Goal: Task Accomplishment & Management: Use online tool/utility

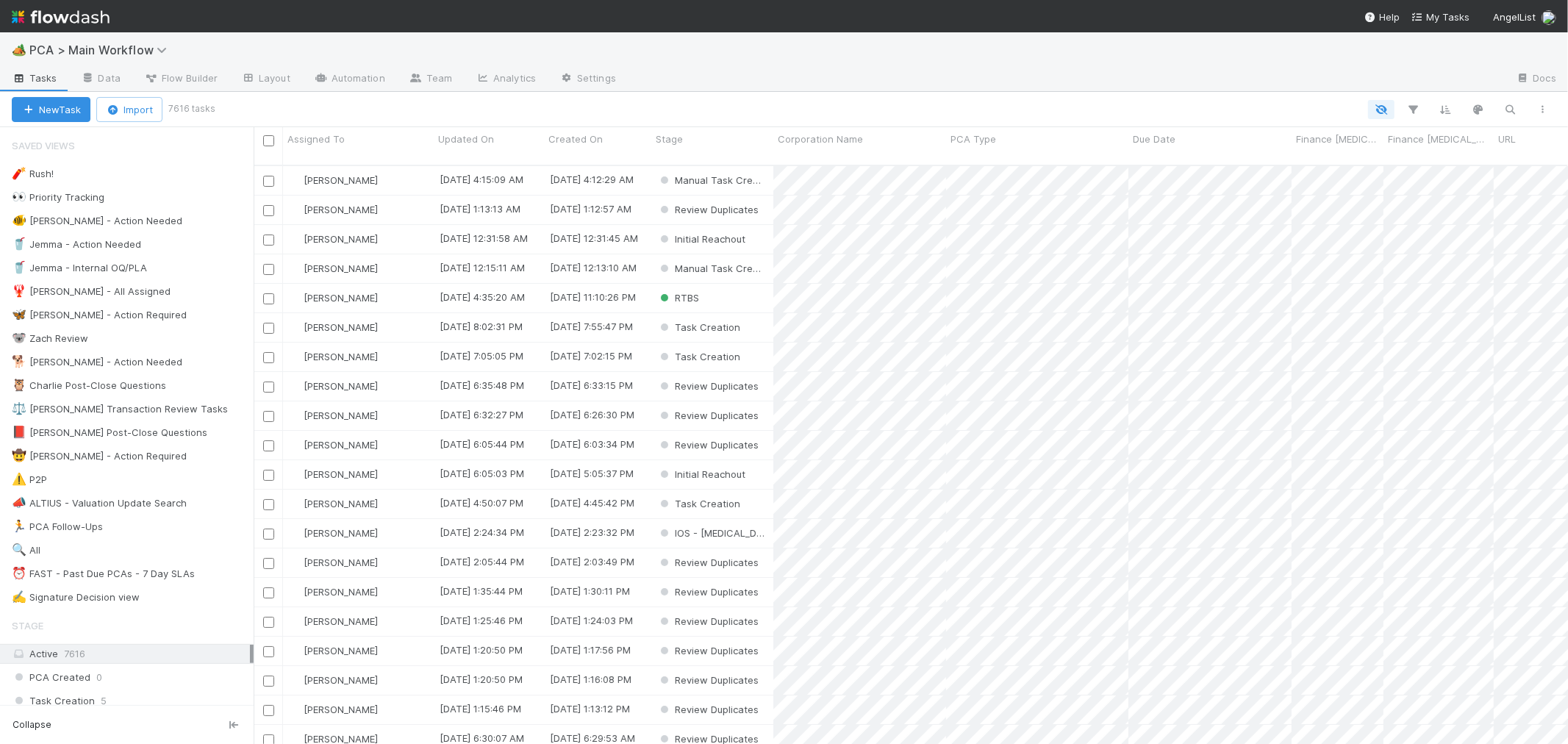
scroll to position [579, 1302]
click at [182, 580] on div "⏰ FAST - Past Due PCAs - 7 Day SLAs" at bounding box center [103, 574] width 183 height 18
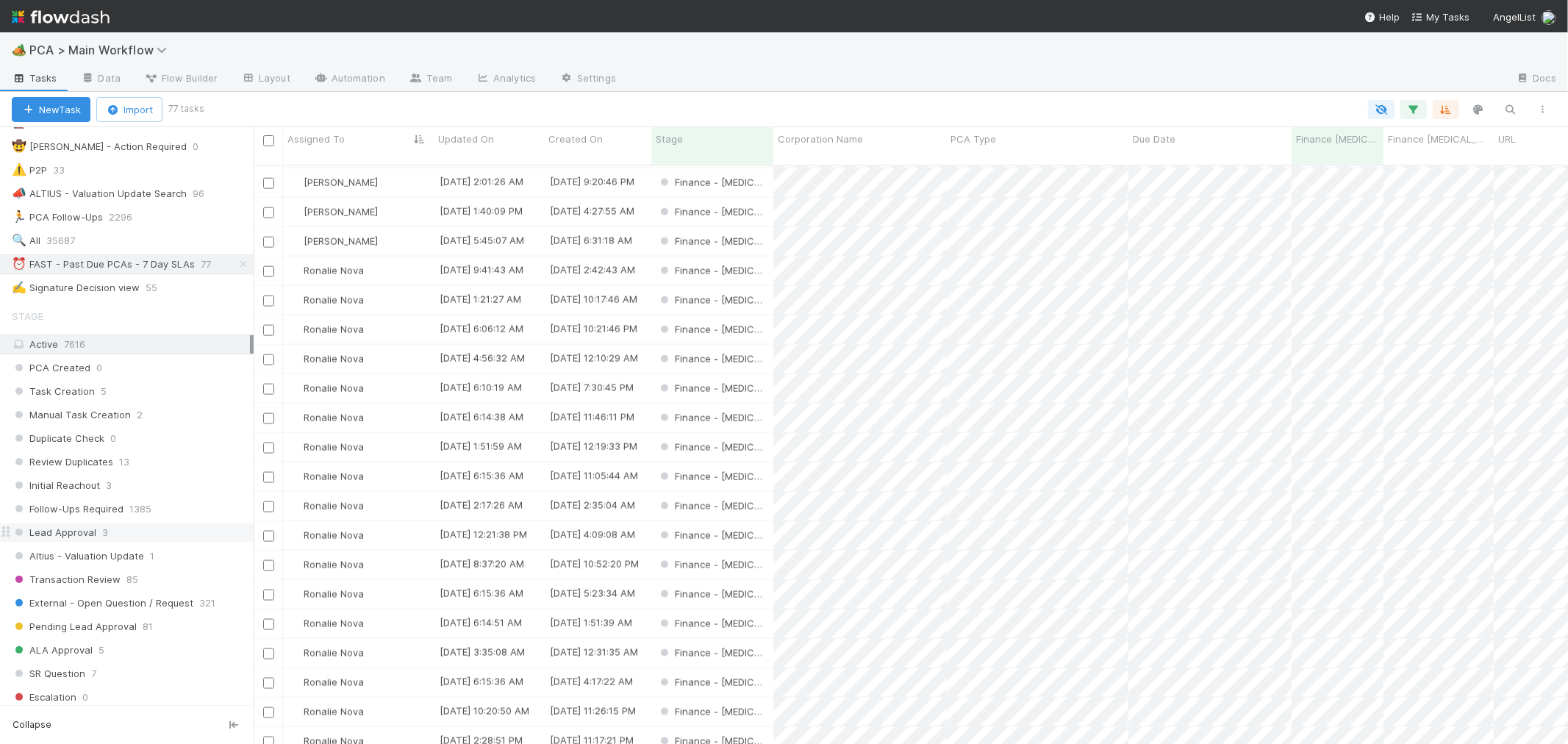
scroll to position [327, 0]
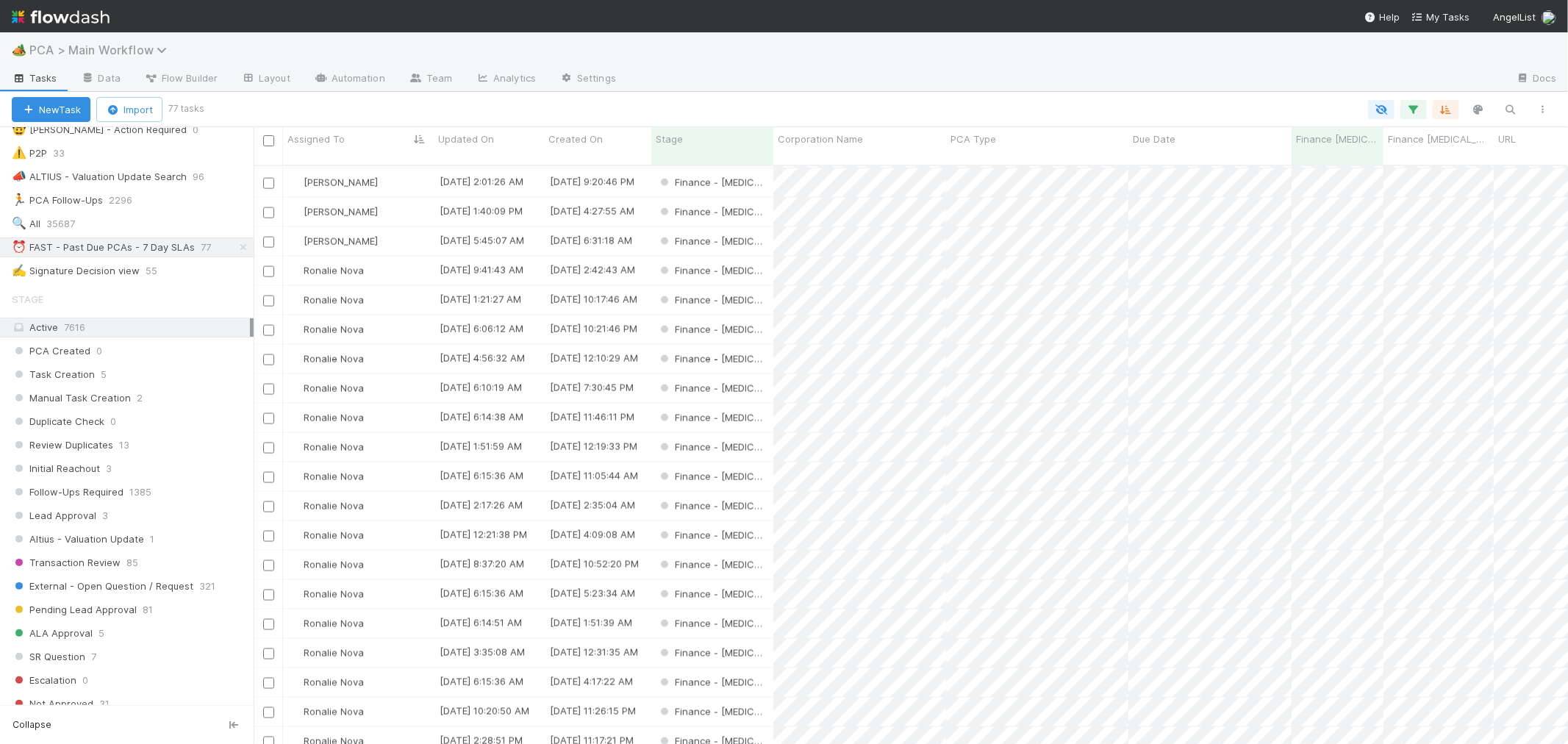
click at [76, 52] on span "PCA > Main Workflow" at bounding box center [102, 50] width 145 height 14
click at [257, 79] on div "Search workflows" at bounding box center [177, 79] width 336 height 23
type input "valua"
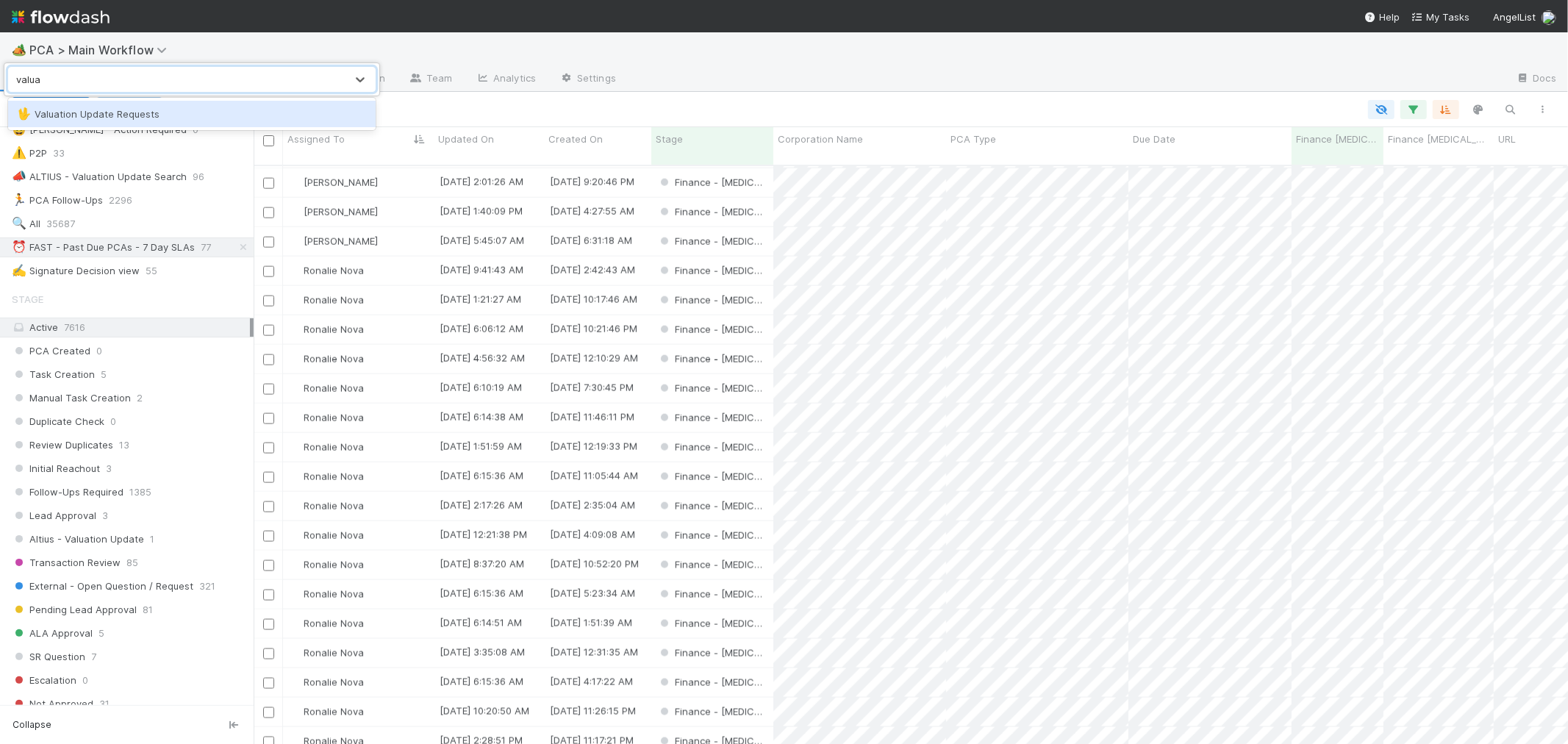
click at [263, 106] on div "🖖 Valuation Update Requests" at bounding box center [192, 113] width 350 height 14
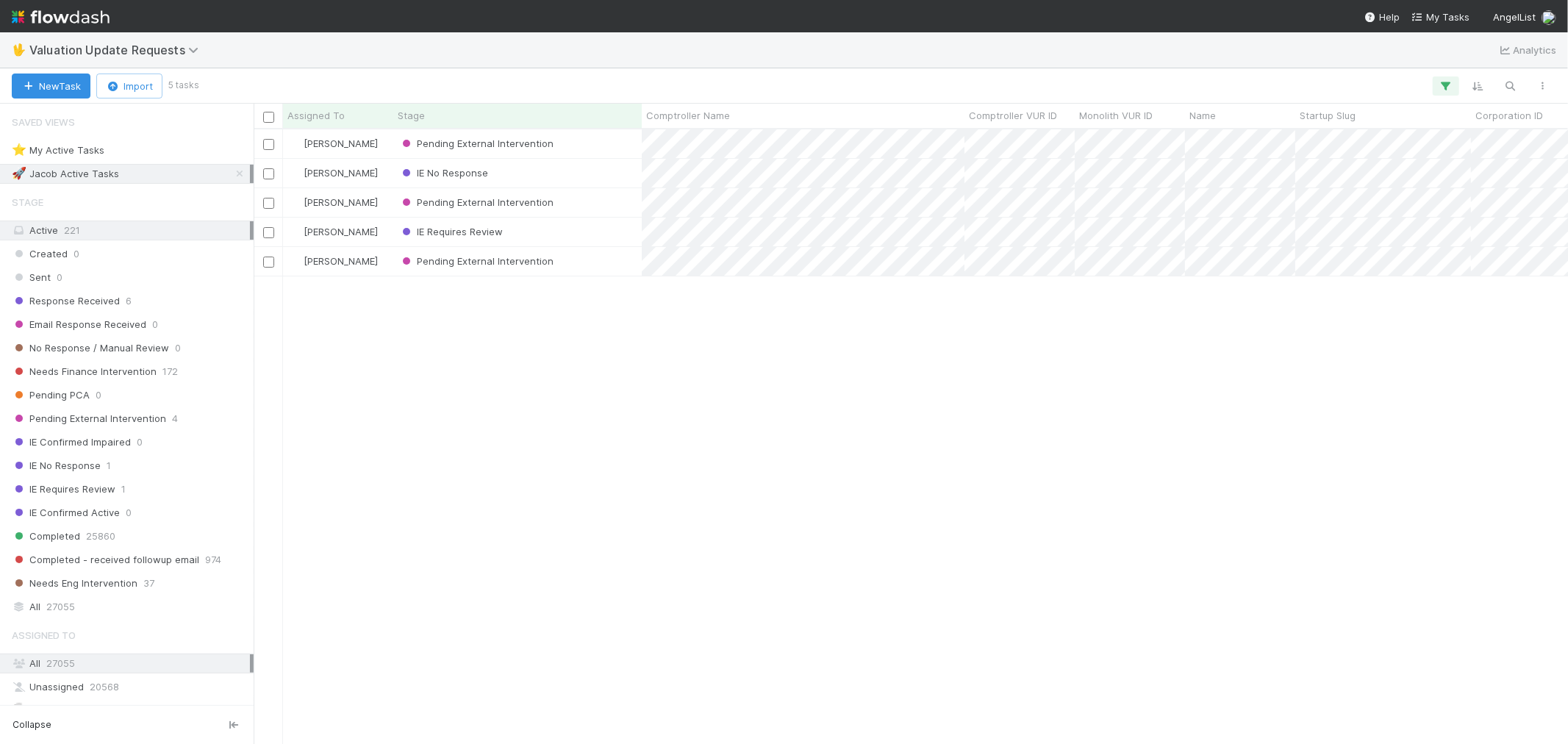
scroll to position [601, 1302]
click at [65, 17] on img at bounding box center [61, 17] width 98 height 25
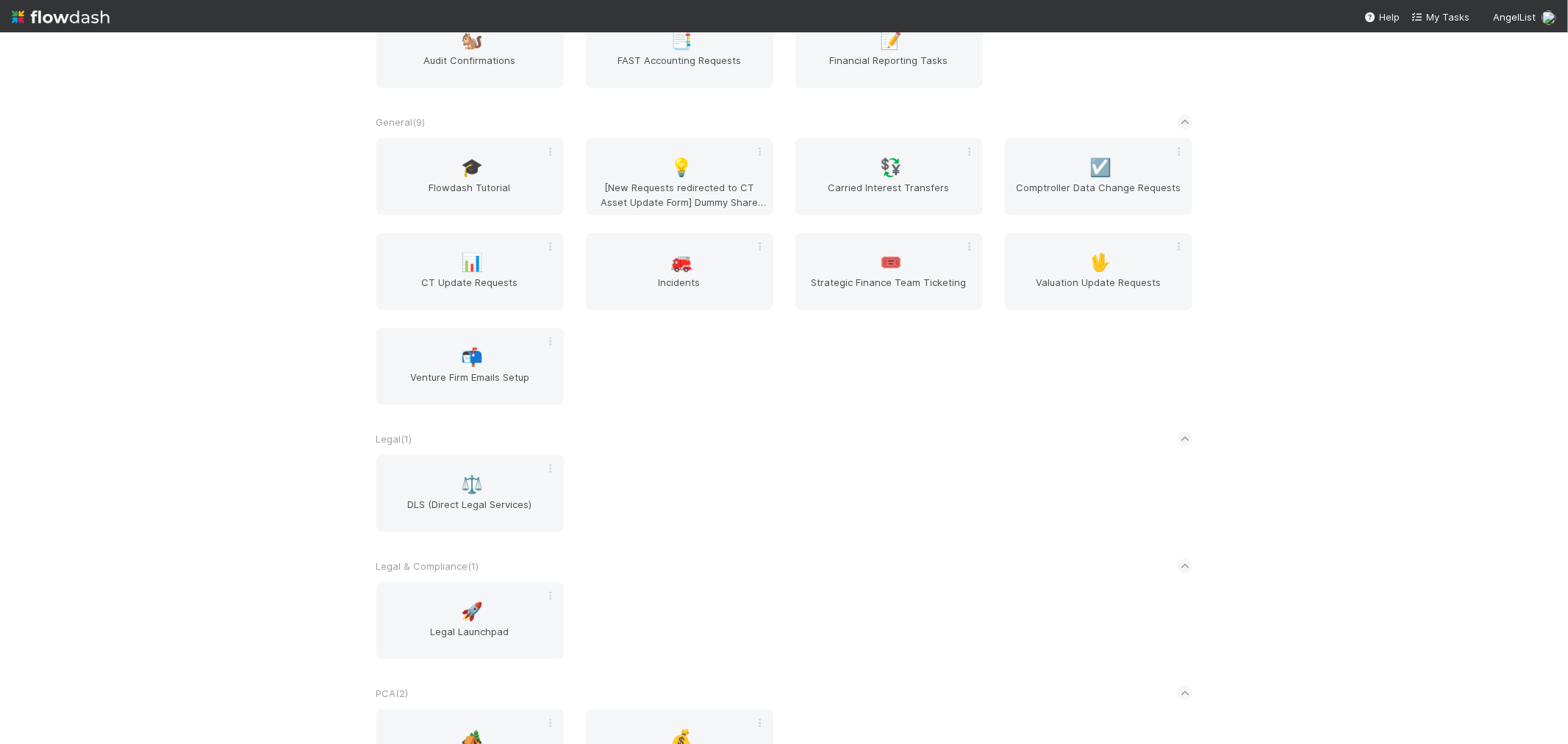
click at [218, 414] on div "AngelList New workflow AL < ( 1 ) 🌐 BT Request Router Automated Financials ( 1 …" at bounding box center [784, 388] width 1568 height 712
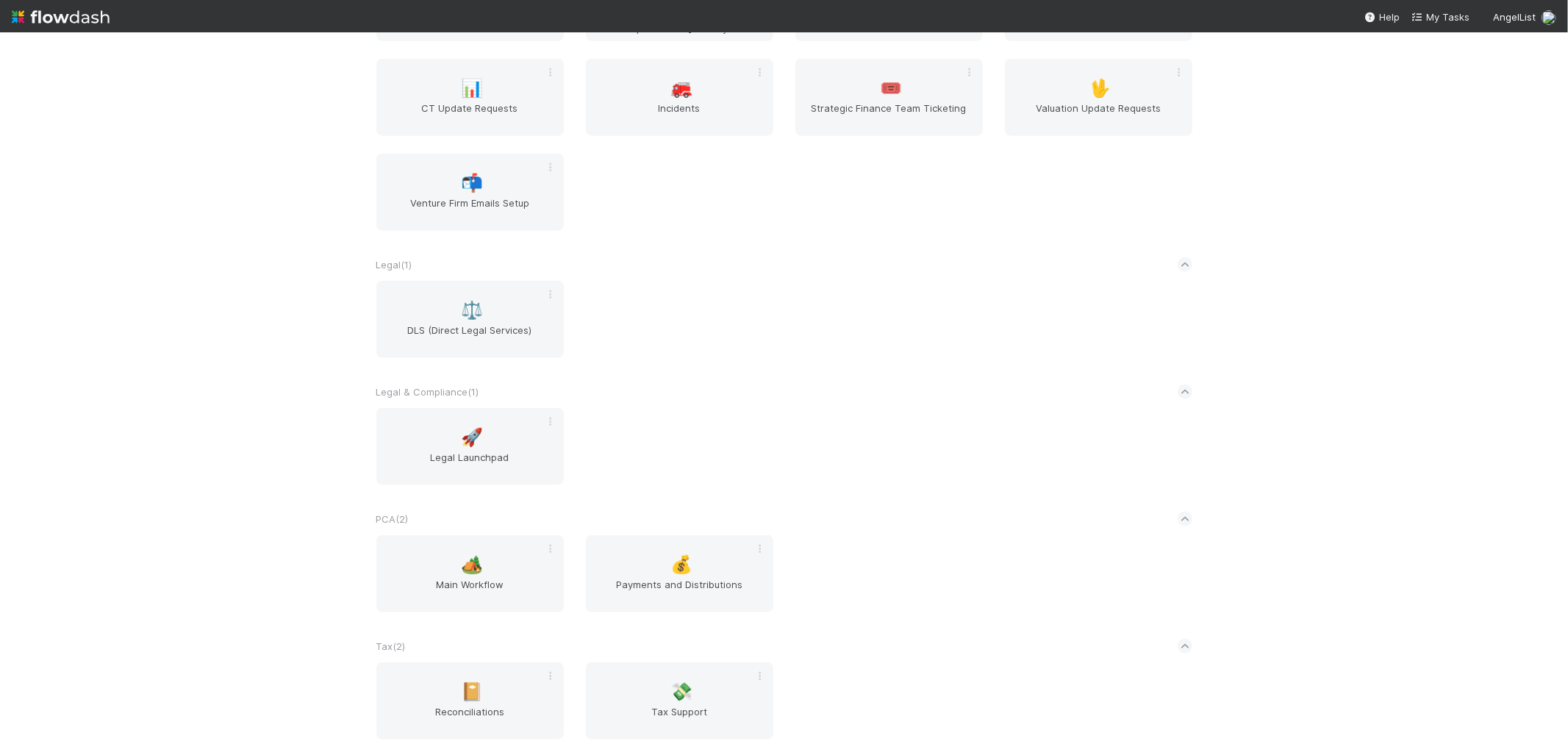
scroll to position [1450, 0]
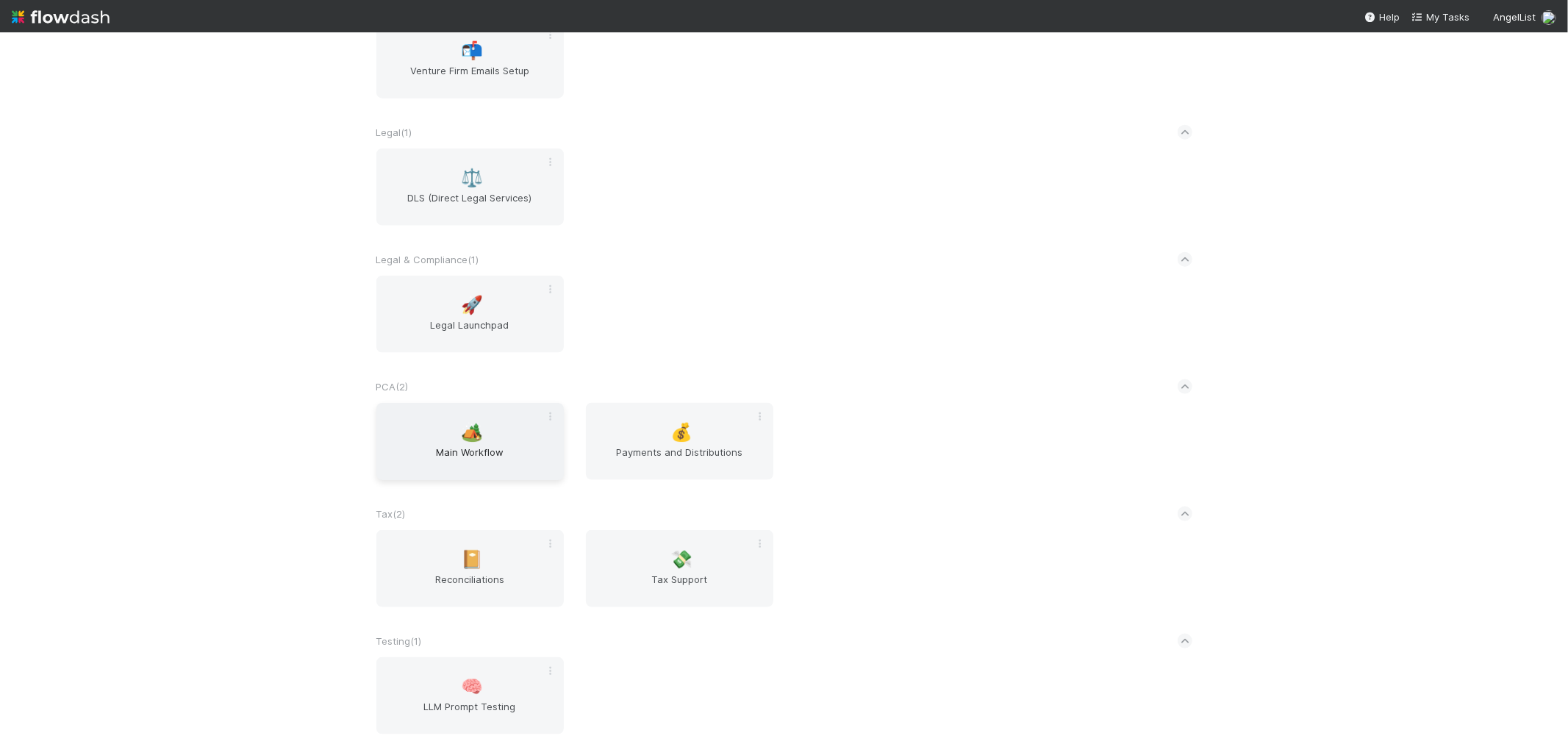
click at [494, 450] on span "Main Workflow" at bounding box center [470, 460] width 176 height 29
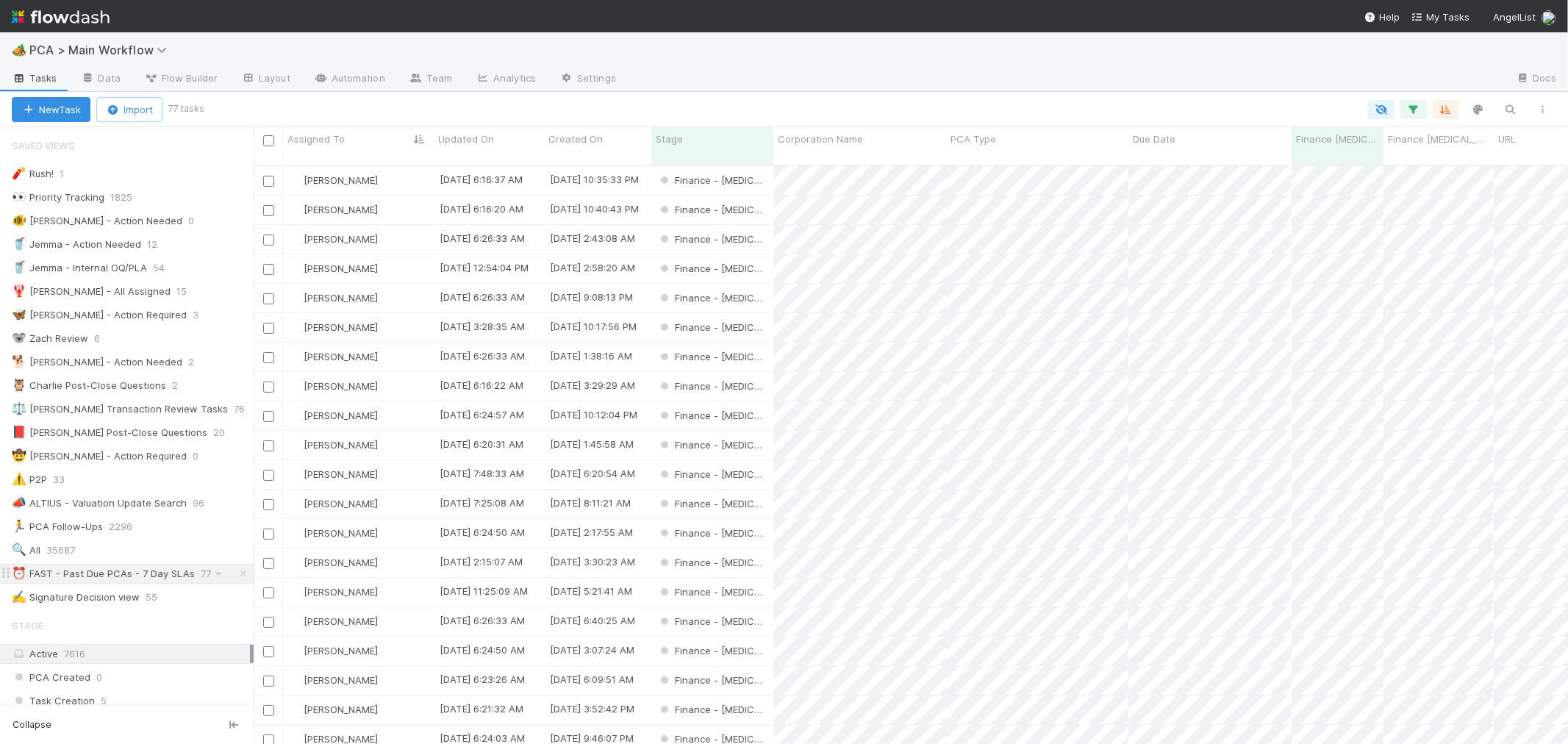
scroll to position [327, 0]
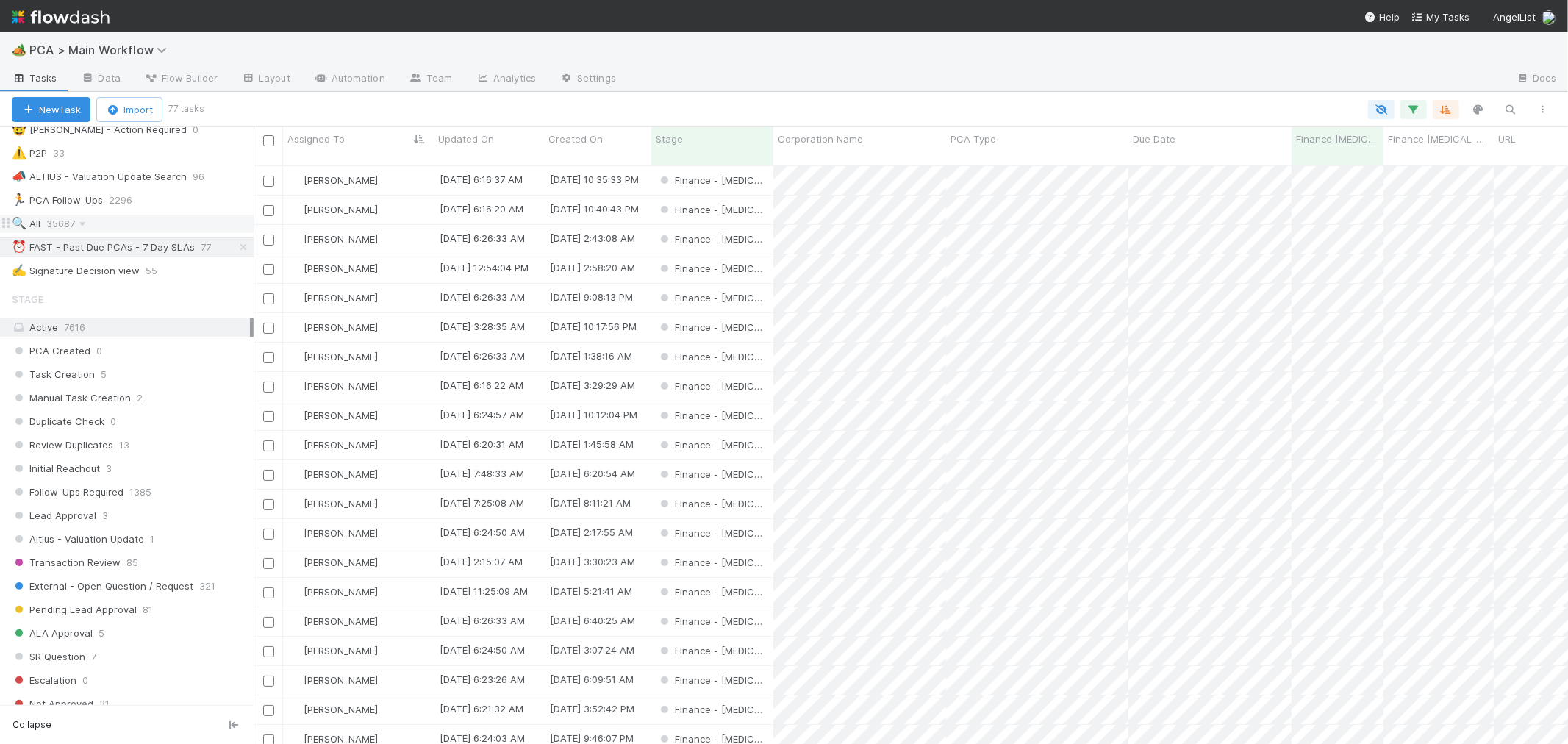
click at [55, 224] on span "35687" at bounding box center [68, 224] width 44 height 18
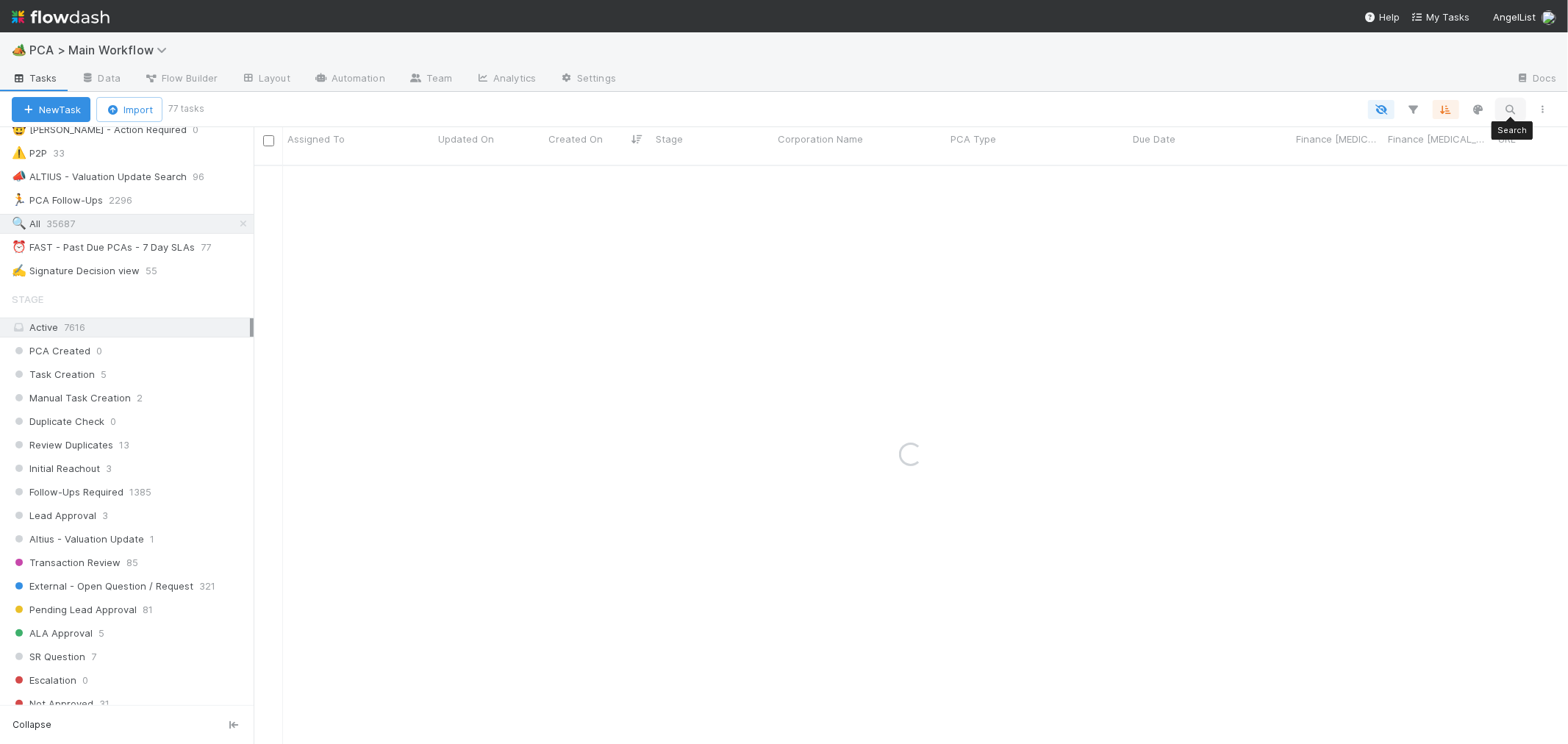
click at [1510, 109] on icon "button" at bounding box center [1510, 109] width 14 height 14
type input "Darkhive, Inc."
click at [44, 113] on button "New Task" at bounding box center [51, 109] width 78 height 25
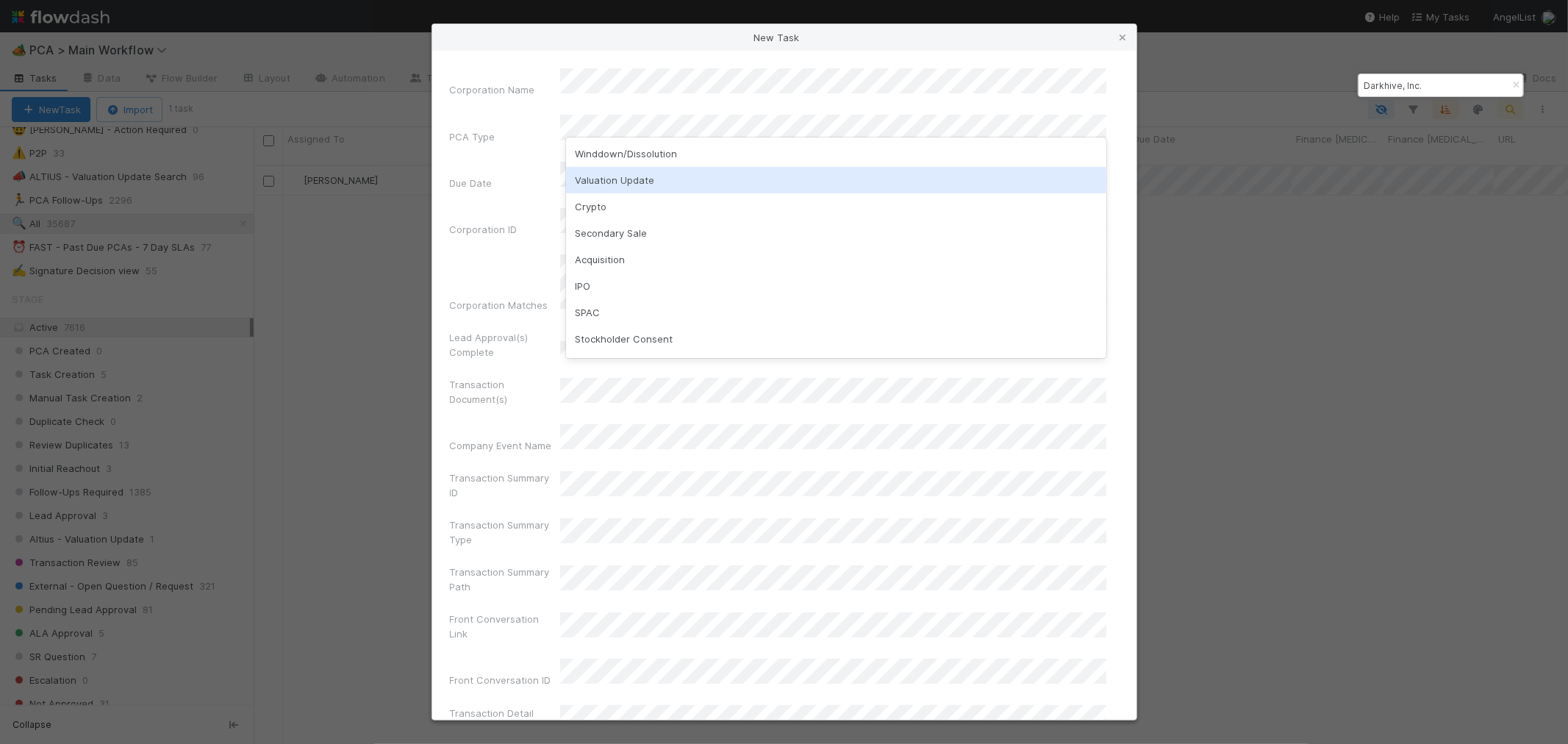
click at [611, 178] on div "Valuation Update" at bounding box center [836, 180] width 540 height 26
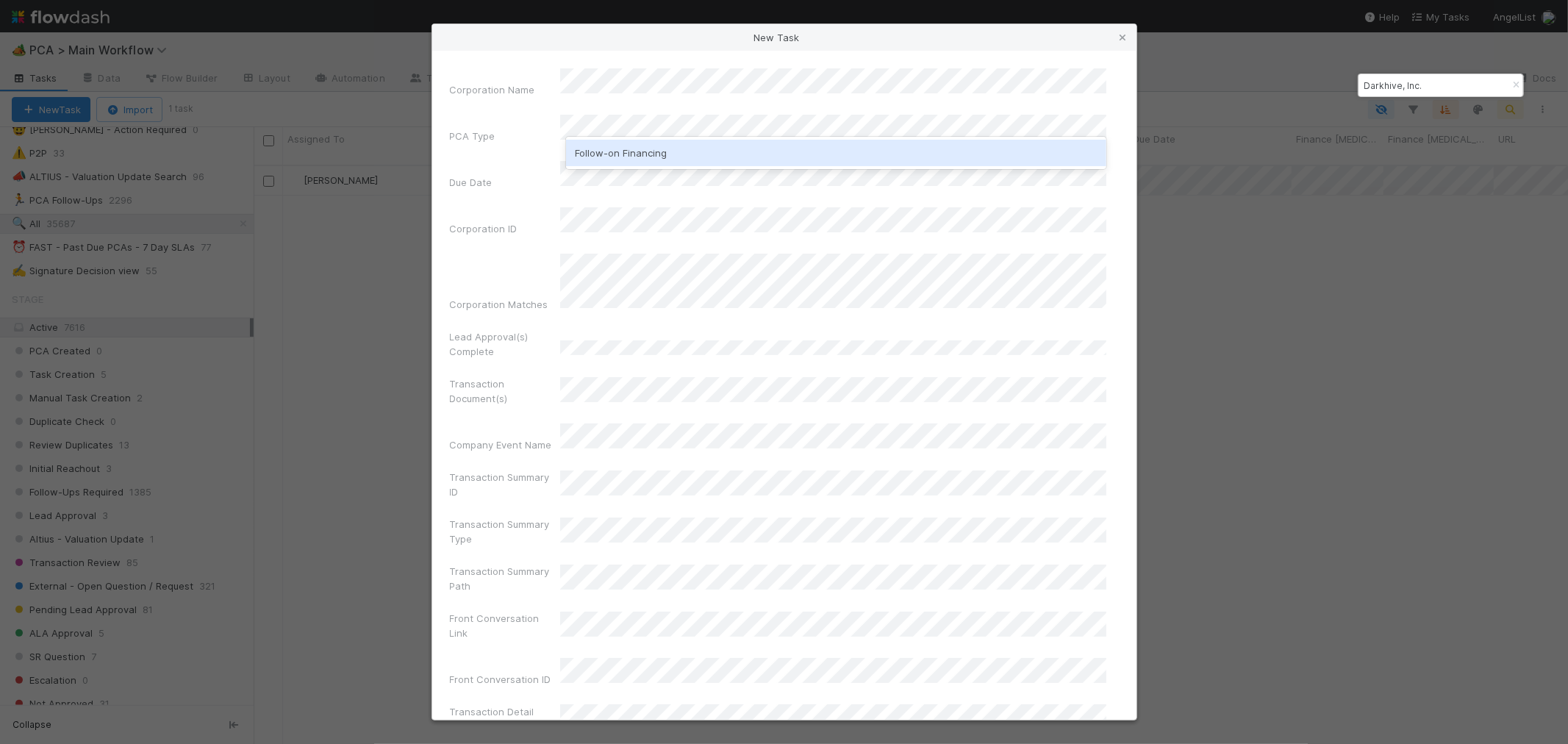
click at [725, 152] on div "Follow-on Financing" at bounding box center [836, 152] width 540 height 26
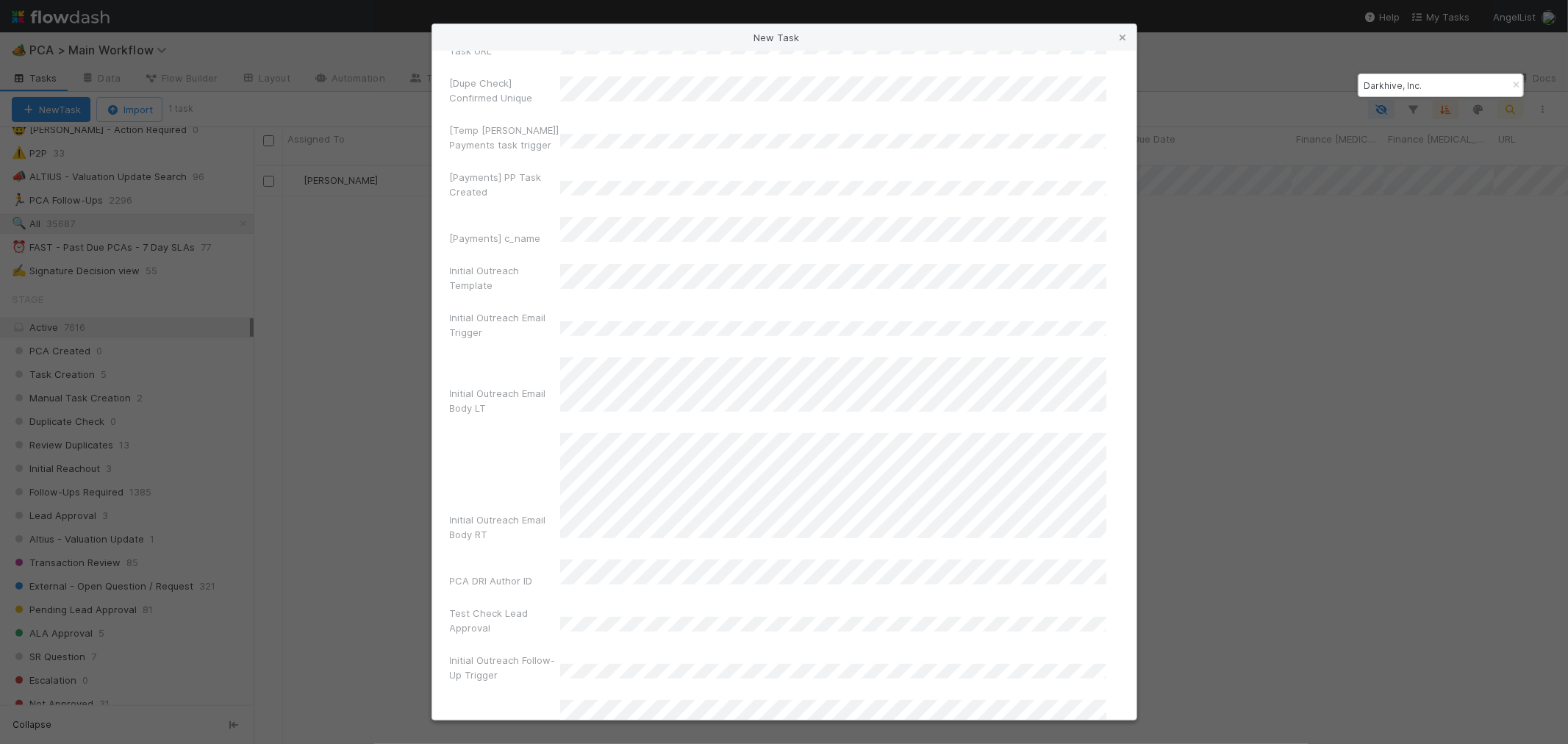
scroll to position [9981, 0]
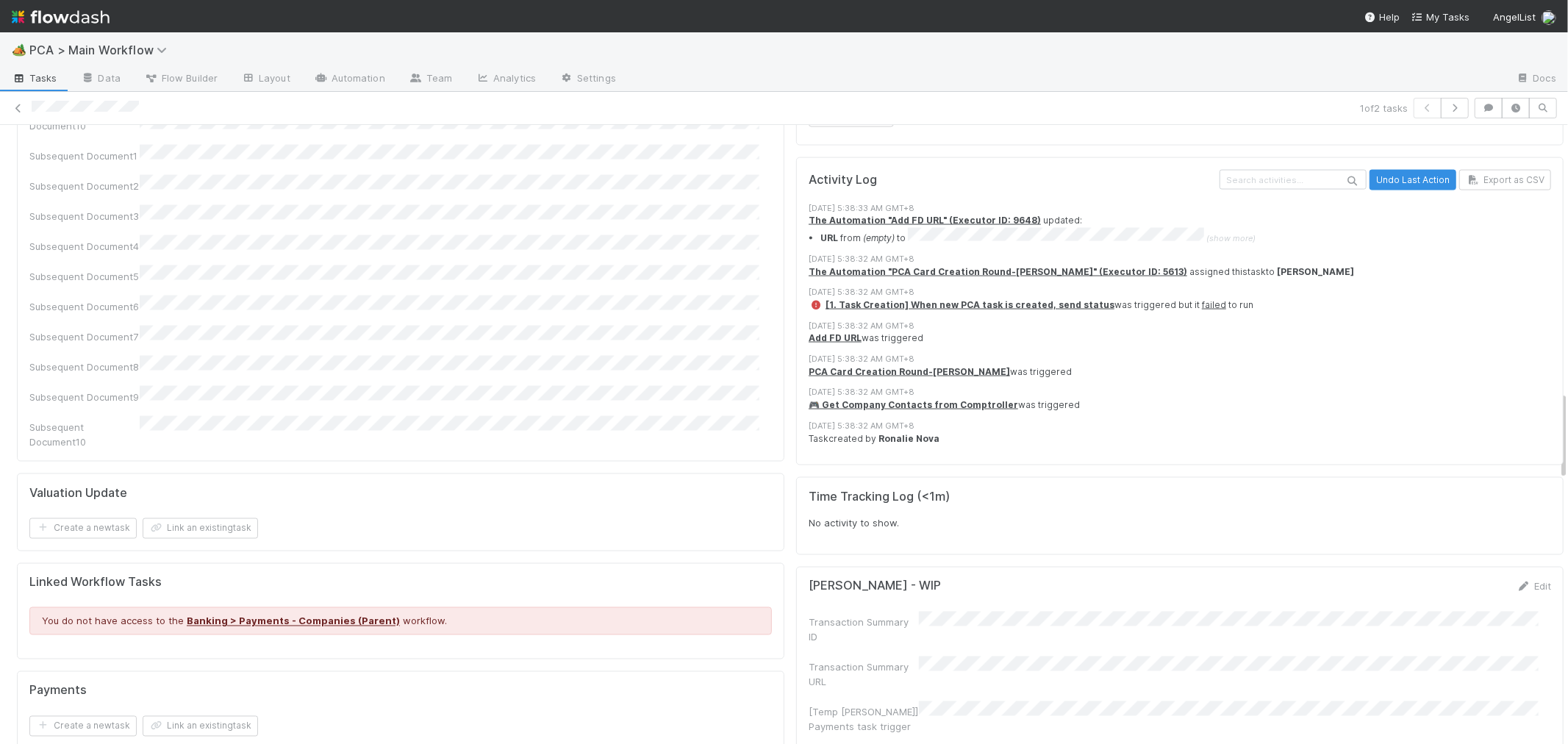
scroll to position [1552, 0]
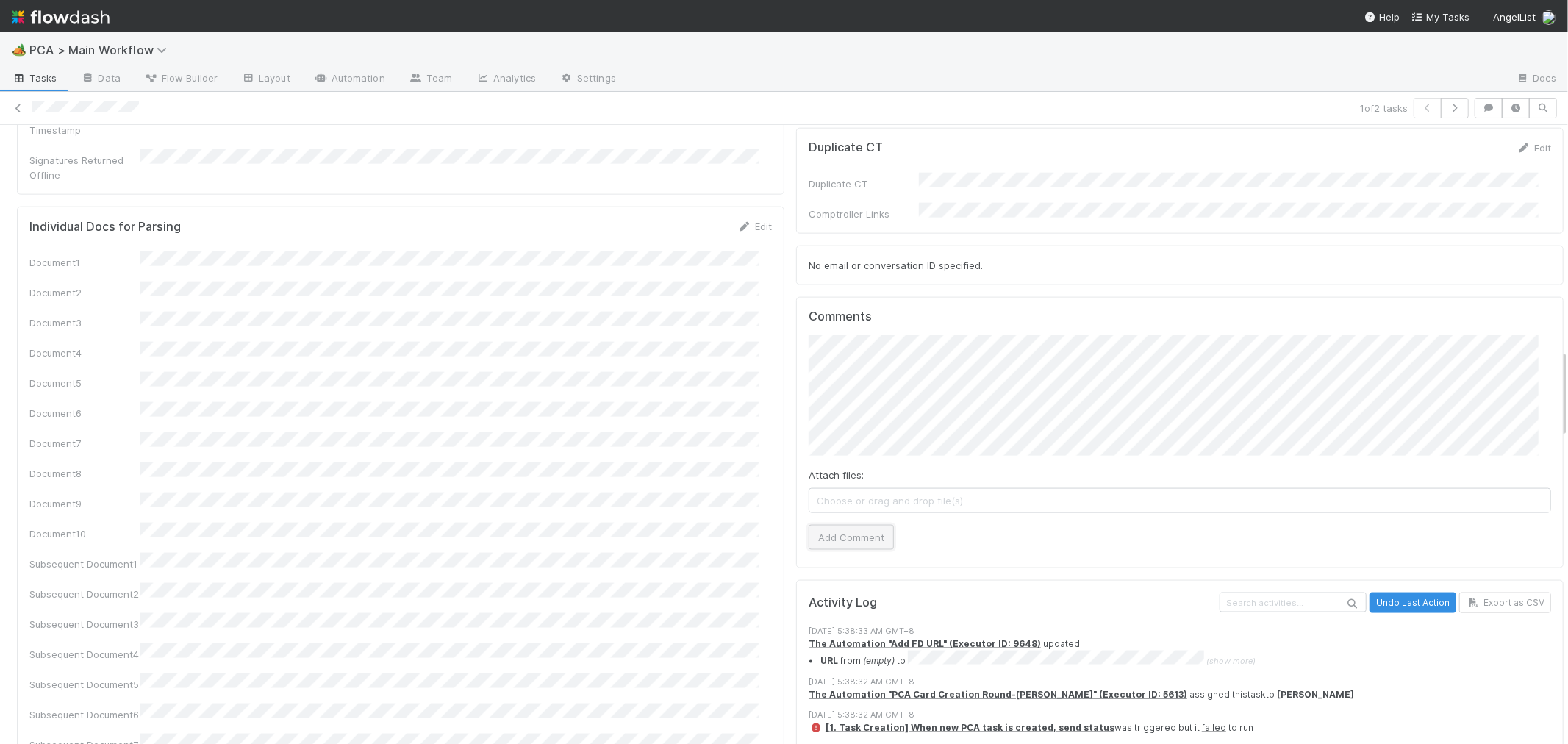
click at [857, 525] on button "Add Comment" at bounding box center [851, 537] width 85 height 25
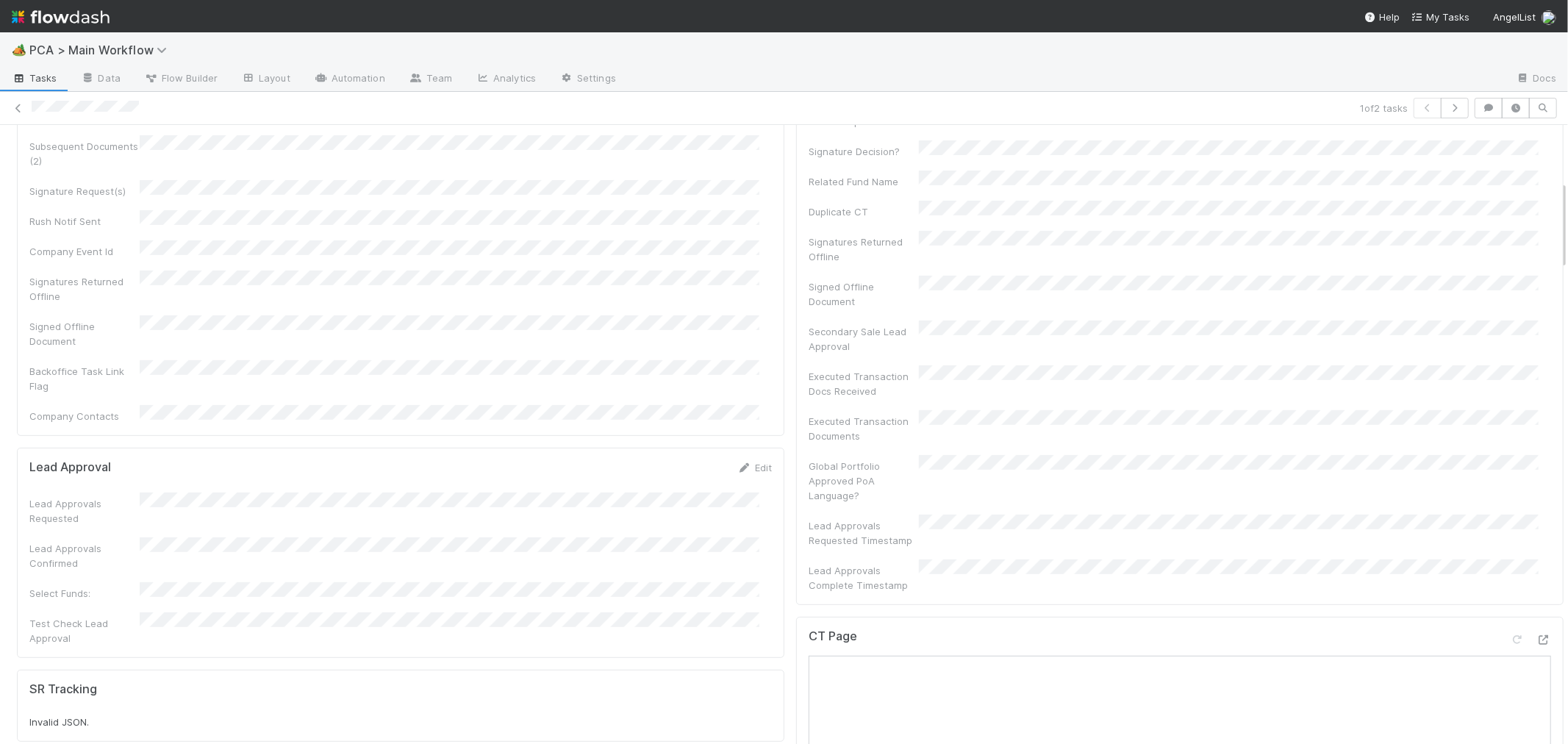
scroll to position [0, 0]
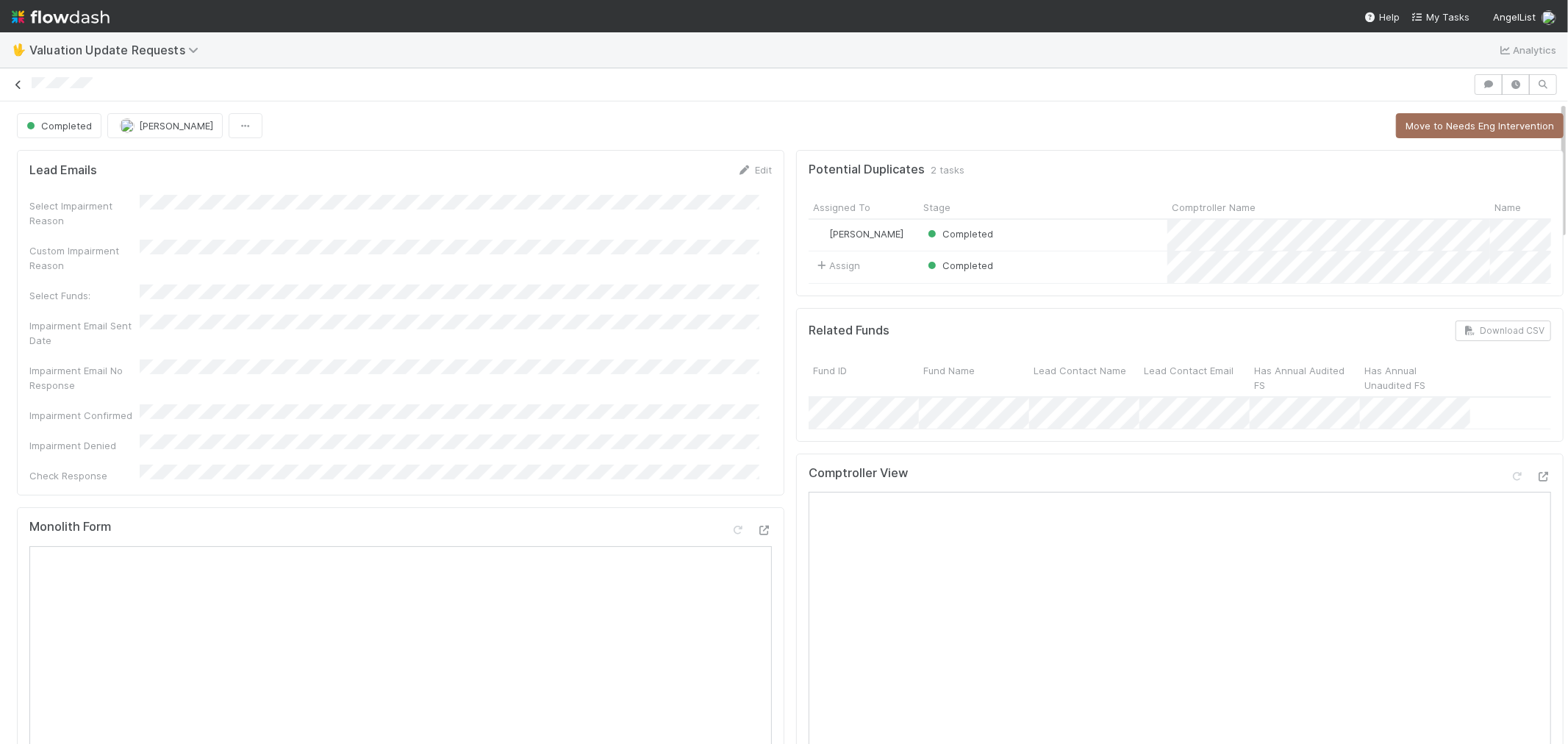
click at [16, 84] on icon at bounding box center [18, 85] width 14 height 10
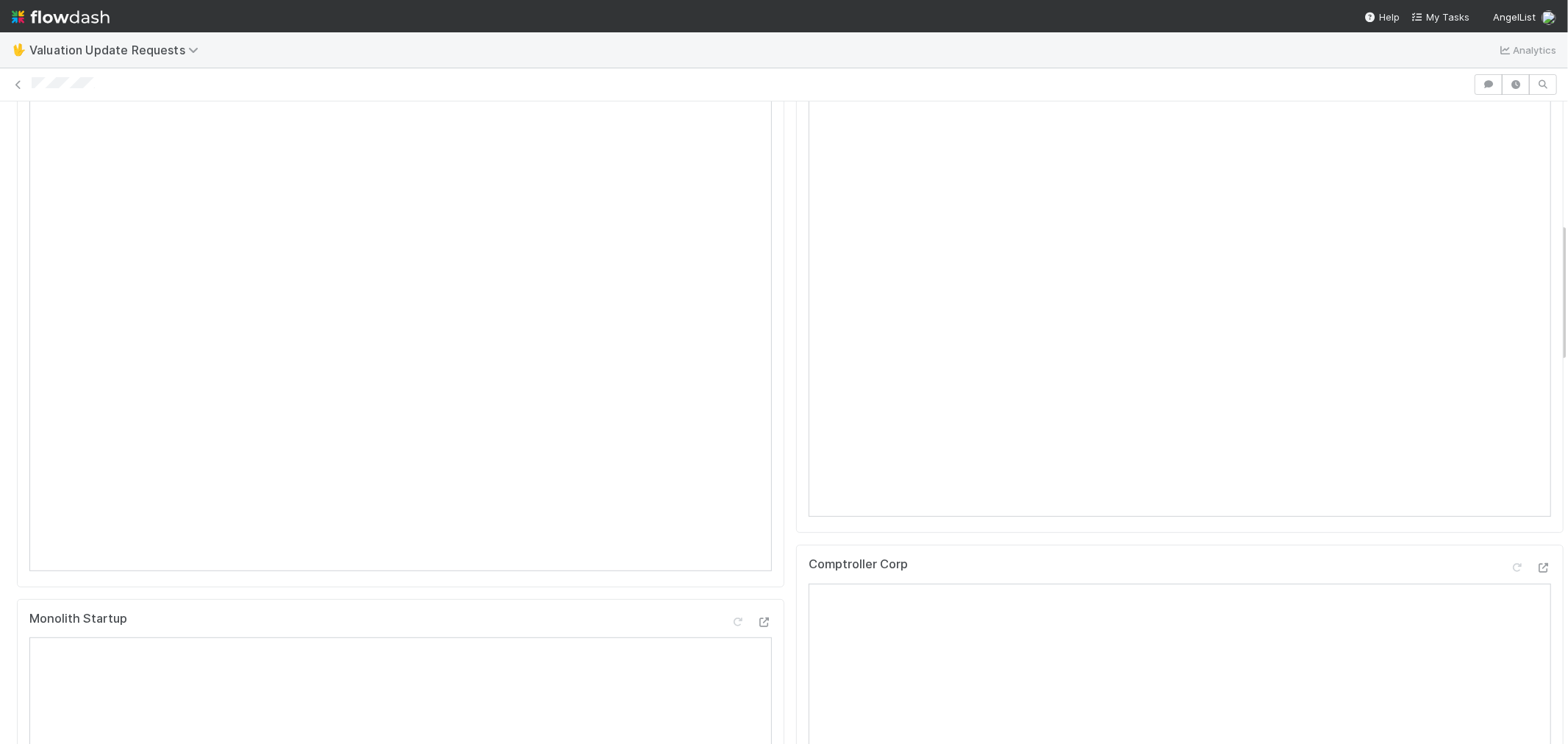
scroll to position [817, 0]
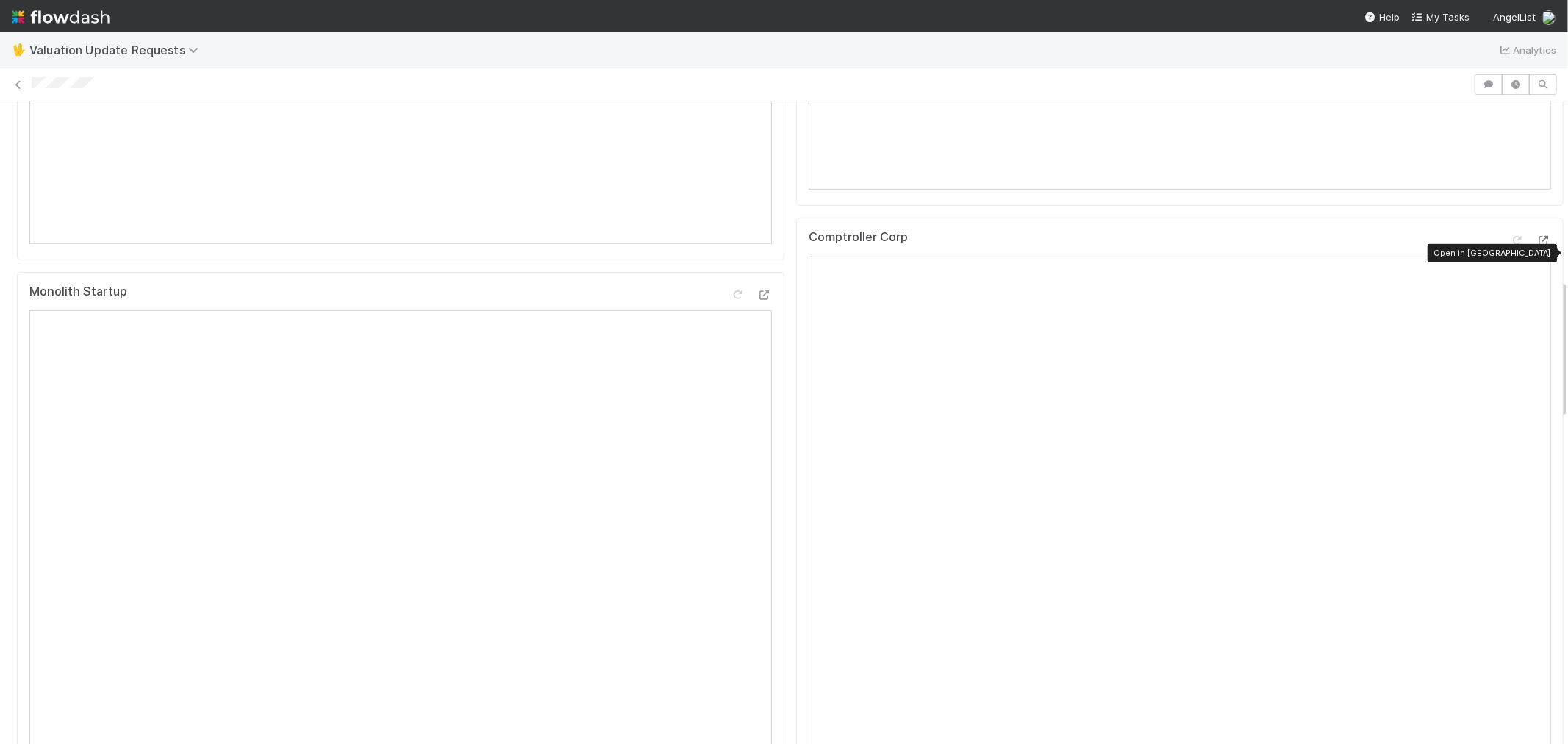
click at [1536, 246] on icon at bounding box center [1543, 241] width 14 height 10
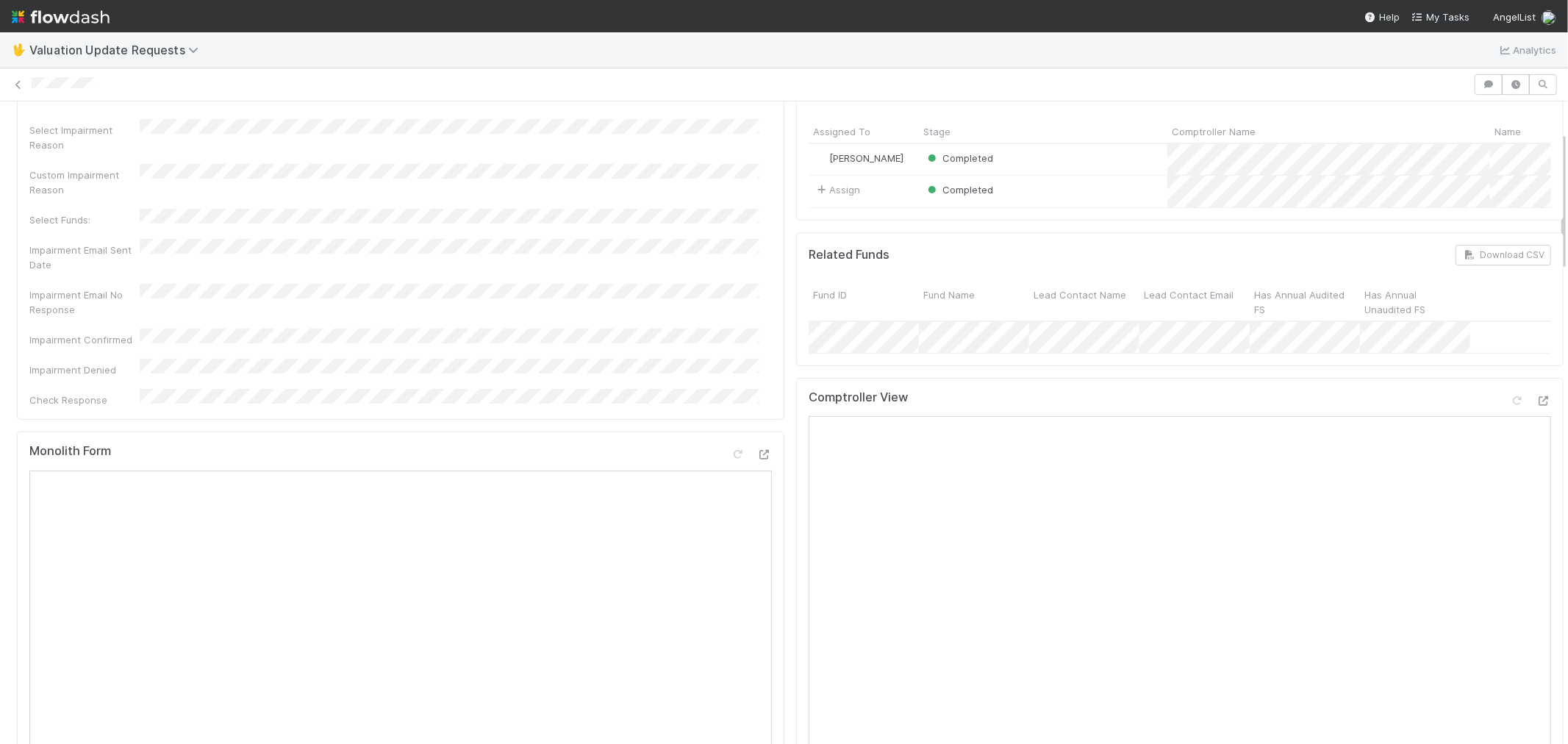
scroll to position [0, 0]
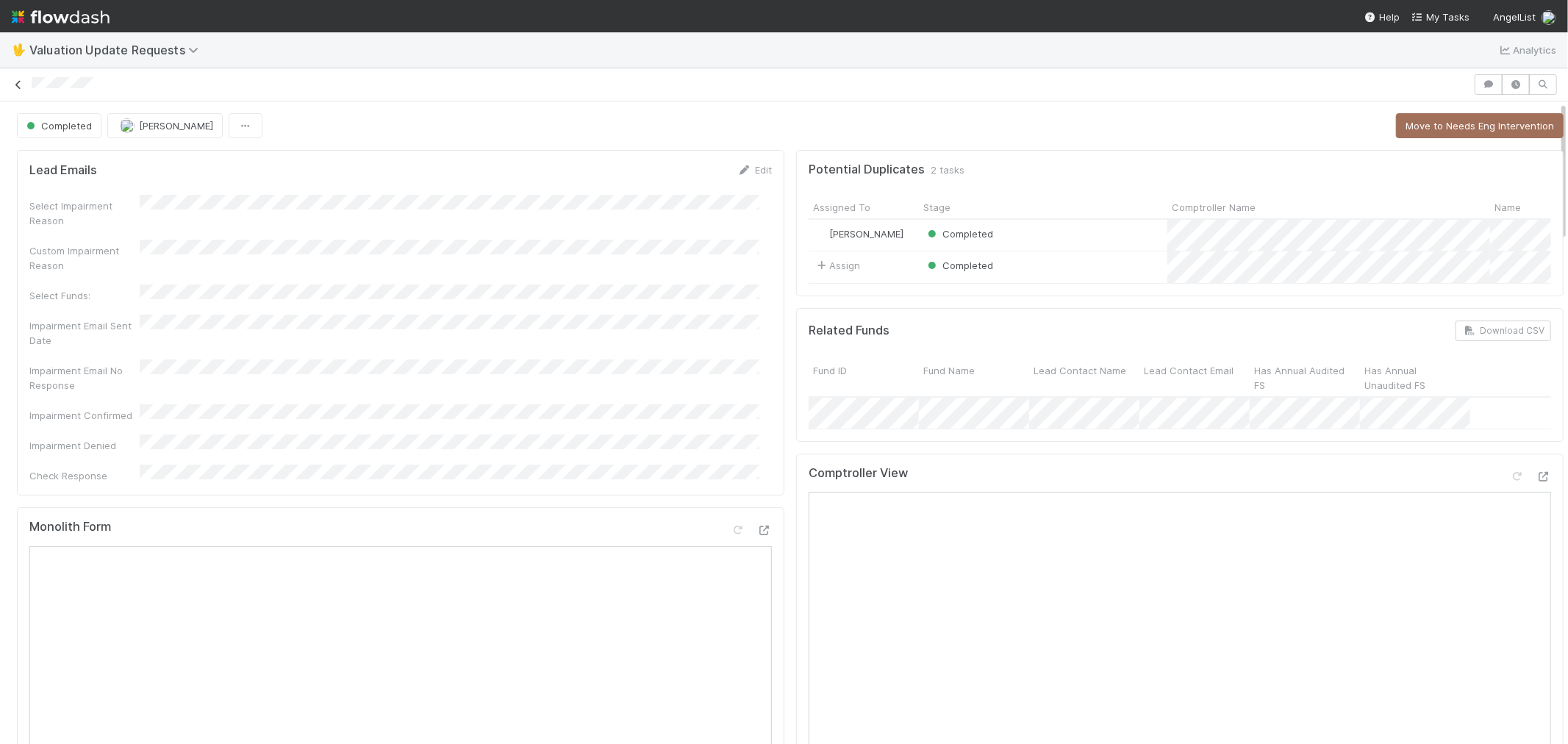
click at [15, 83] on icon at bounding box center [18, 85] width 14 height 10
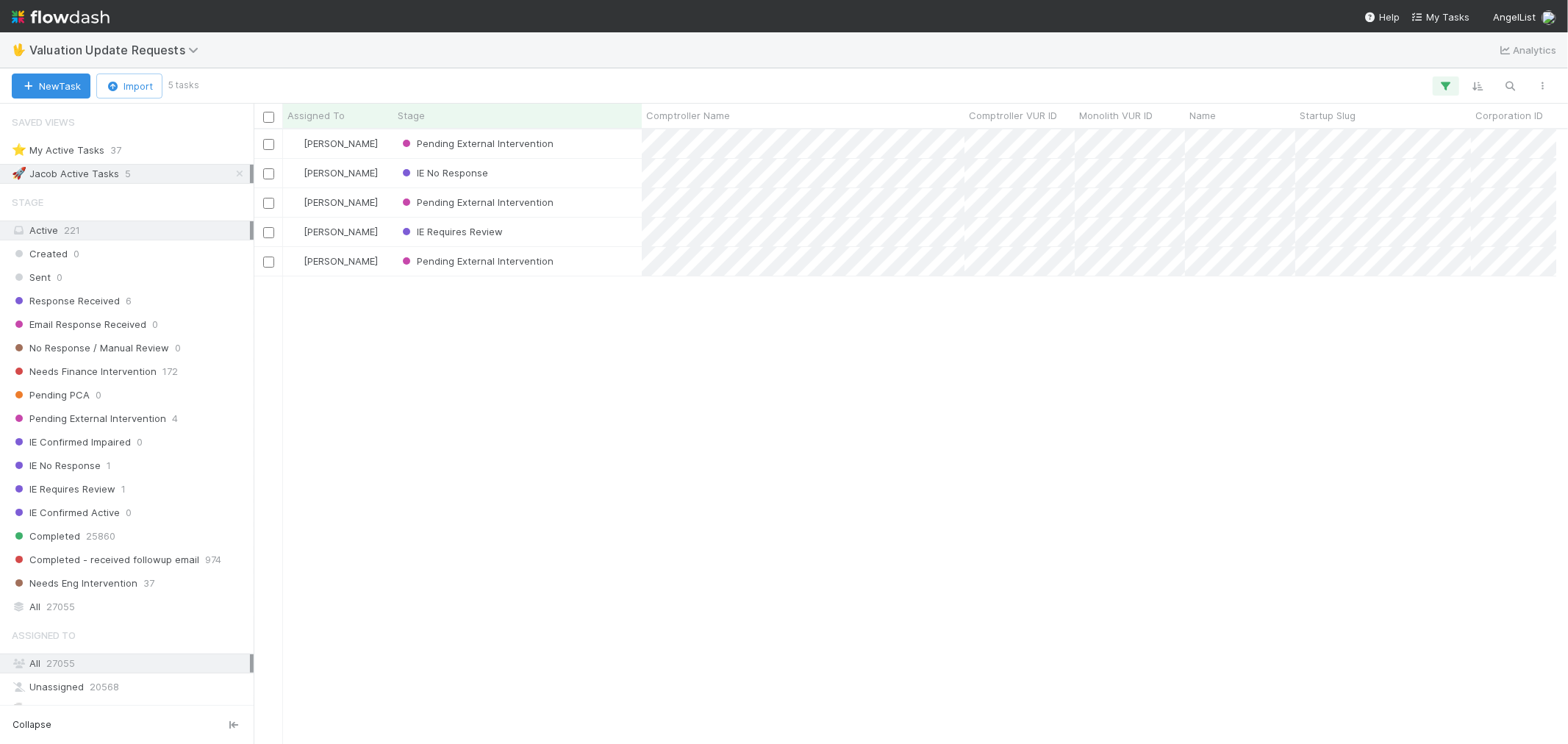
scroll to position [12, 12]
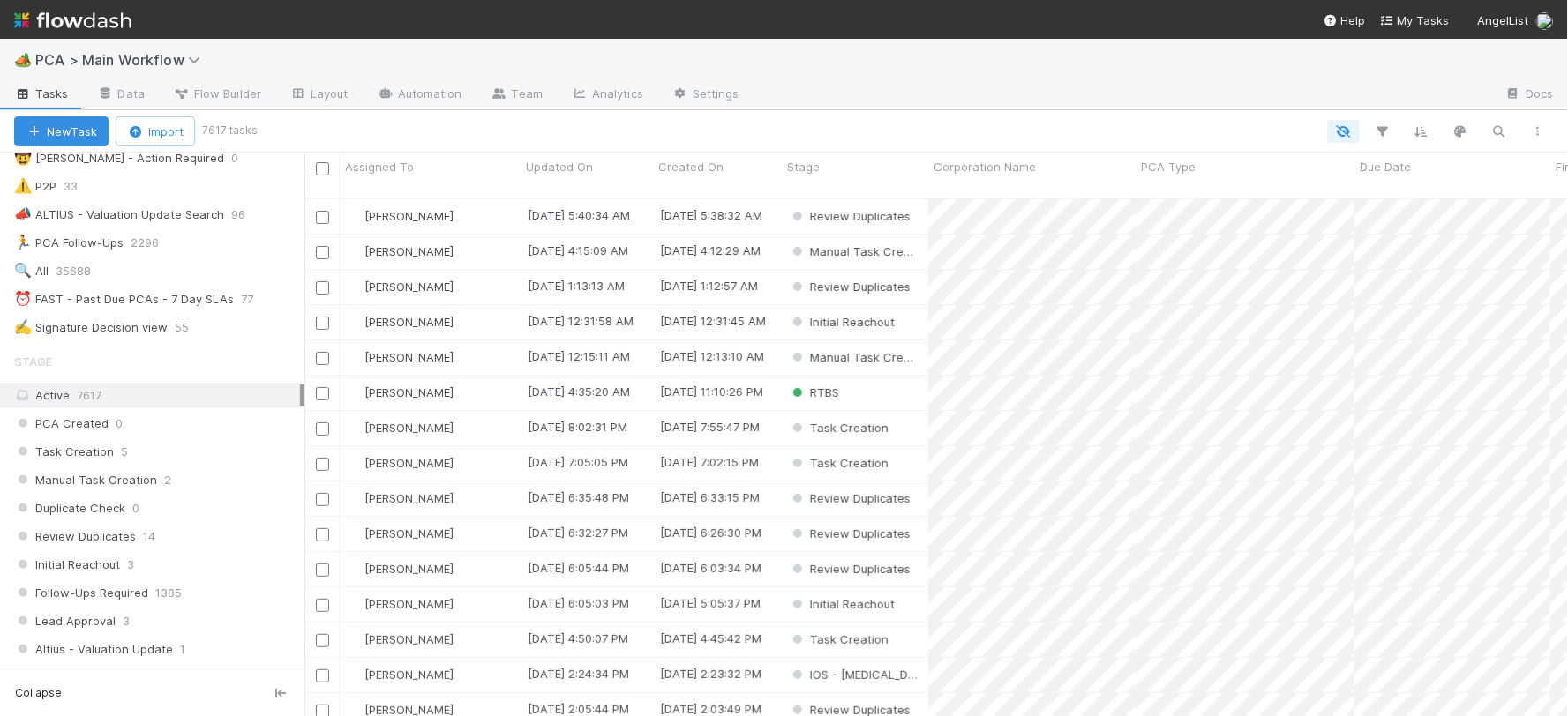
scroll to position [392, 0]
click at [87, 275] on span "35688" at bounding box center [81, 269] width 53 height 22
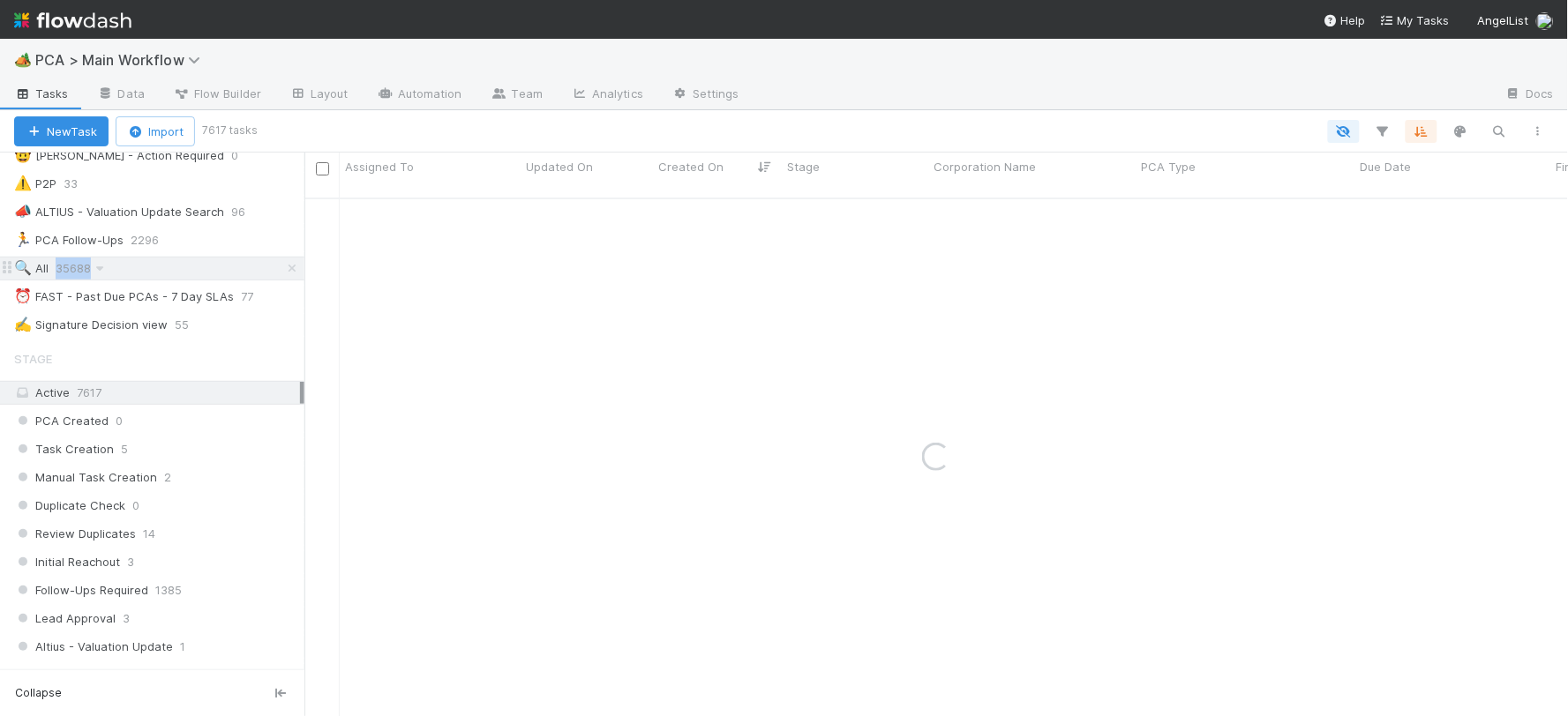
click at [86, 275] on span "35688" at bounding box center [81, 269] width 53 height 22
click at [932, 127] on icon "button" at bounding box center [1498, 131] width 17 height 16
type input "Edustack, Inc."
drag, startPoint x: 107, startPoint y: 59, endPoint x: 87, endPoint y: 127, distance: 70.9
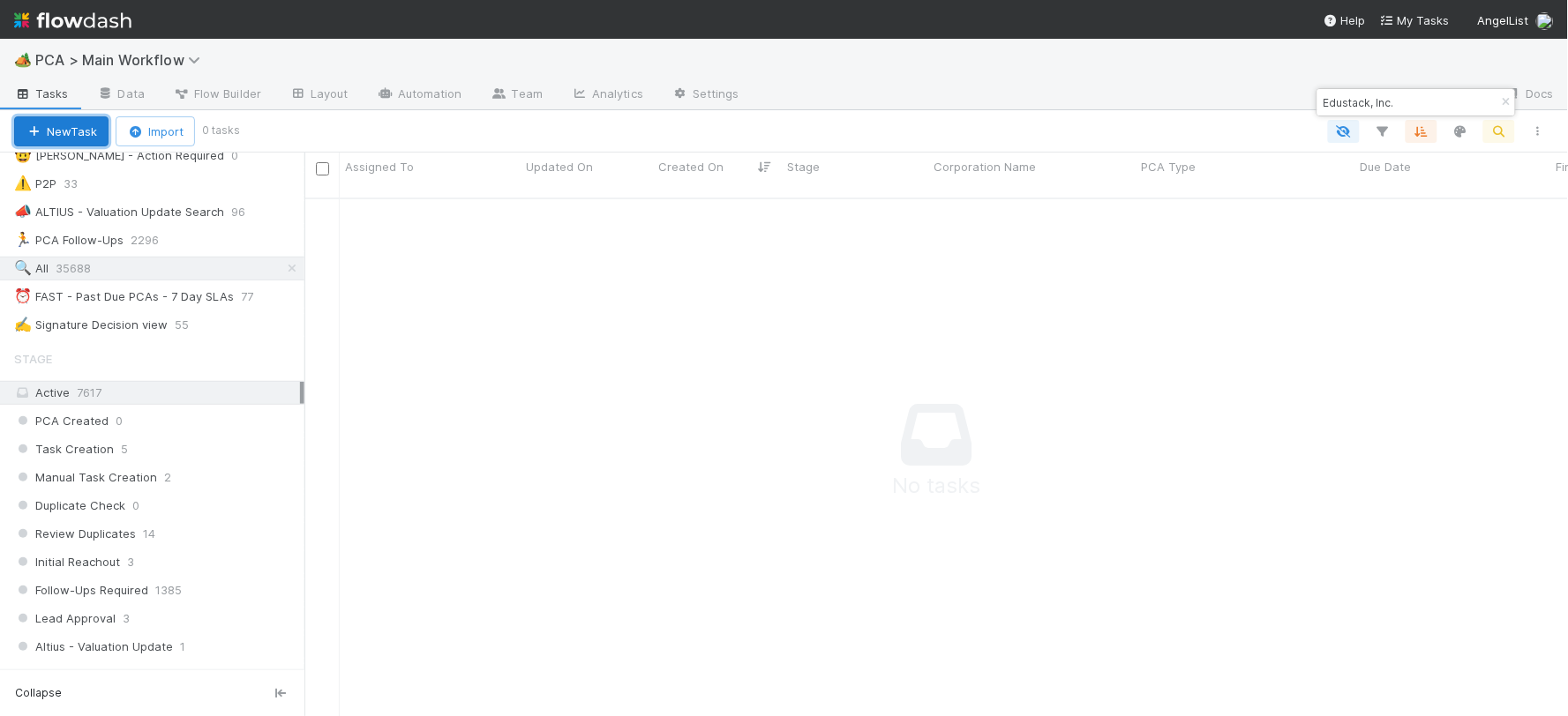
click at [87, 127] on button "New Task" at bounding box center [62, 131] width 94 height 30
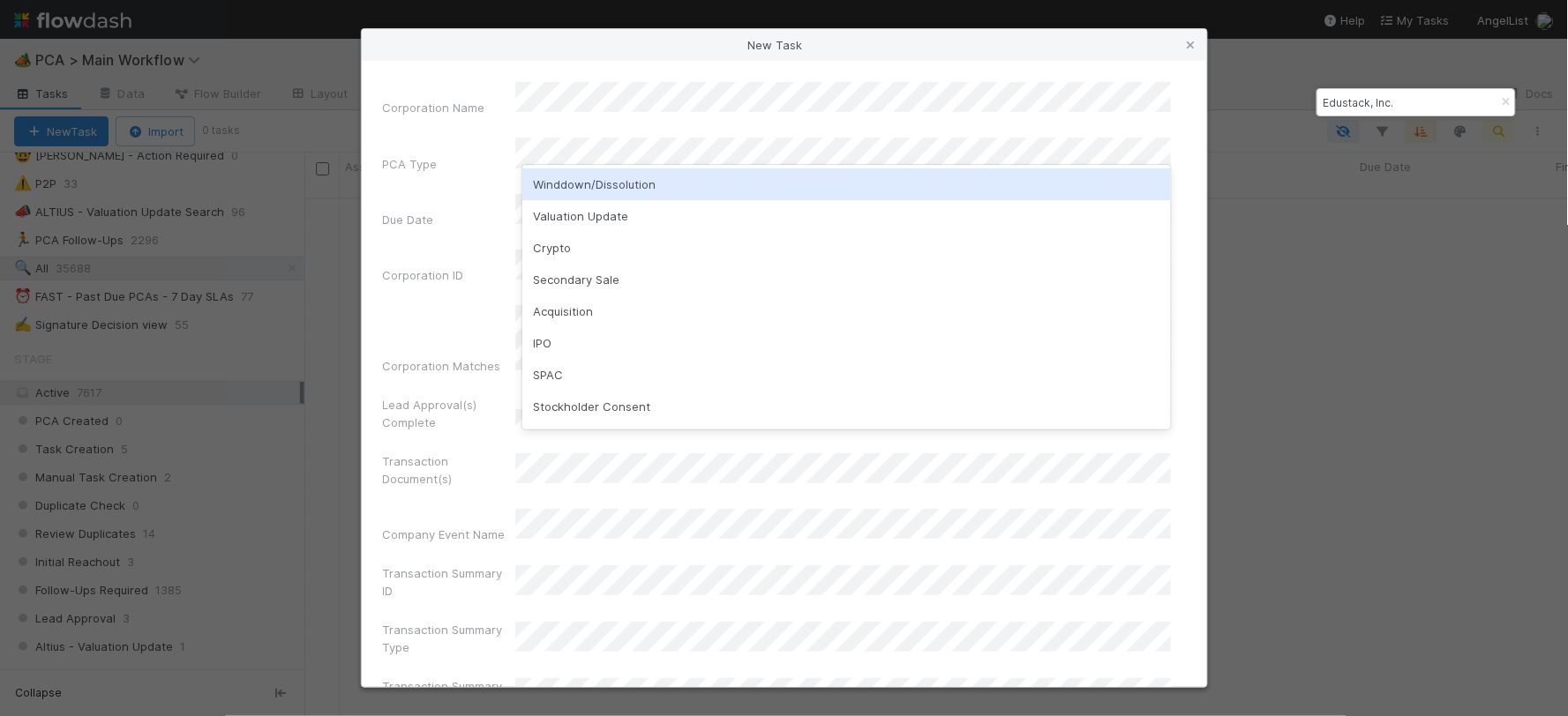
click at [575, 186] on div "Winddown/Dissolution" at bounding box center [846, 184] width 648 height 32
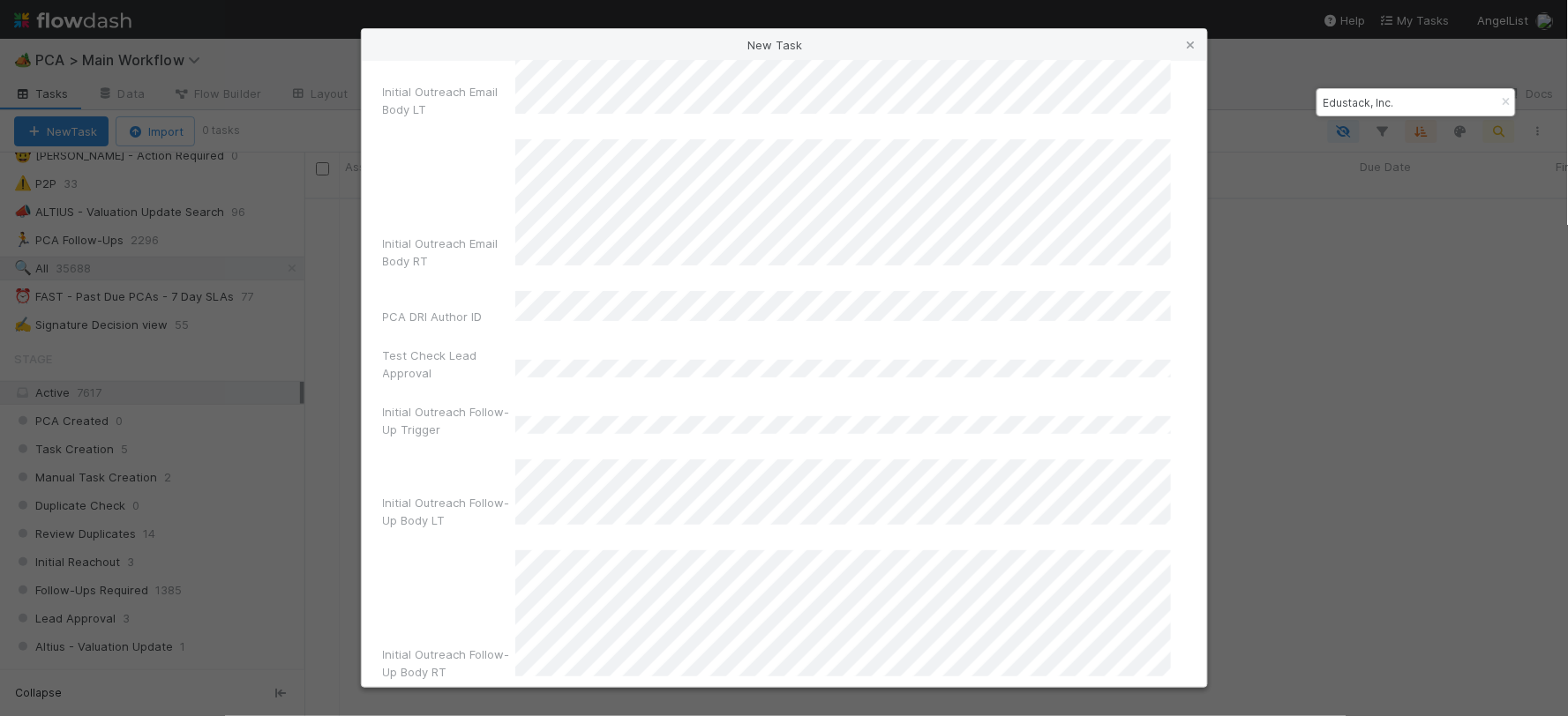
scroll to position [12149, 0]
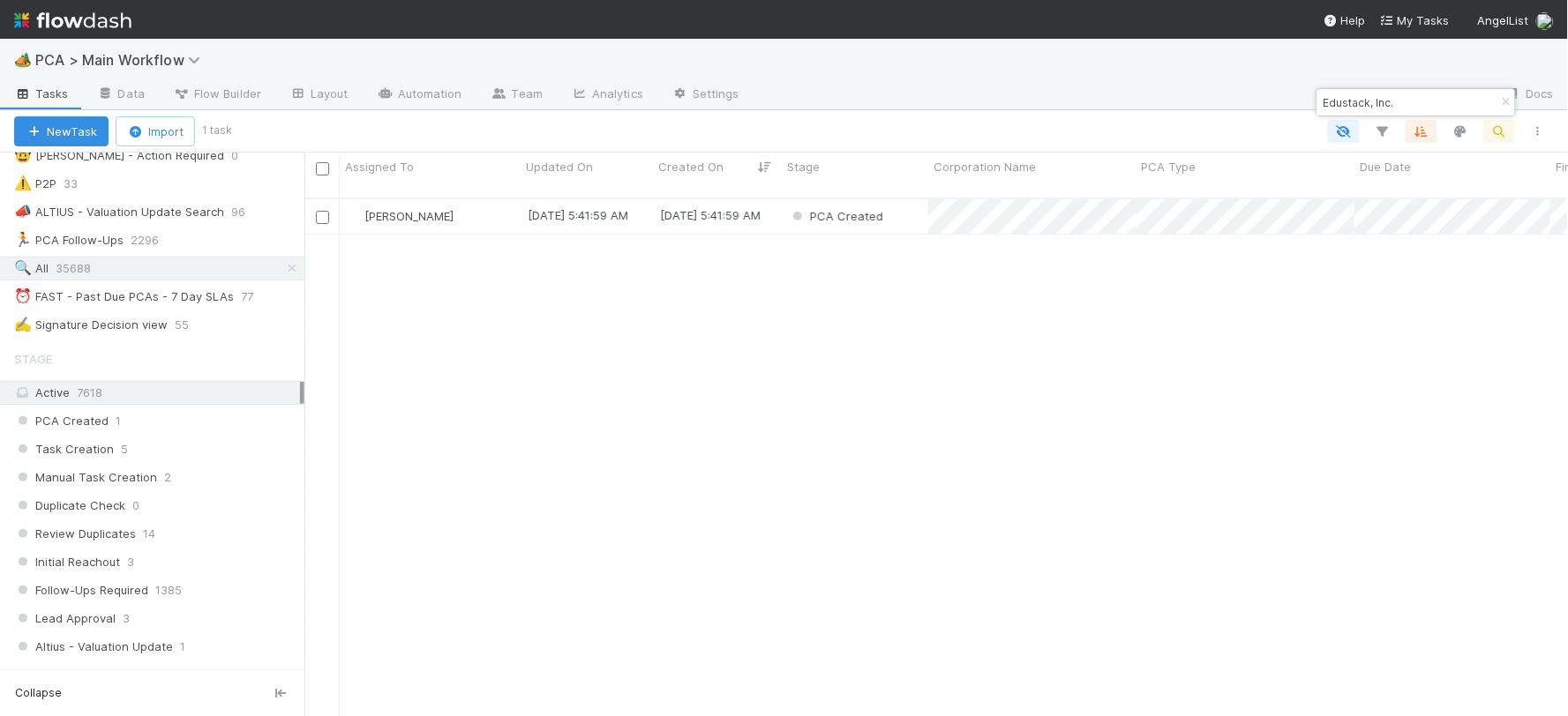
scroll to position [518, 1248]
click at [911, 200] on div "PCA Created" at bounding box center [856, 216] width 147 height 34
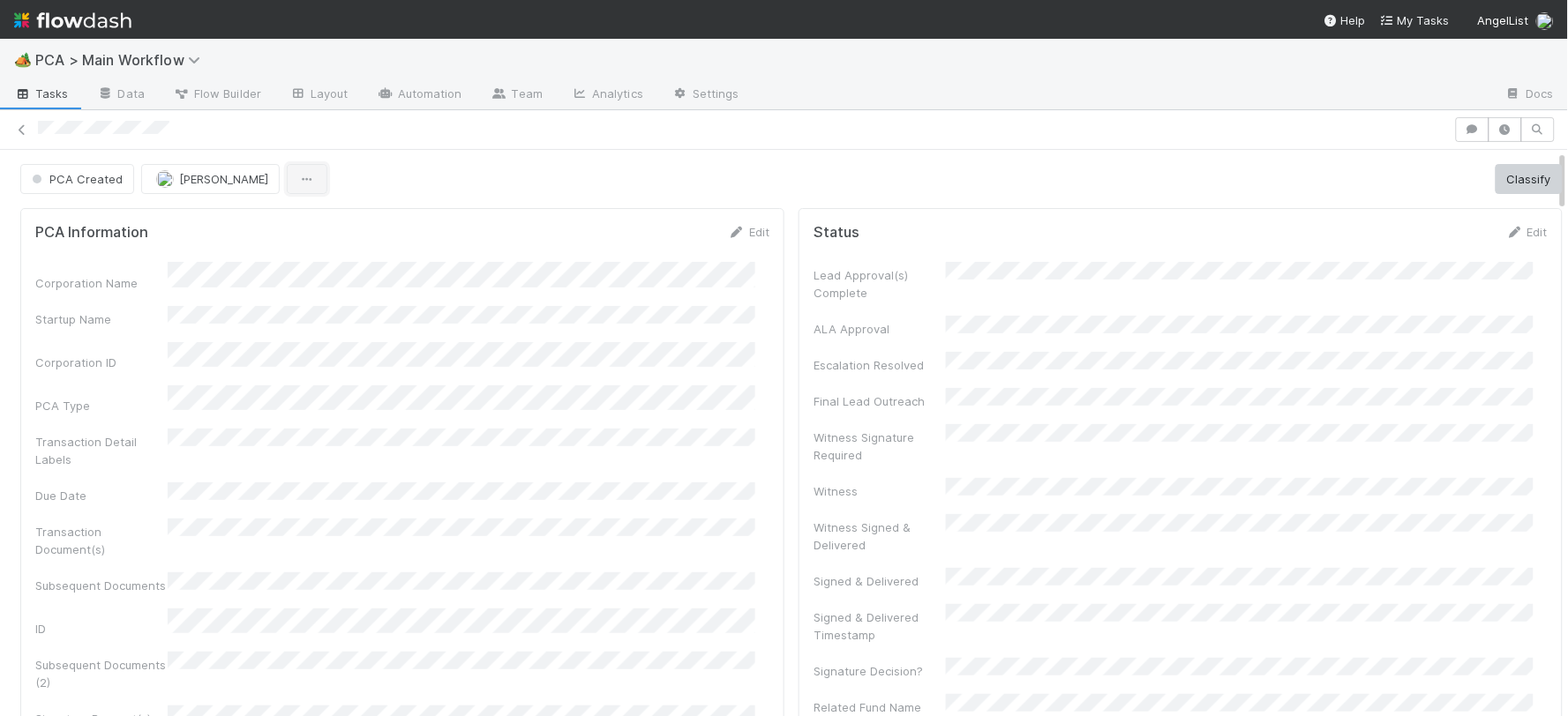
click at [298, 184] on icon "button" at bounding box center [306, 179] width 17 height 12
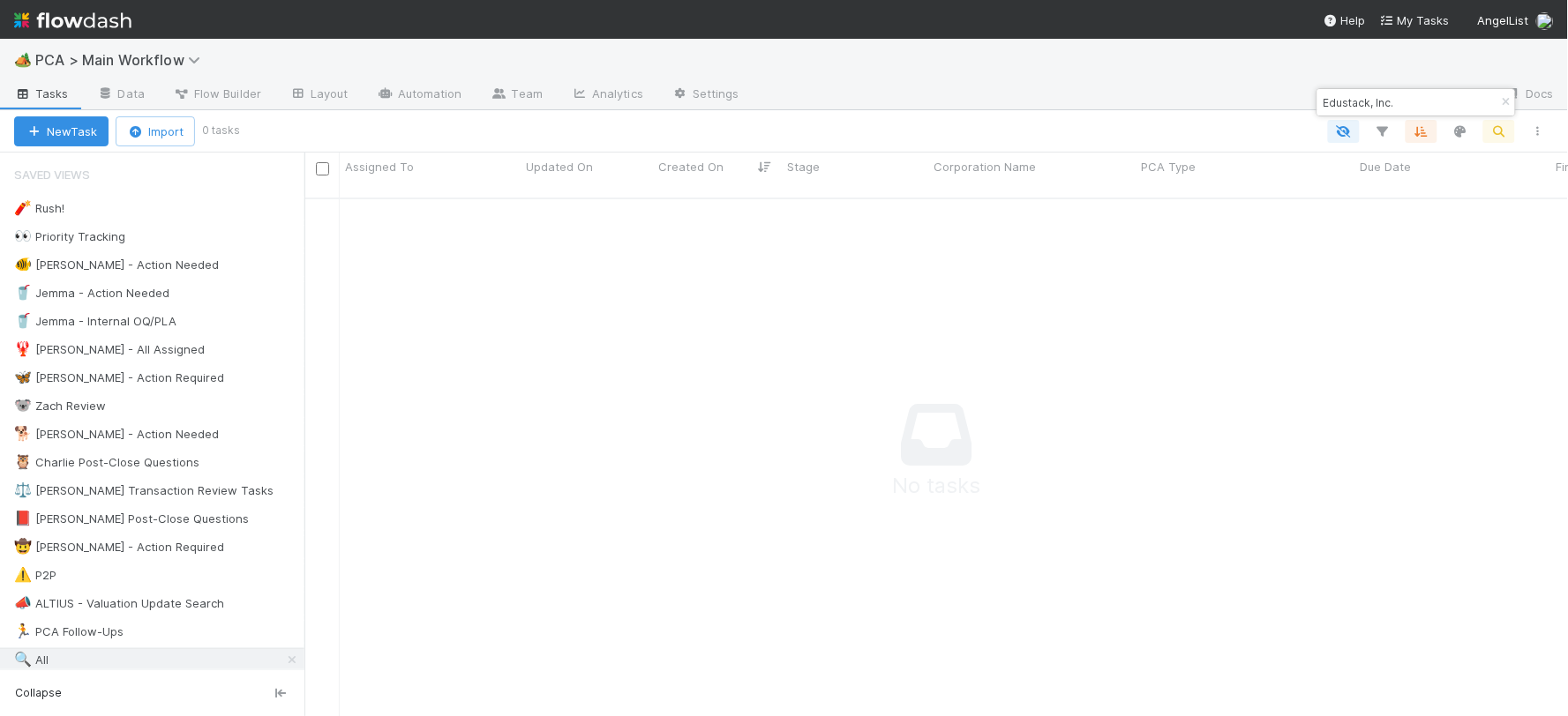
scroll to position [15, 14]
click at [95, 129] on button "New Task" at bounding box center [62, 131] width 94 height 30
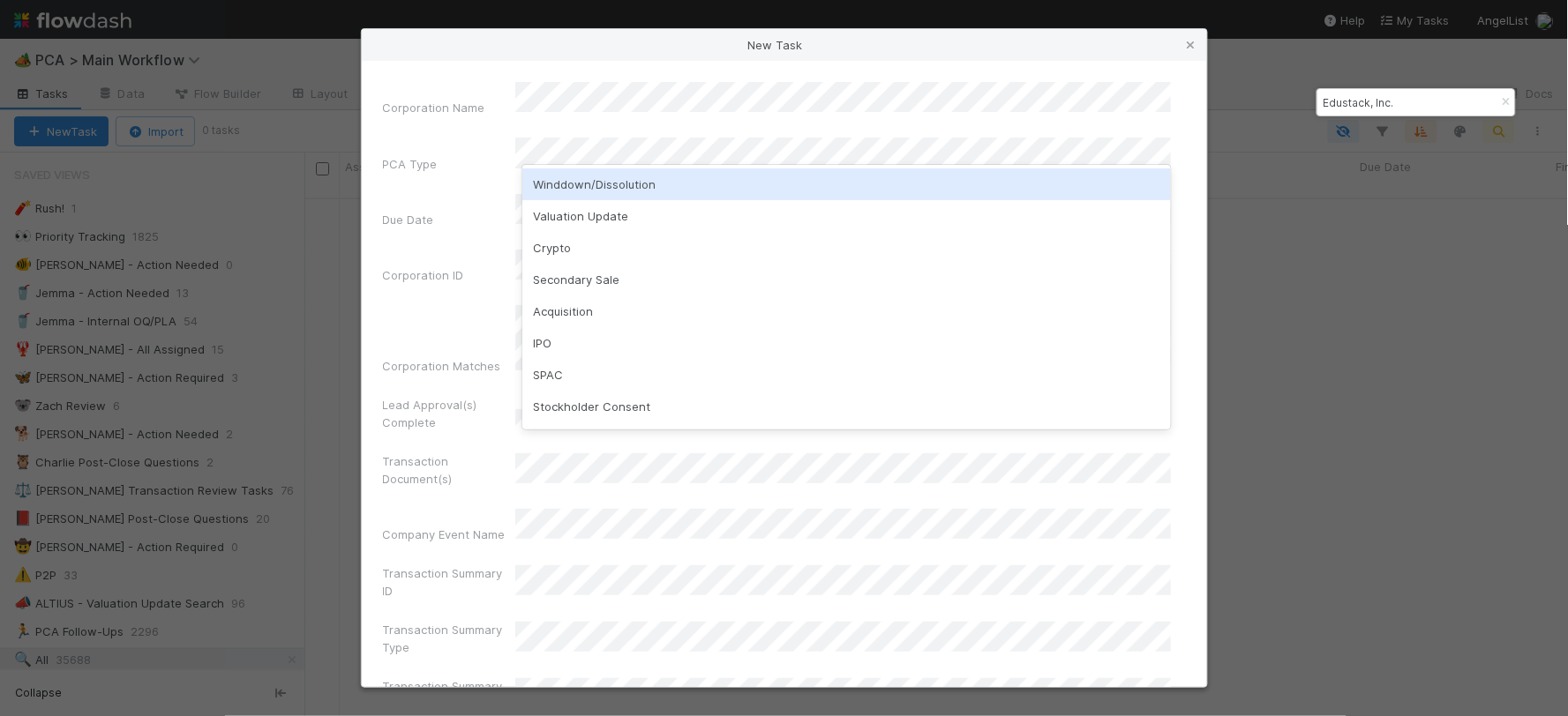
click at [572, 180] on div "Winddown/Dissolution" at bounding box center [846, 184] width 648 height 32
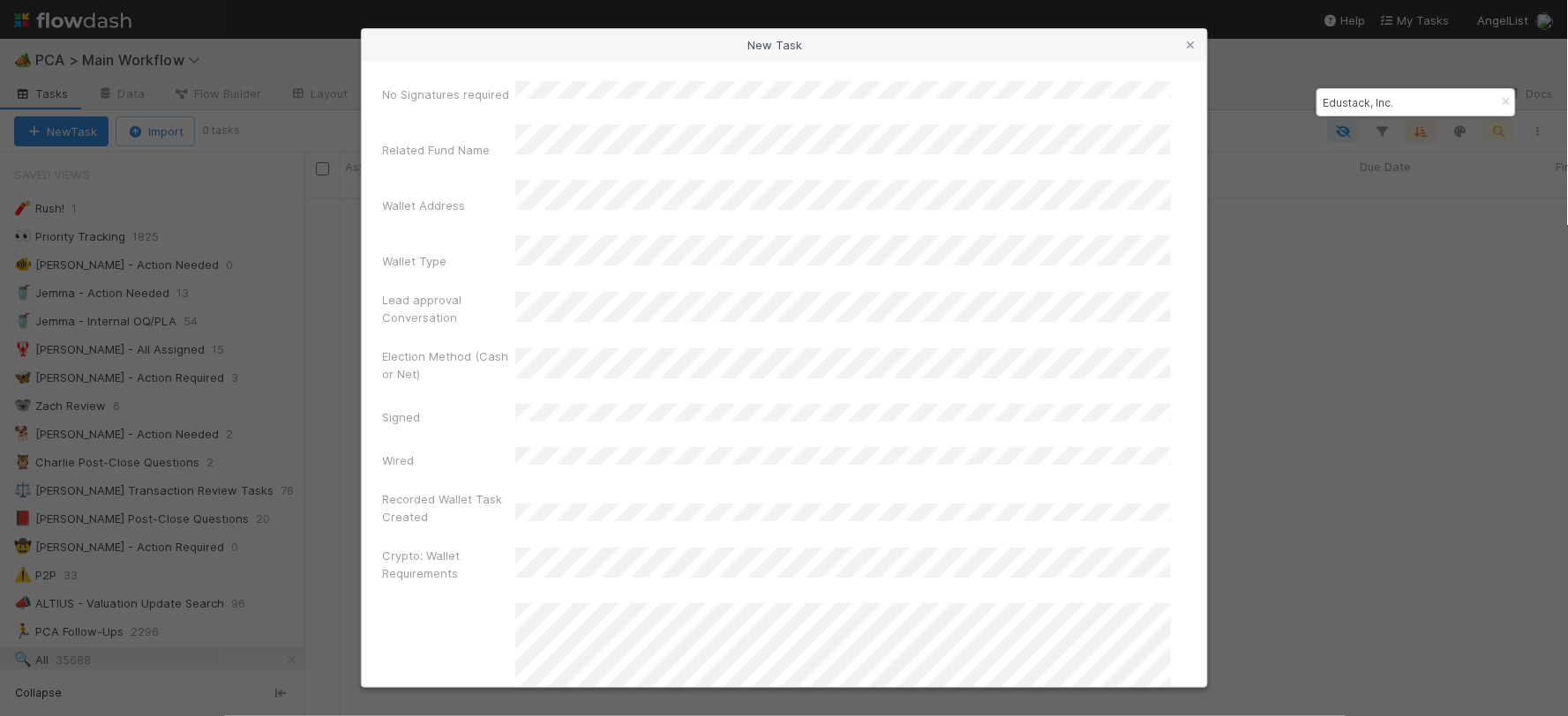
scroll to position [12149, 0]
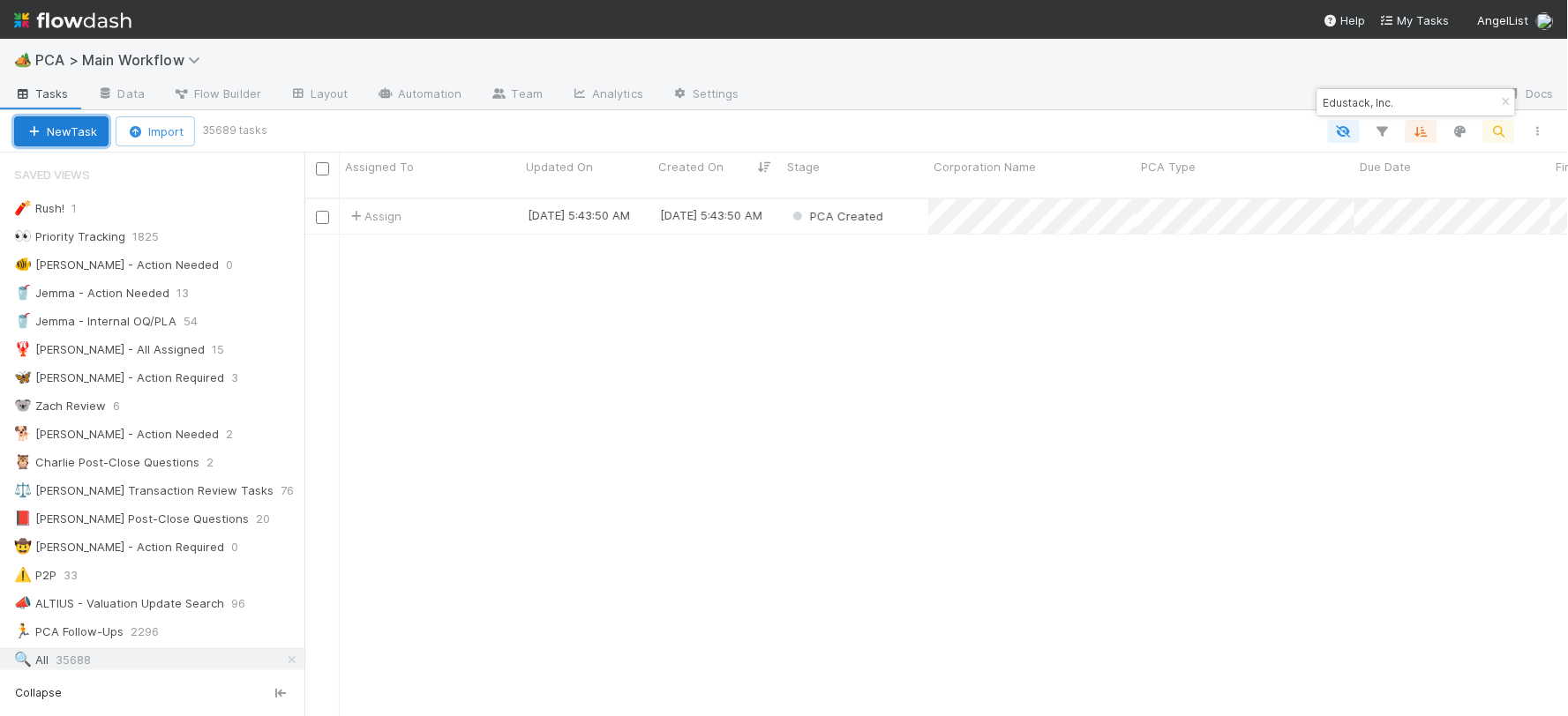
scroll to position [518, 1248]
click at [473, 199] on div "[PERSON_NAME]" at bounding box center [430, 216] width 181 height 34
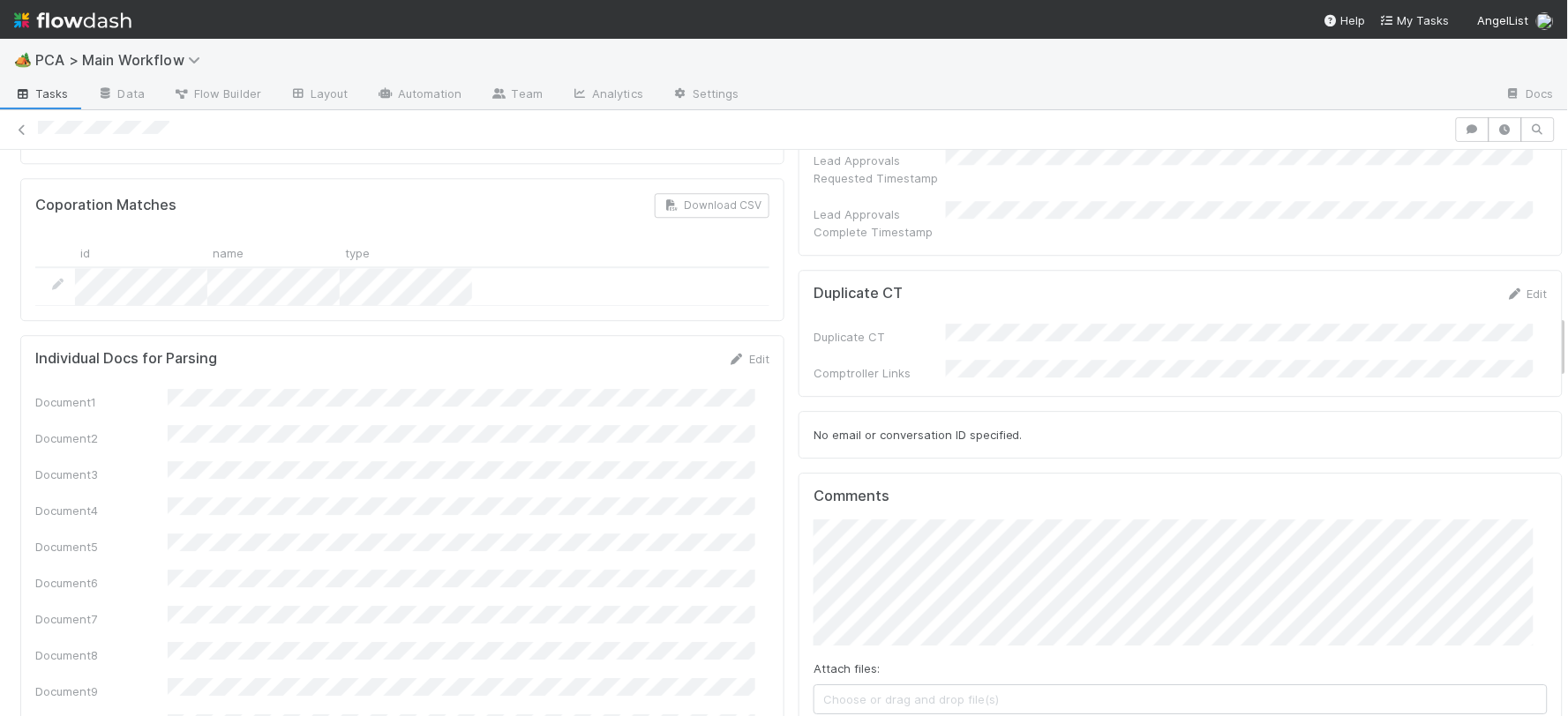
scroll to position [1465, 0]
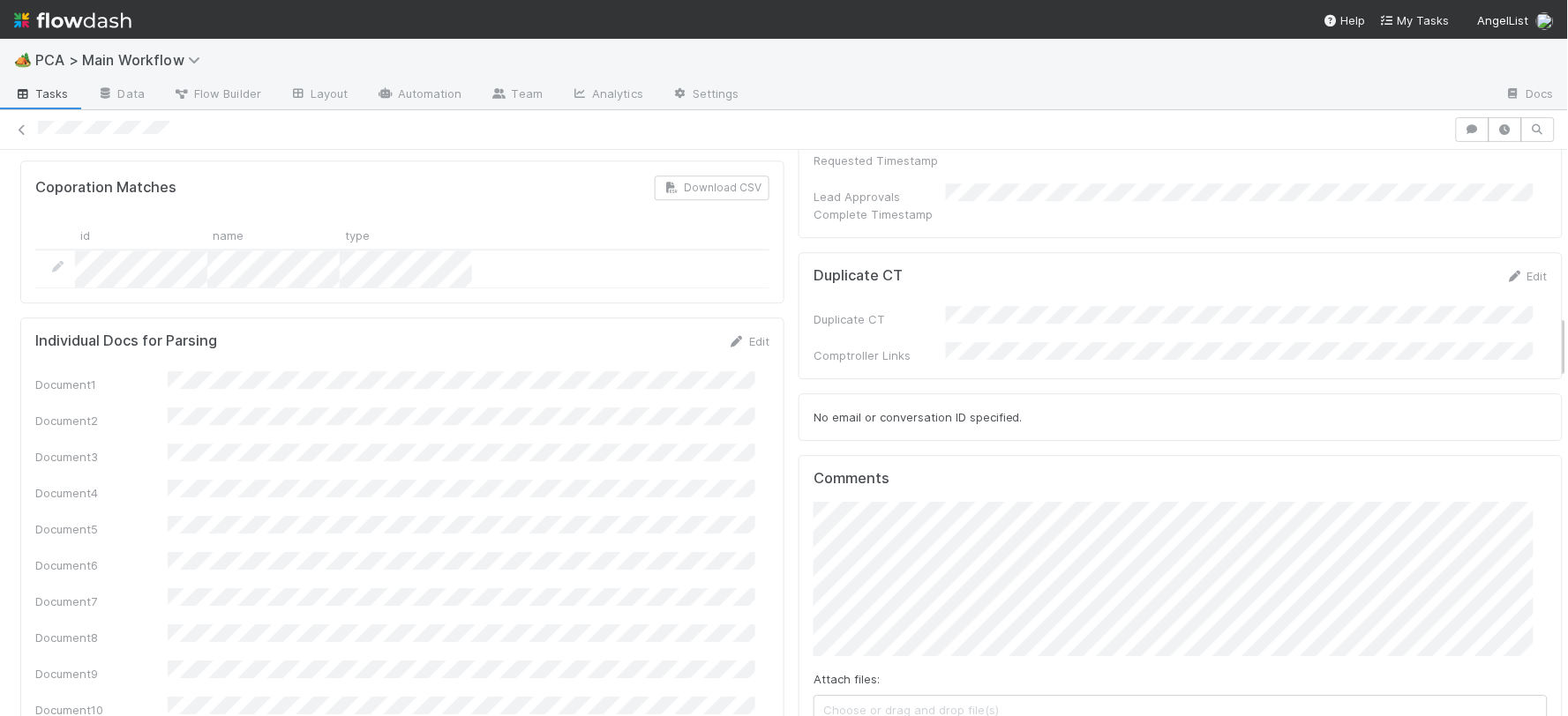
click at [24, 127] on icon at bounding box center [22, 129] width 17 height 12
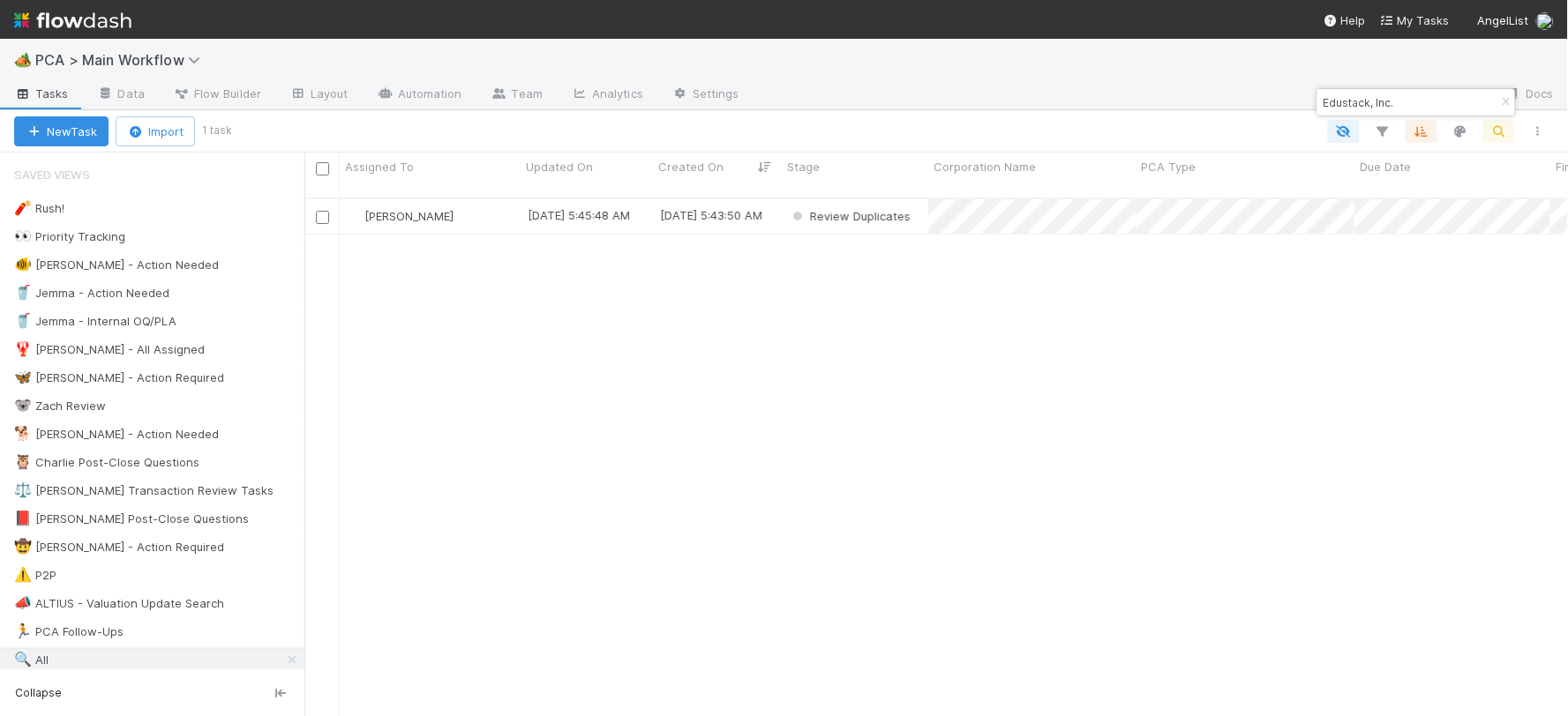
scroll to position [518, 1248]
drag, startPoint x: 1406, startPoint y: 104, endPoint x: 1322, endPoint y: 100, distance: 84.1
click at [932, 100] on input "Edustack, Inc." at bounding box center [1408, 101] width 177 height 21
paste input "Saola Tech Solutions PTE.LTD"
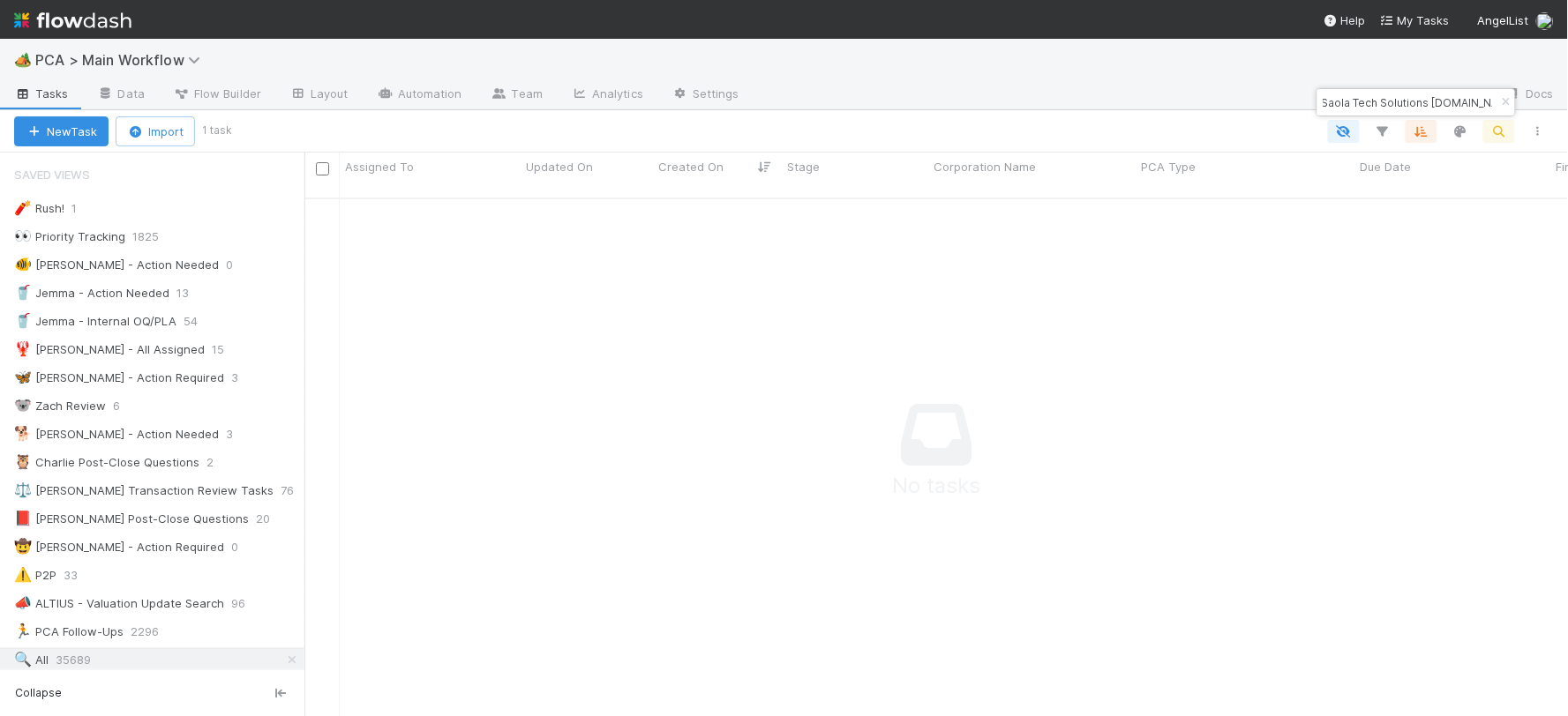
type input "Saola Tech Solutions PTE.LTD"
click at [67, 124] on button "New Task" at bounding box center [62, 131] width 94 height 30
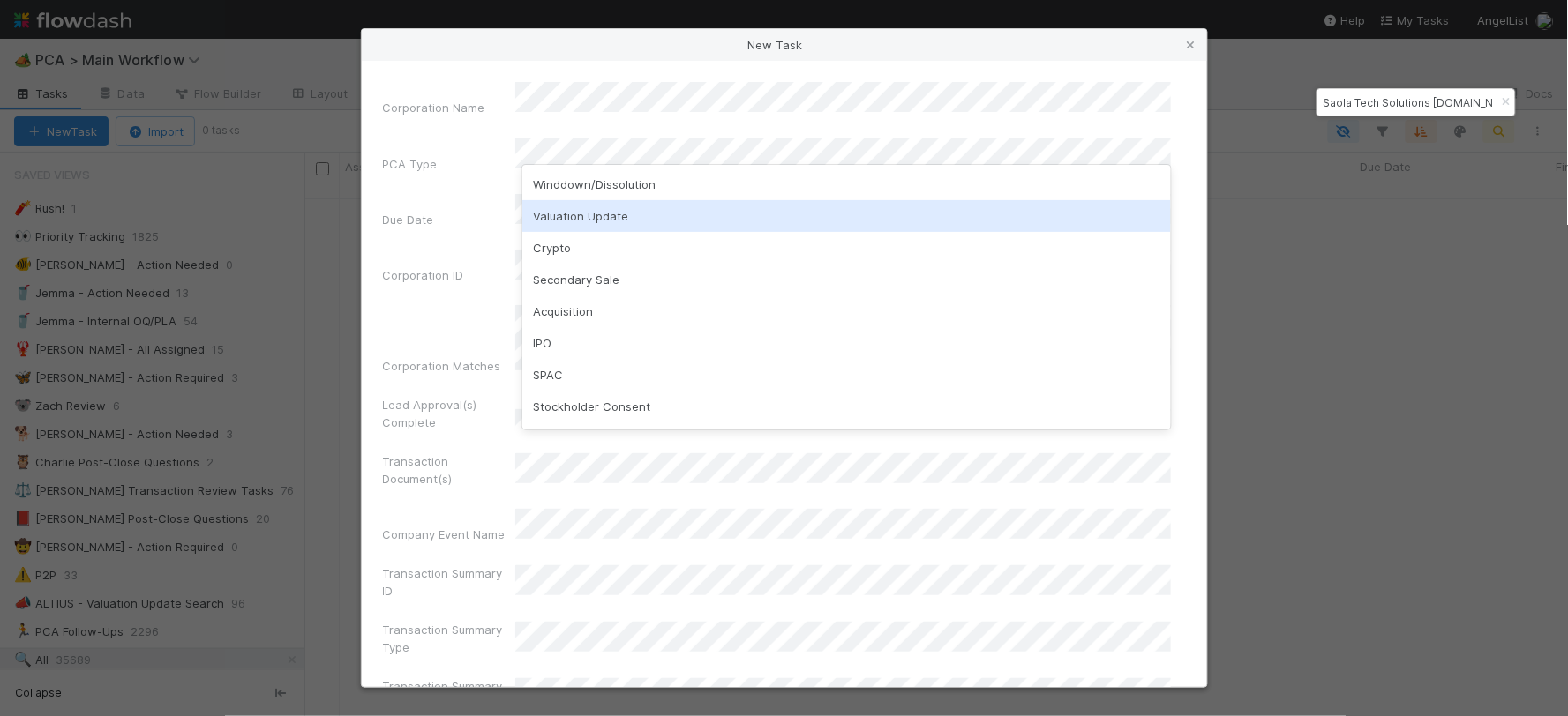
click at [578, 225] on div "Valuation Update" at bounding box center [846, 215] width 648 height 32
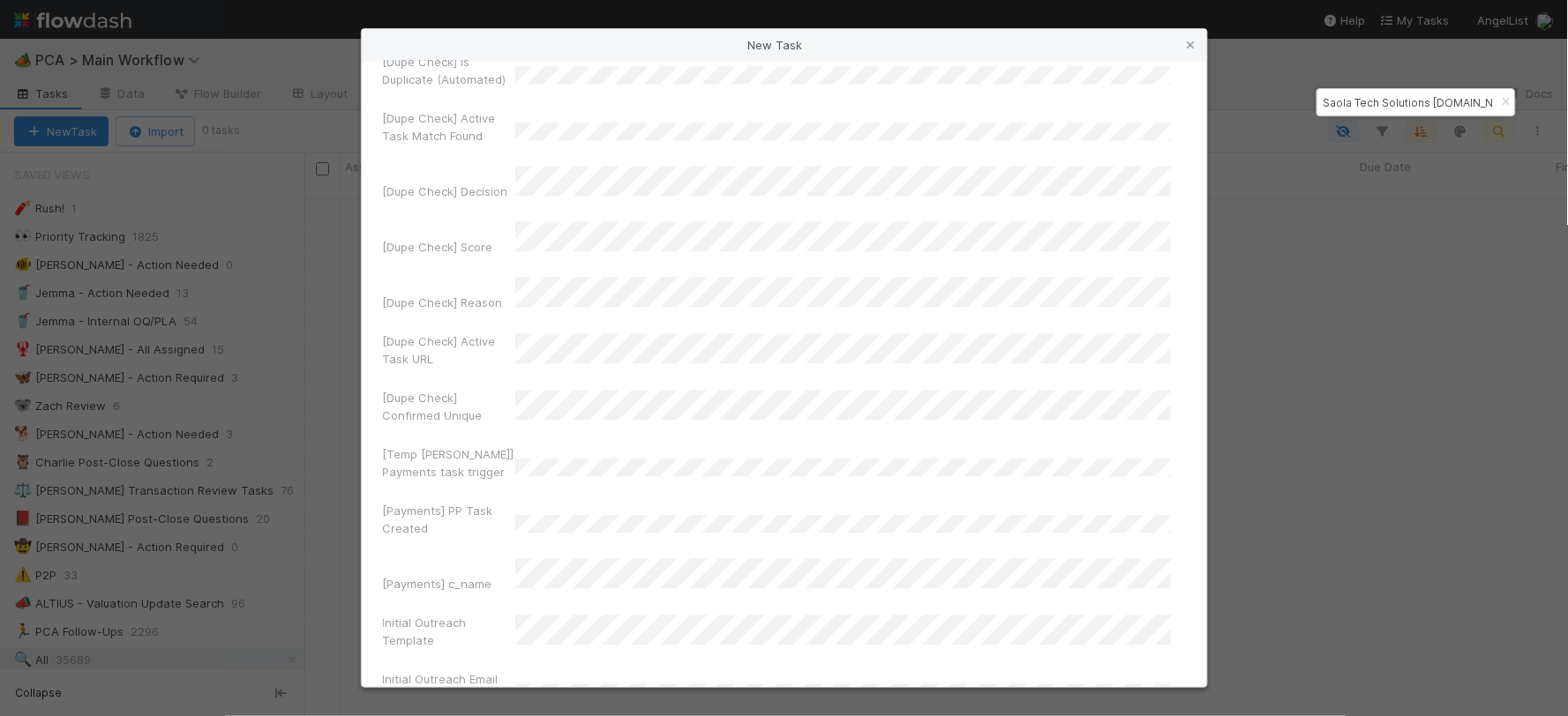
scroll to position [12149, 0]
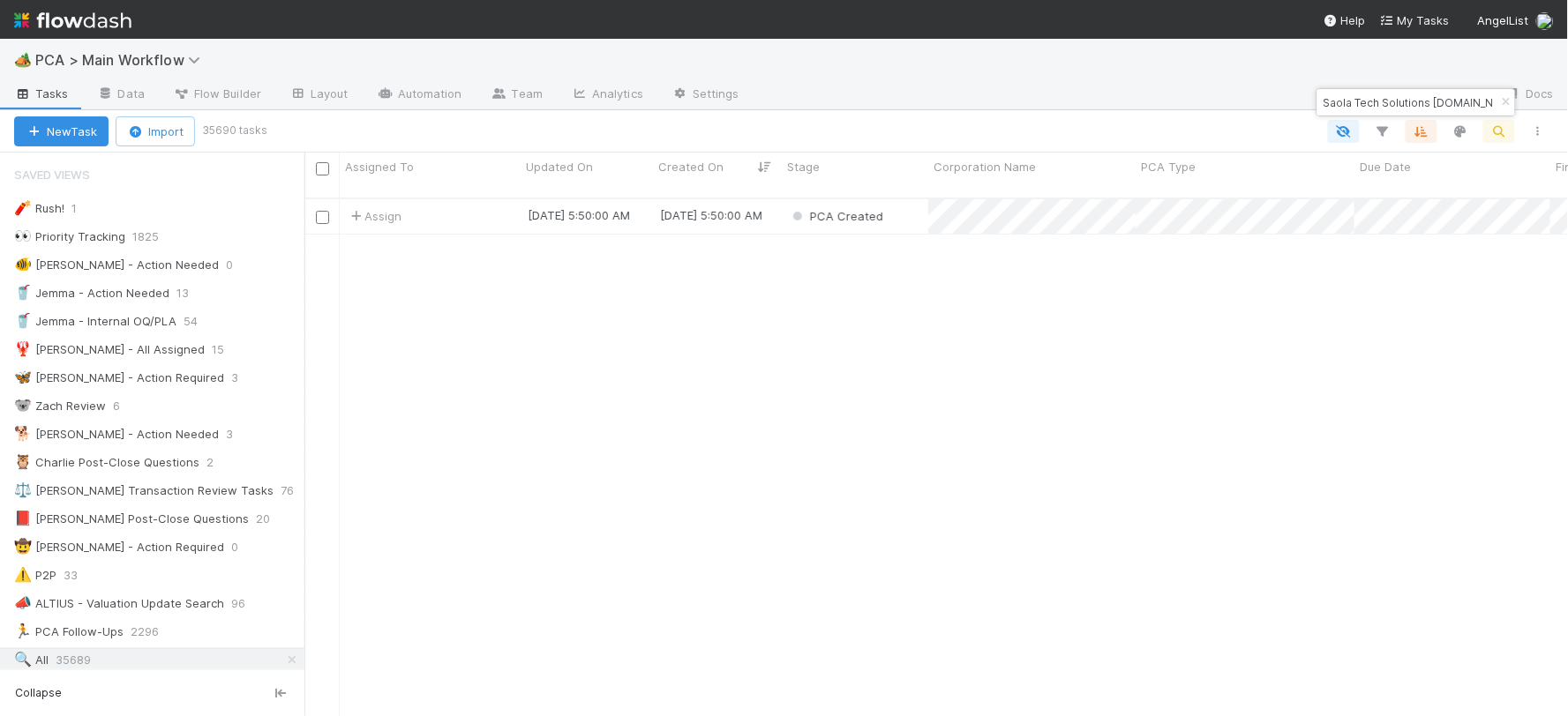
scroll to position [518, 1248]
click at [919, 199] on div "PCA Created" at bounding box center [856, 216] width 147 height 34
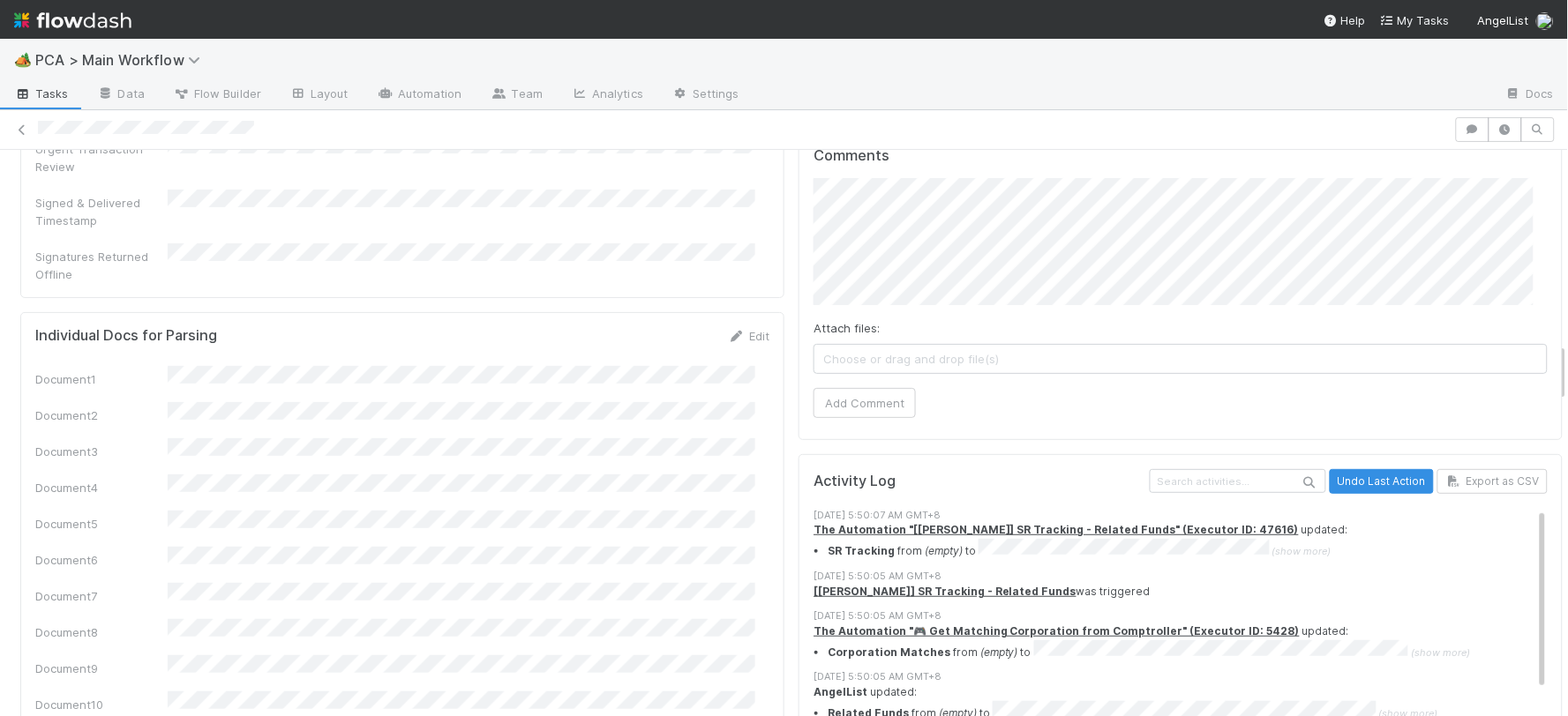
scroll to position [1862, 0]
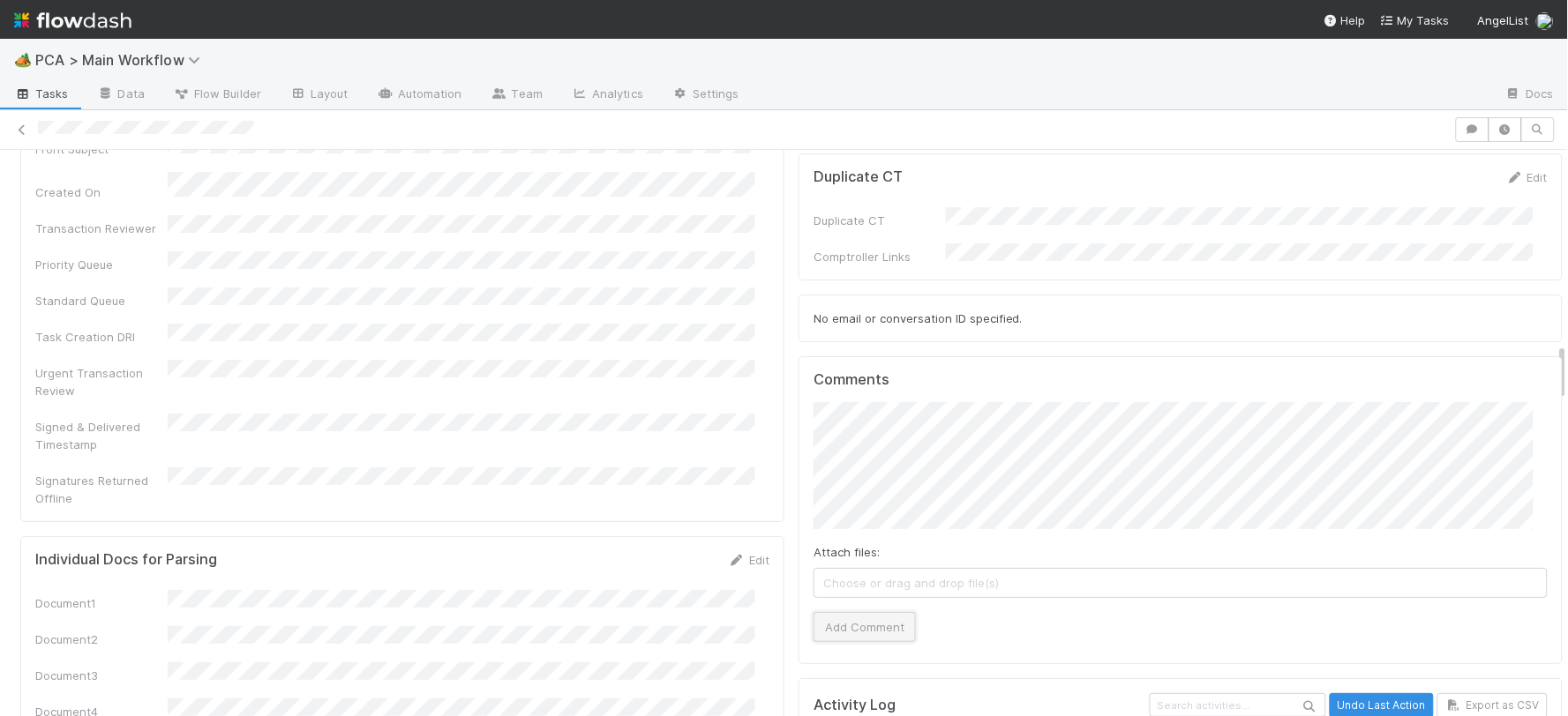
click at [845, 612] on button "Add Comment" at bounding box center [865, 626] width 102 height 30
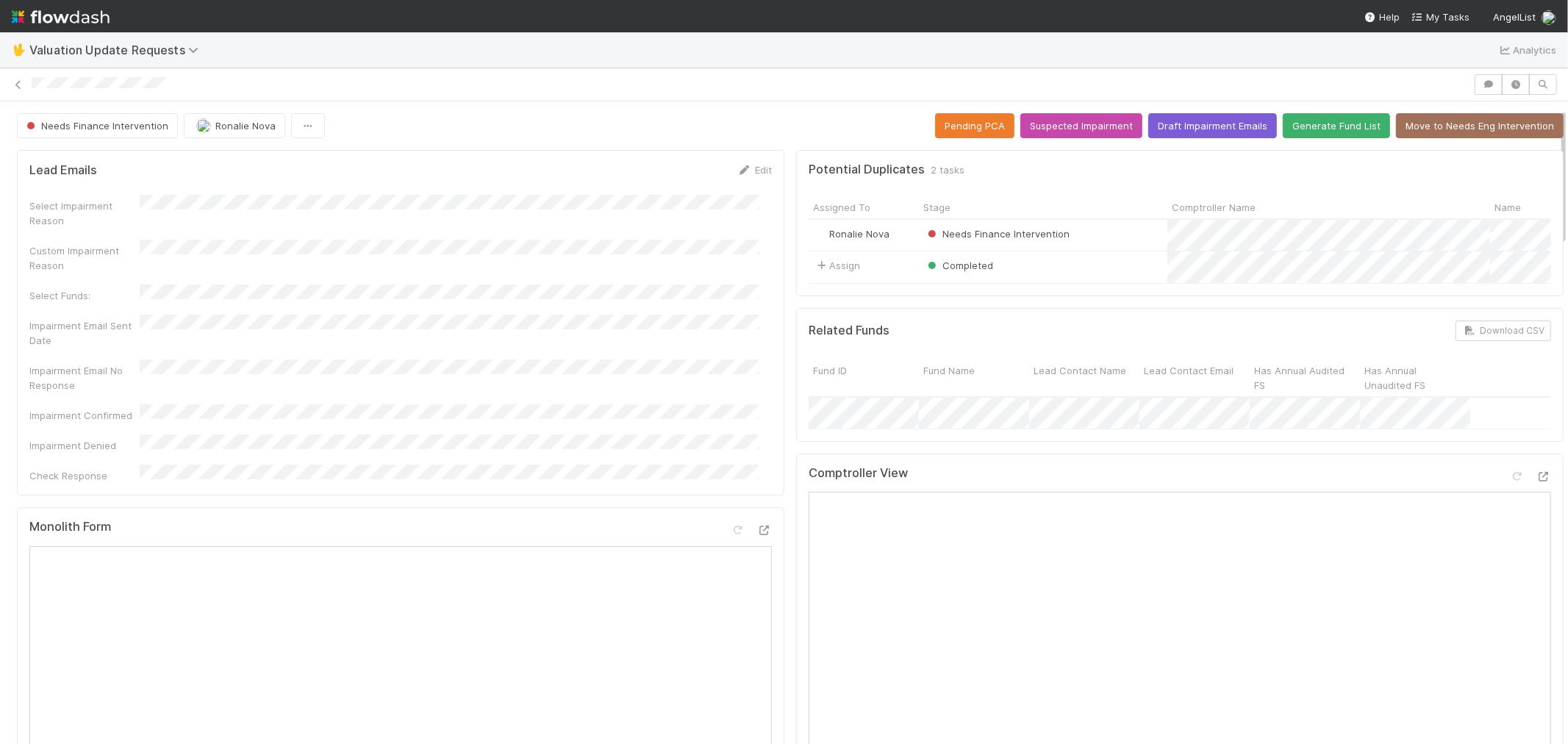
scroll to position [327, 0]
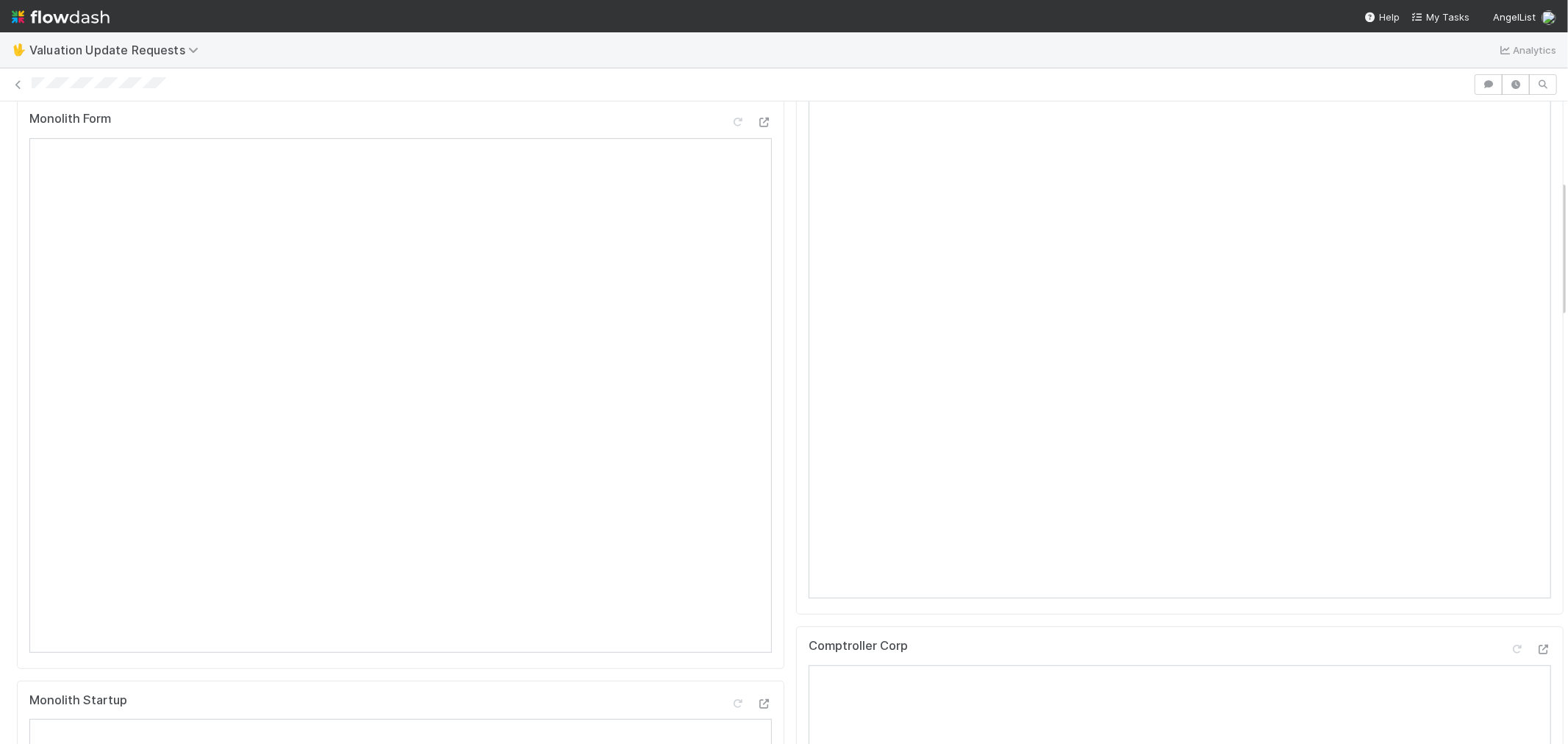
scroll to position [327, 0]
click at [1510, 156] on div at bounding box center [1517, 149] width 14 height 14
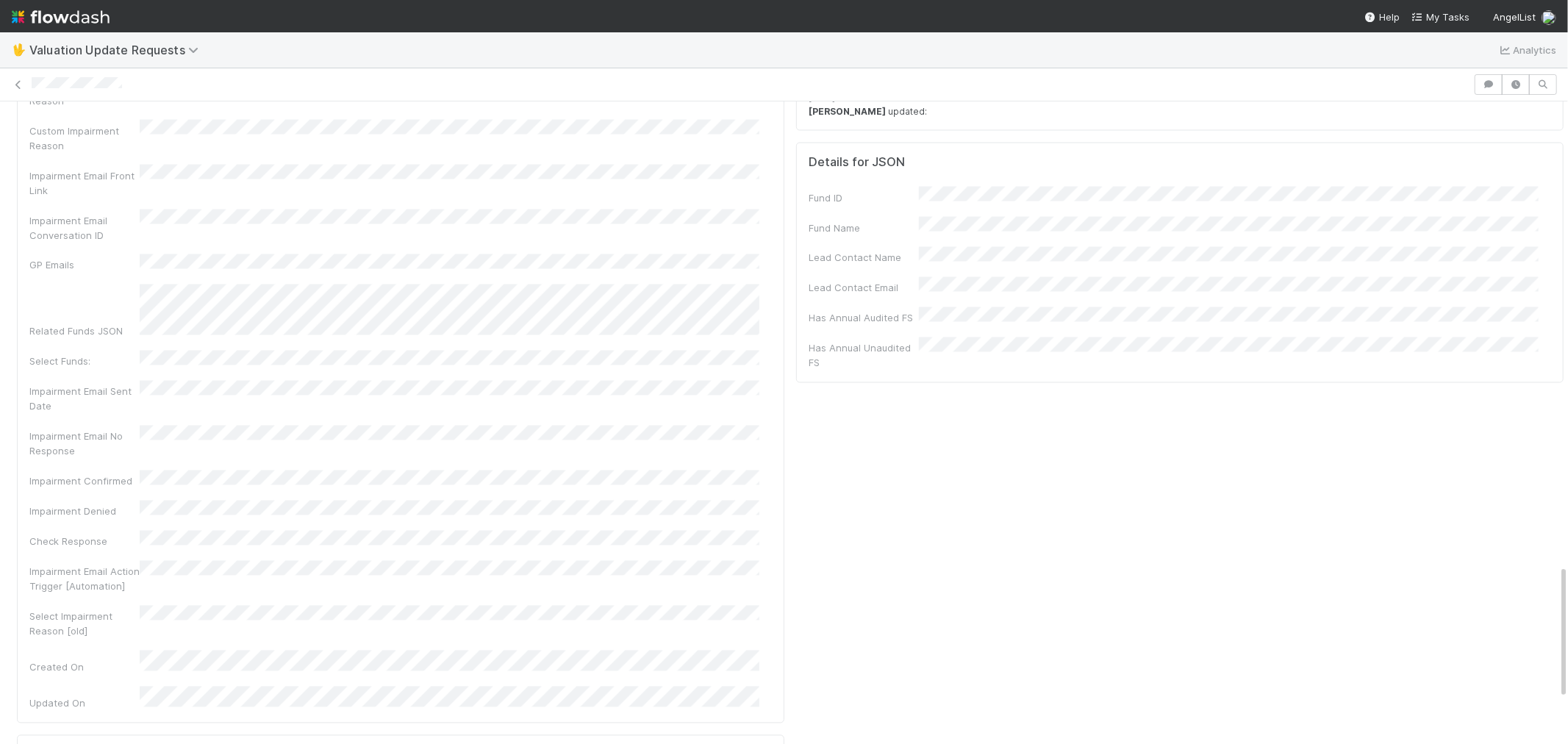
scroll to position [2427, 0]
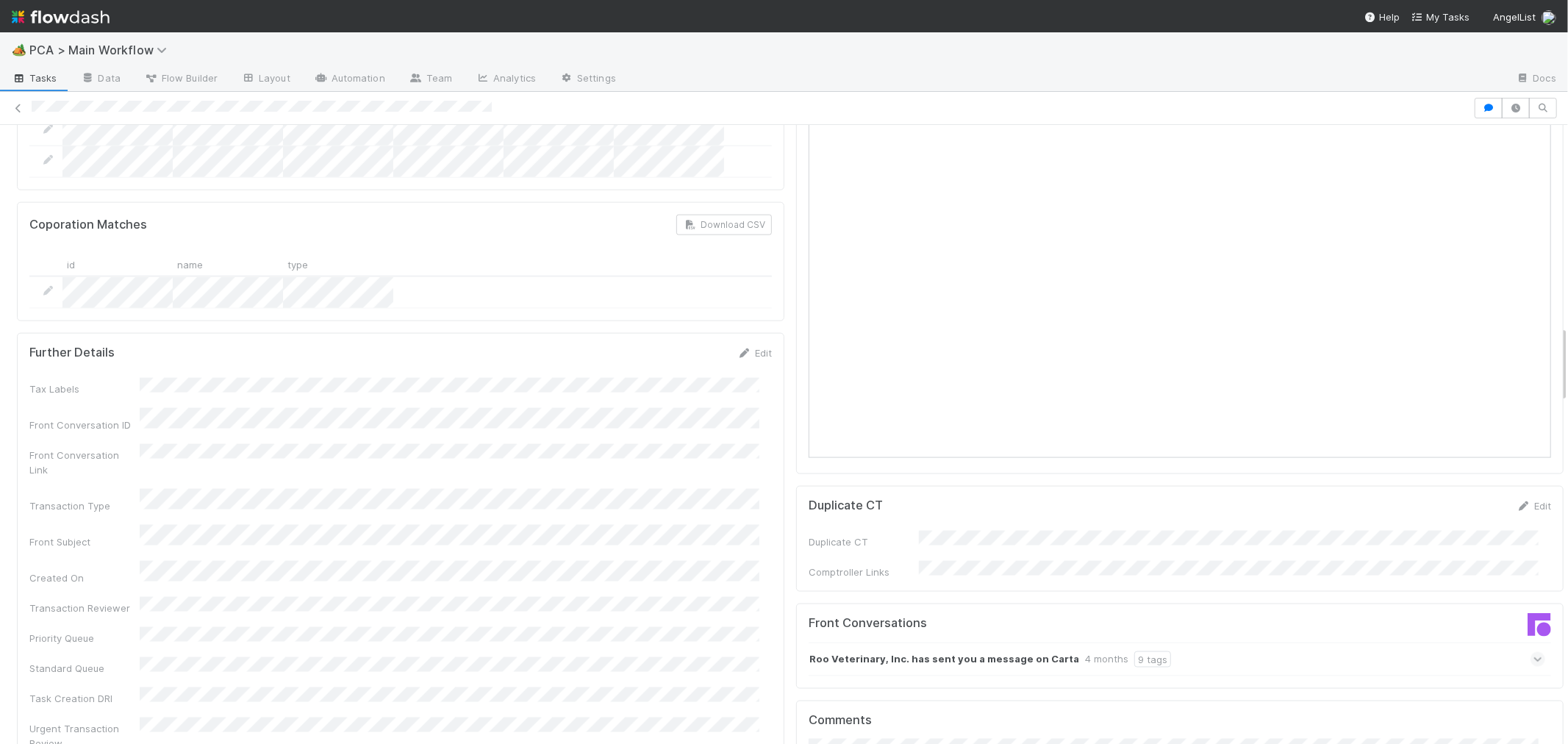
scroll to position [1307, 0]
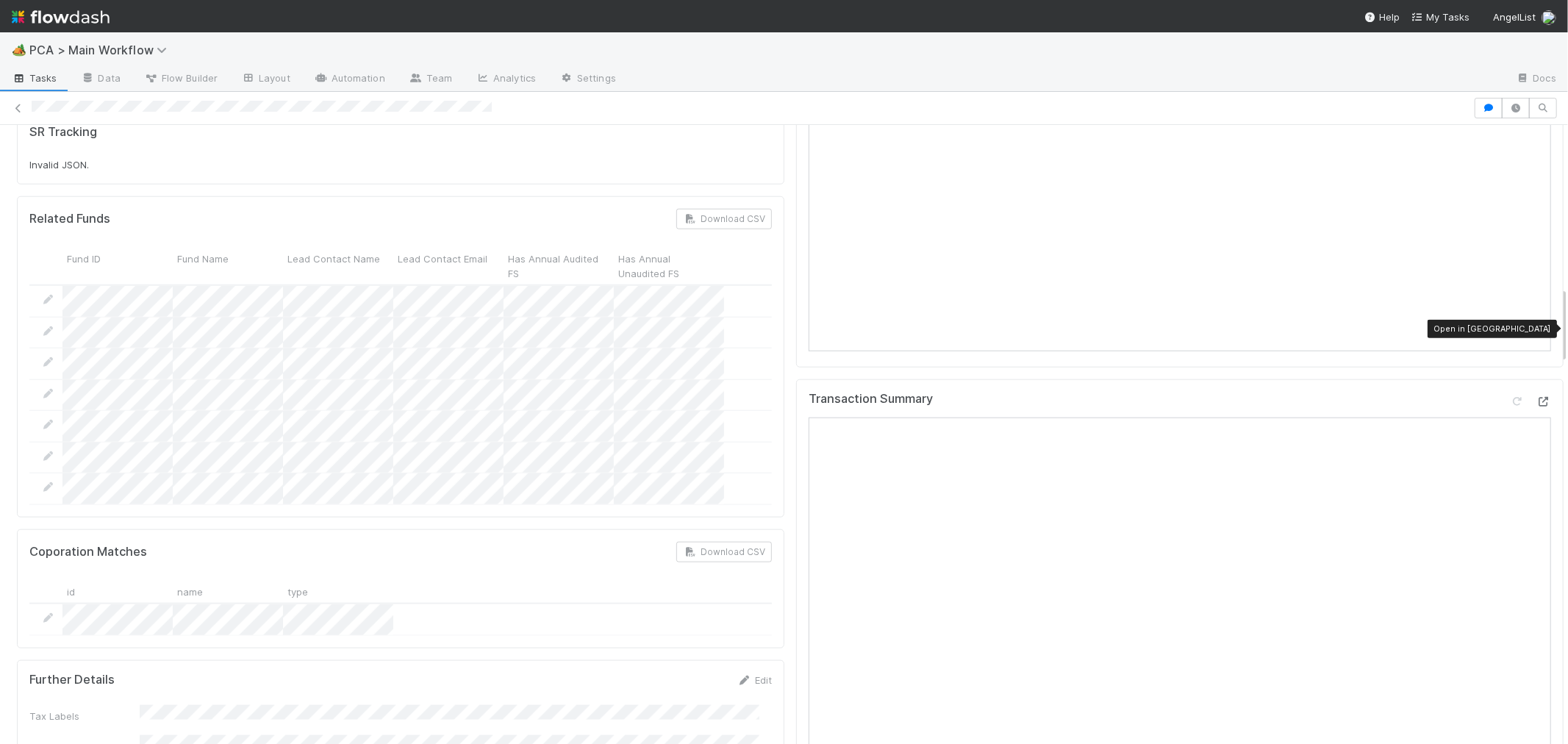
click at [1536, 397] on icon at bounding box center [1543, 401] width 14 height 10
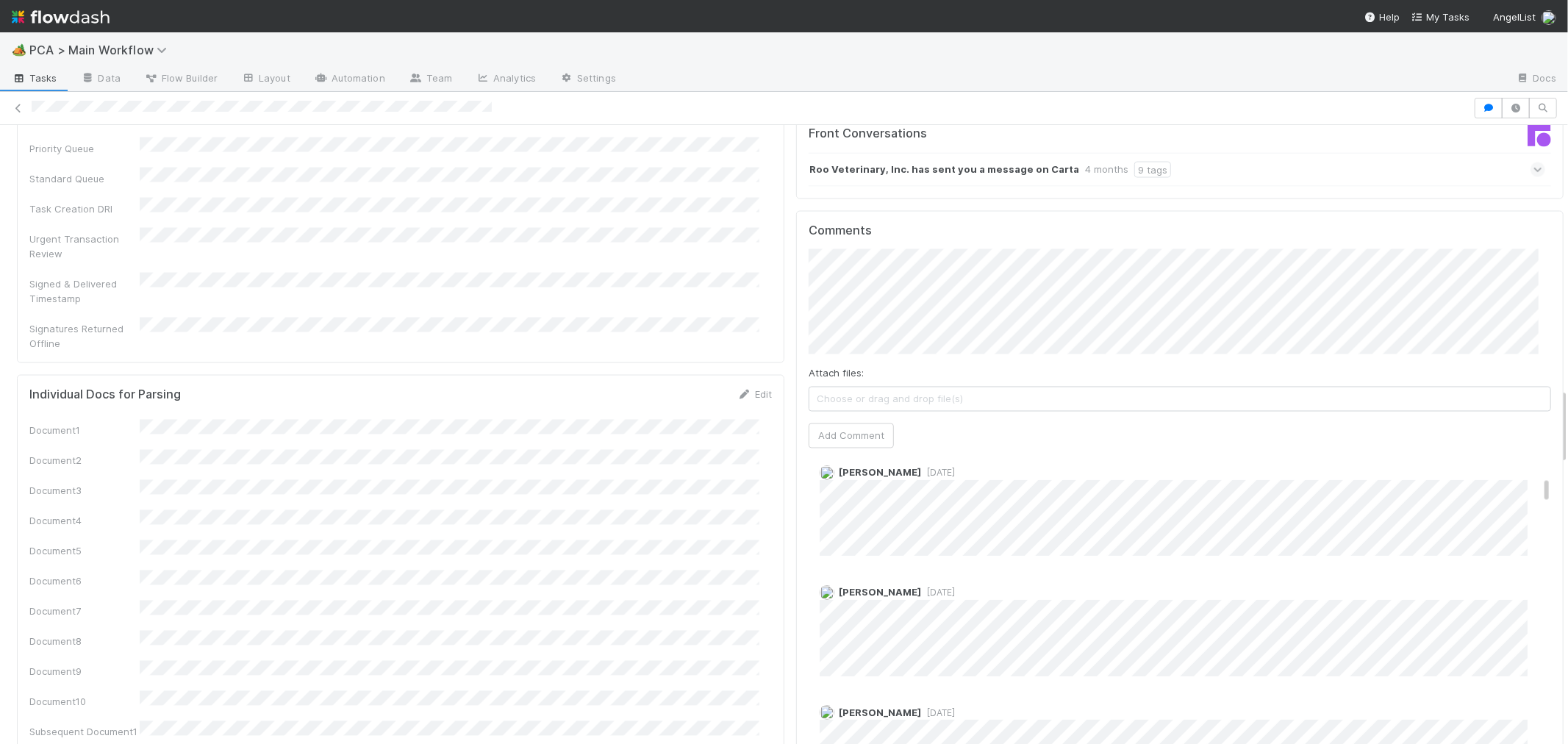
scroll to position [408, 0]
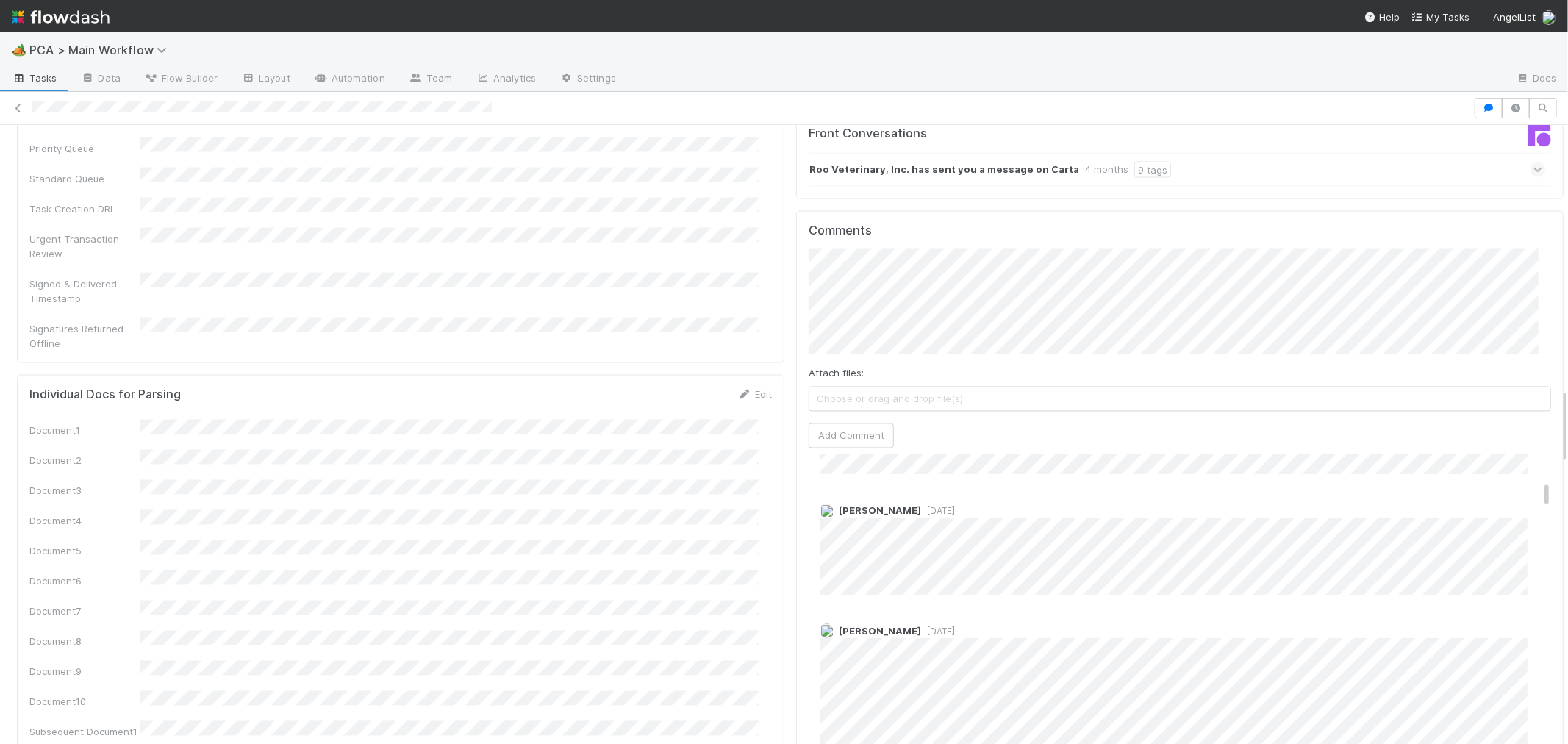
click at [1237, 613] on div "Josh Tarr 2 weeks ago" at bounding box center [1186, 692] width 754 height 158
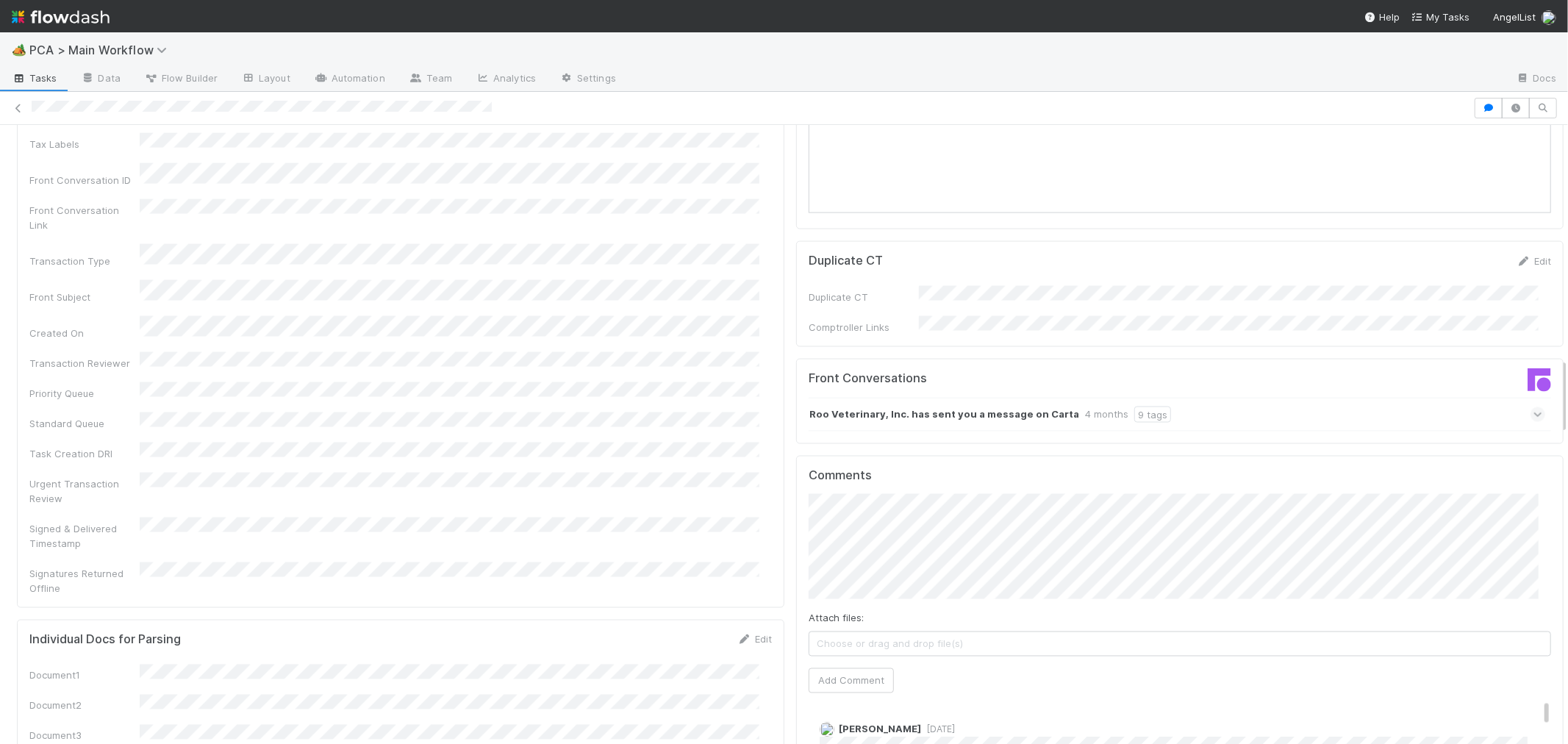
scroll to position [2206, 0]
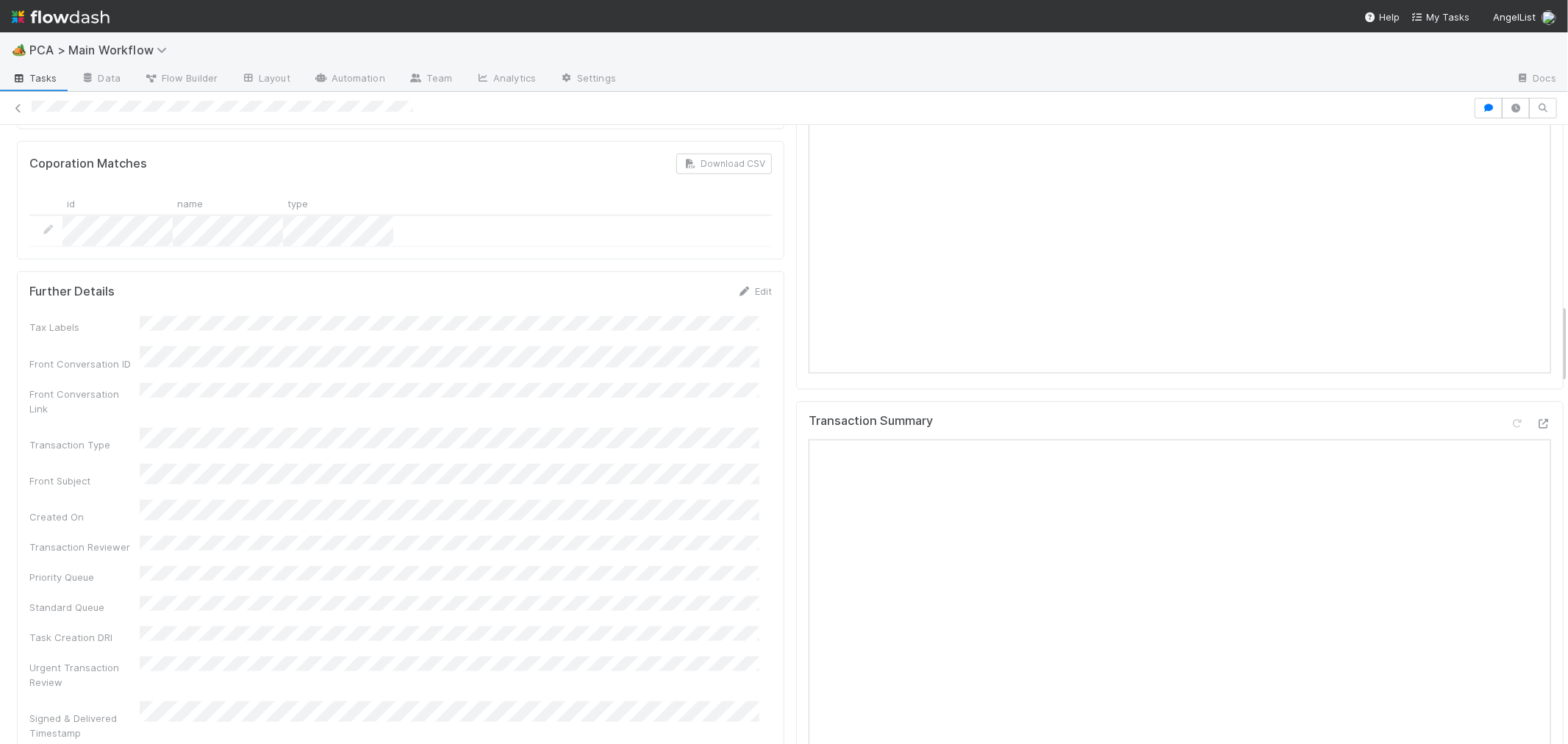
scroll to position [1388, 0]
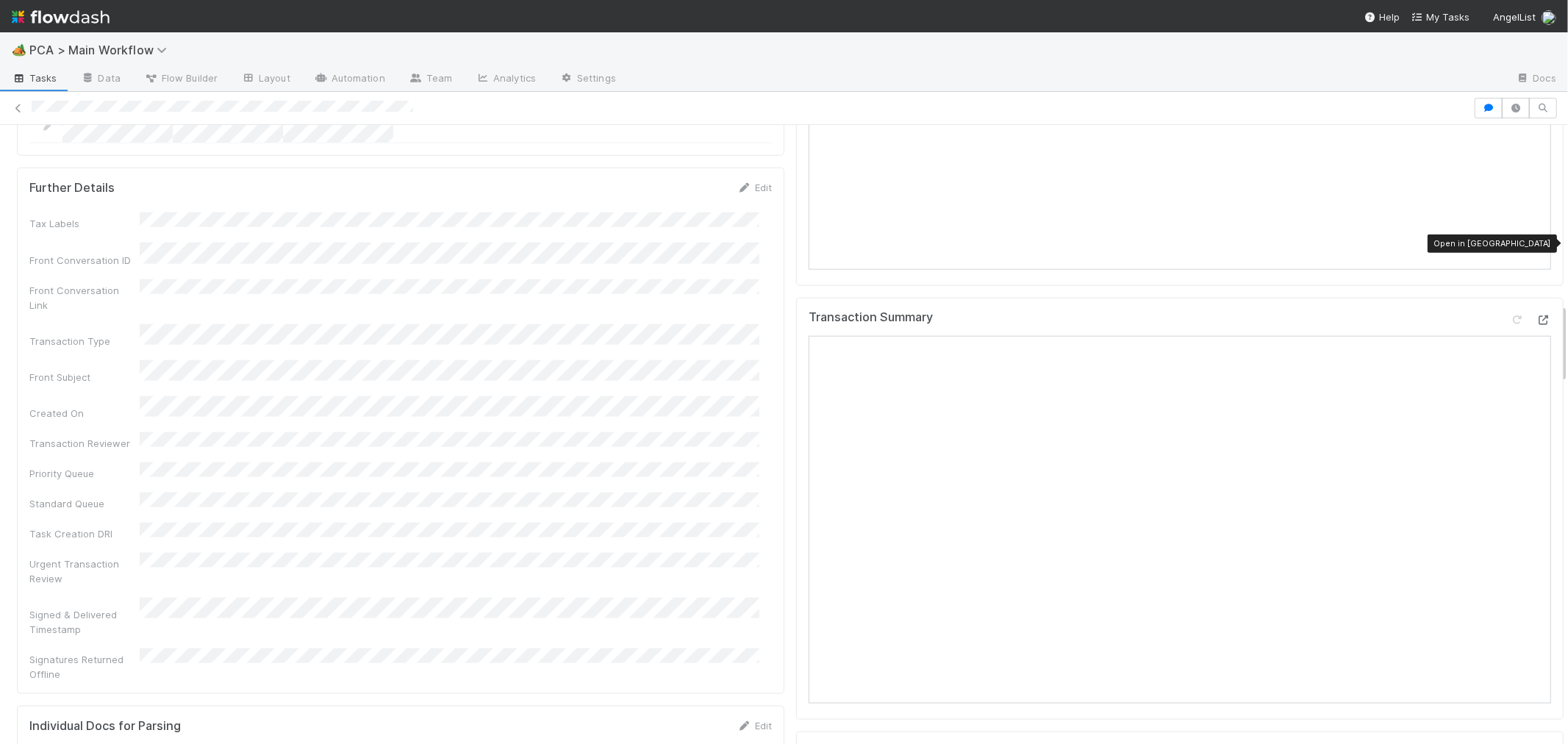
click at [1536, 315] on icon at bounding box center [1543, 320] width 14 height 10
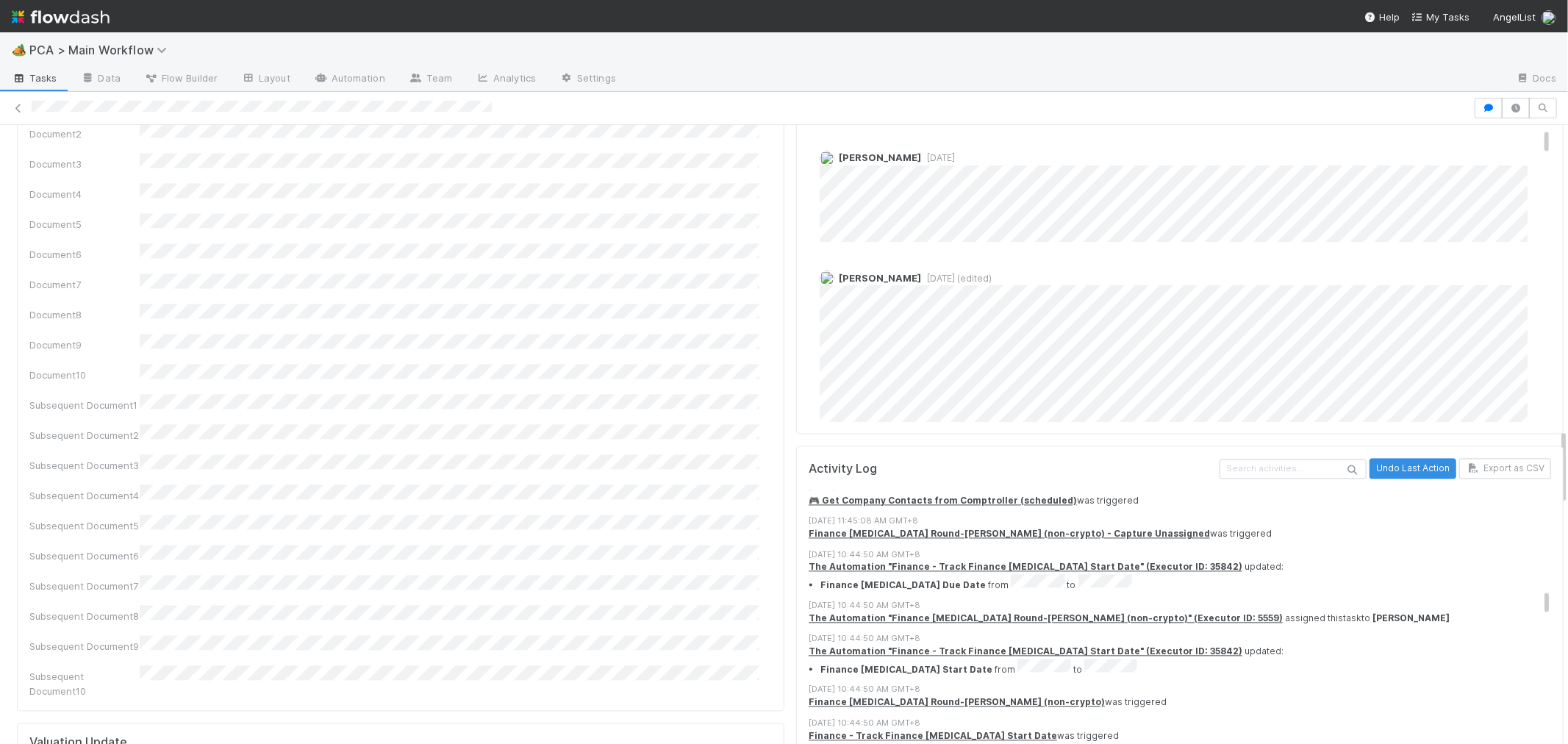
scroll to position [2615, 0]
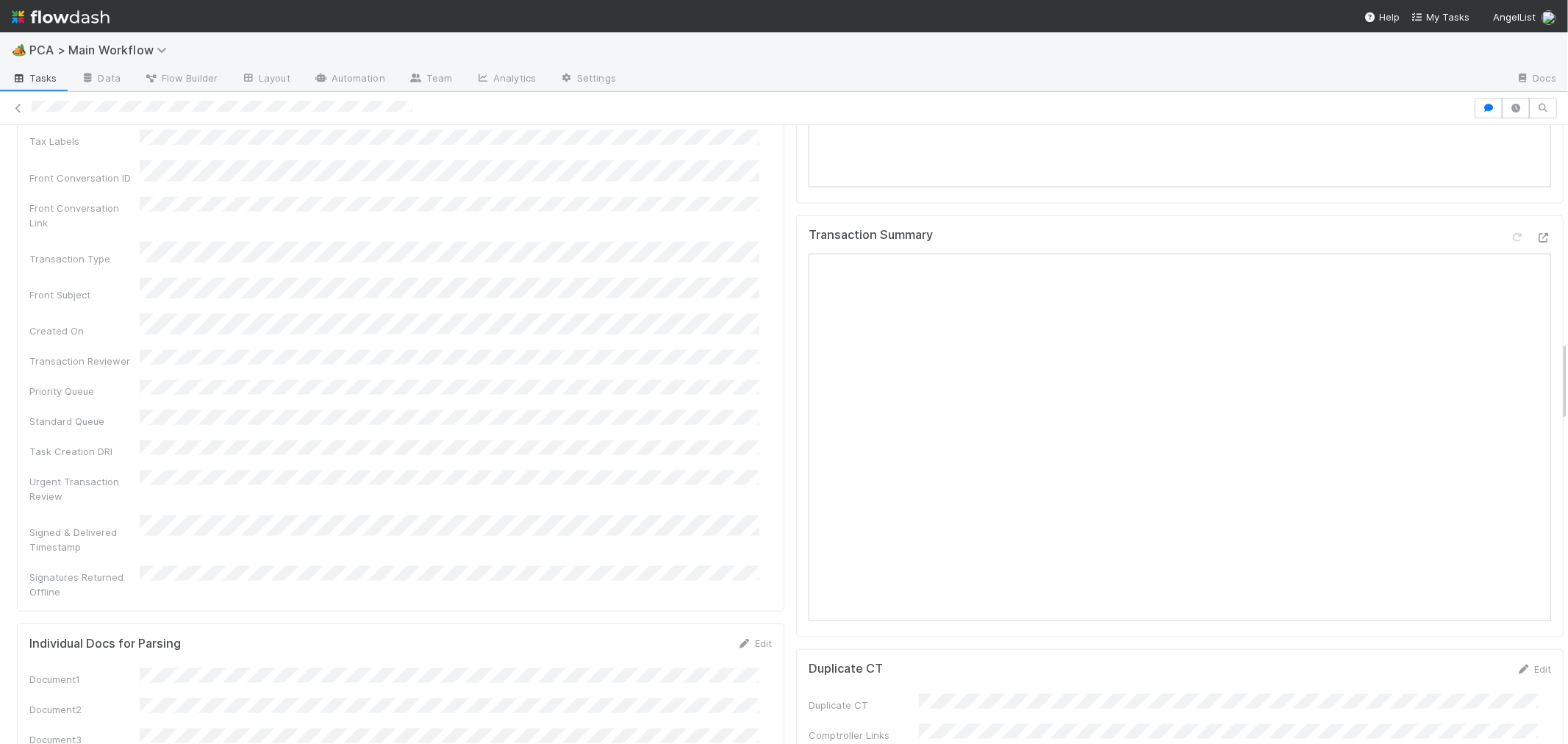
scroll to position [2043, 0]
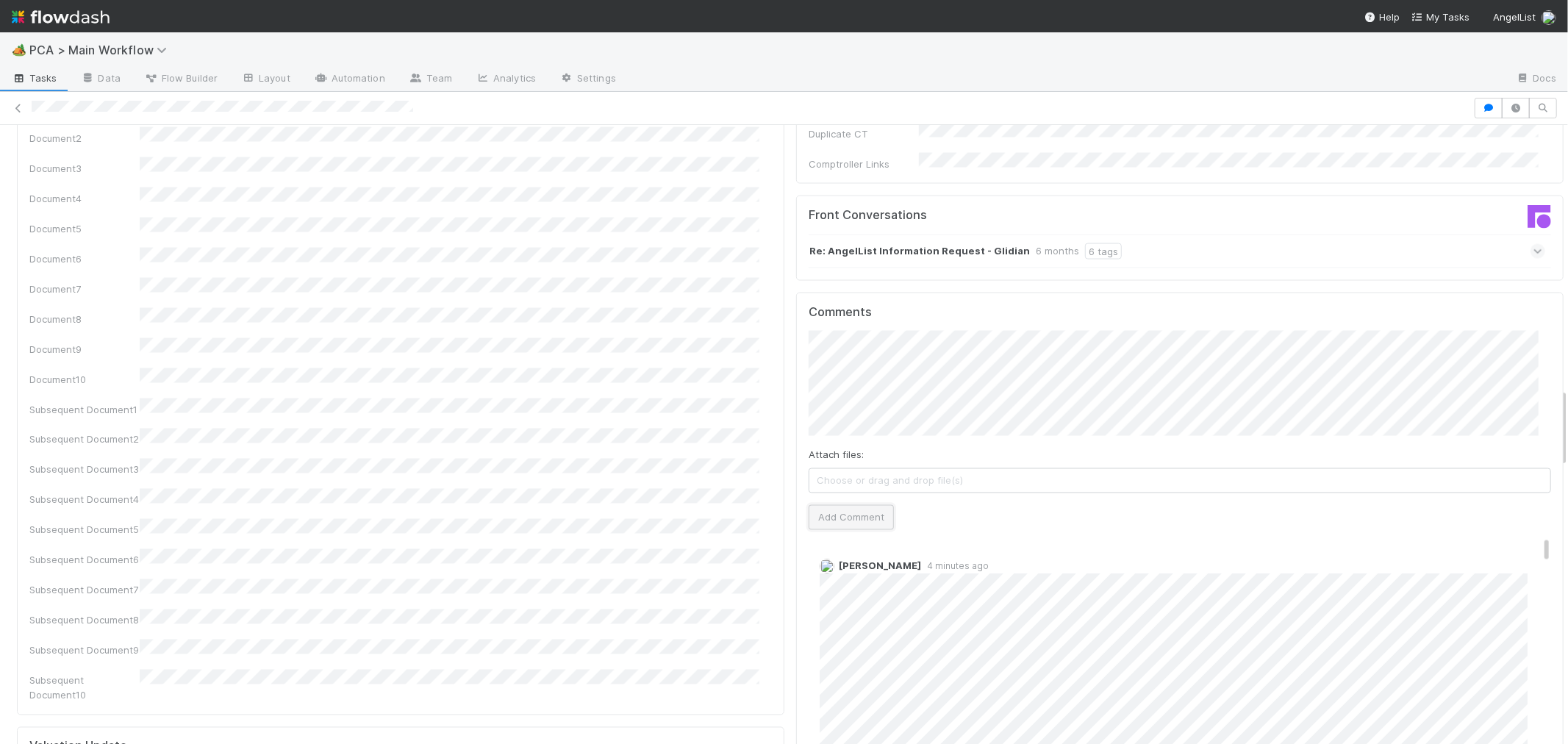
click at [846, 506] on button "Add Comment" at bounding box center [851, 518] width 85 height 25
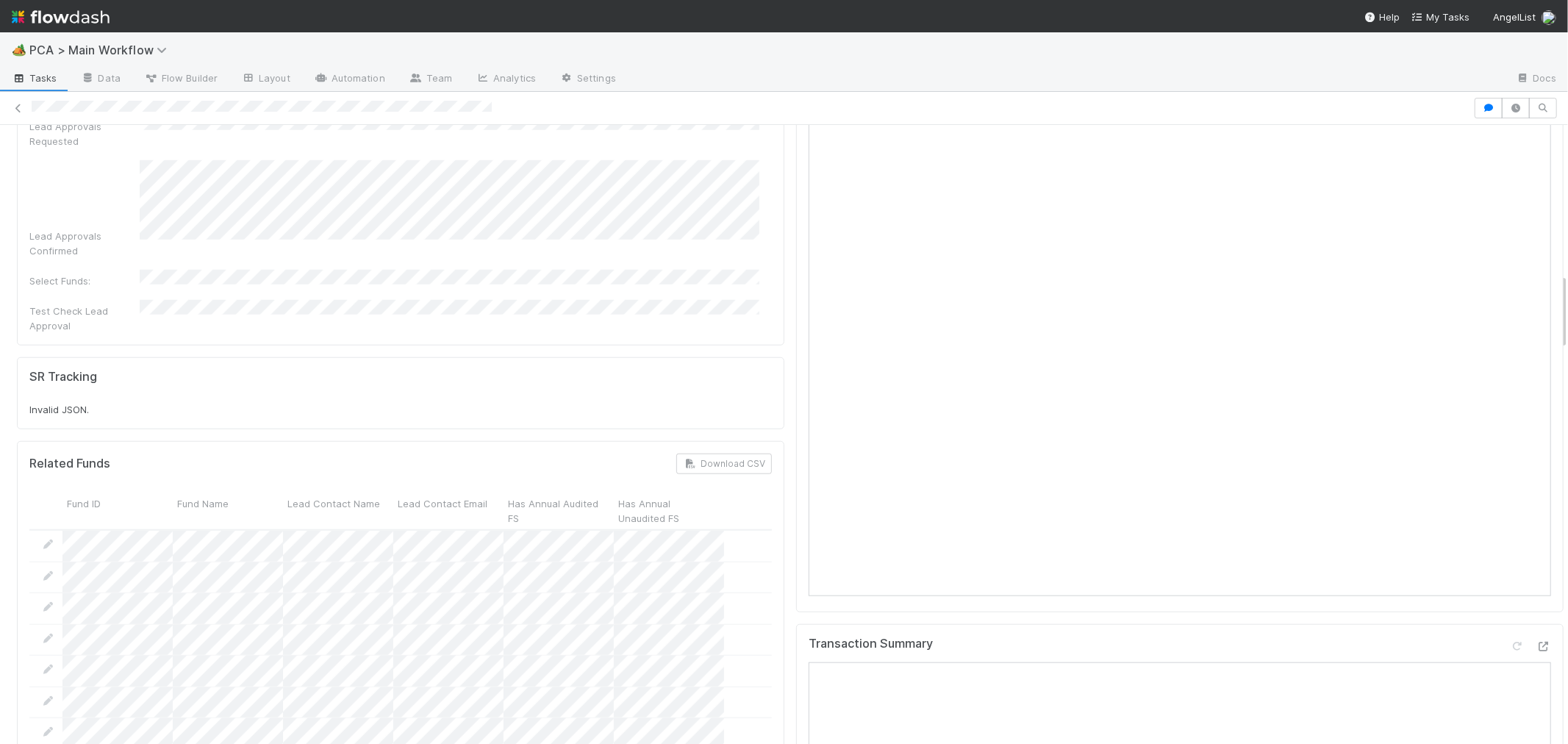
scroll to position [1471, 0]
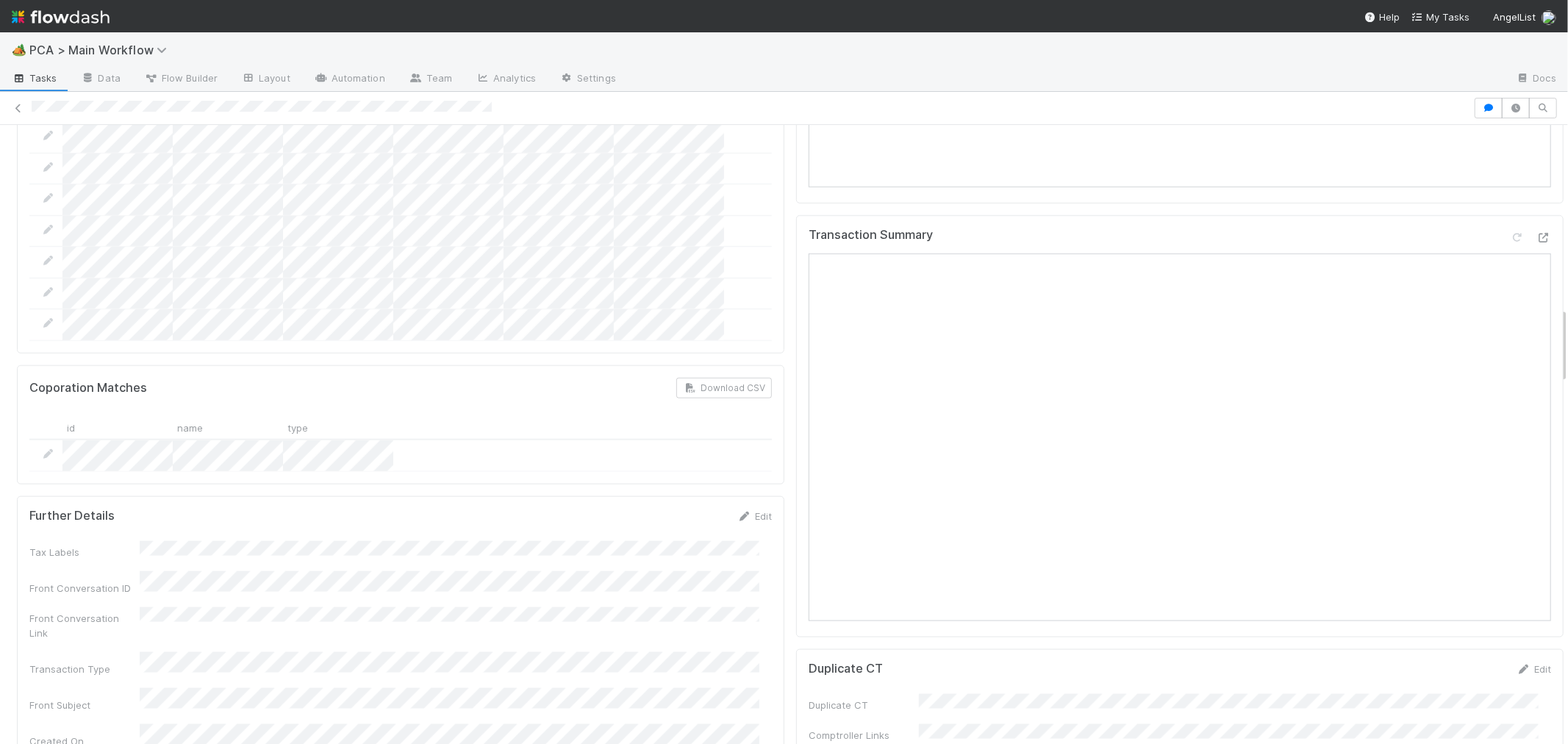
click at [1516, 230] on div at bounding box center [1530, 240] width 41 height 20
click at [1536, 233] on icon at bounding box center [1543, 238] width 14 height 10
click at [46, 14] on img at bounding box center [61, 17] width 98 height 25
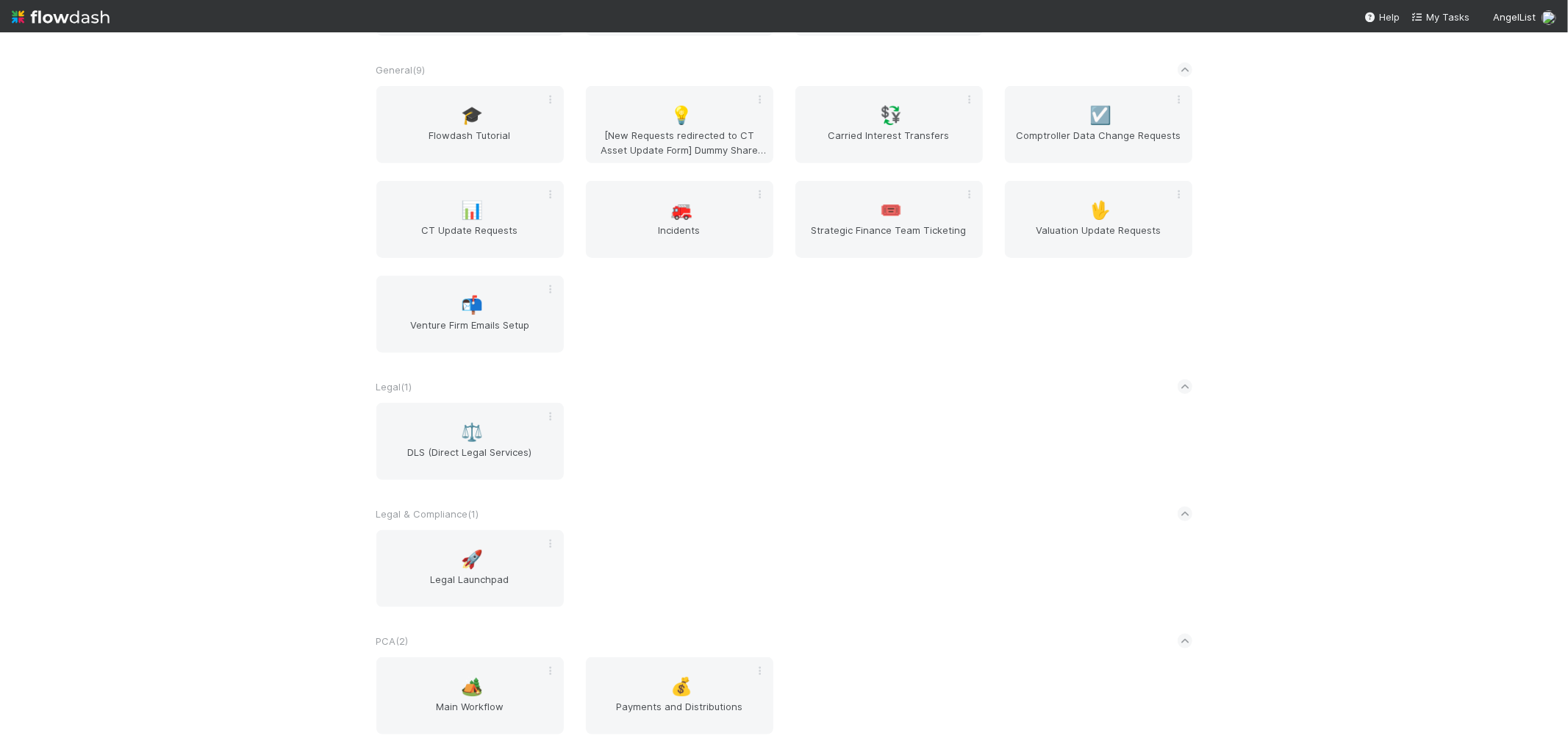
scroll to position [1225, 0]
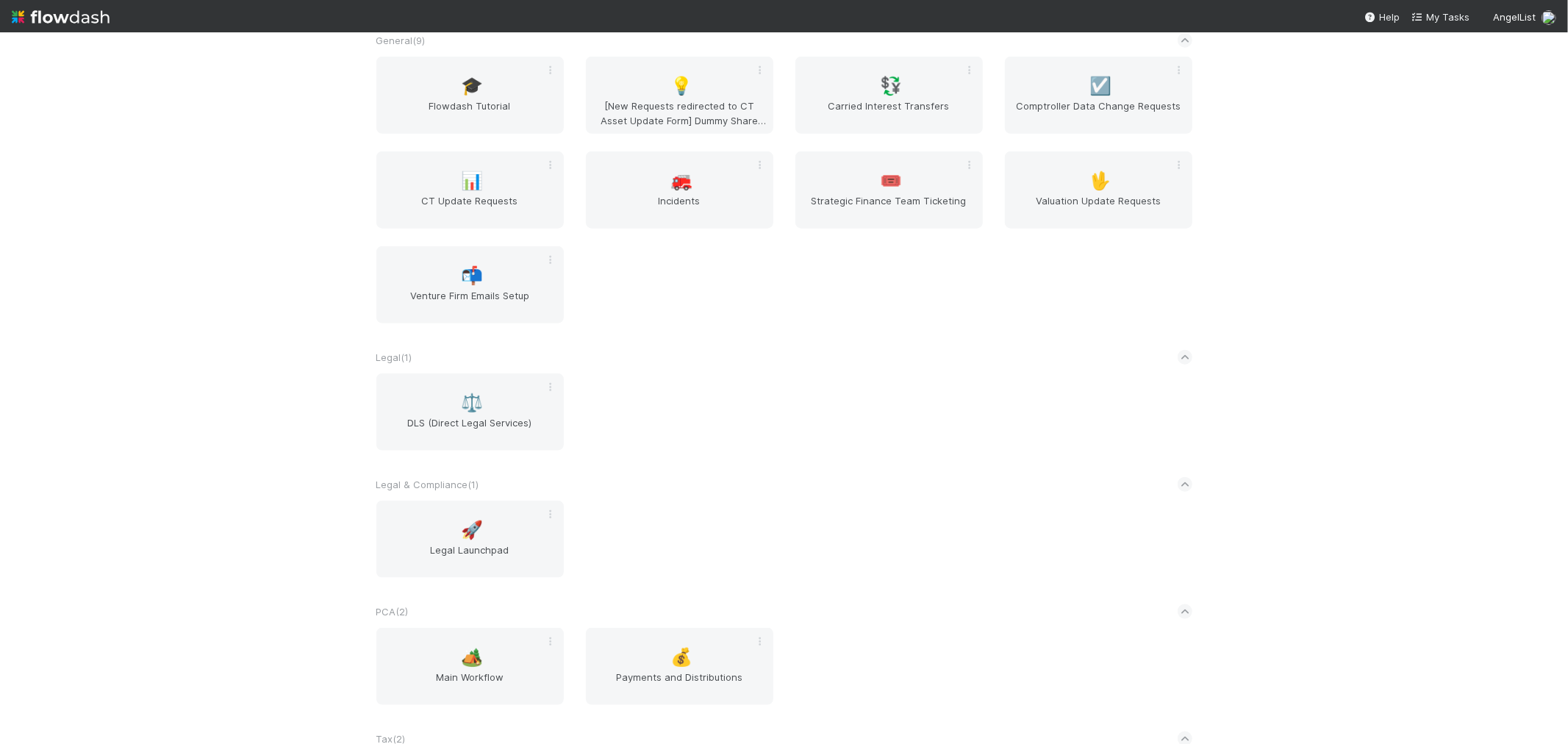
click at [275, 387] on div "AngelList New workflow AL < ( 1 ) 🌐 BT Request Router Automated Financials ( 1 …" at bounding box center [784, 388] width 1568 height 712
click at [1089, 193] on span "Valuation Update Requests" at bounding box center [1098, 208] width 176 height 29
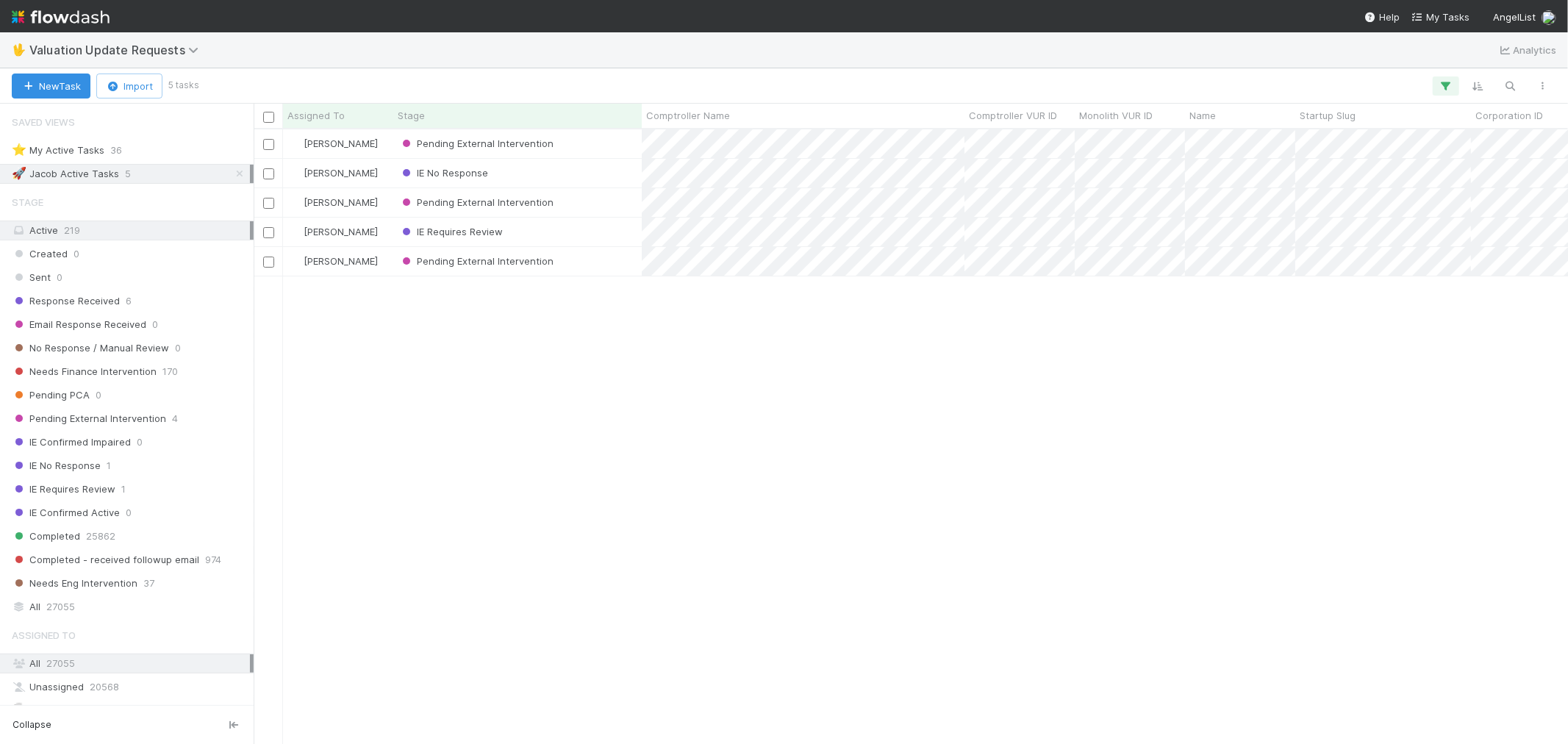
scroll to position [12, 12]
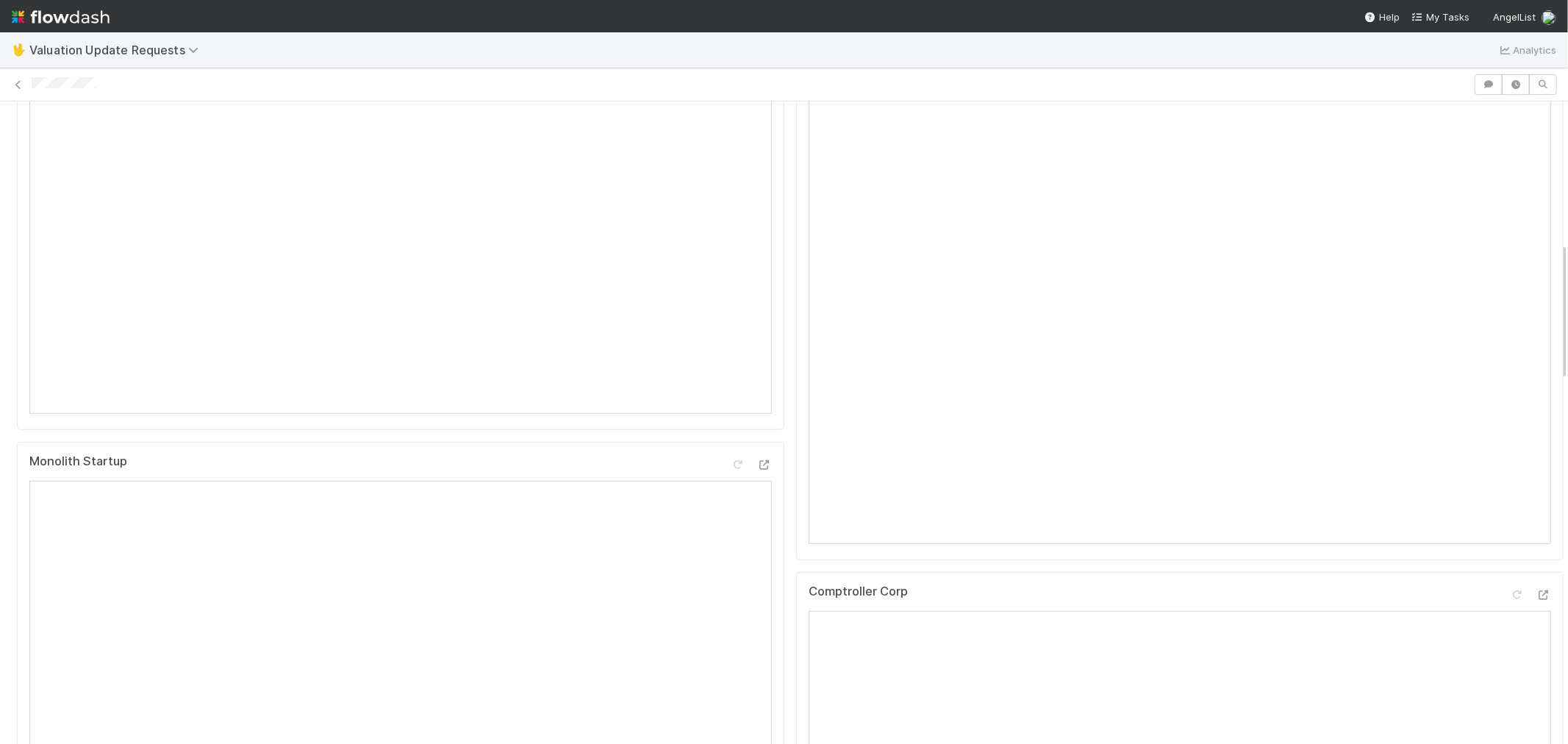
scroll to position [980, 0]
click at [1536, 263] on icon at bounding box center [1543, 268] width 14 height 10
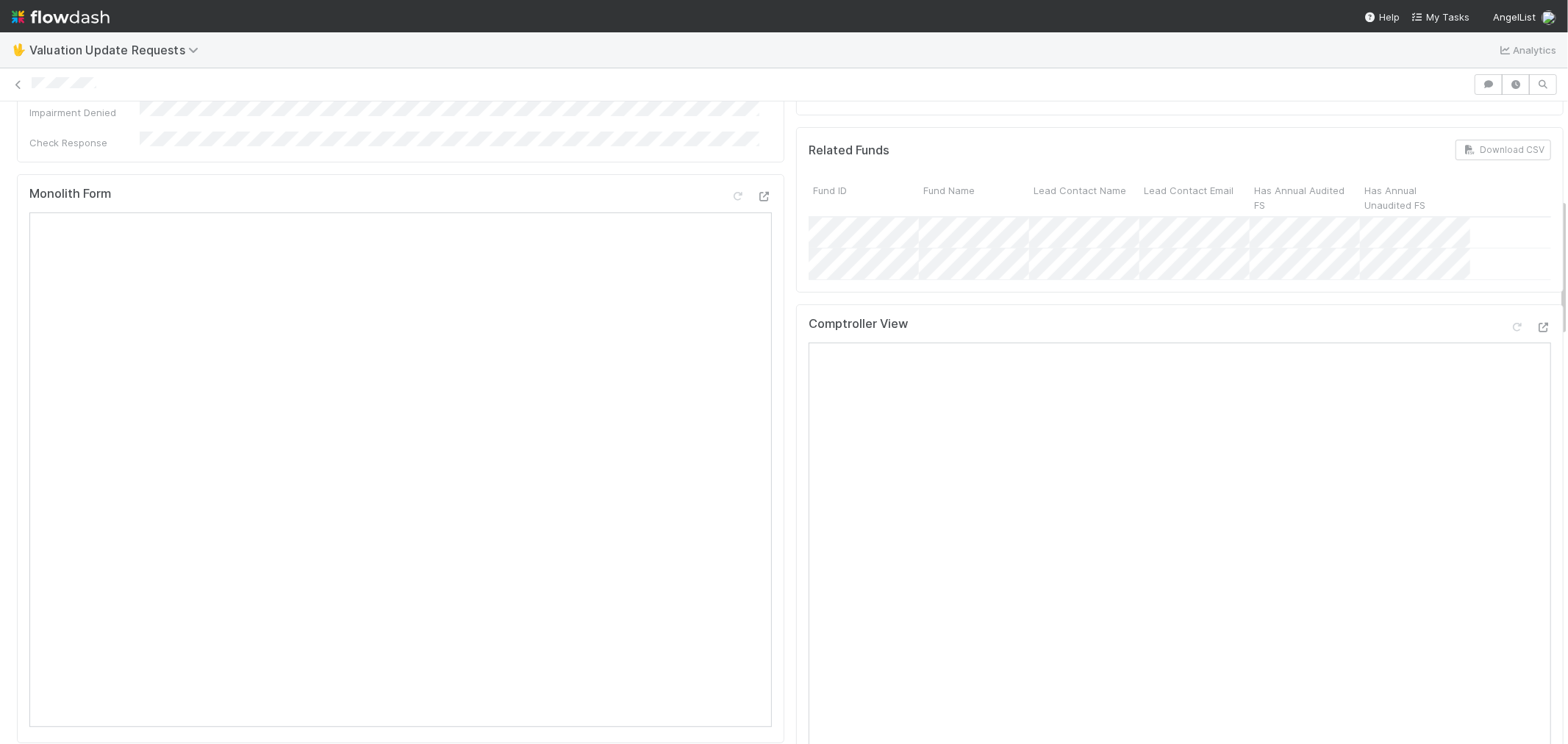
scroll to position [245, 0]
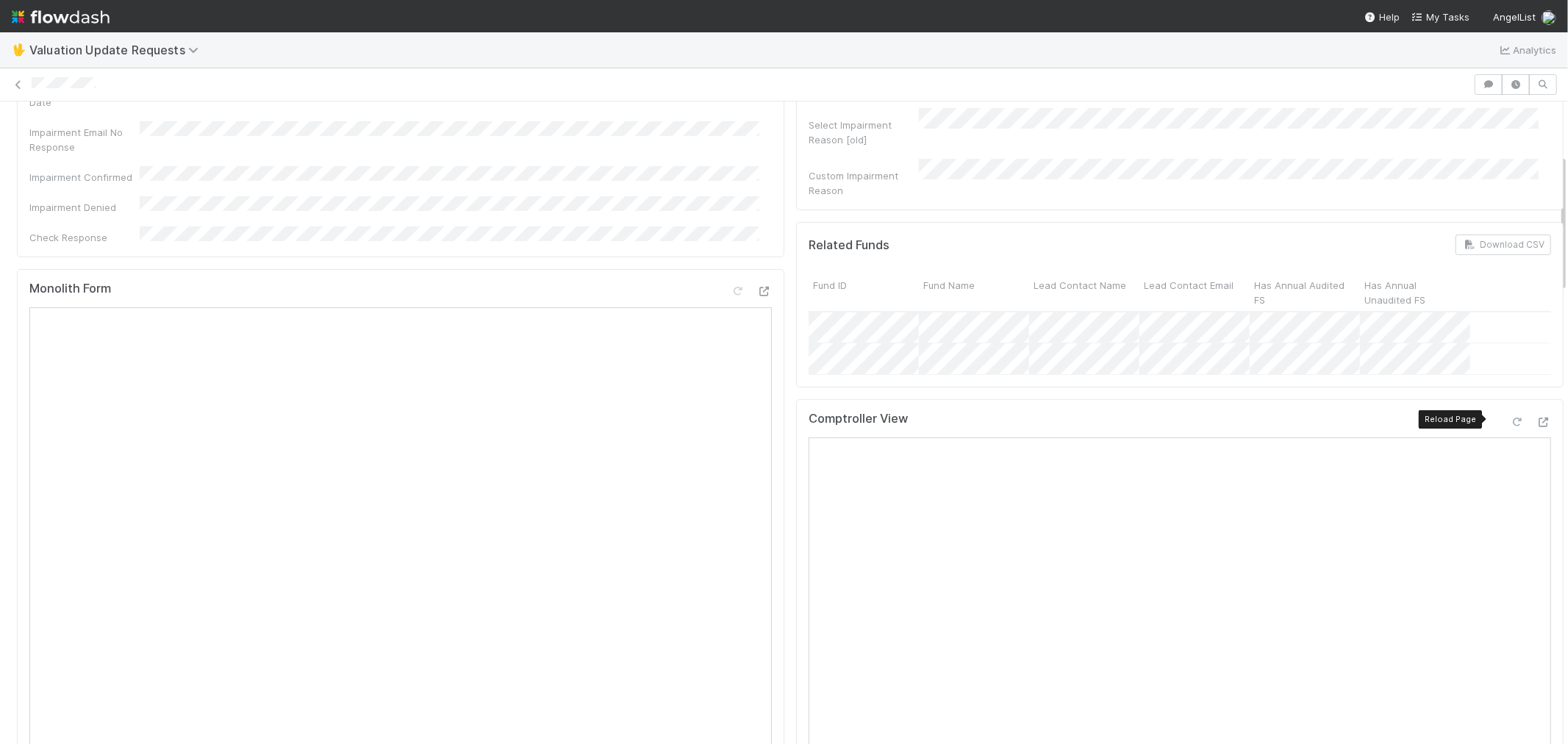
click at [1510, 418] on icon at bounding box center [1517, 423] width 14 height 10
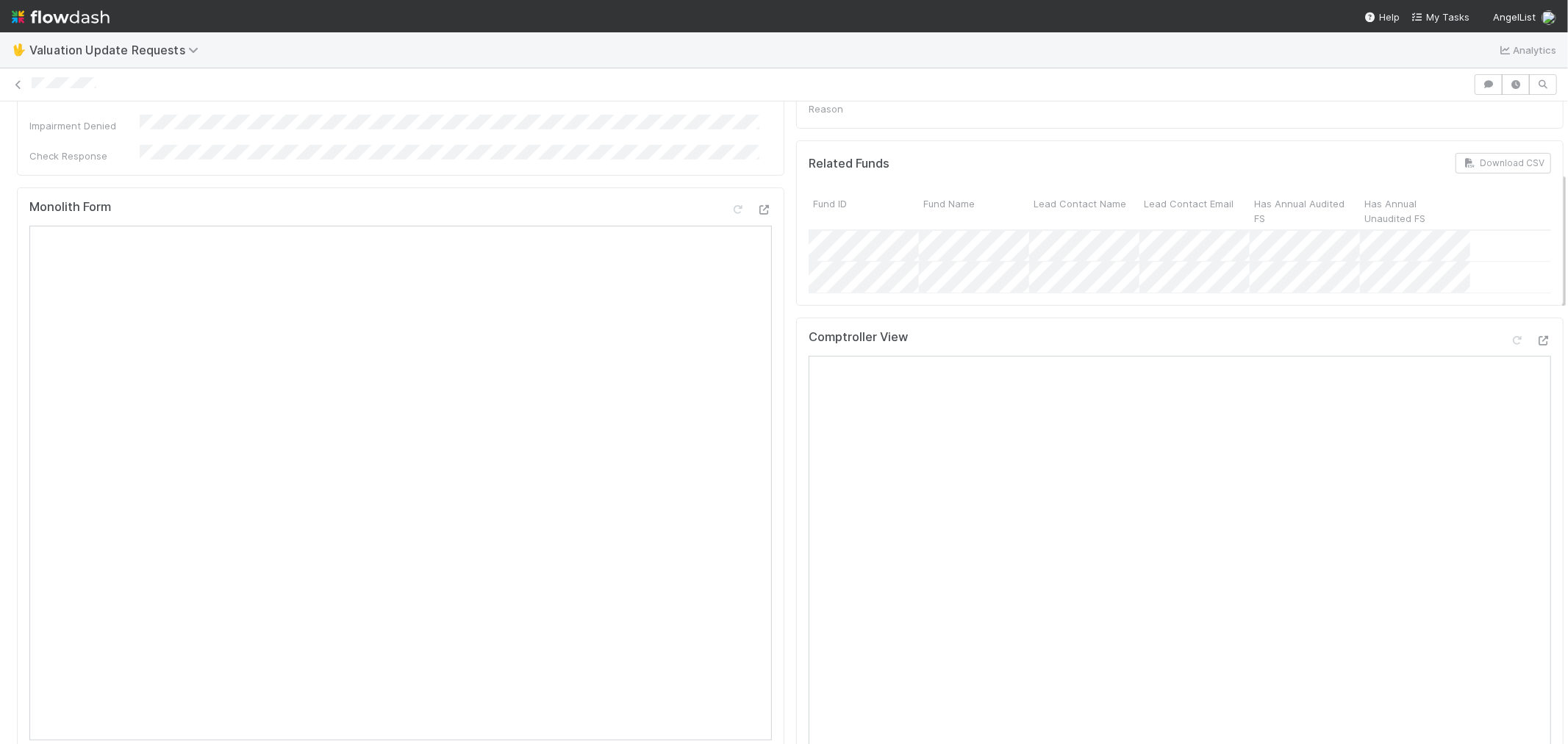
scroll to position [0, 0]
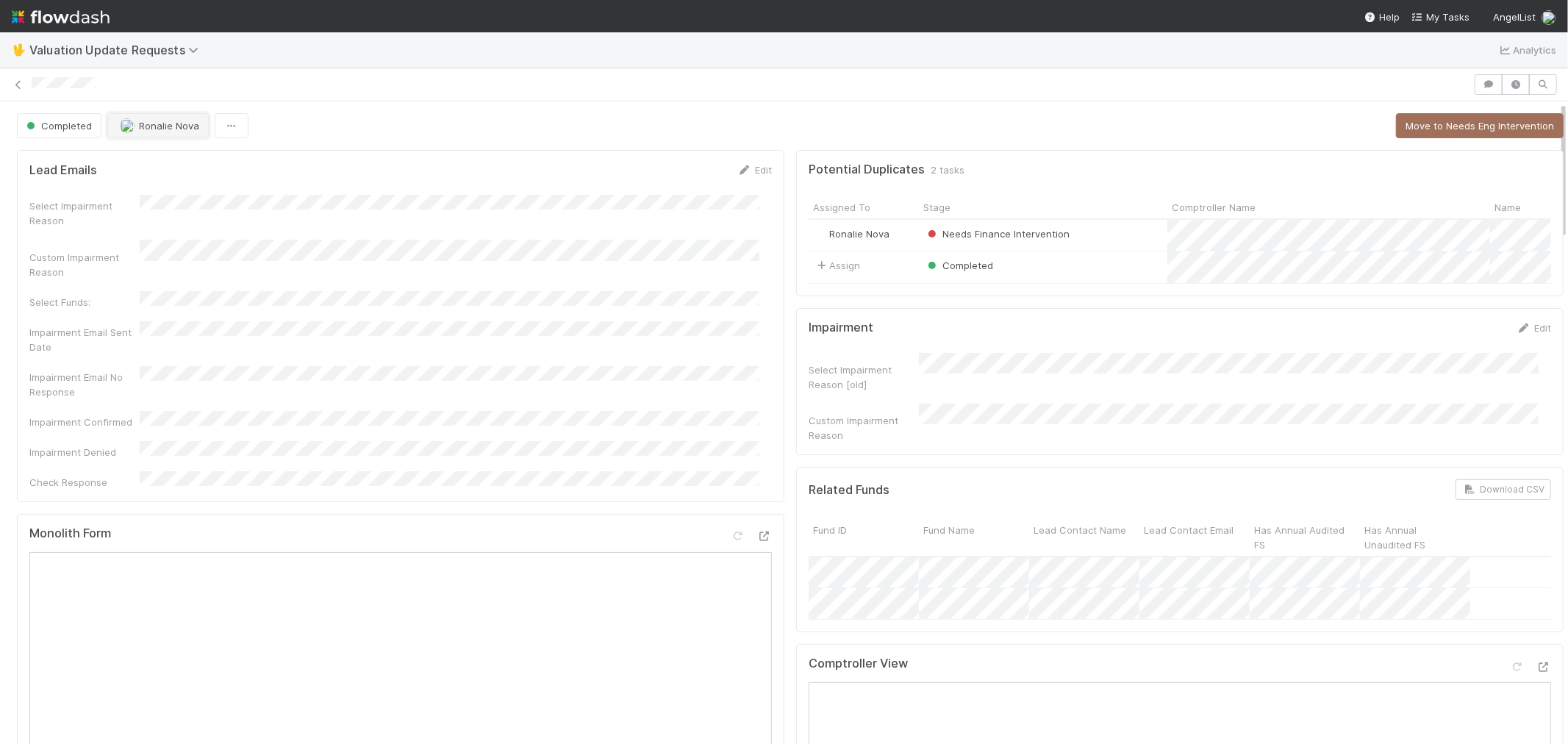
click at [159, 130] on span "Ronalie Nova" at bounding box center [169, 126] width 60 height 12
drag, startPoint x: 16, startPoint y: 85, endPoint x: 210, endPoint y: 6, distance: 209.5
click at [17, 84] on icon at bounding box center [18, 85] width 14 height 10
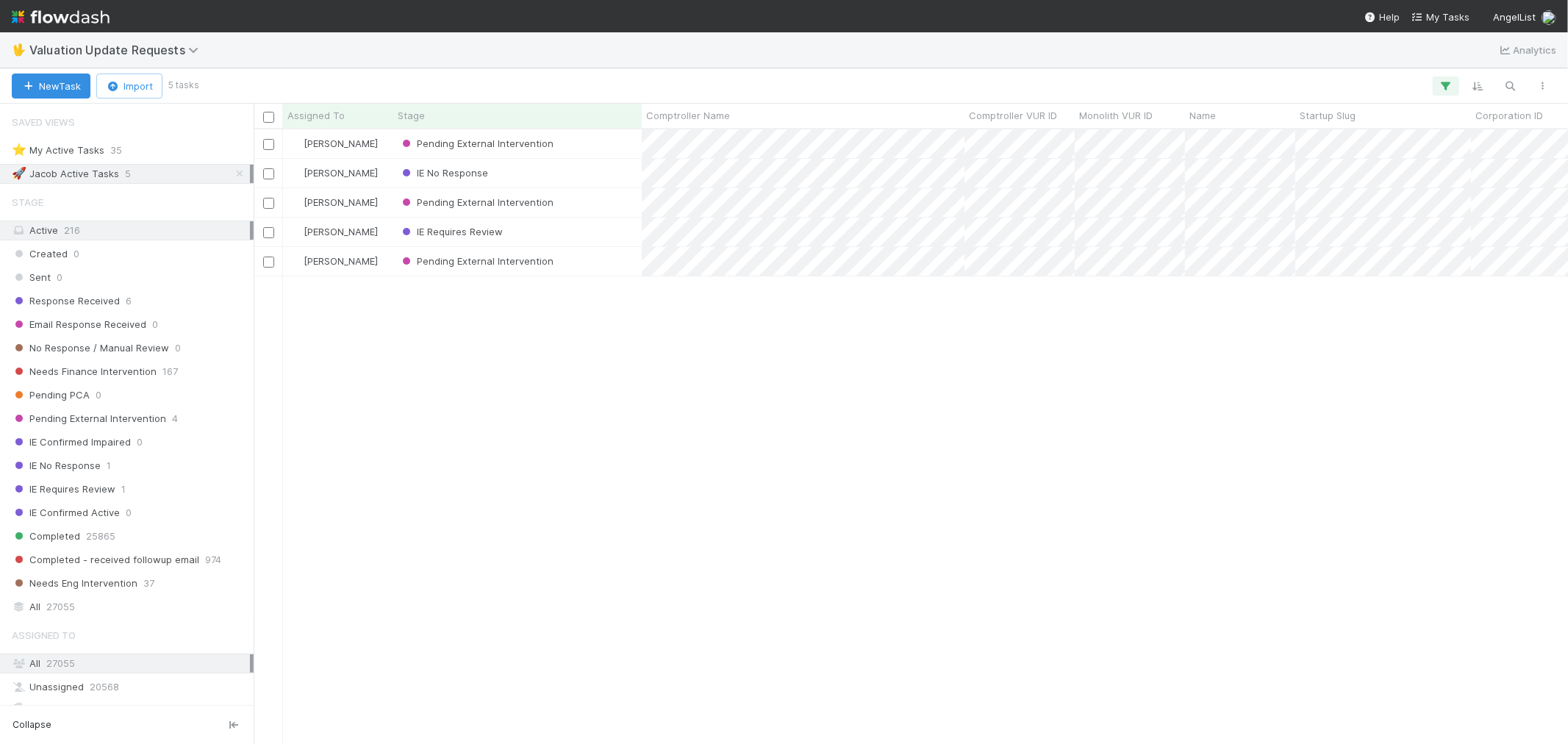
scroll to position [601, 1302]
click at [182, 371] on div "Needs Finance Intervention 167" at bounding box center [131, 371] width 238 height 18
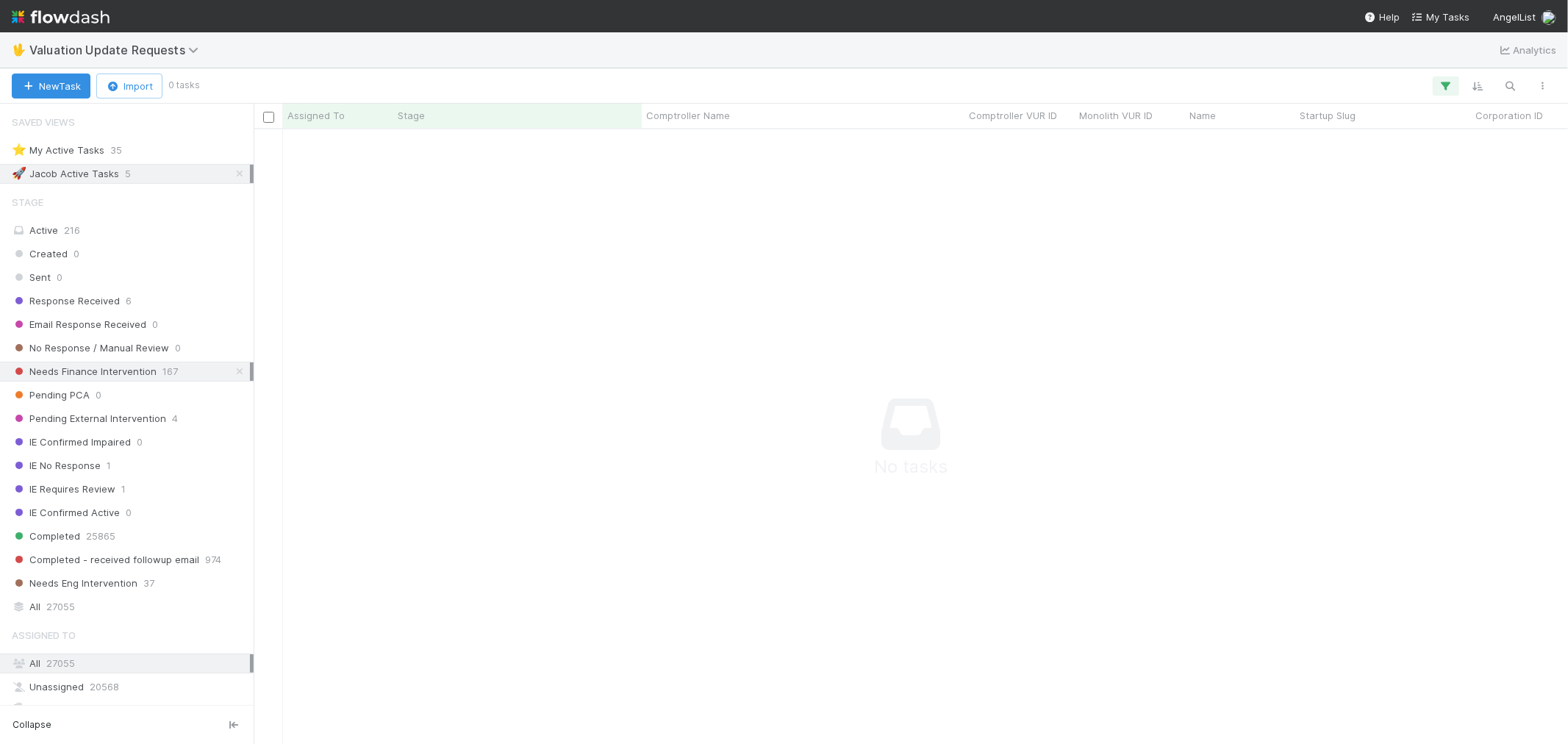
scroll to position [590, 1290]
click at [1443, 82] on icon "button" at bounding box center [1445, 86] width 14 height 14
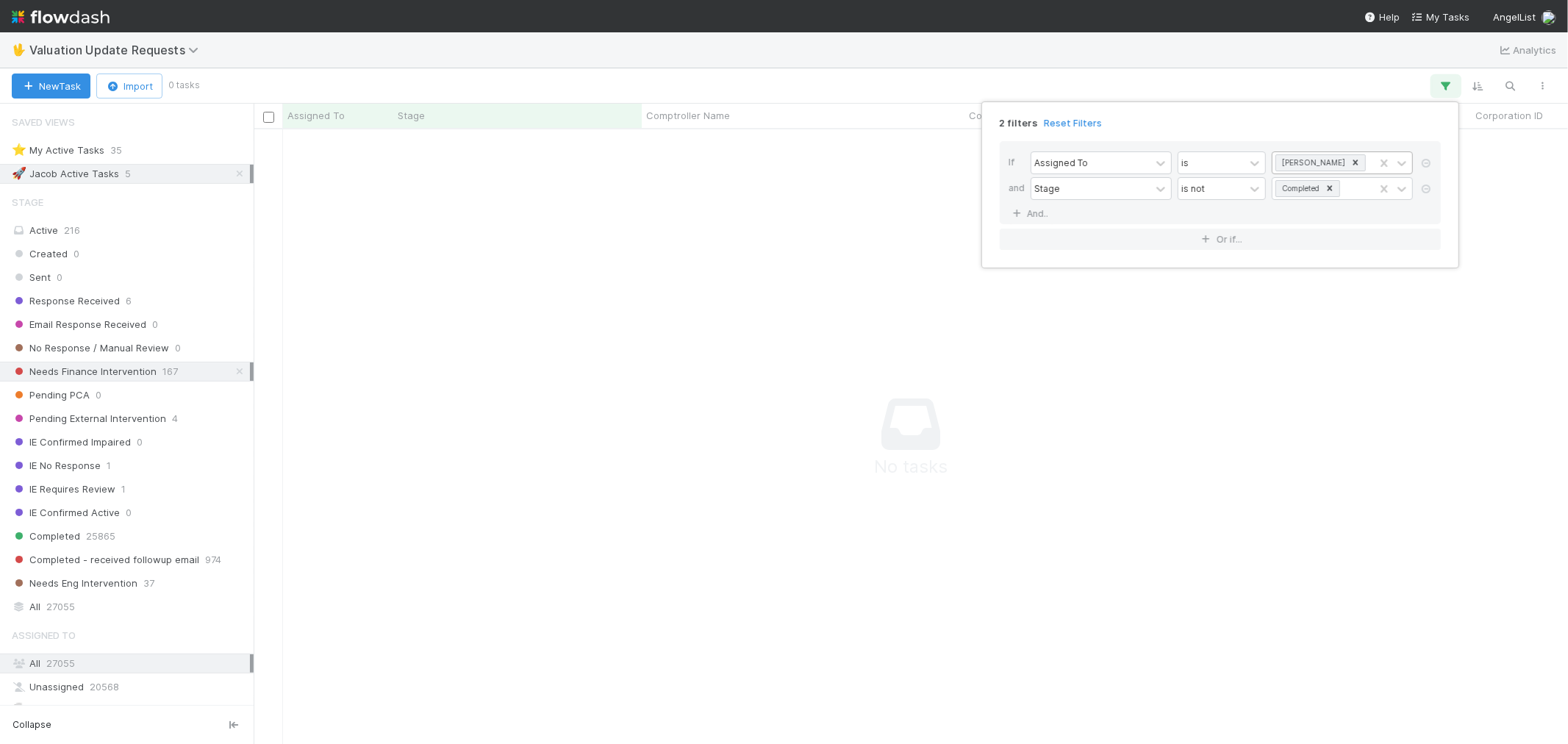
click at [1350, 162] on icon at bounding box center [1355, 163] width 11 height 11
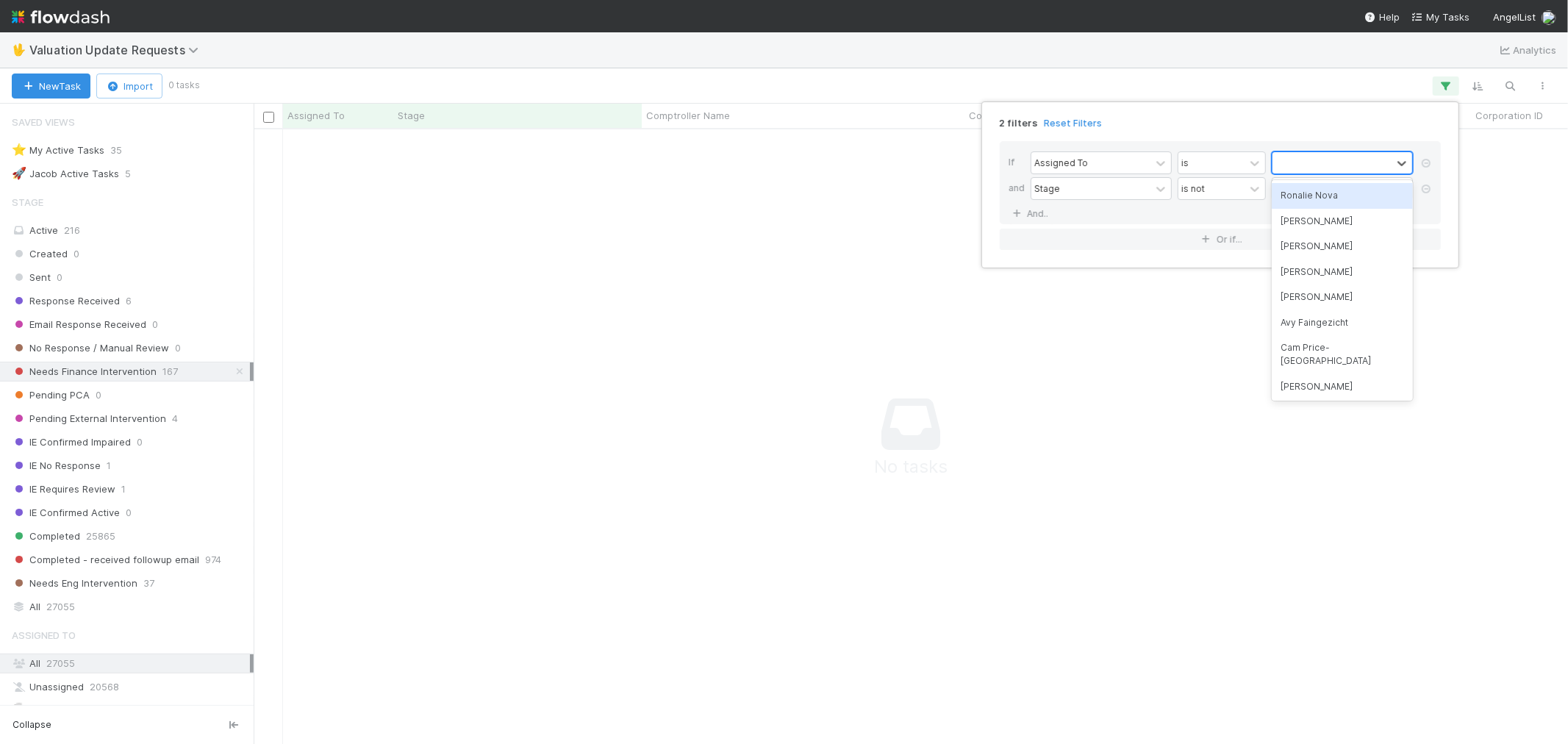
click at [1318, 201] on div "Ronalie Nova" at bounding box center [1342, 195] width 141 height 25
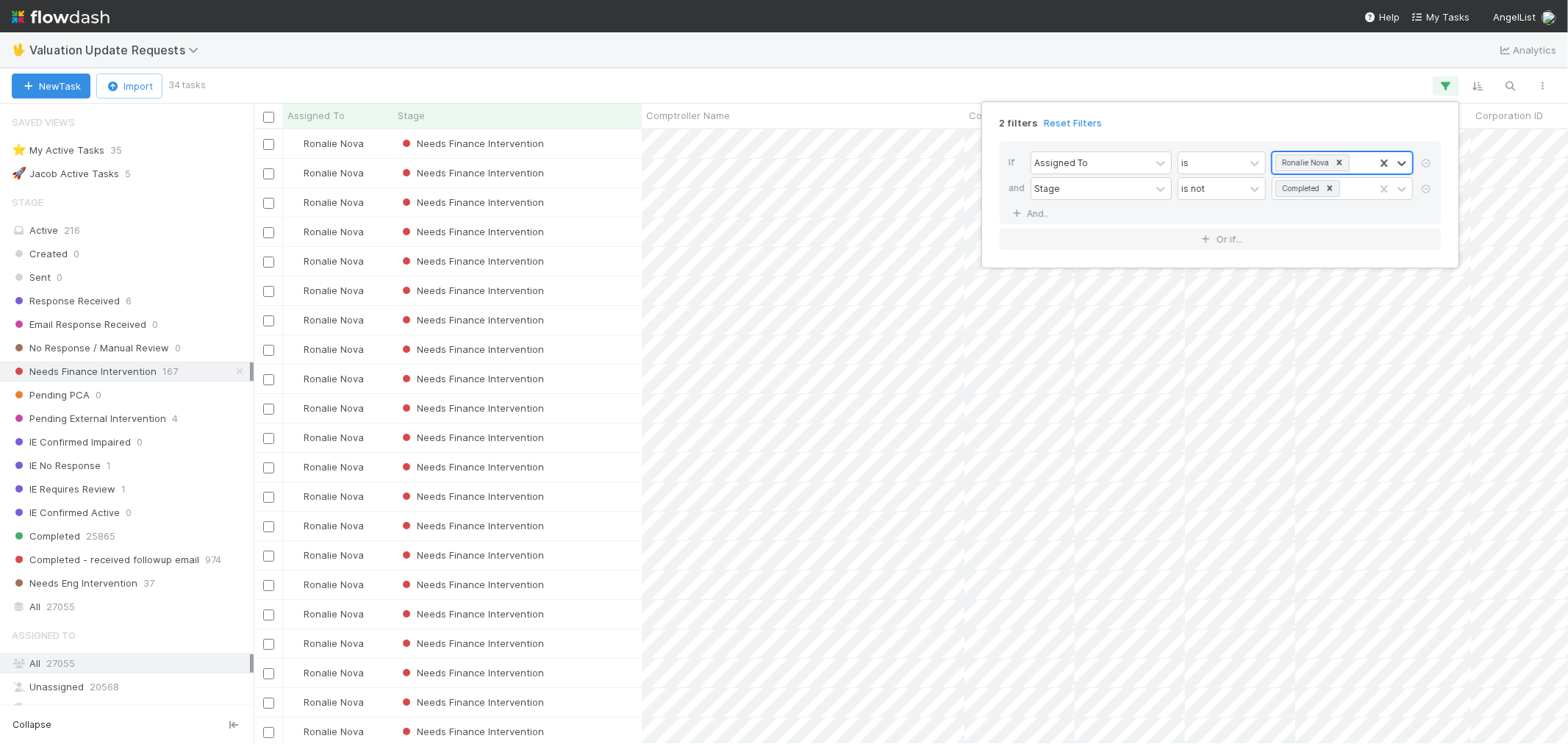
scroll to position [601, 1302]
click at [832, 85] on div "2 filters Reset Filters If Assigned To is Ronalie Nova and Stage is not Complet…" at bounding box center [784, 372] width 1568 height 744
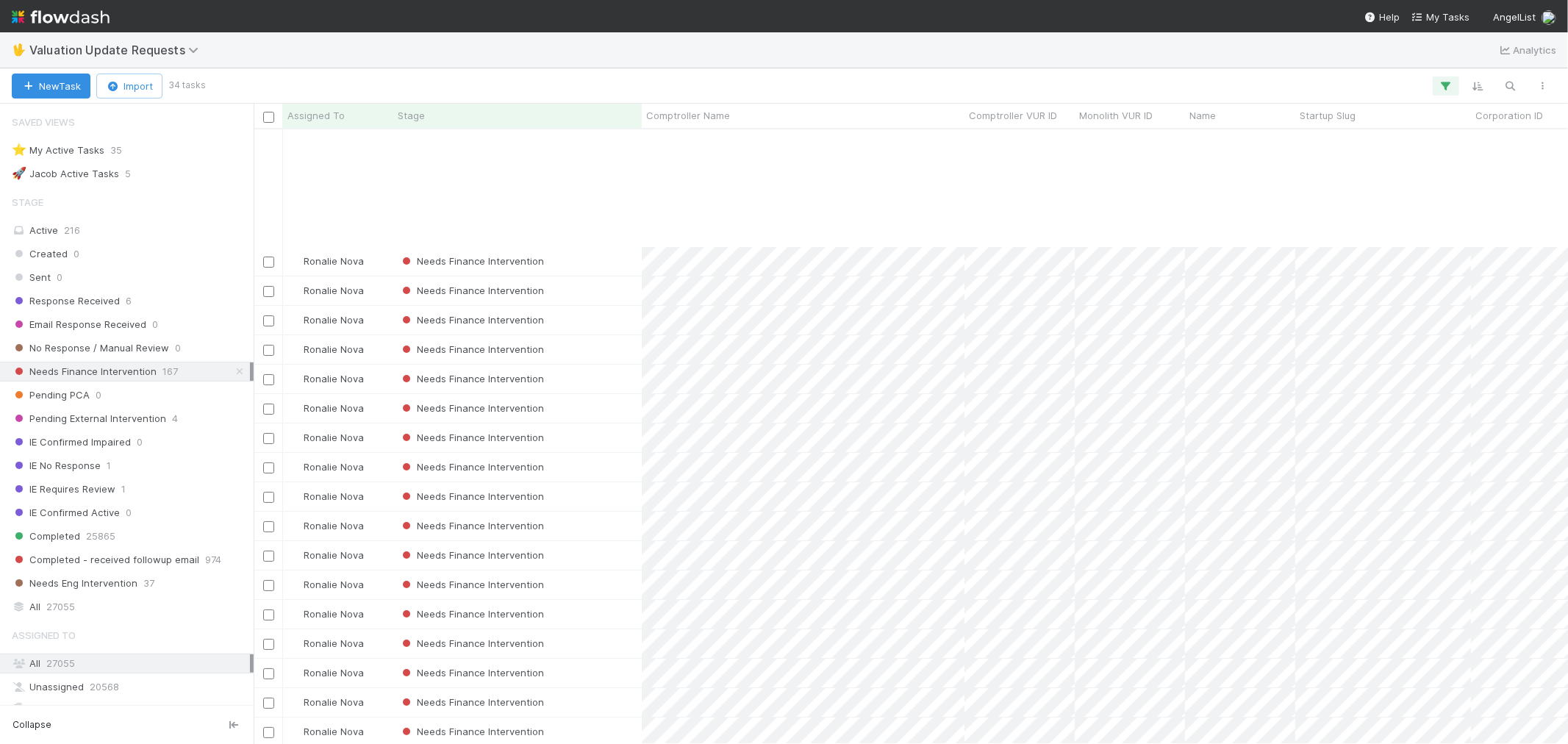
scroll to position [398, 0]
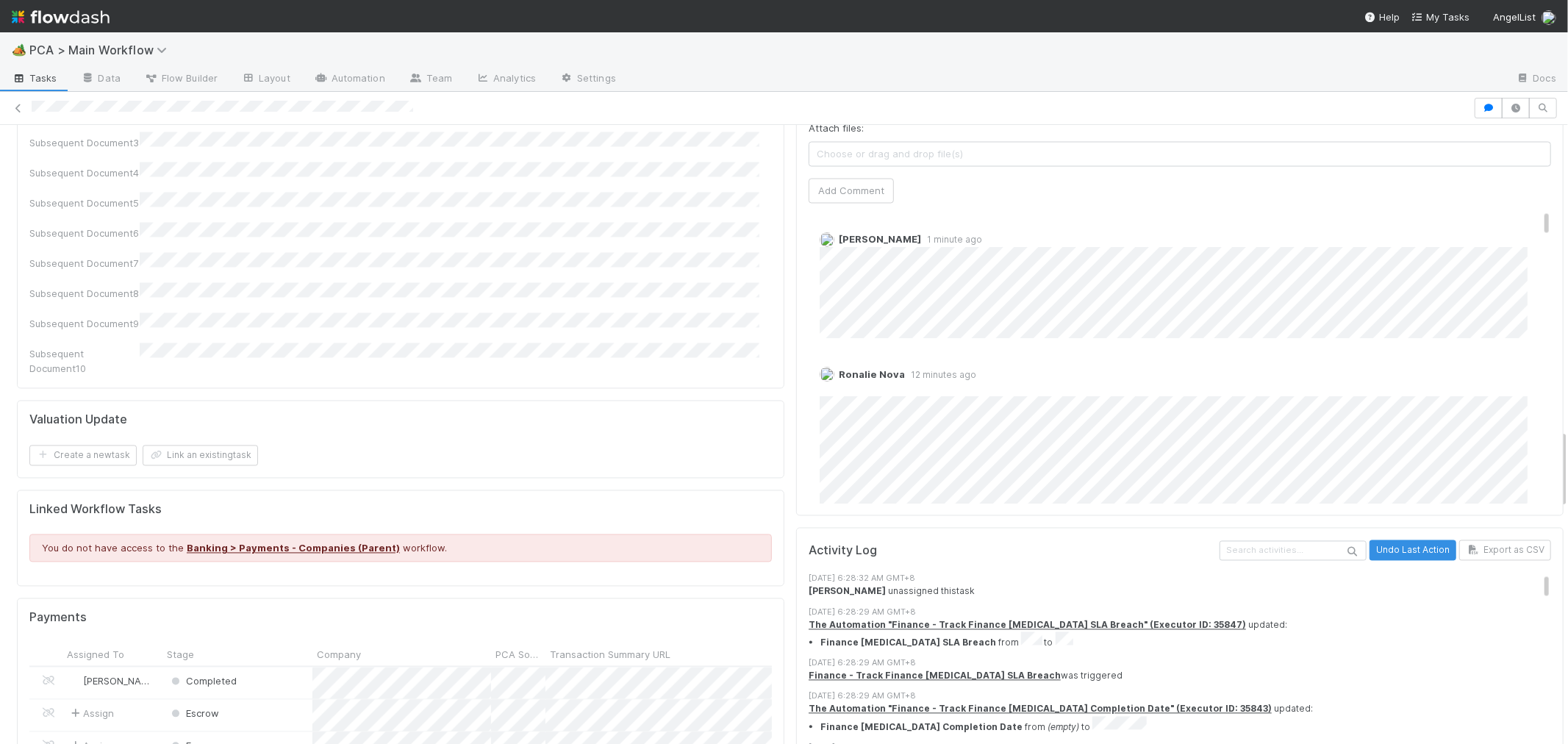
scroll to position [1960, 0]
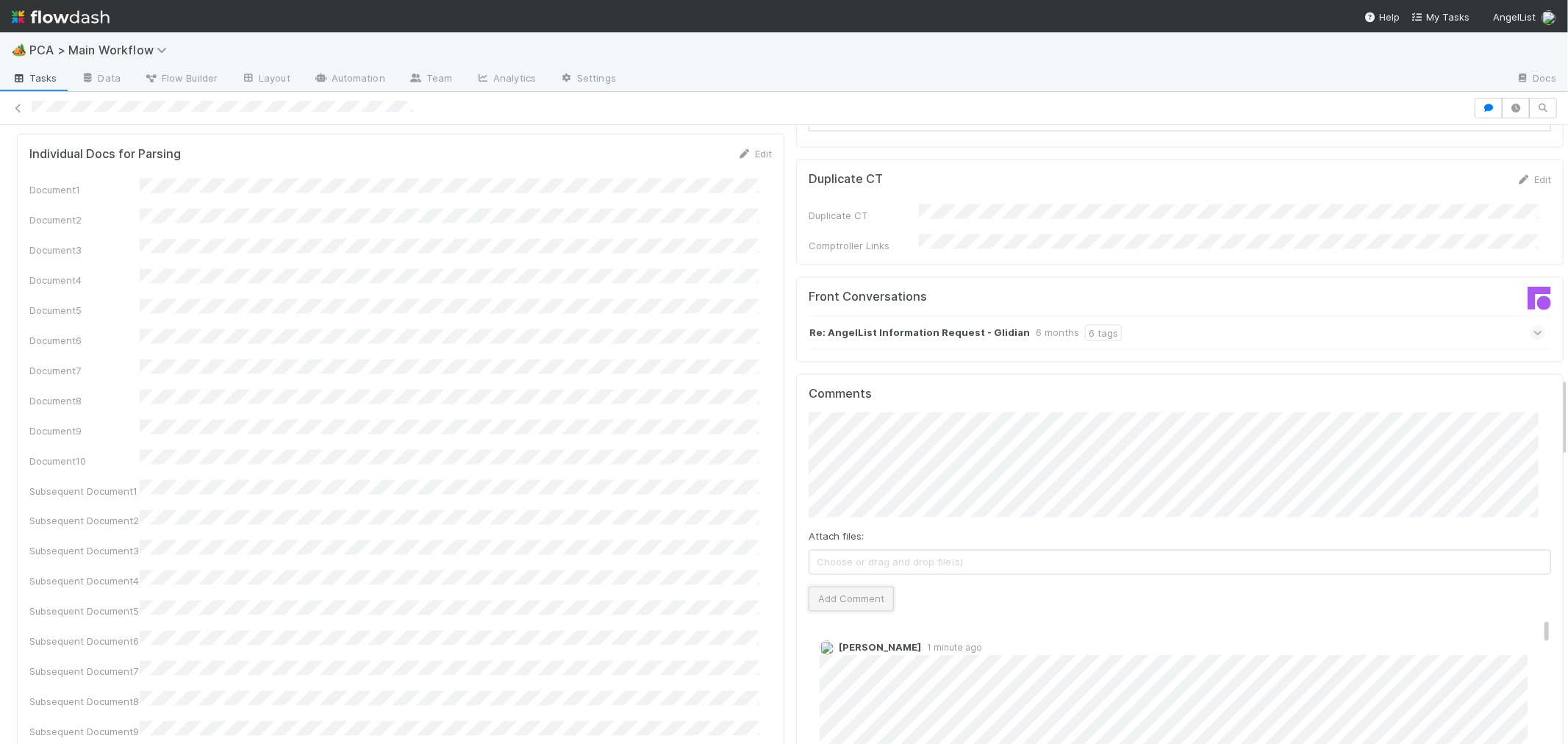
click at [858, 587] on button "Add Comment" at bounding box center [851, 599] width 85 height 25
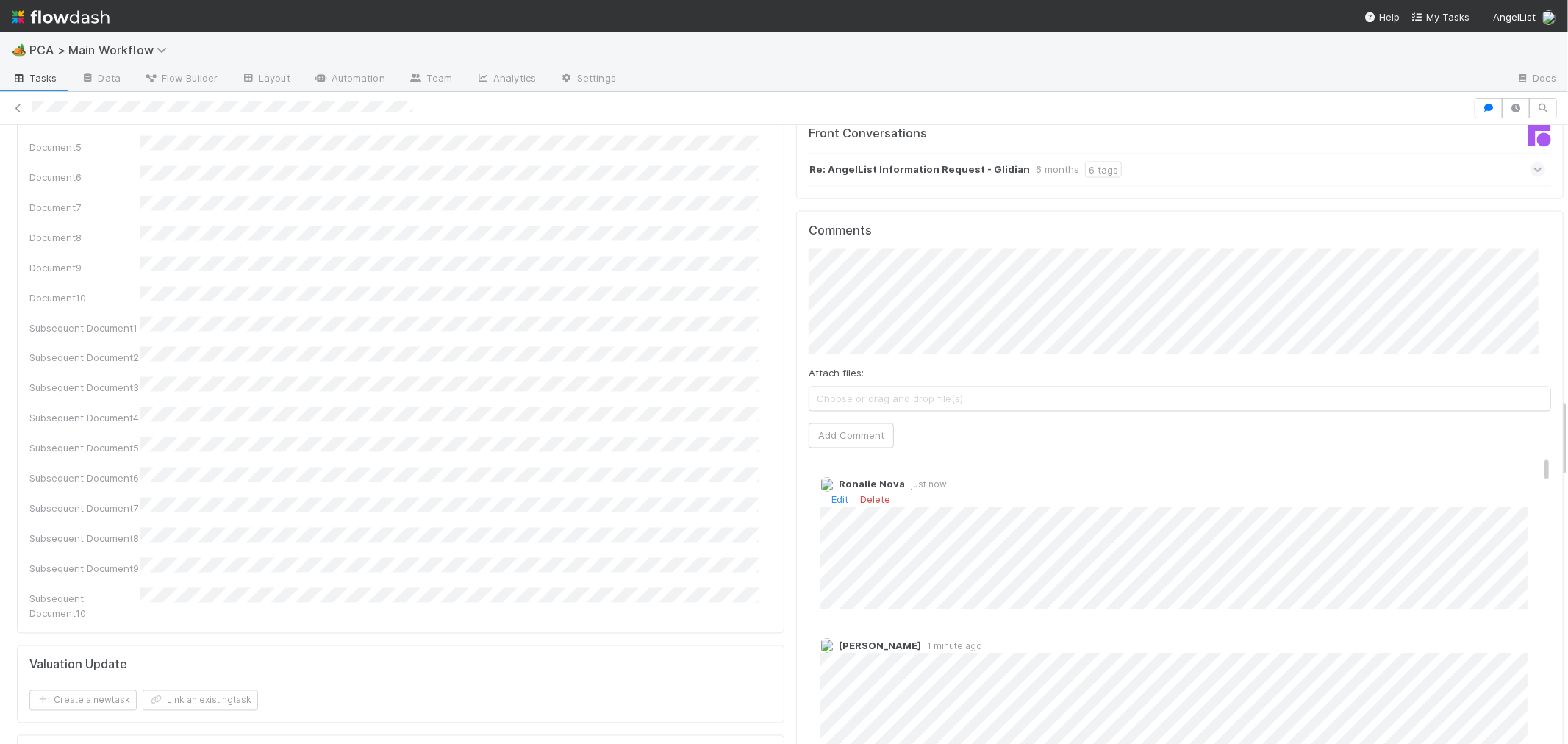
scroll to position [163, 0]
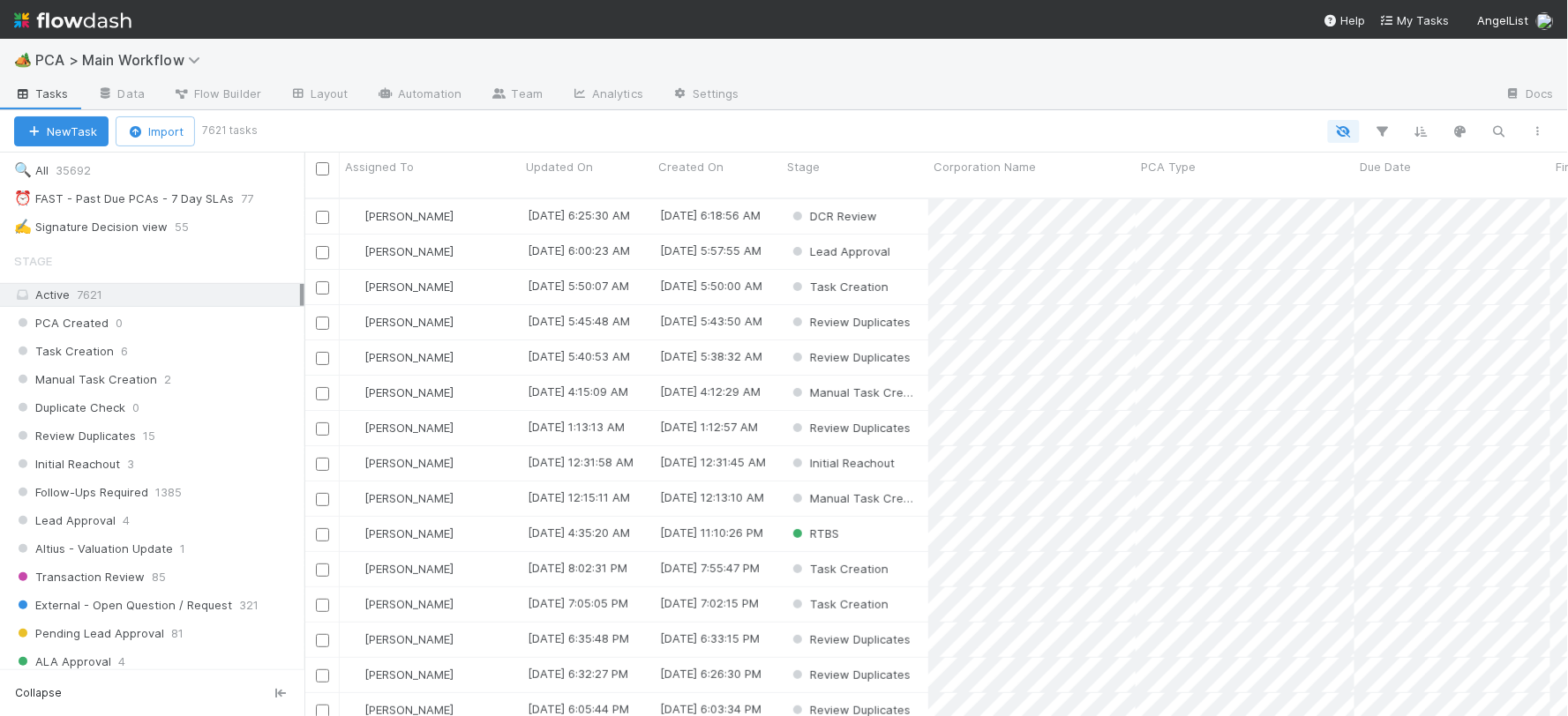
scroll to position [392, 0]
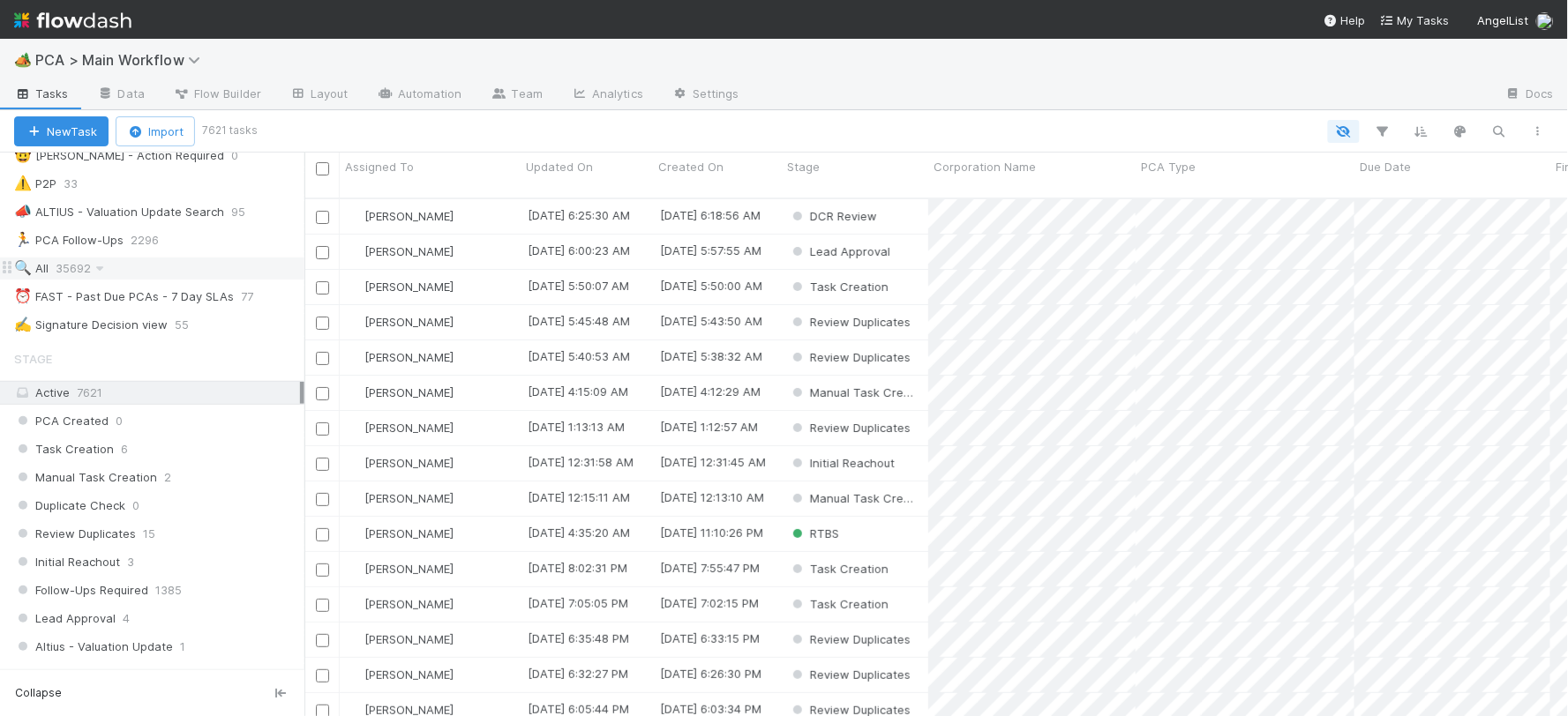
click at [72, 274] on span "35692" at bounding box center [81, 269] width 53 height 22
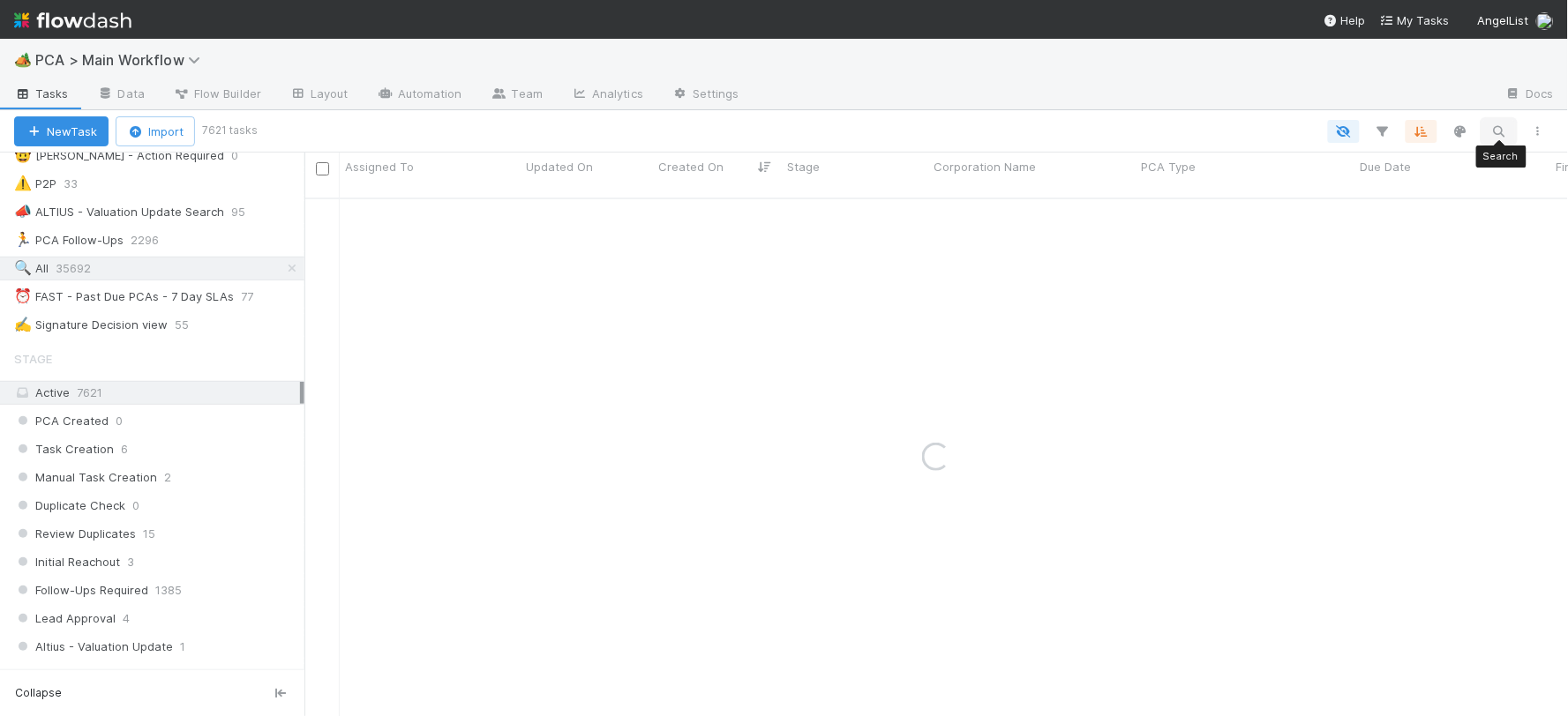
click at [1500, 125] on icon "button" at bounding box center [1498, 131] width 17 height 16
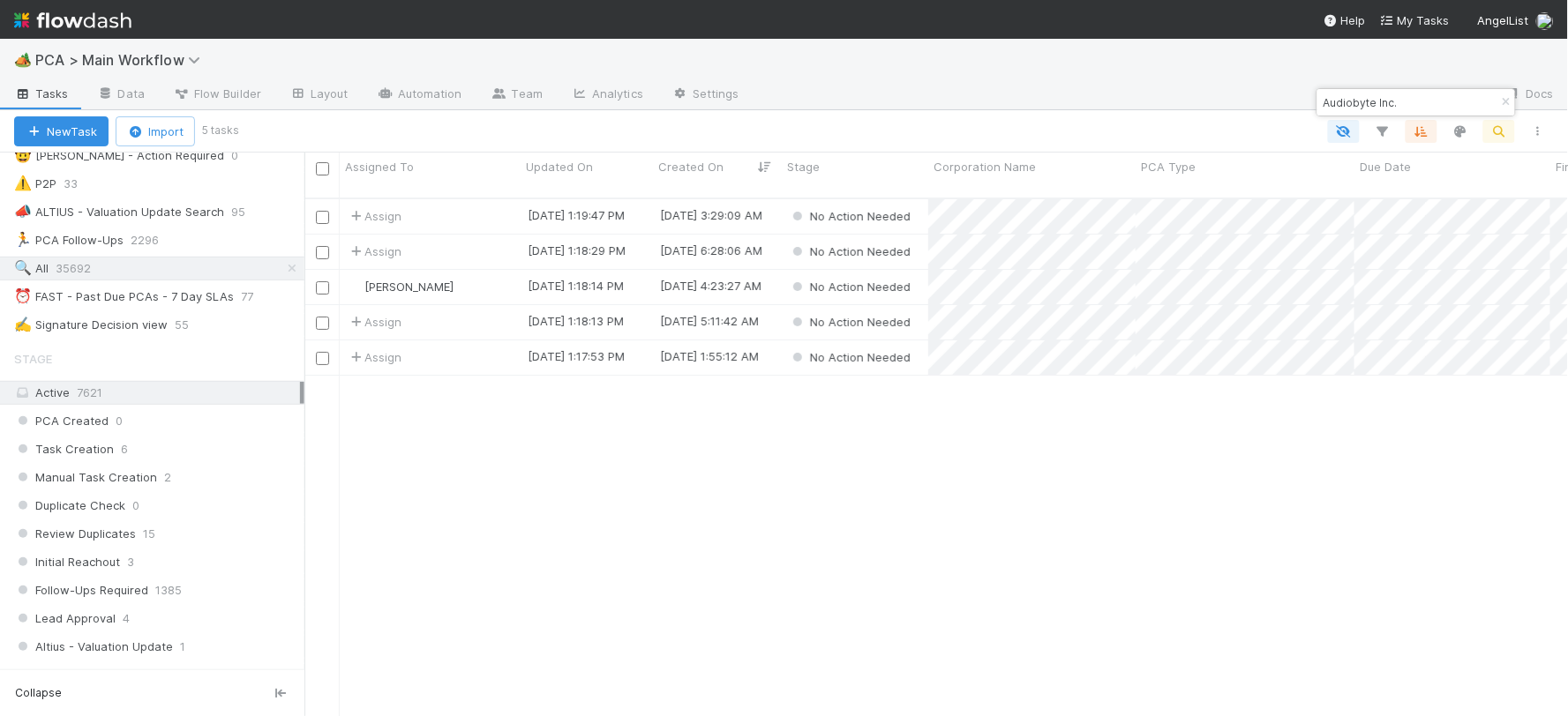
scroll to position [518, 1248]
type input "Audiobyte Inc."
click at [920, 238] on div "No Action Needed" at bounding box center [856, 252] width 147 height 34
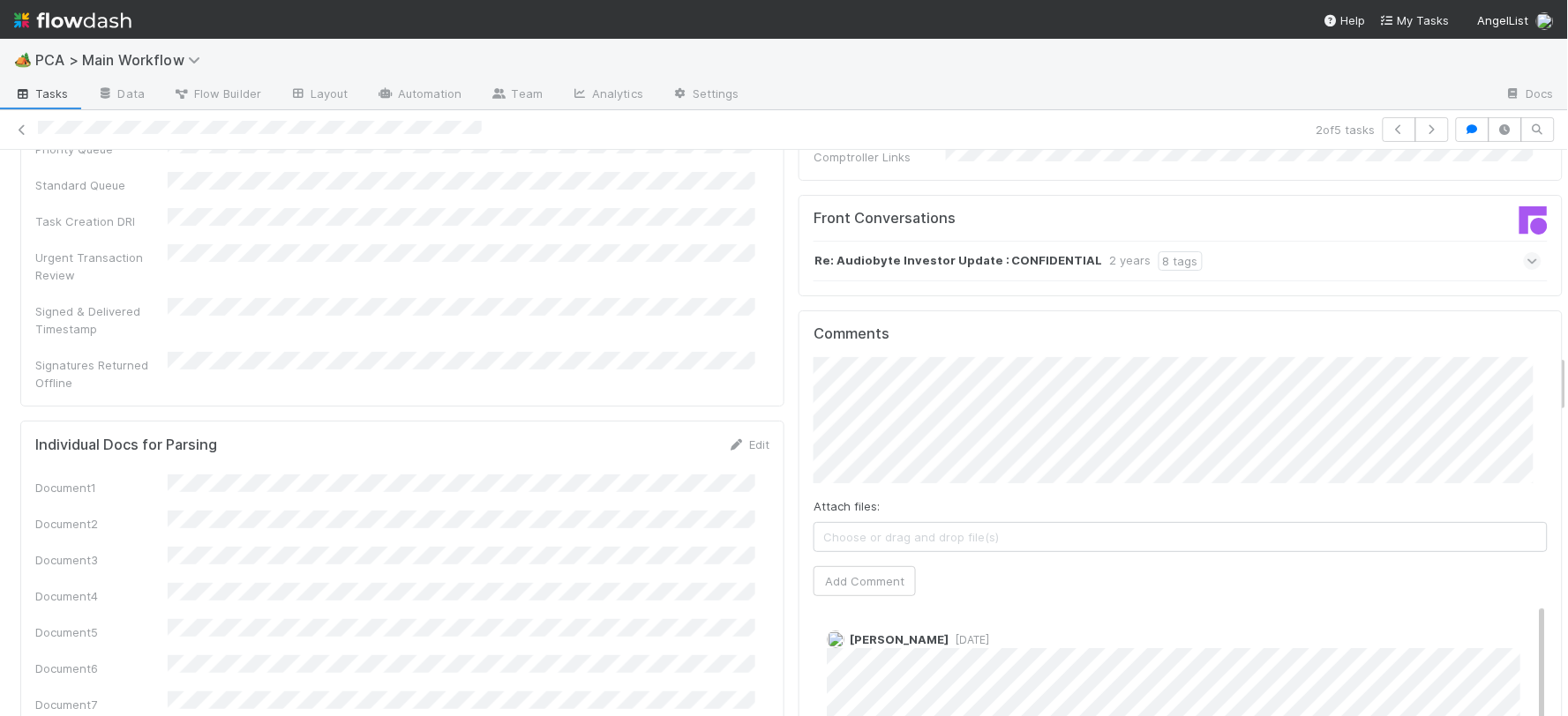
scroll to position [1961, 0]
click at [879, 568] on button "Add Comment" at bounding box center [865, 583] width 102 height 30
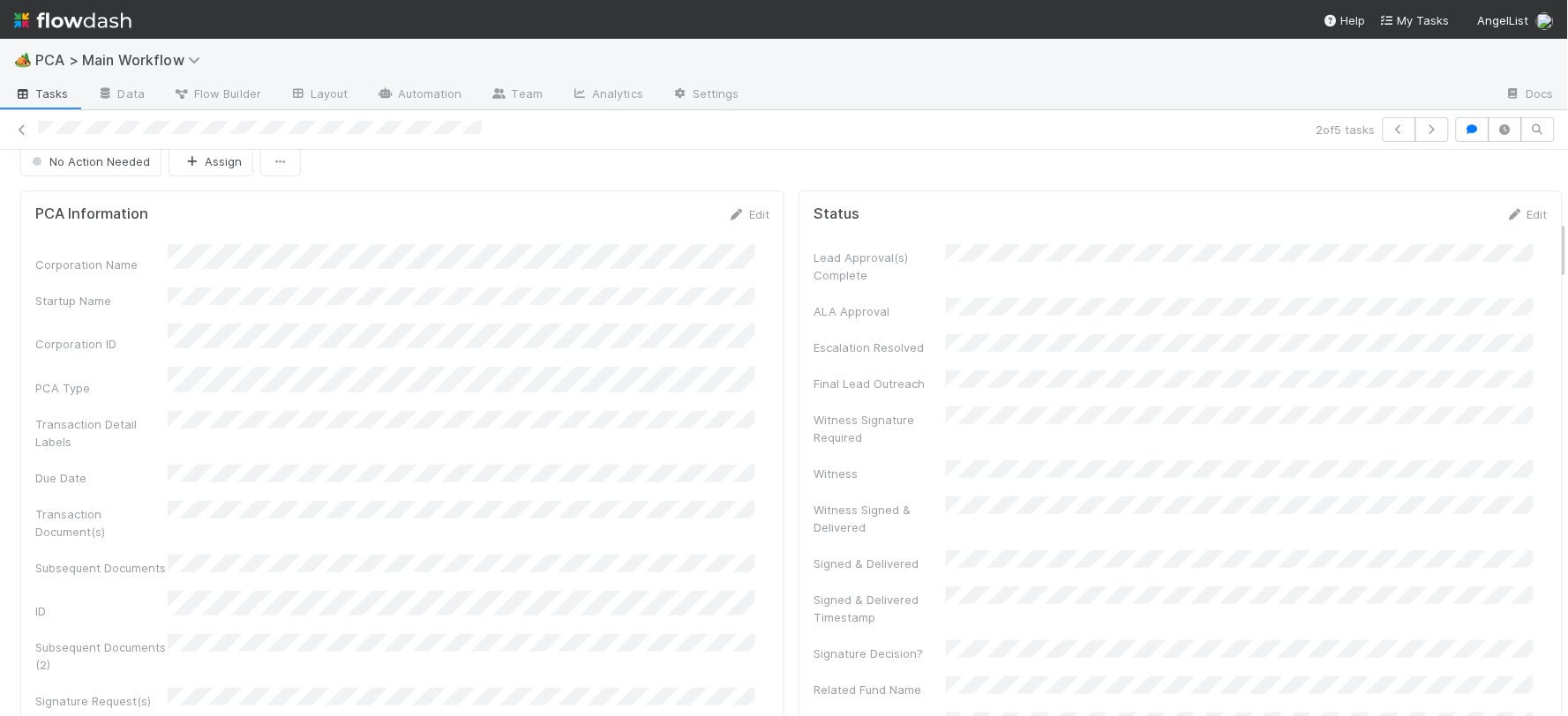
scroll to position [0, 0]
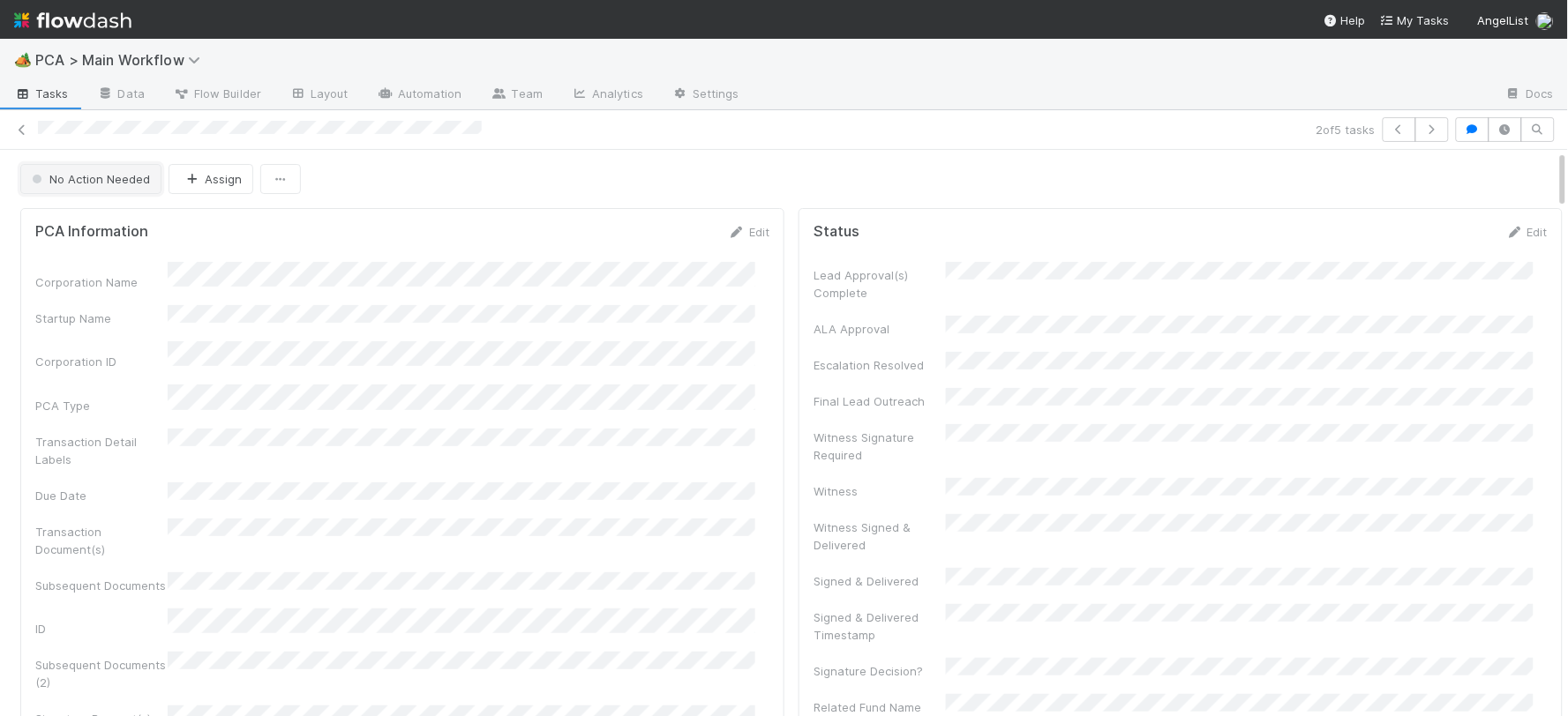
click at [116, 184] on span "No Action Needed" at bounding box center [89, 179] width 121 height 14
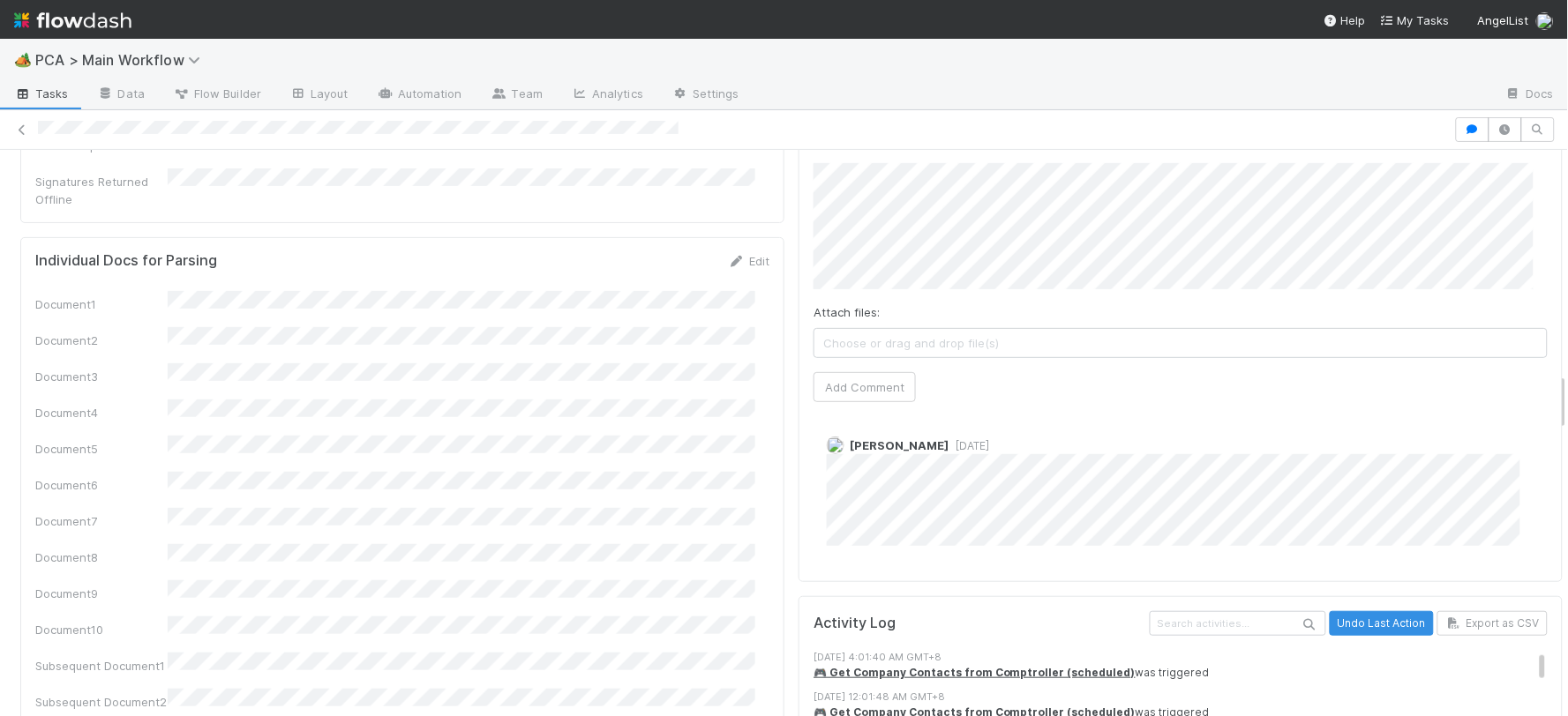
scroll to position [1666, 0]
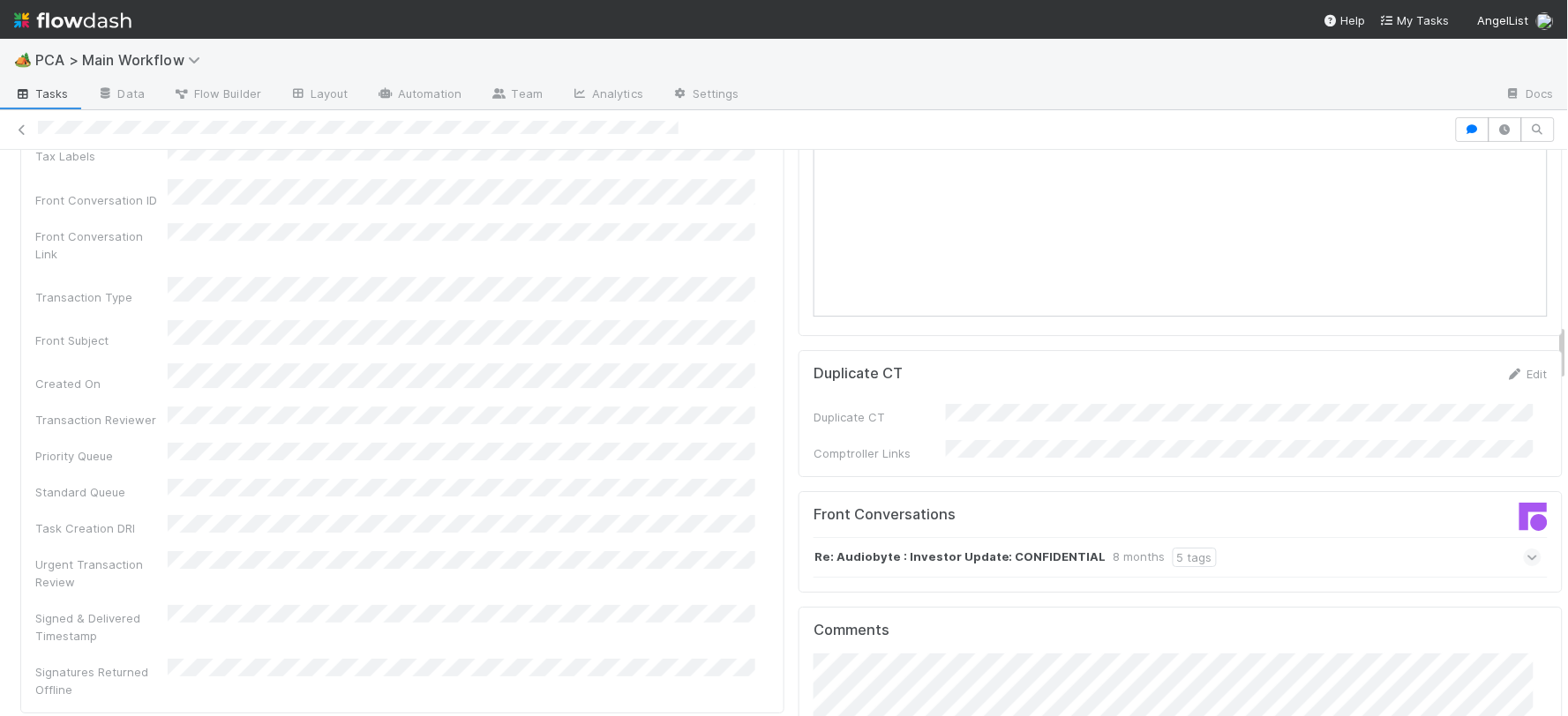
click at [1018, 548] on strong "Re: Audiobyte : Investor Update: CONFIDENTIAL" at bounding box center [961, 557] width 292 height 19
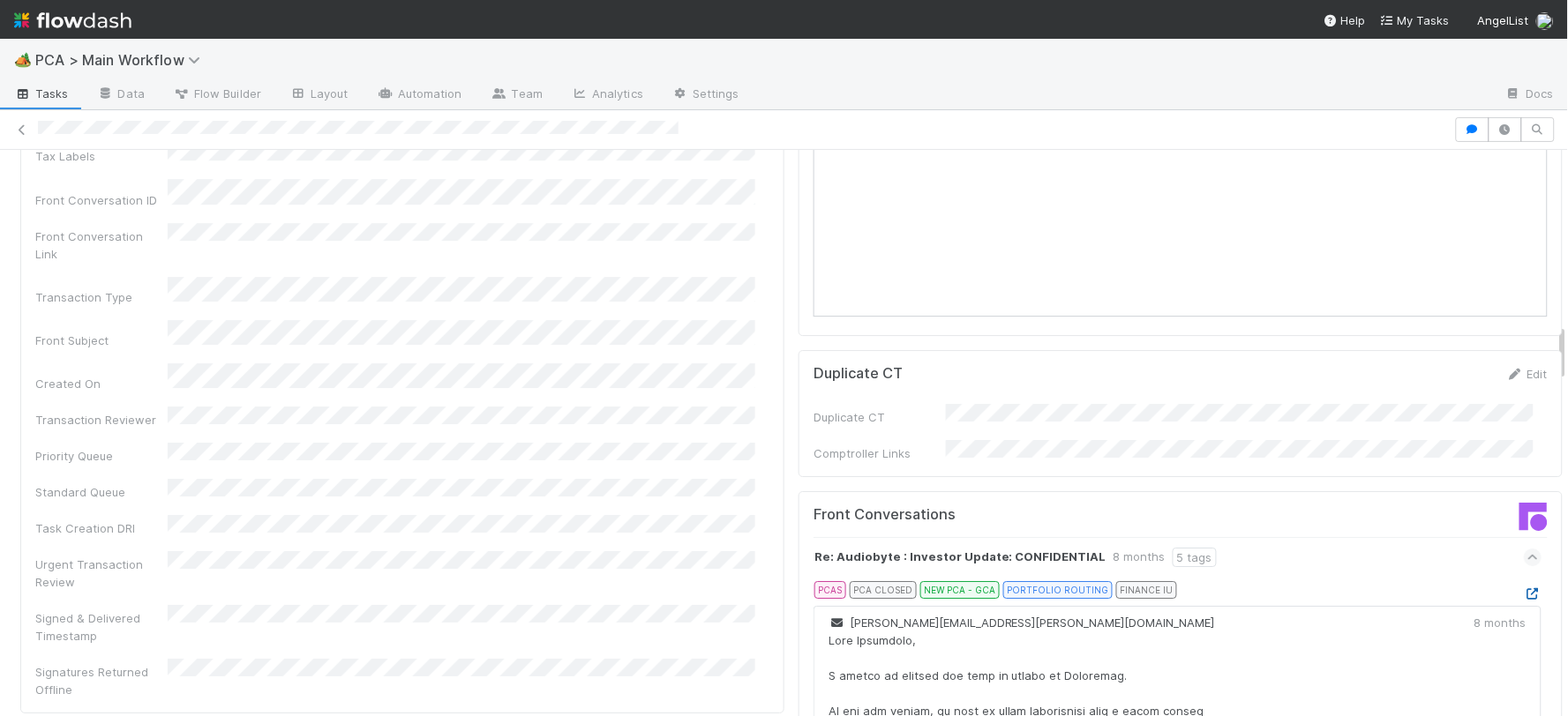
click at [1524, 588] on icon at bounding box center [1532, 594] width 17 height 12
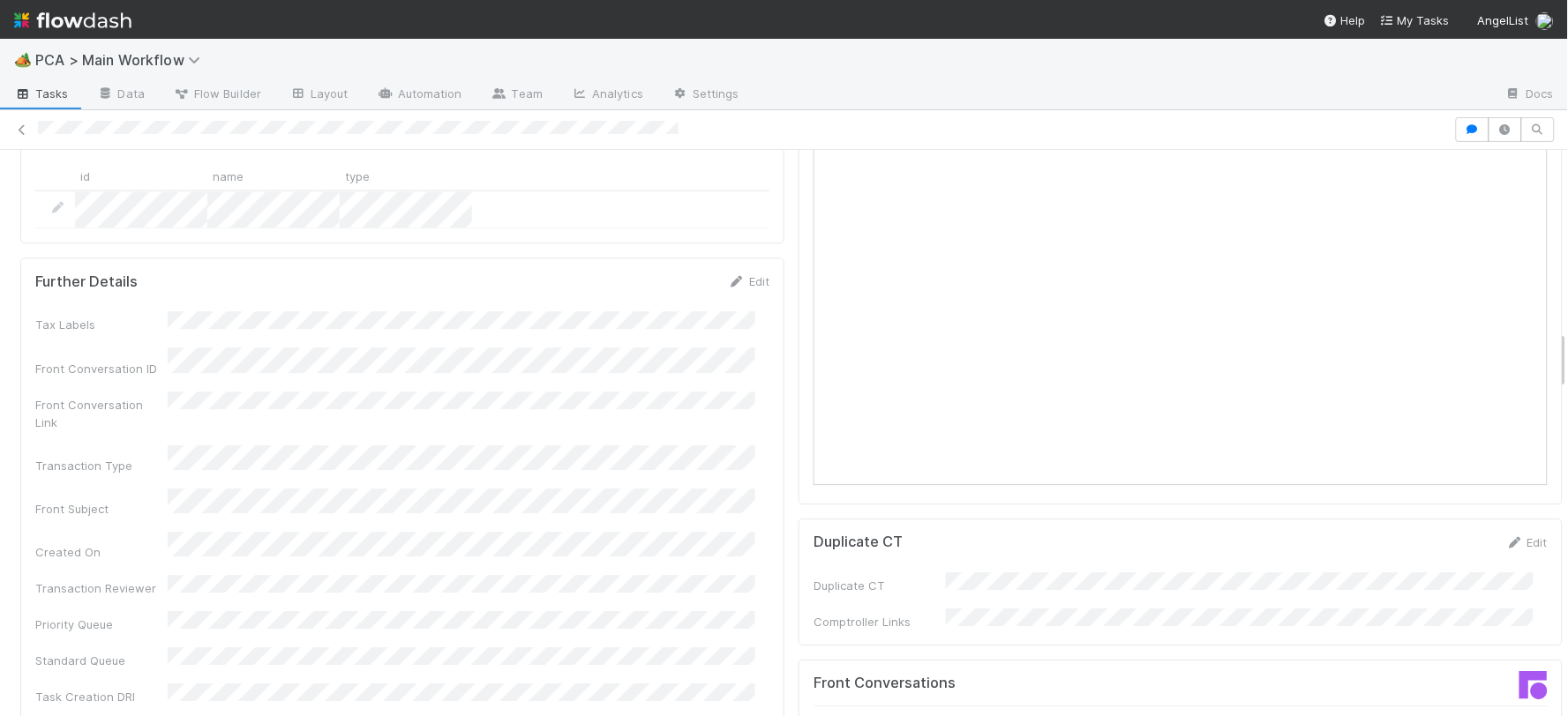
scroll to position [1862, 0]
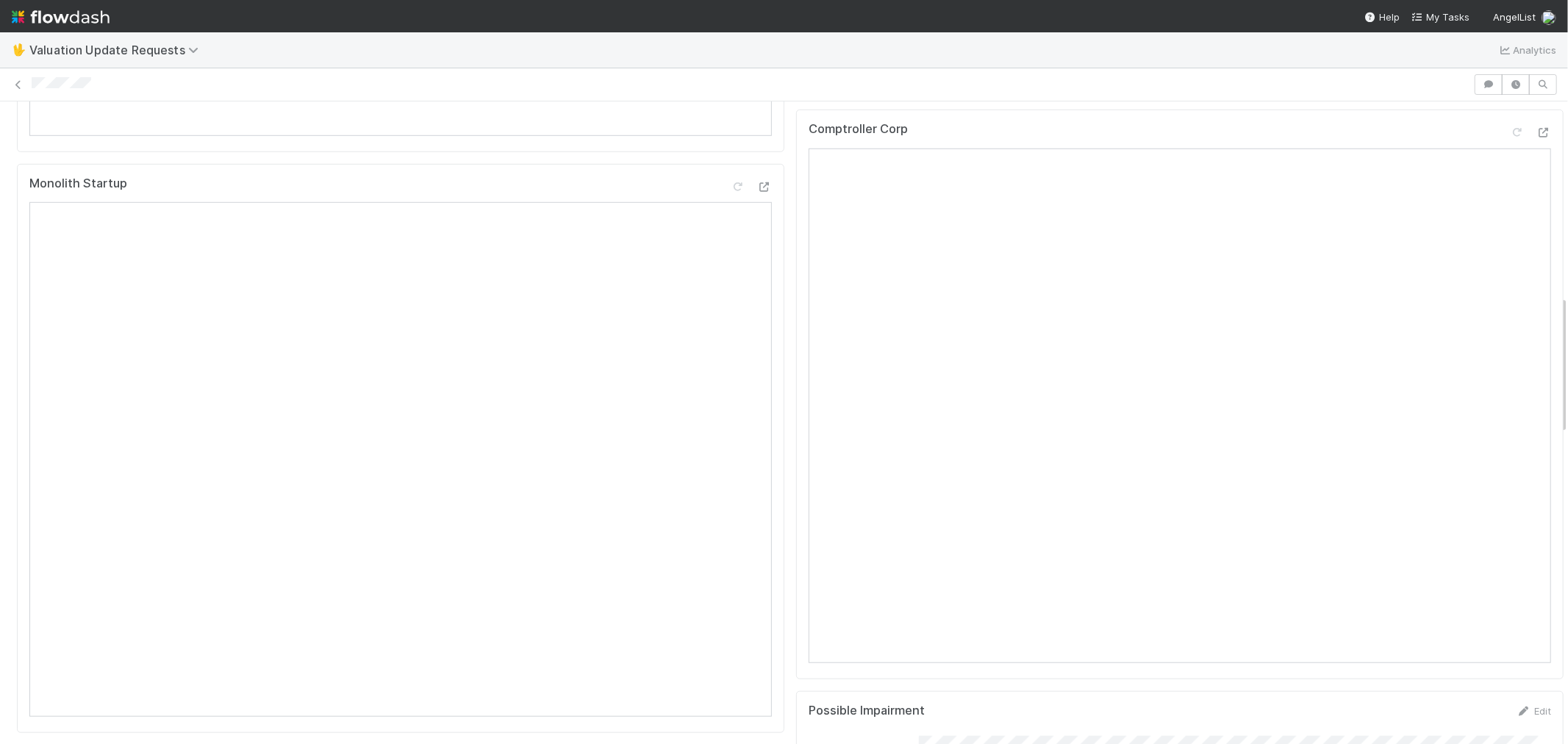
scroll to position [899, 0]
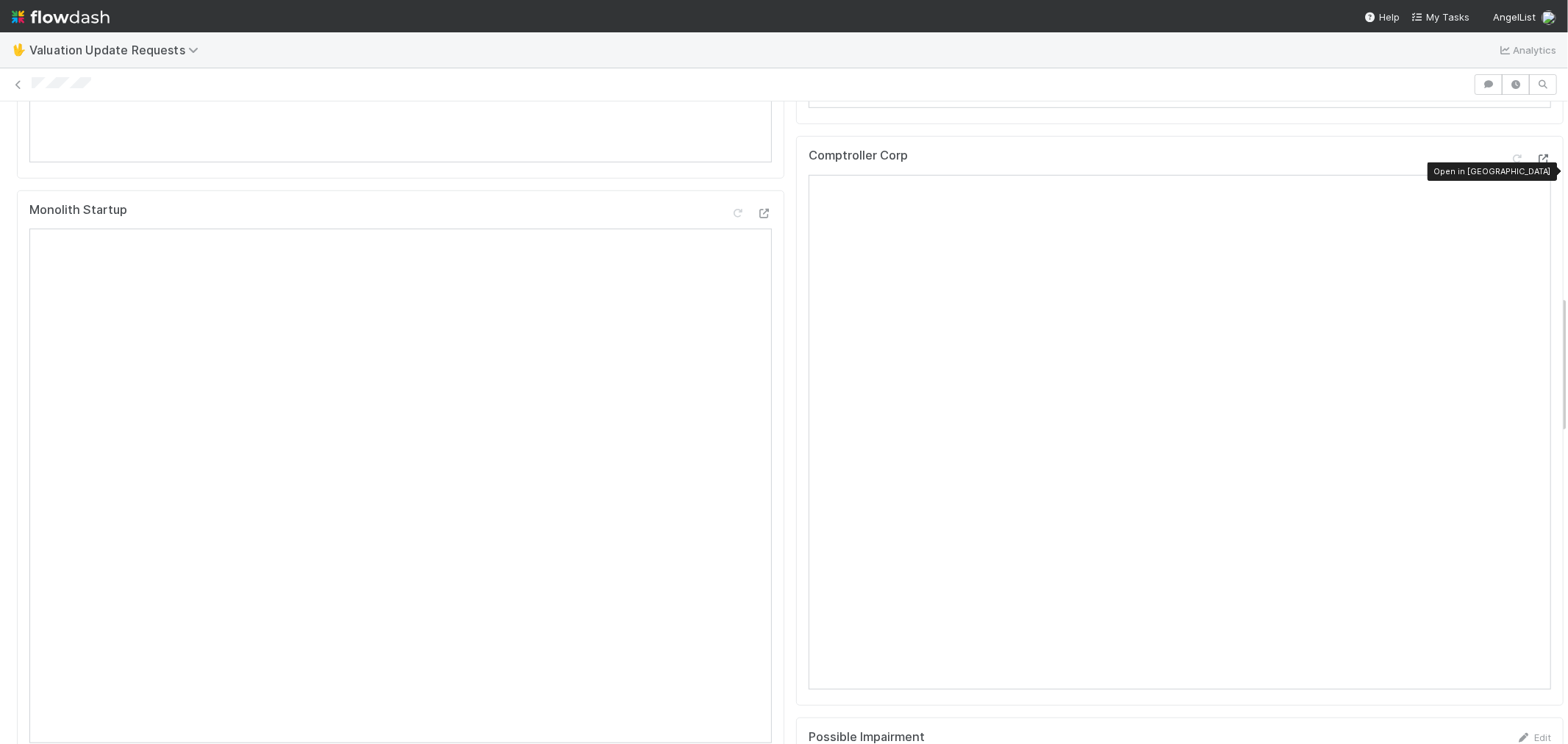
click at [1536, 164] on icon at bounding box center [1543, 159] width 14 height 10
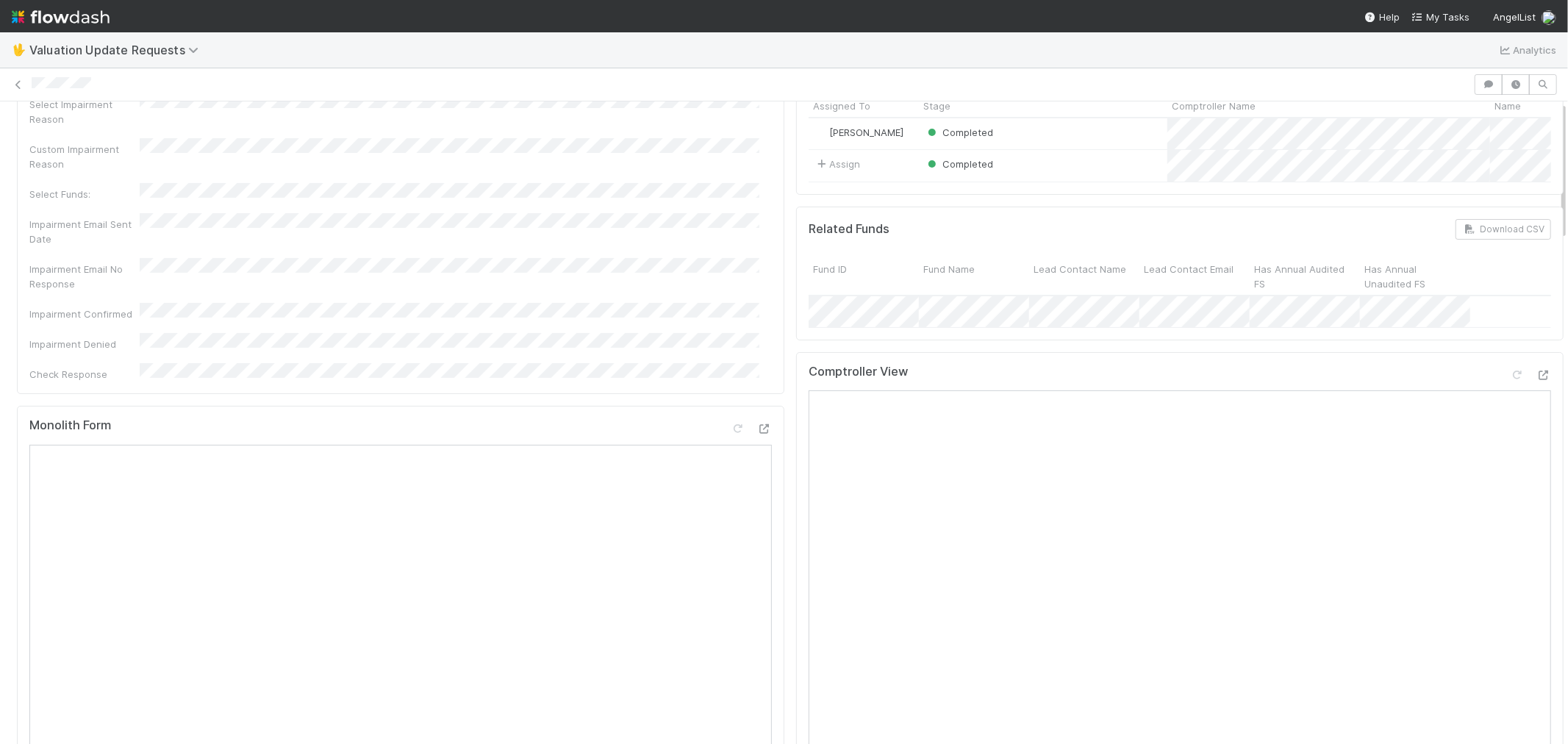
scroll to position [0, 0]
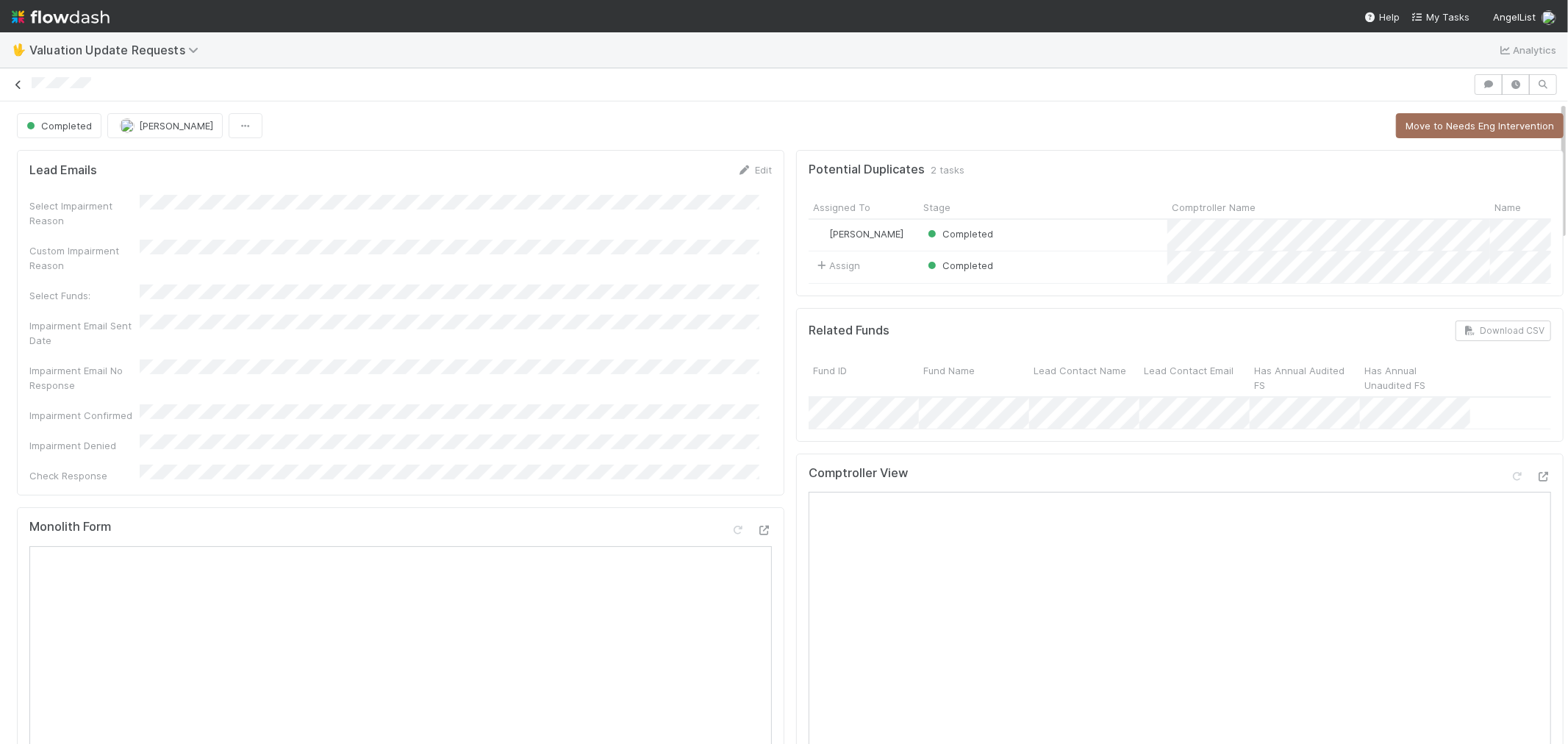
click at [16, 86] on icon at bounding box center [18, 85] width 14 height 10
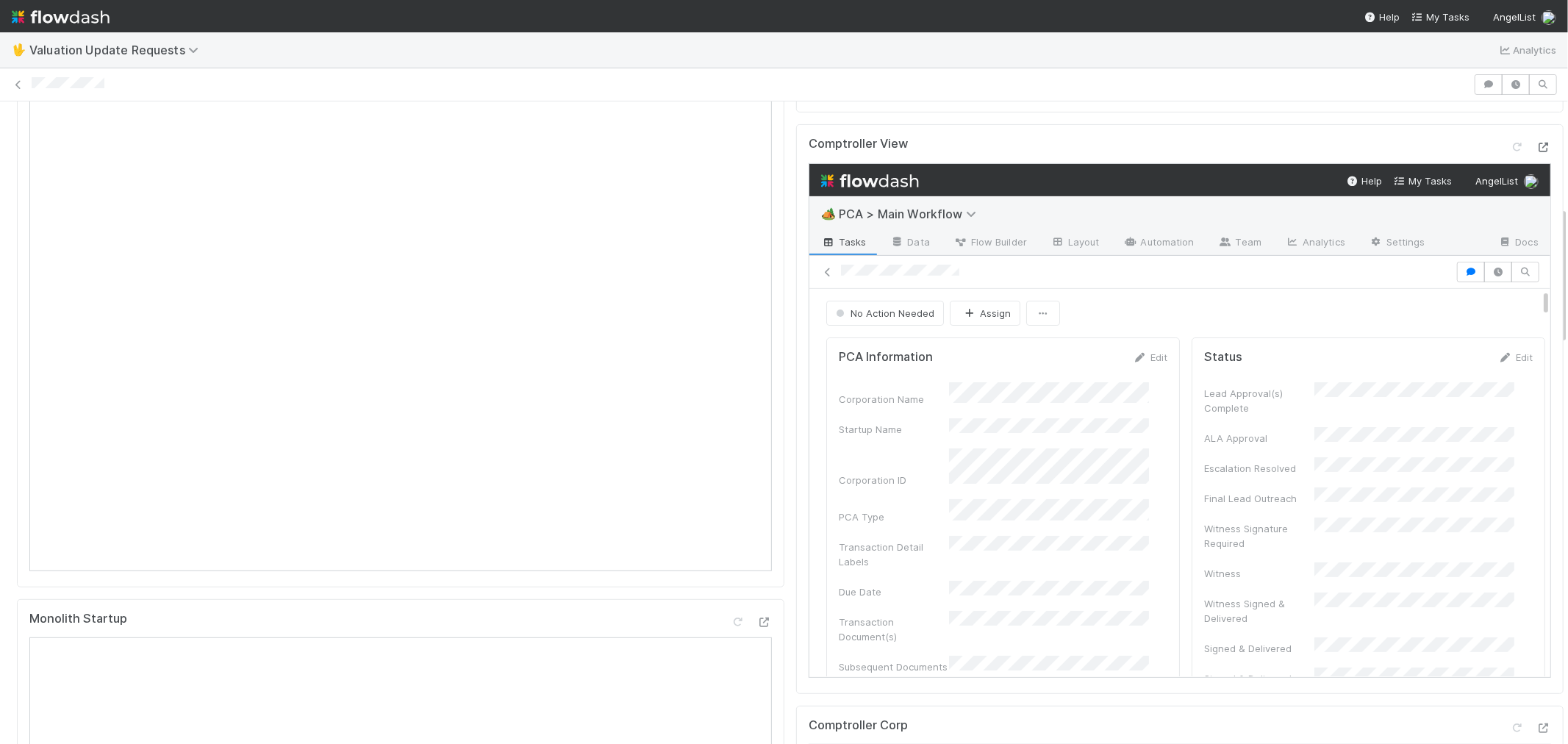
drag, startPoint x: 1509, startPoint y: 171, endPoint x: 1521, endPoint y: 161, distance: 15.6
click at [1536, 152] on icon at bounding box center [1543, 147] width 14 height 10
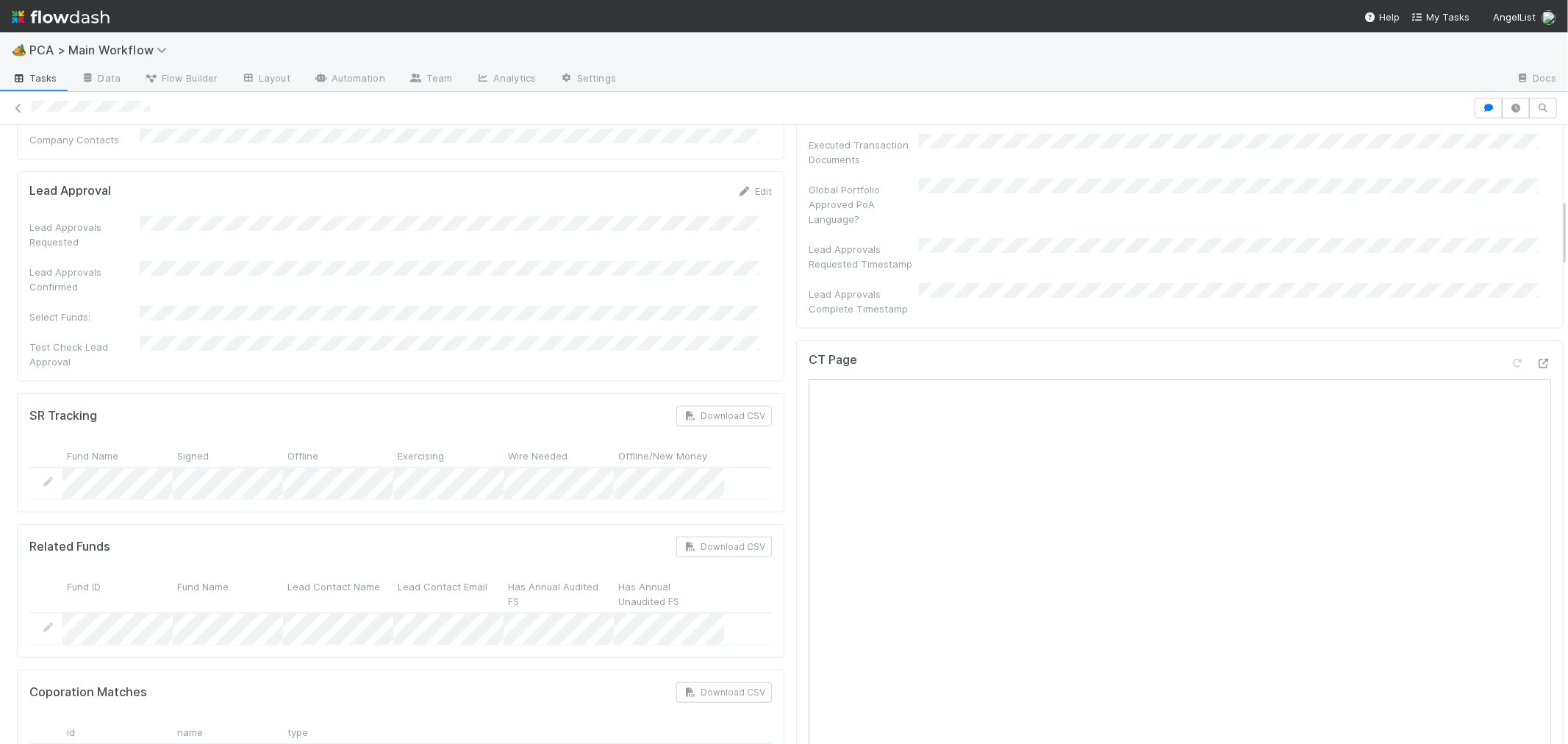
scroll to position [653, 0]
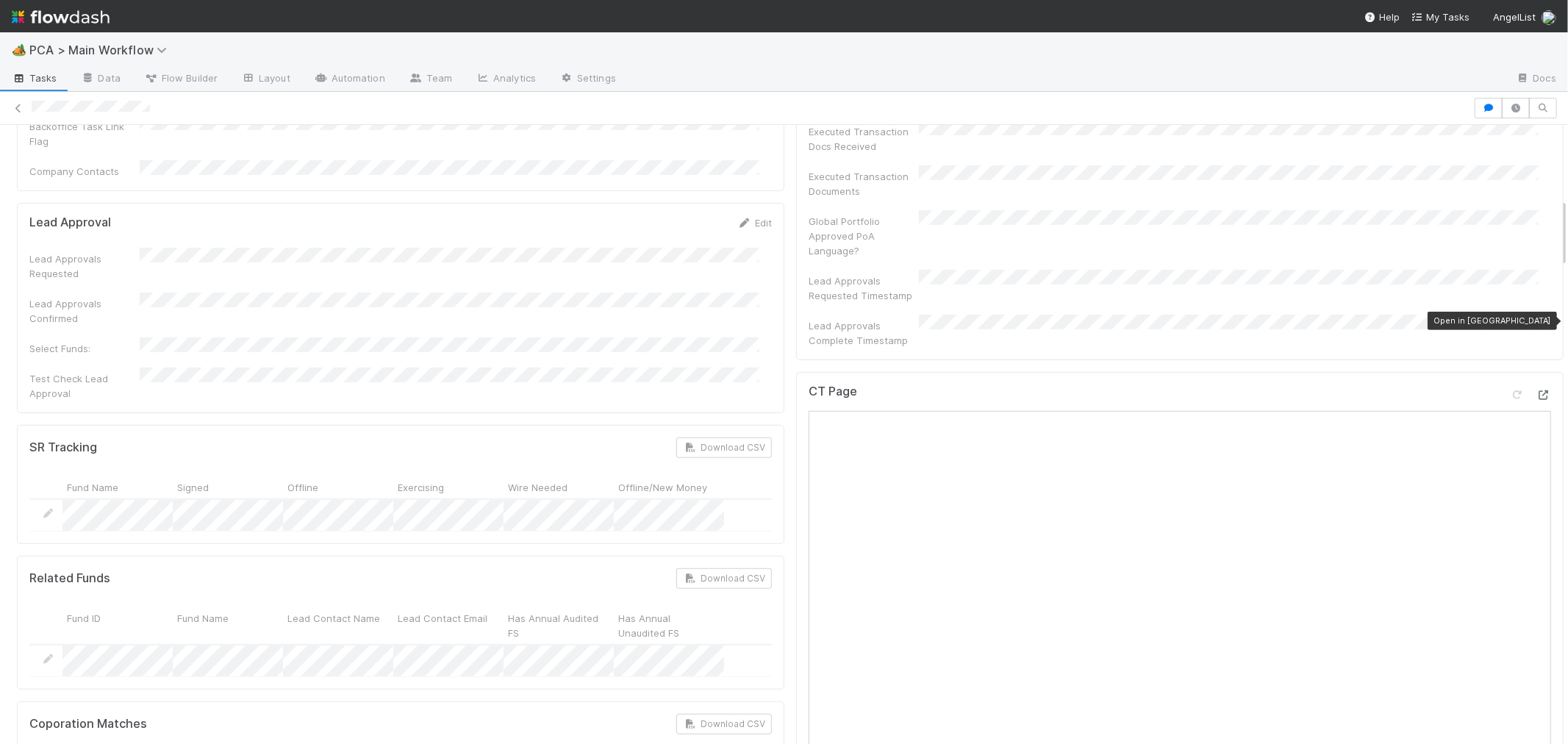
click at [1536, 391] on icon at bounding box center [1543, 395] width 14 height 10
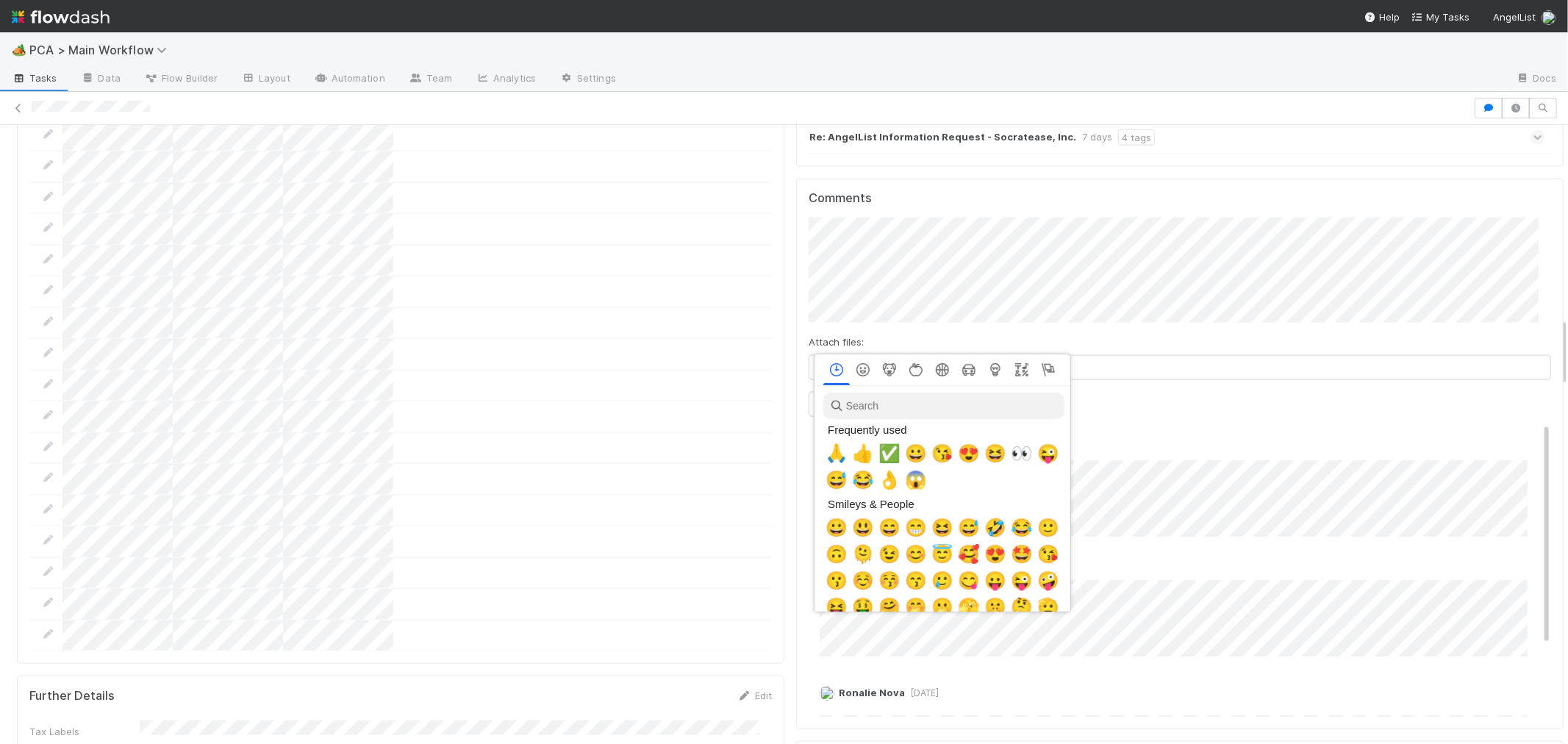
scroll to position [0, 6]
click at [838, 450] on span "🙏" at bounding box center [833, 453] width 22 height 20
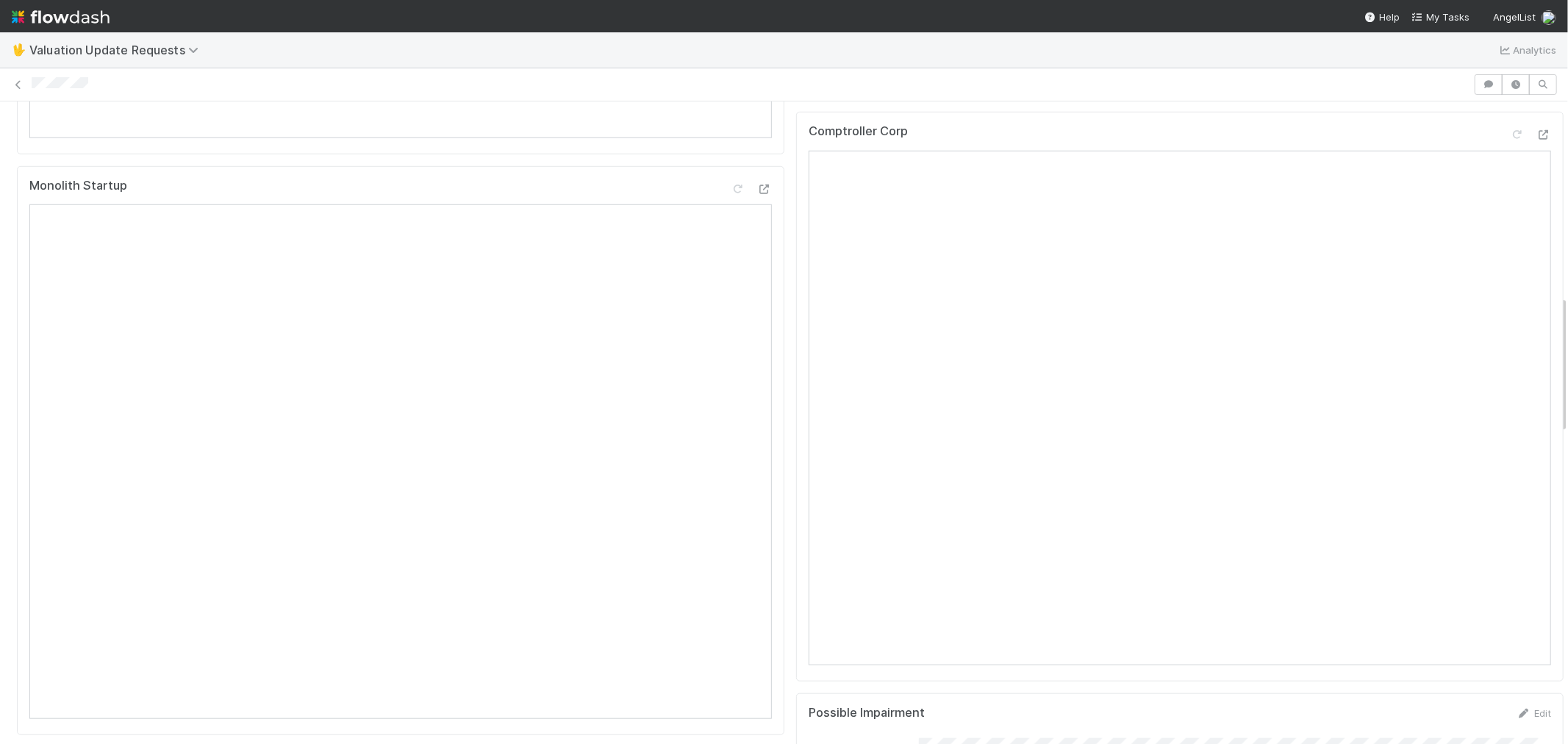
scroll to position [899, 0]
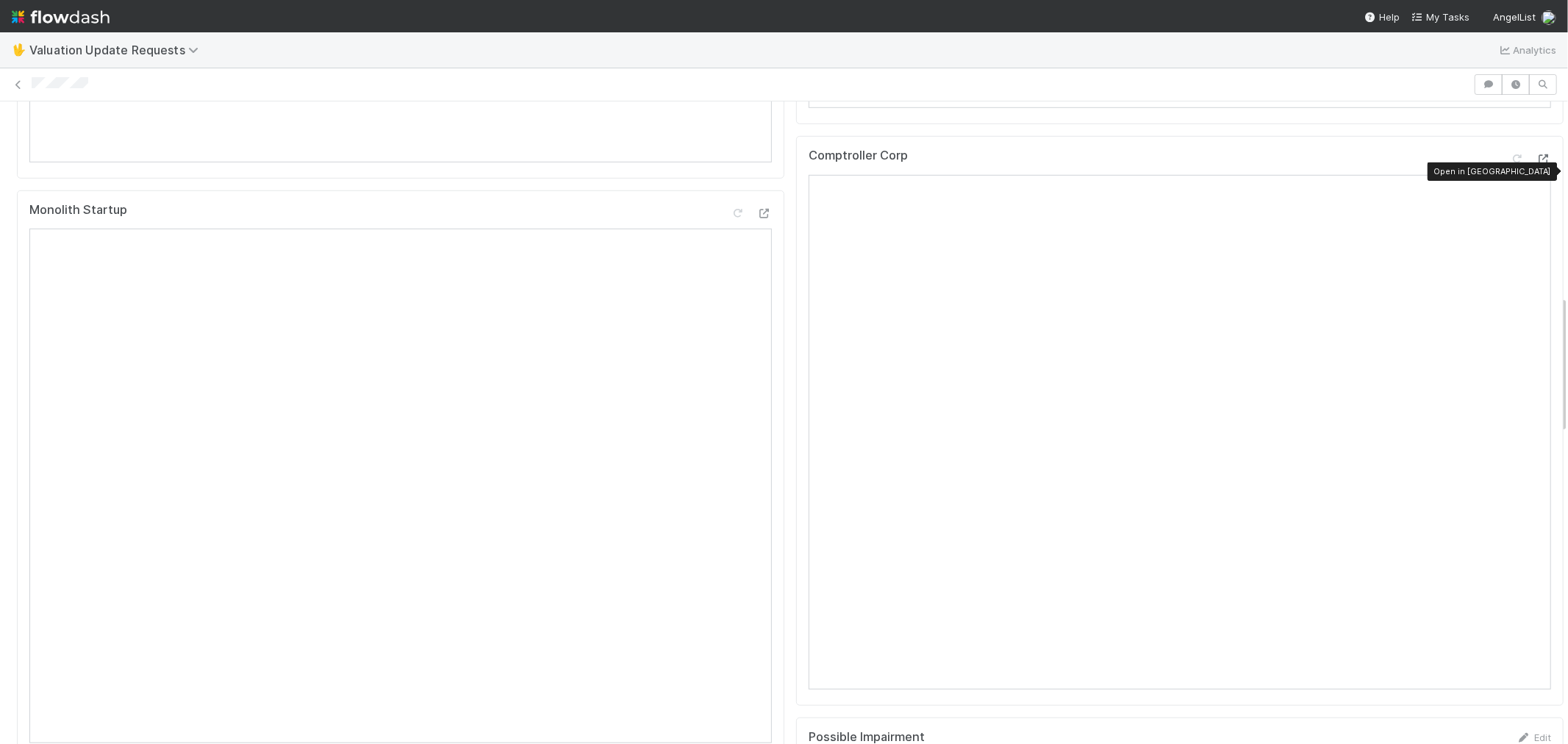
click at [1536, 164] on icon at bounding box center [1543, 159] width 14 height 10
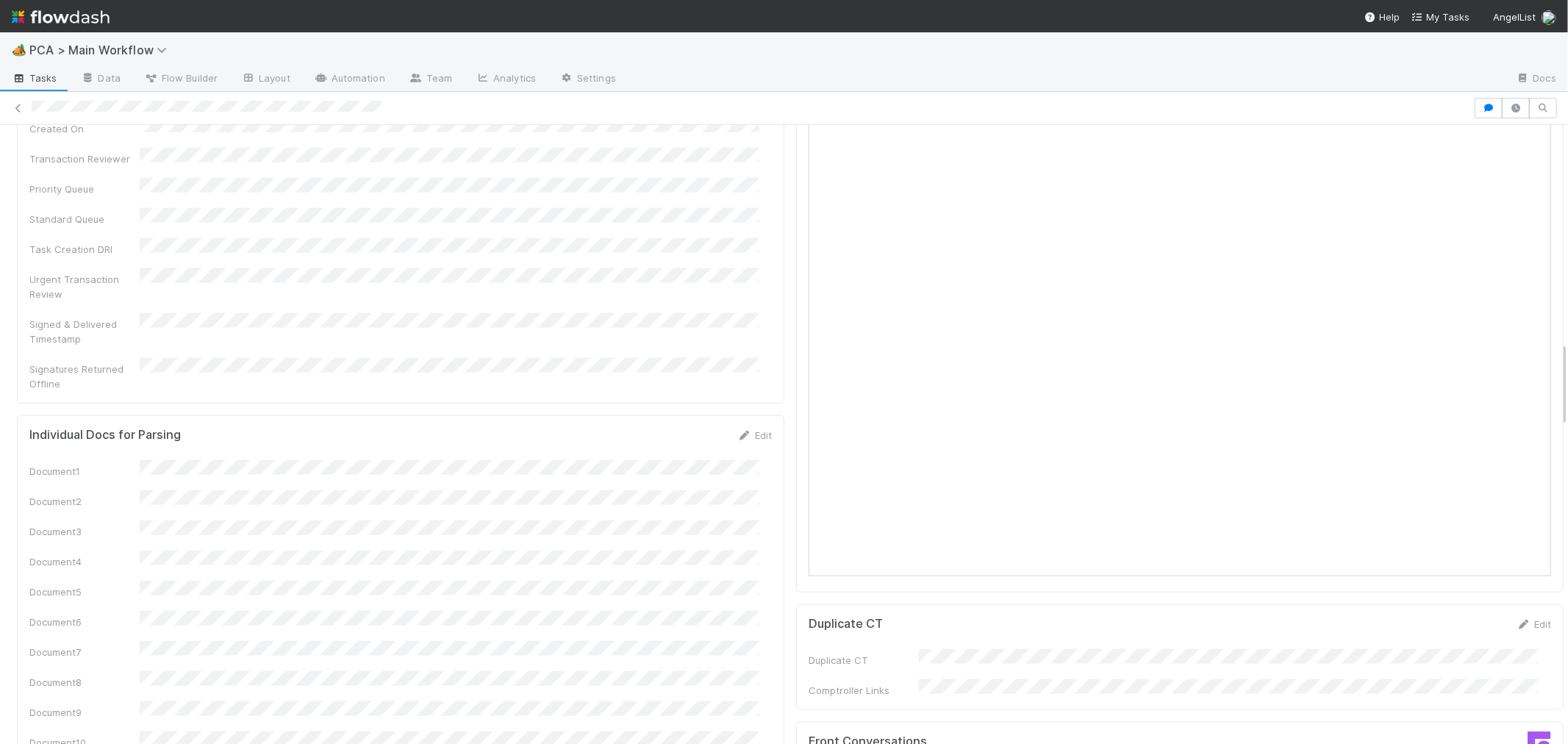
scroll to position [1552, 0]
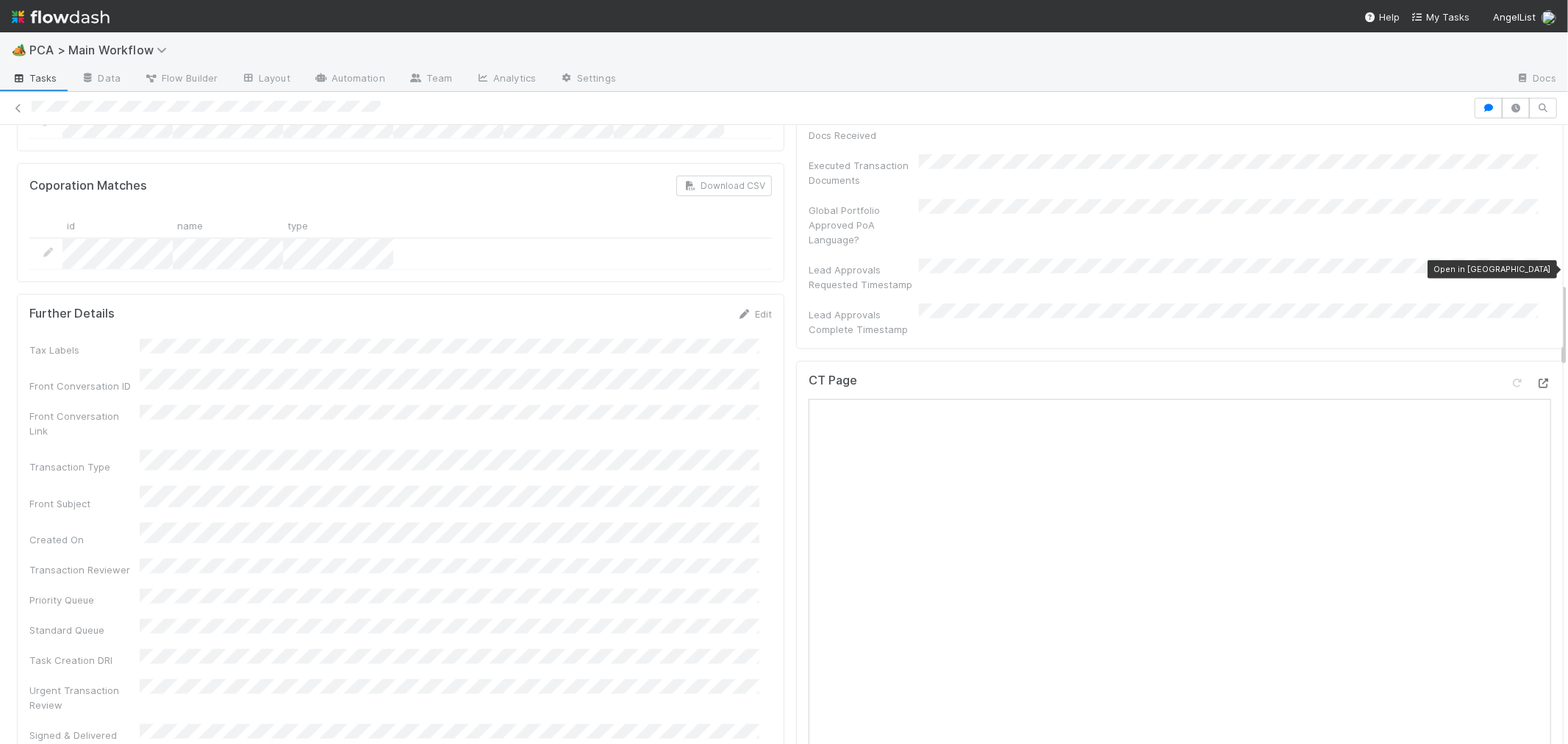
click at [1536, 379] on icon at bounding box center [1543, 383] width 14 height 10
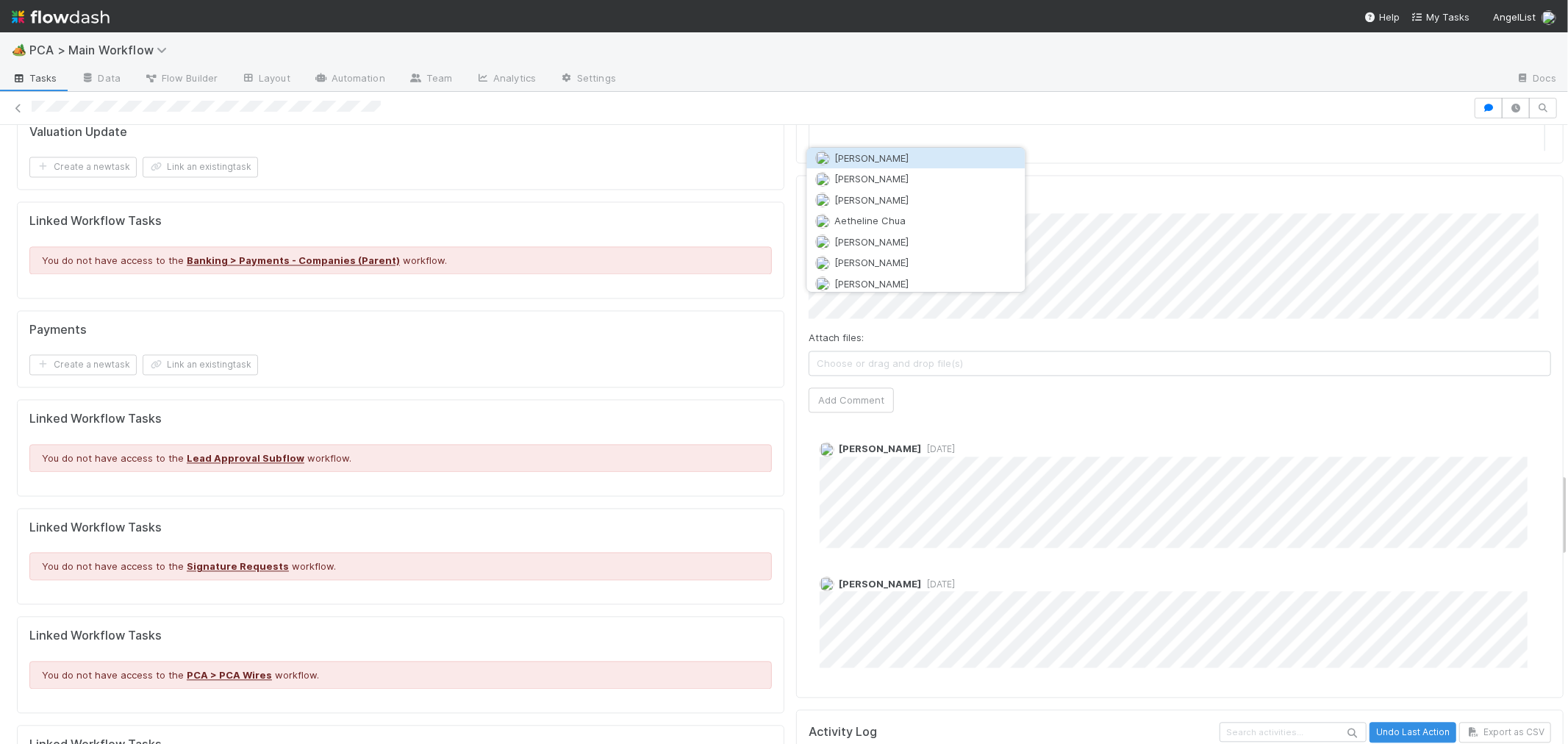
scroll to position [2526, 0]
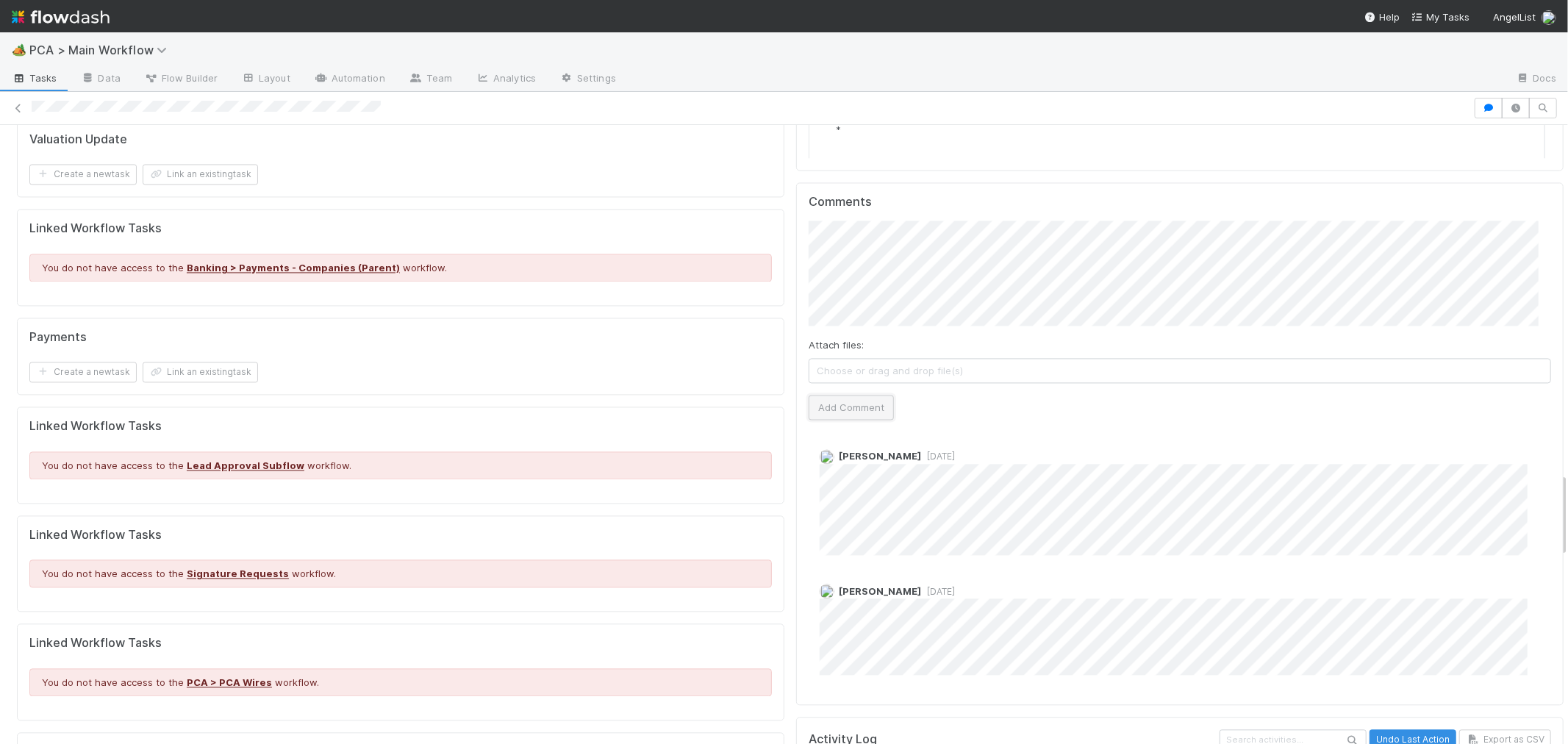
click at [847, 395] on button "Add Comment" at bounding box center [851, 407] width 85 height 25
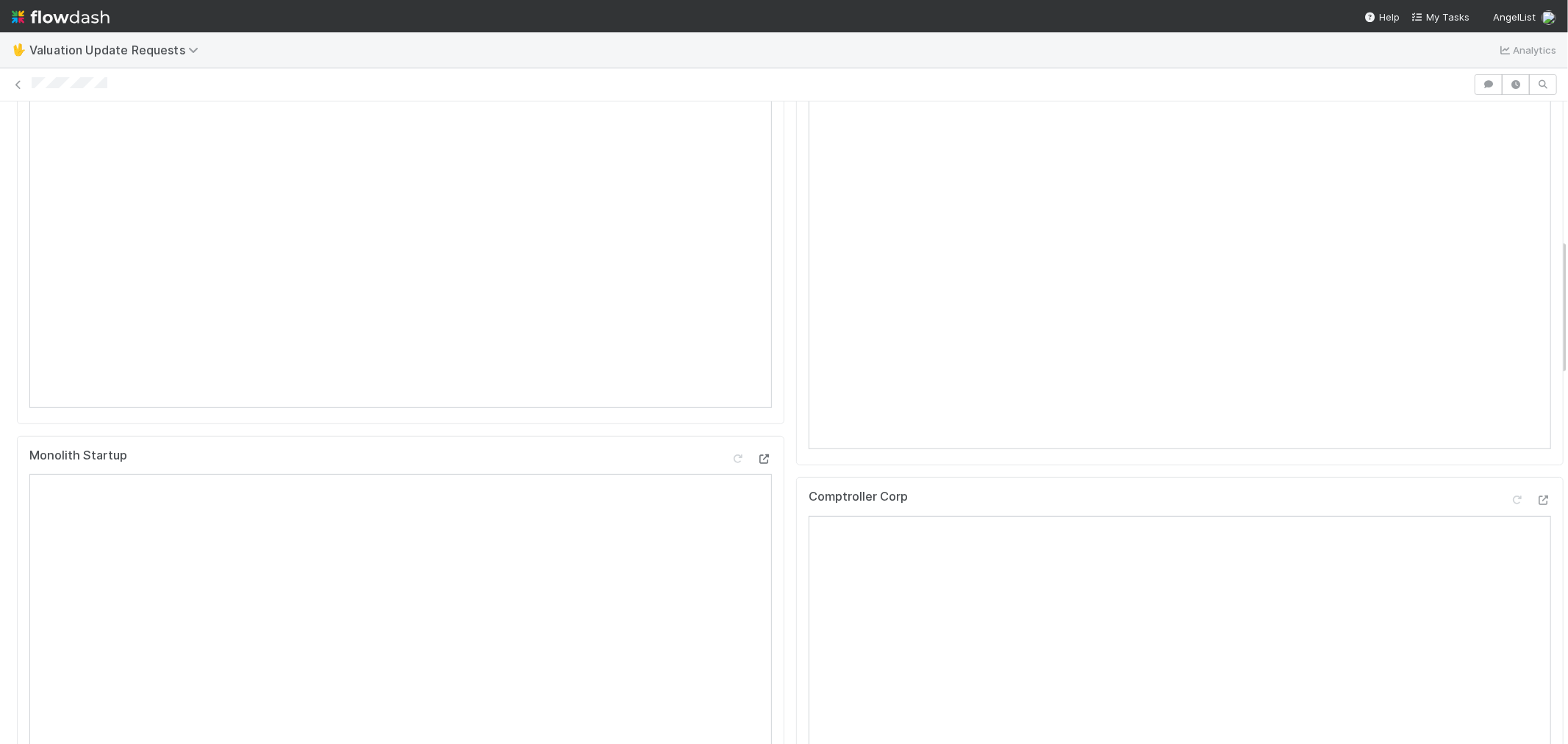
scroll to position [408, 0]
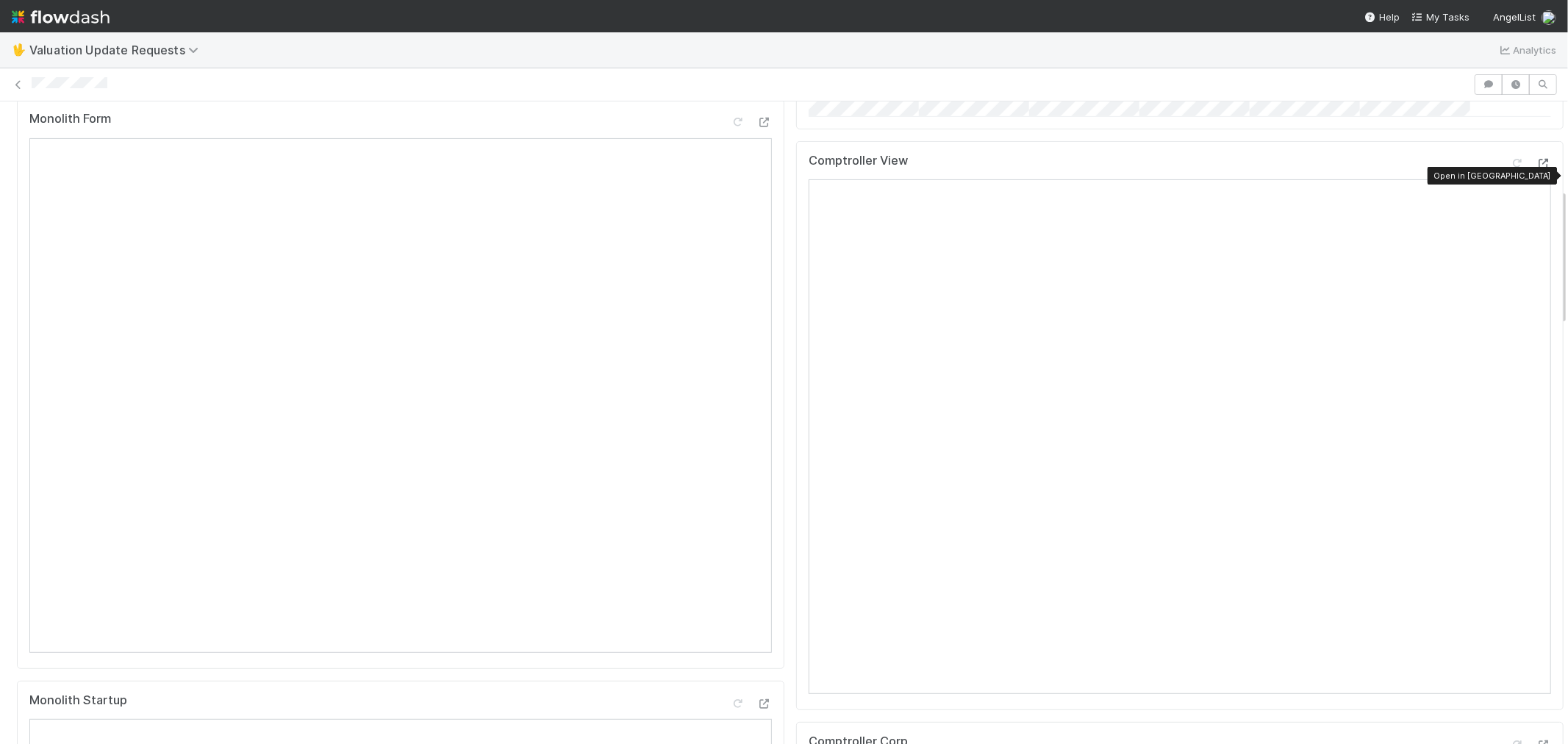
click at [1536, 168] on icon at bounding box center [1543, 164] width 14 height 10
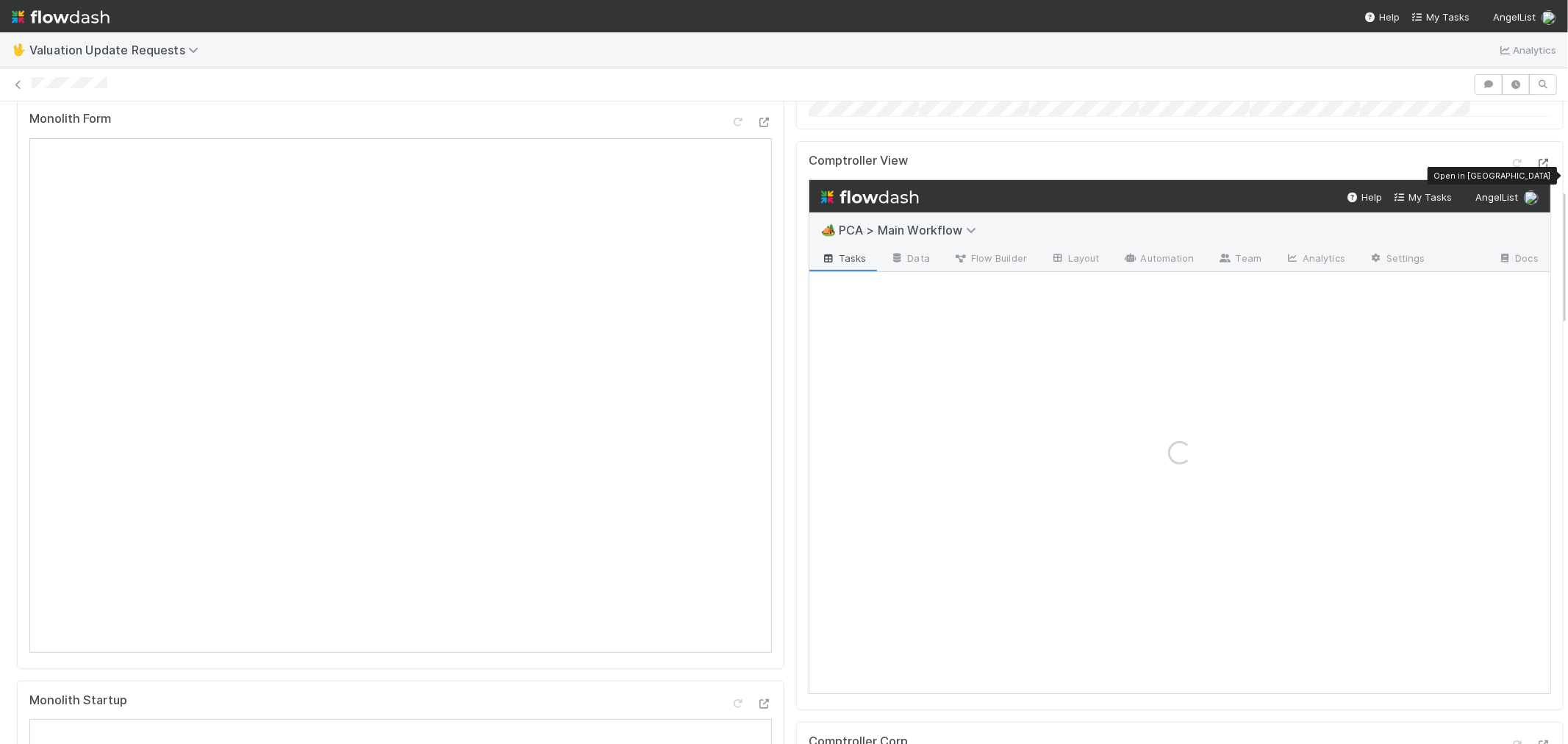
click at [1536, 169] on div at bounding box center [1543, 163] width 14 height 14
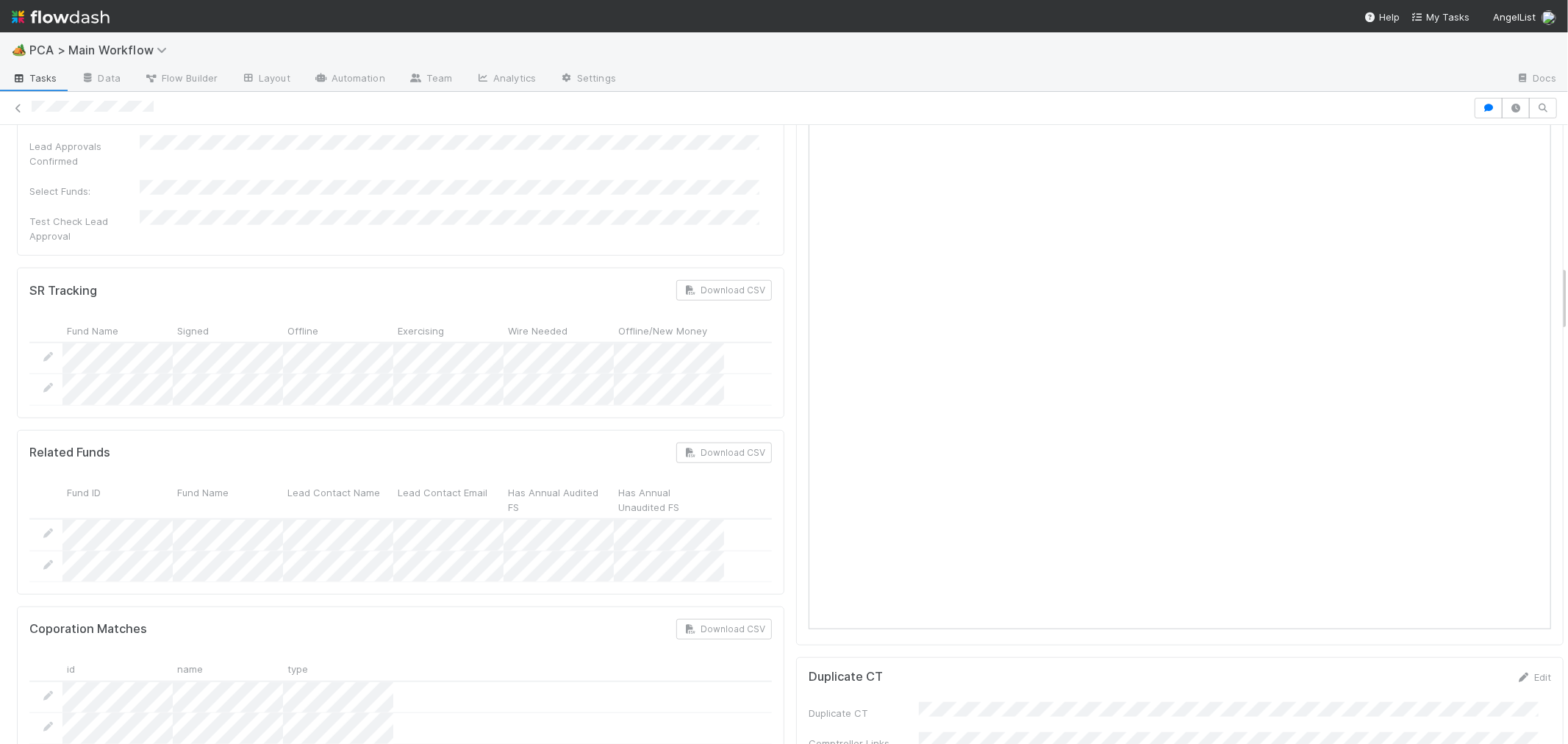
scroll to position [817, 0]
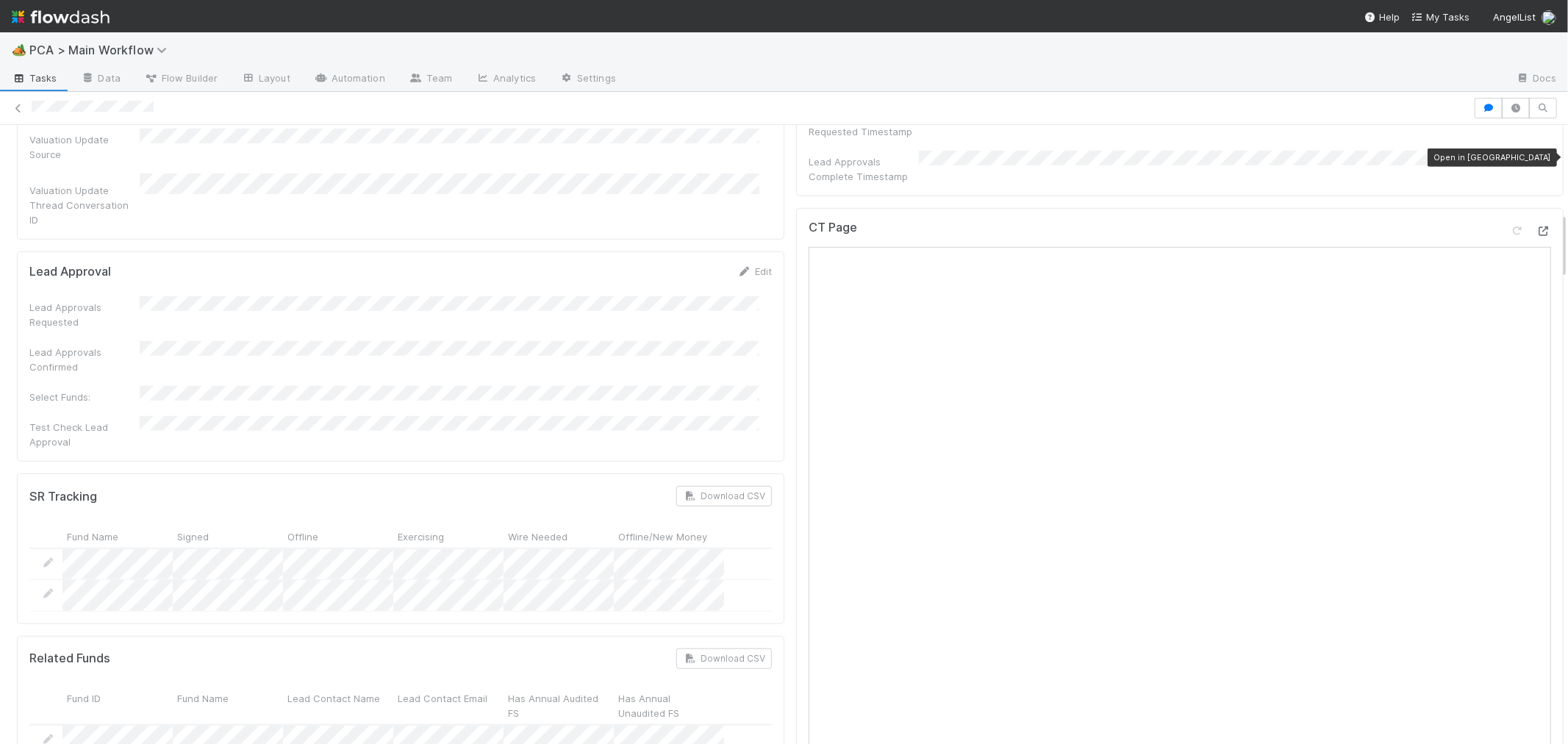
click at [1536, 226] on icon at bounding box center [1543, 231] width 14 height 10
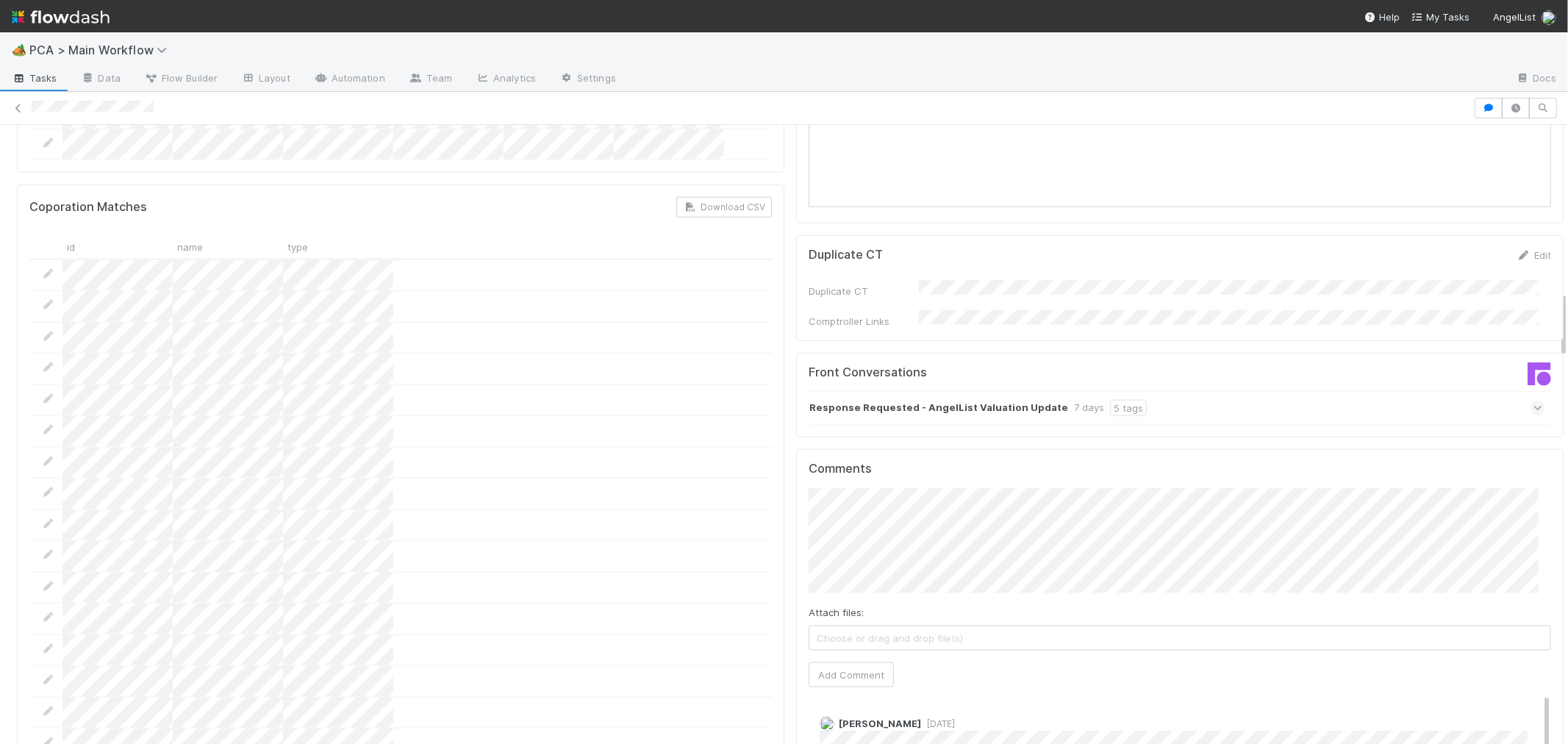
scroll to position [1552, 0]
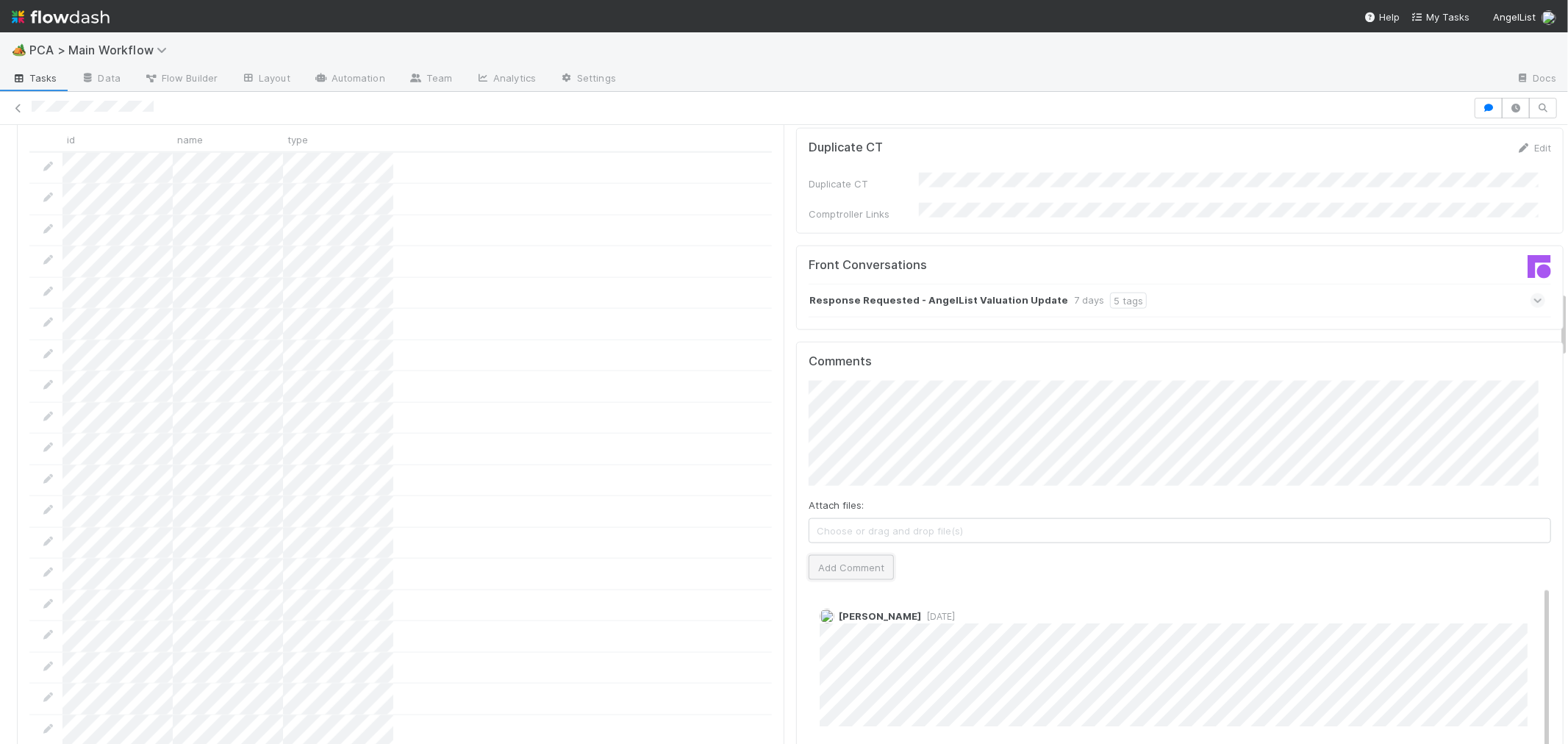
click at [862, 555] on button "Add Comment" at bounding box center [851, 567] width 85 height 25
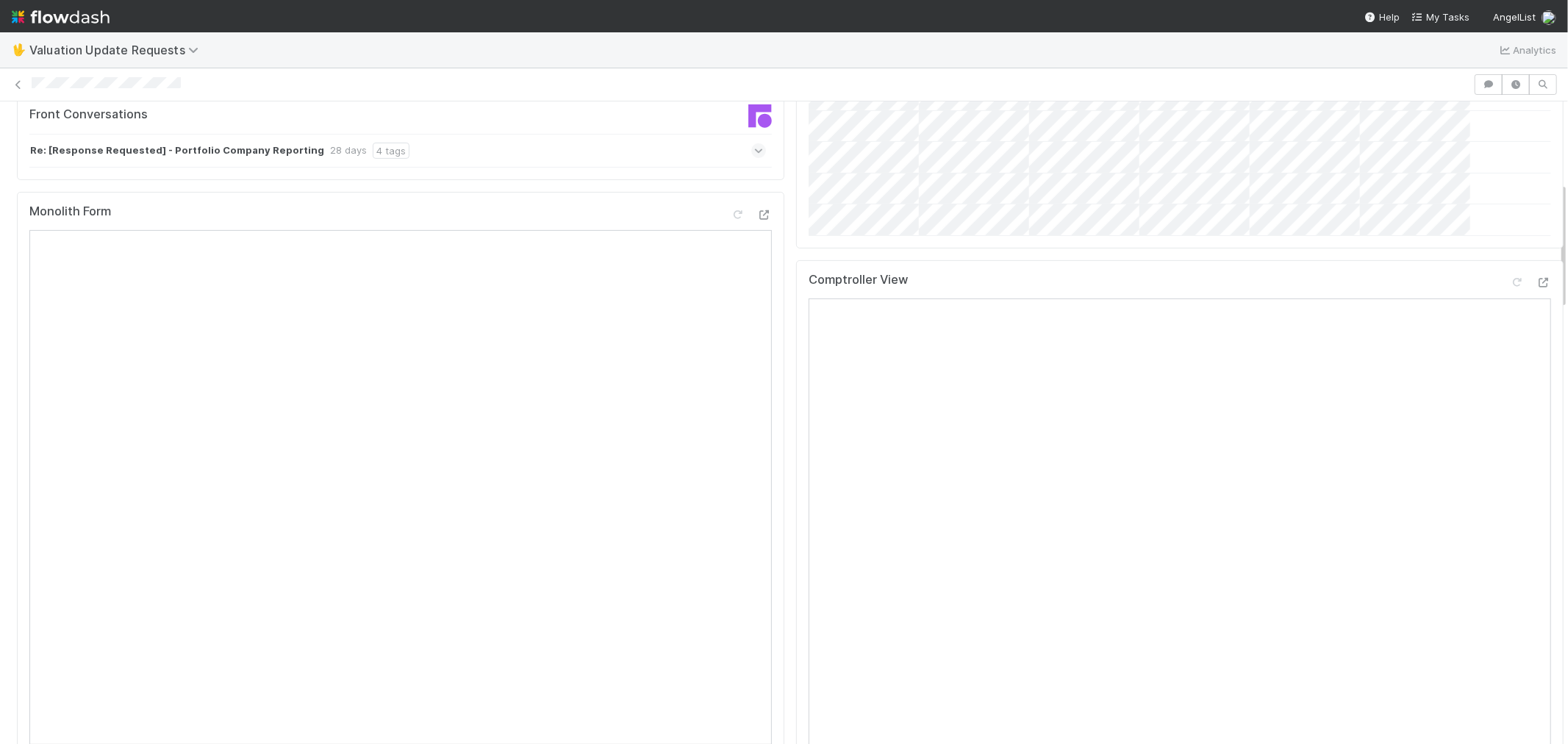
scroll to position [408, 0]
click at [1536, 292] on icon at bounding box center [1543, 287] width 14 height 10
click at [23, 80] on icon at bounding box center [18, 85] width 14 height 10
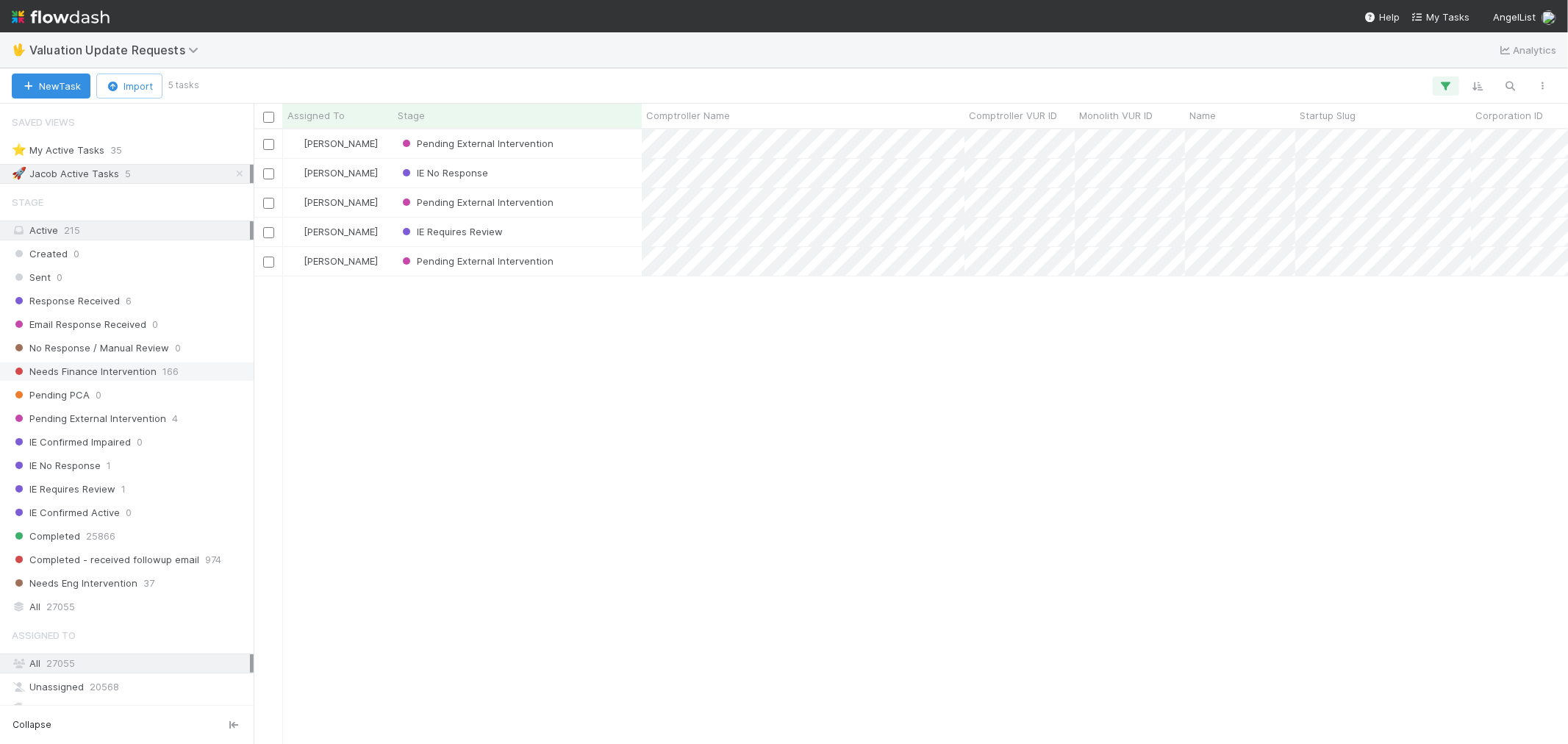
click at [130, 368] on span "Needs Finance Intervention" at bounding box center [84, 371] width 145 height 18
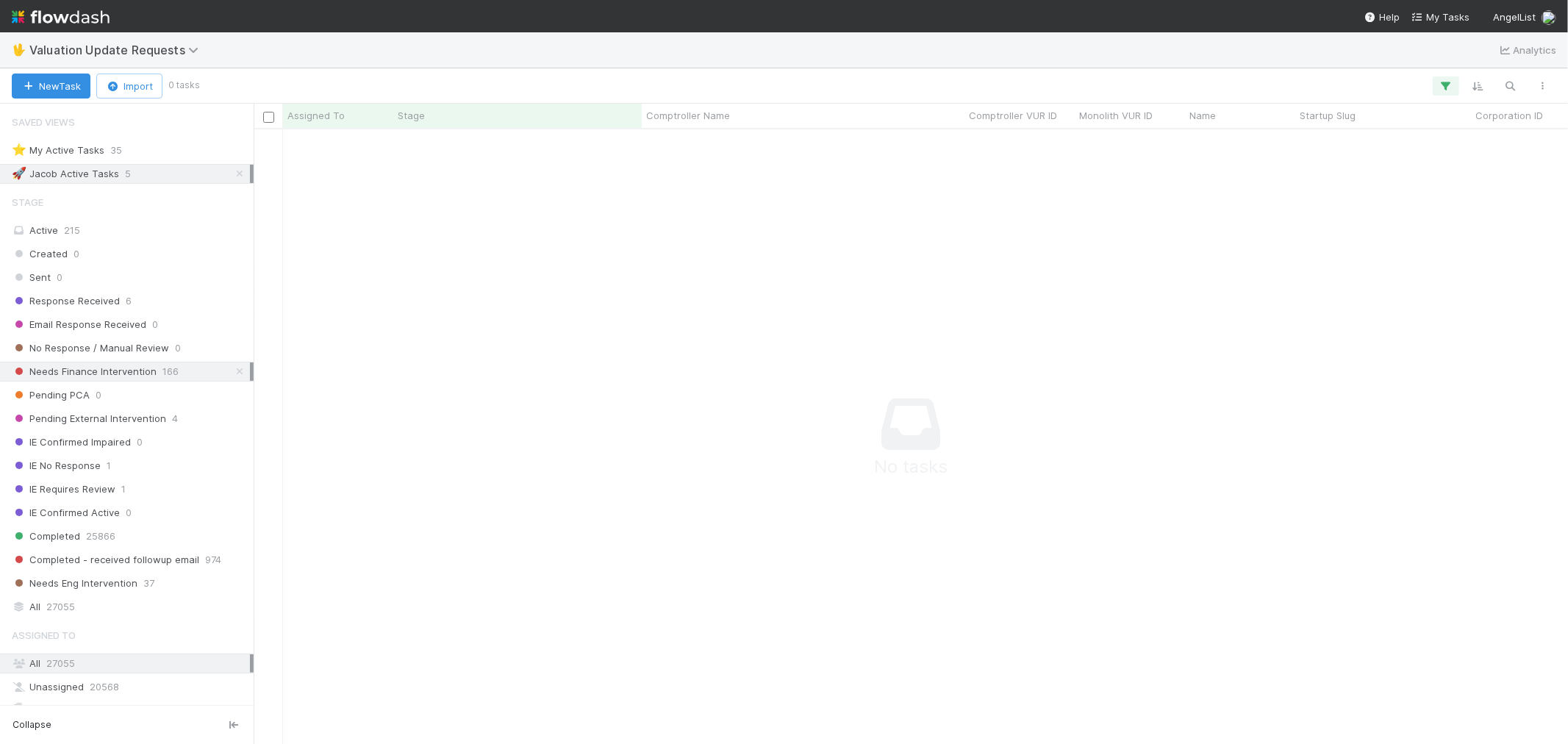
scroll to position [590, 1290]
click at [1443, 84] on icon "button" at bounding box center [1445, 86] width 14 height 14
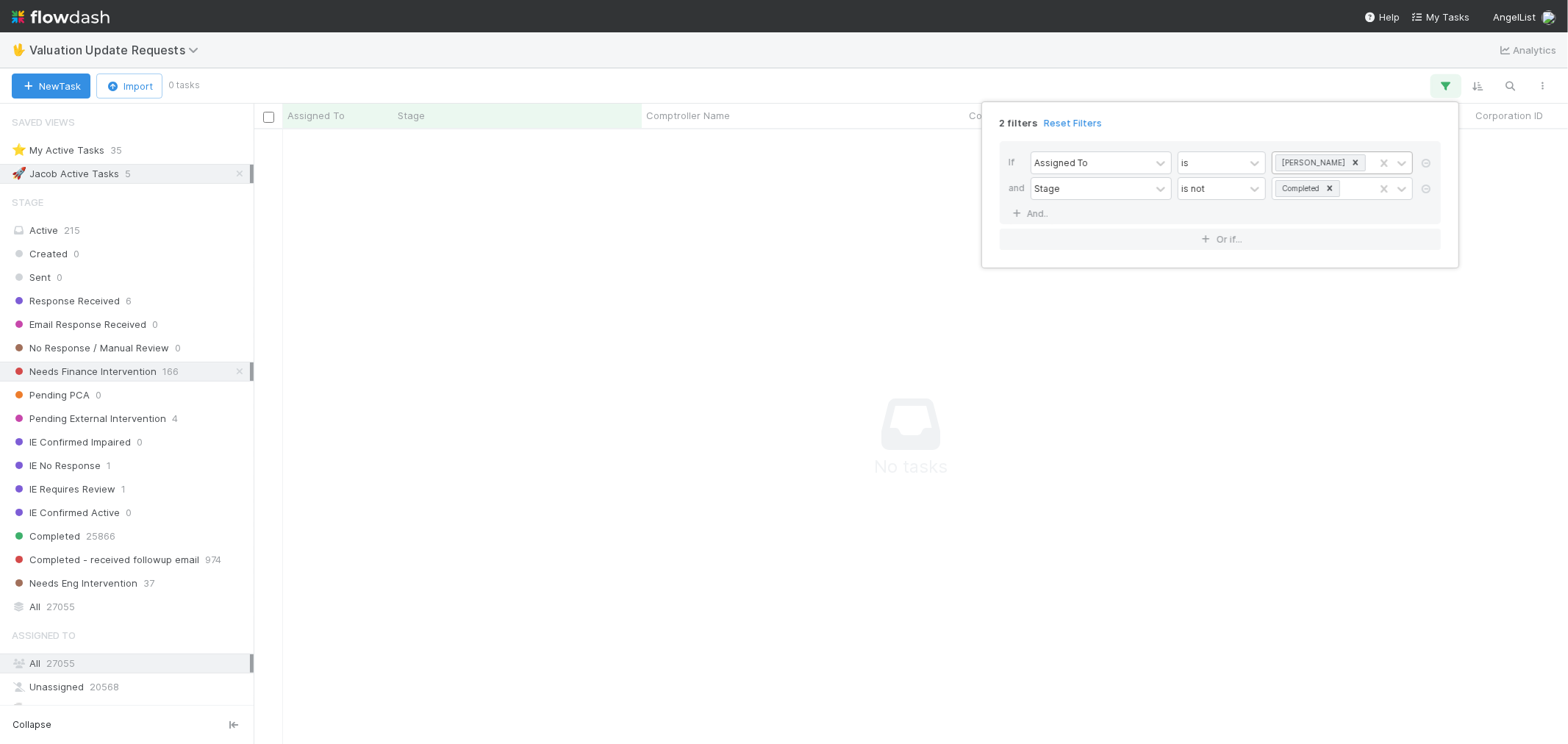
click at [1353, 160] on icon at bounding box center [1355, 161] width 5 height 5
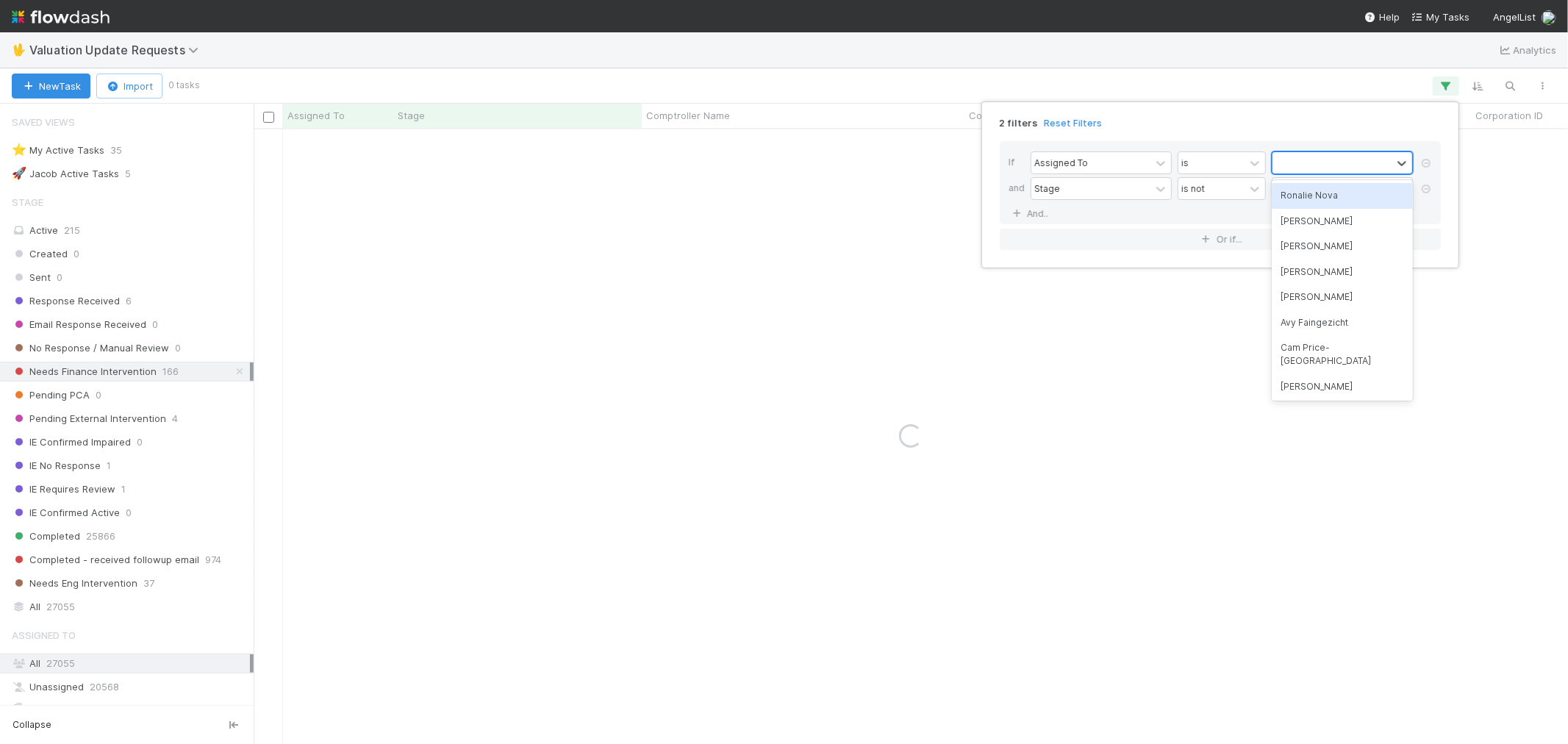
click at [1301, 198] on div "Ronalie Nova" at bounding box center [1342, 195] width 141 height 25
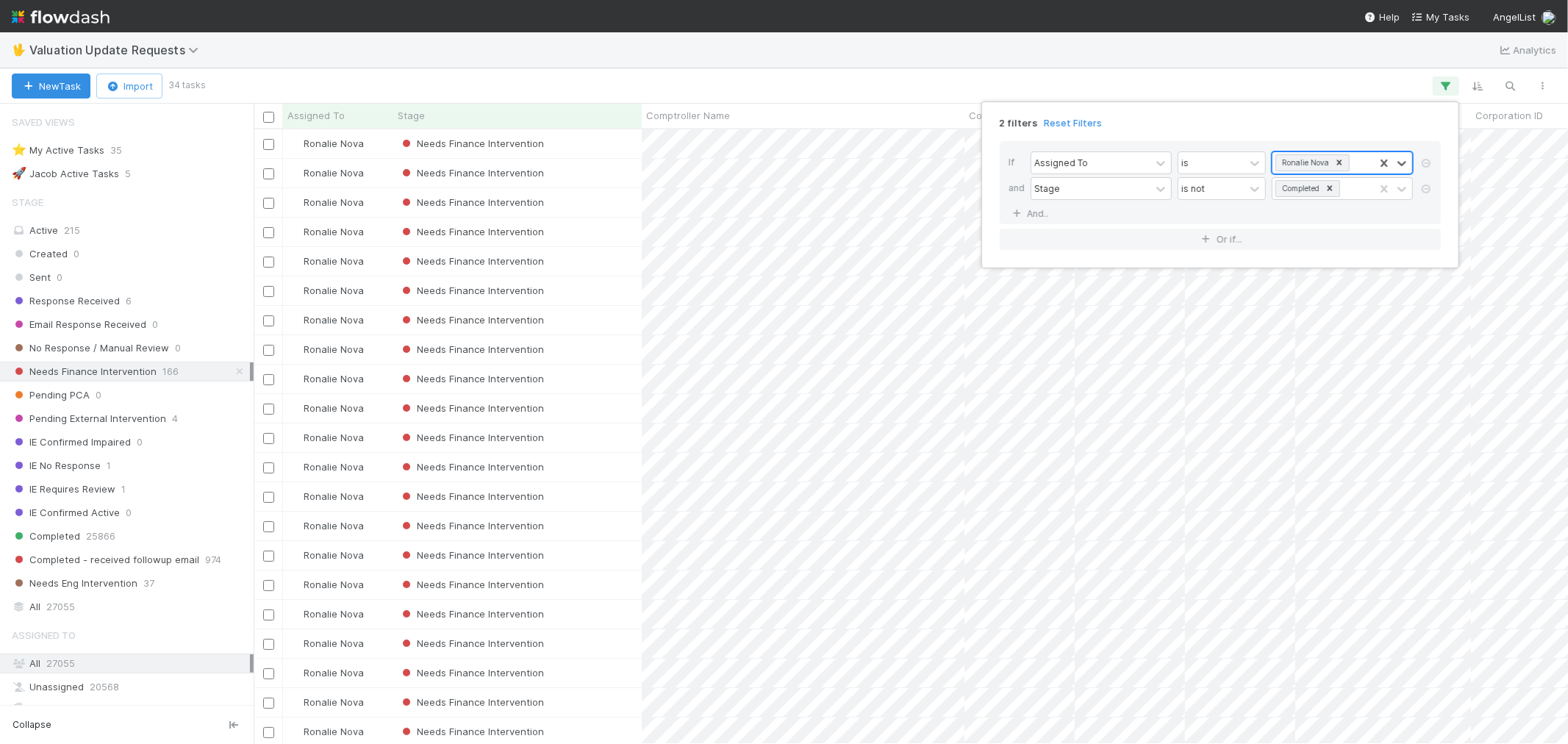
scroll to position [601, 1302]
click at [730, 708] on div "2 filters Reset Filters If Assigned To is option Ronalie Nova, selected. 0 resu…" at bounding box center [784, 372] width 1568 height 744
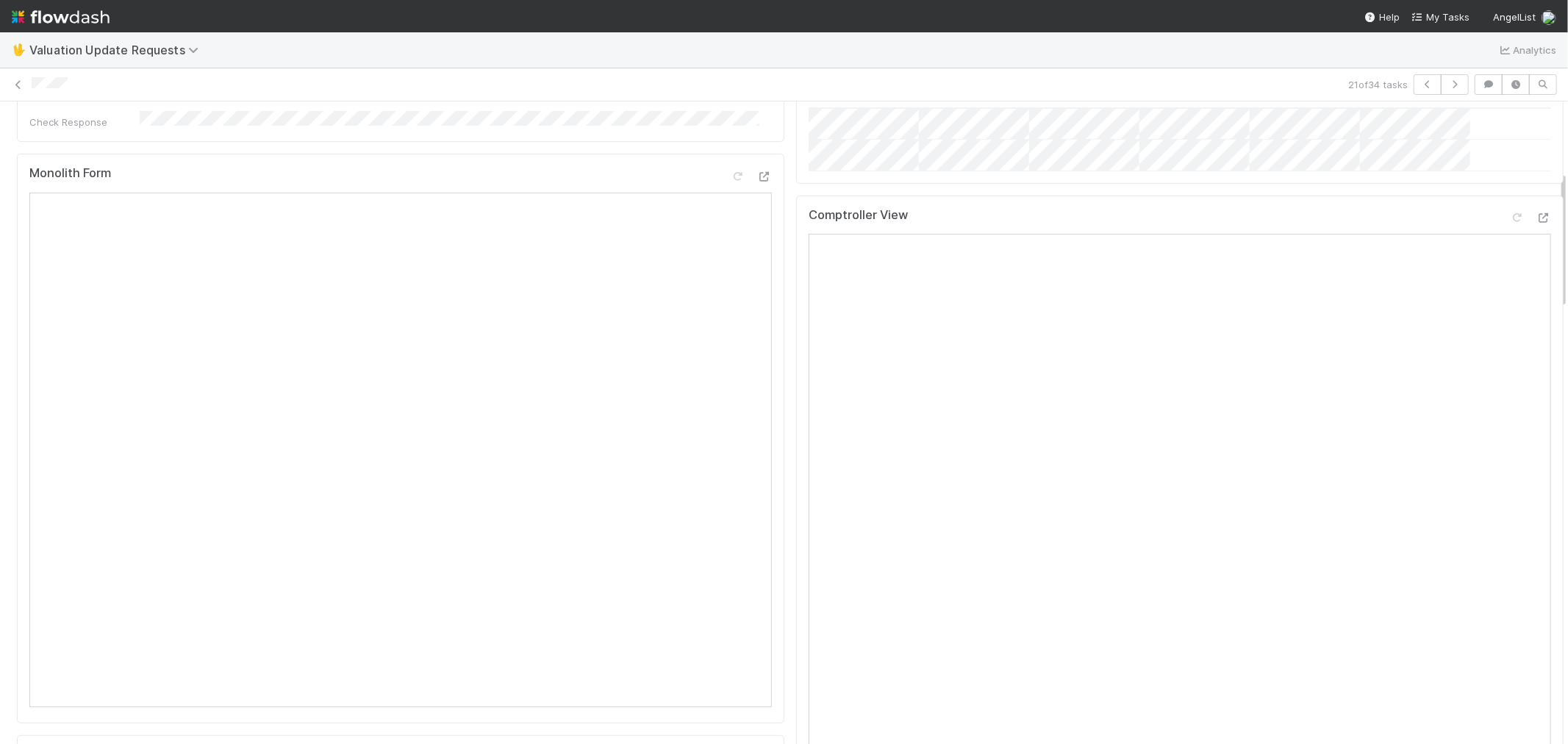
scroll to position [327, 0]
click at [1510, 252] on div at bounding box center [1517, 244] width 14 height 14
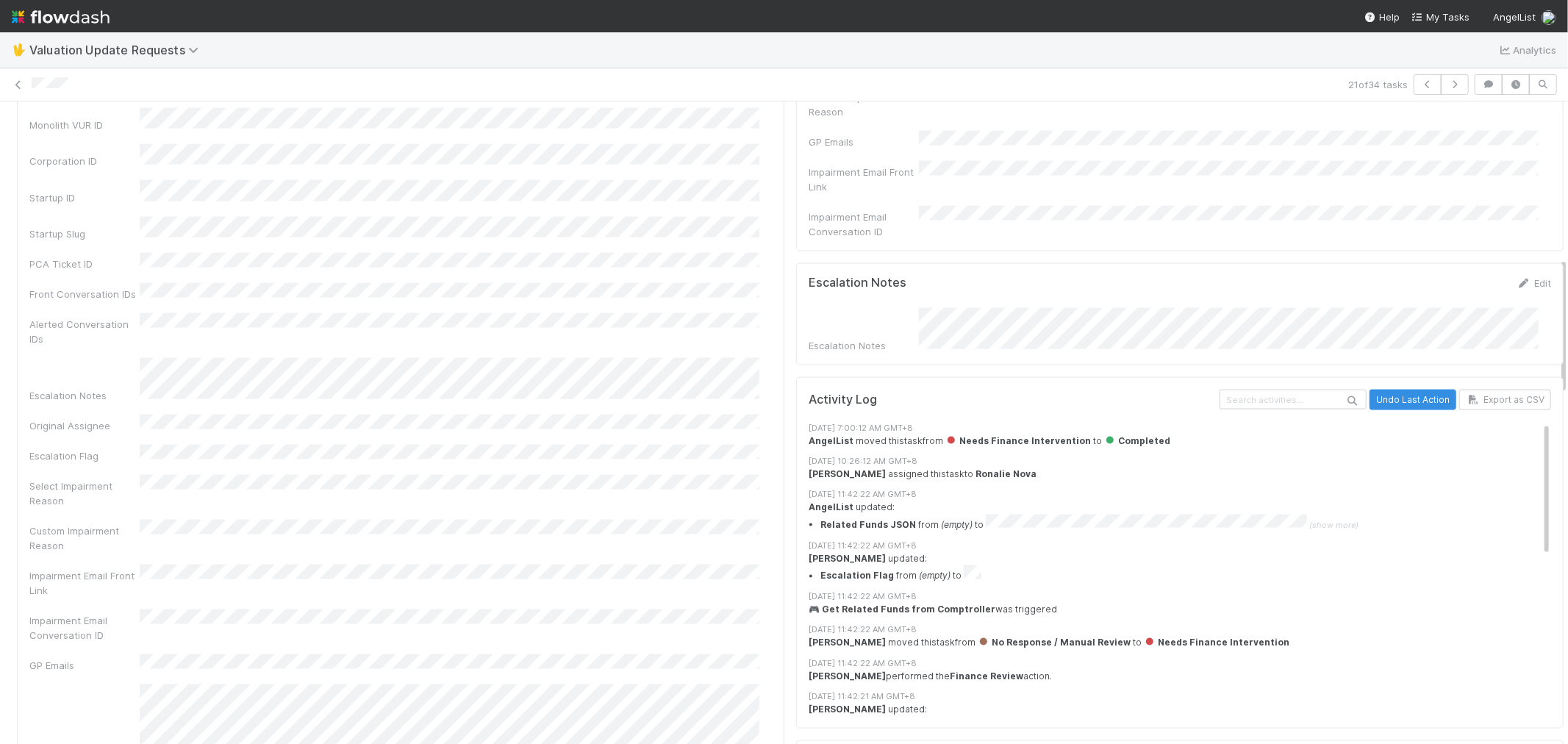
scroll to position [0, 0]
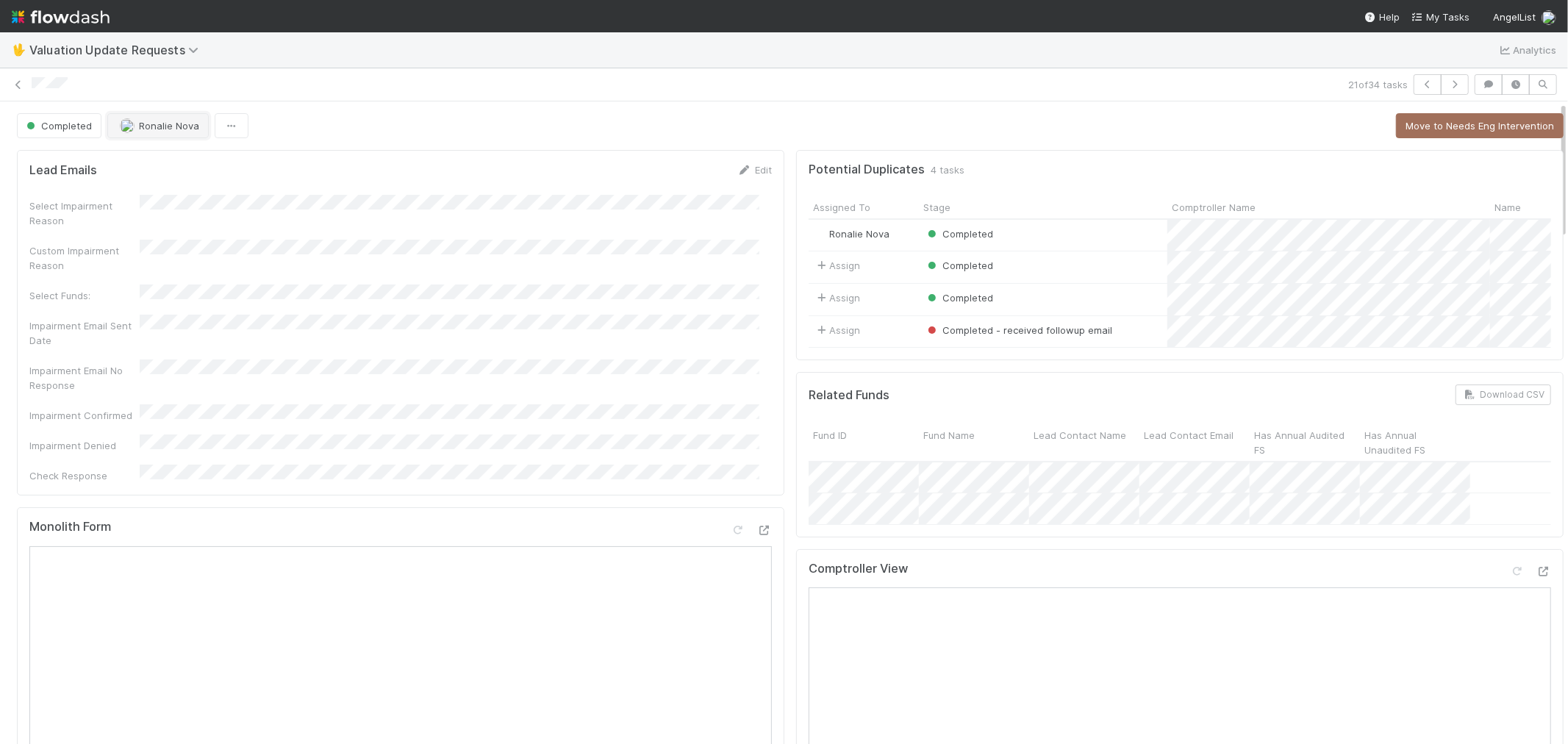
click at [147, 134] on button "Ronalie Nova" at bounding box center [158, 125] width 101 height 25
click at [169, 164] on span "[PERSON_NAME]" at bounding box center [166, 164] width 74 height 12
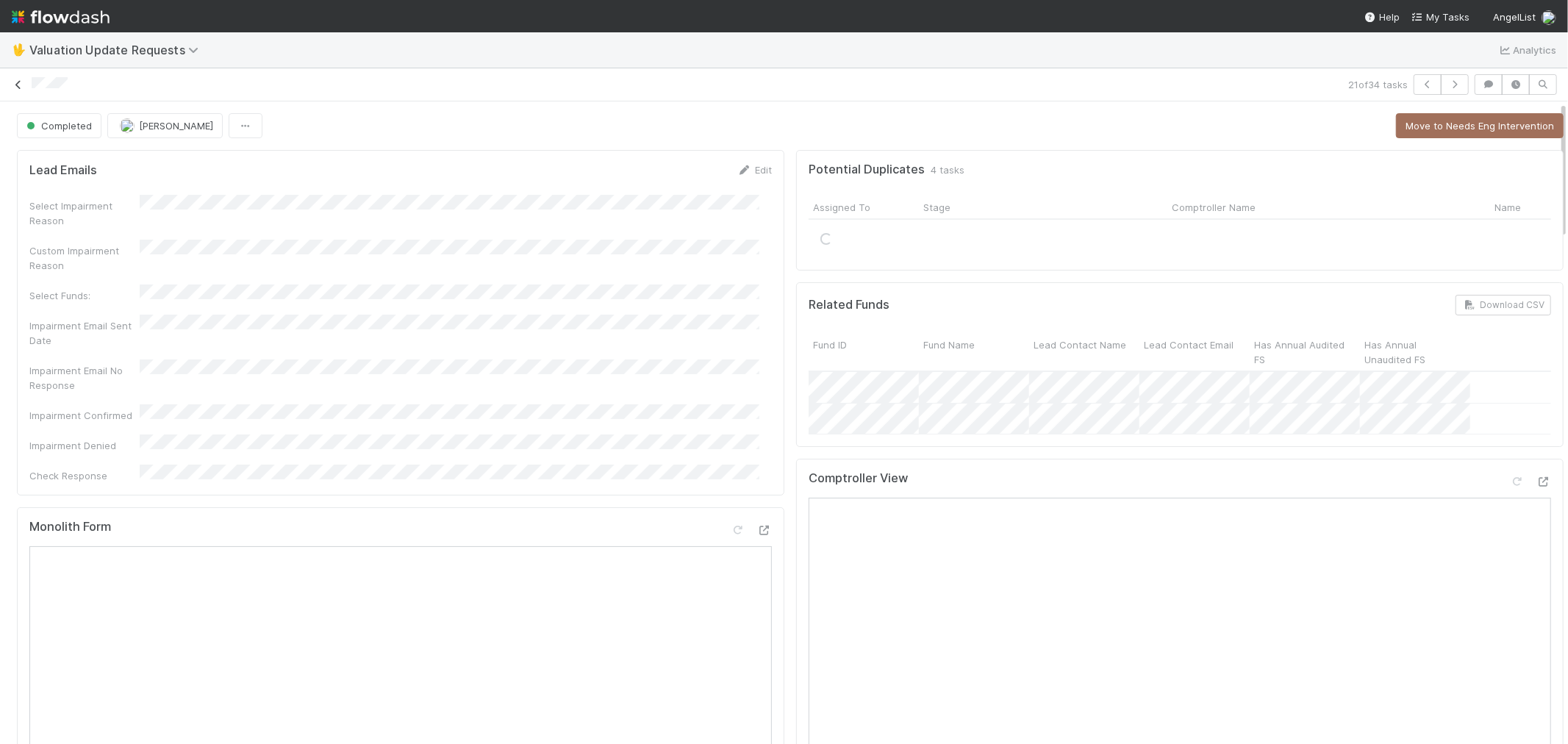
click at [17, 87] on icon at bounding box center [18, 85] width 14 height 10
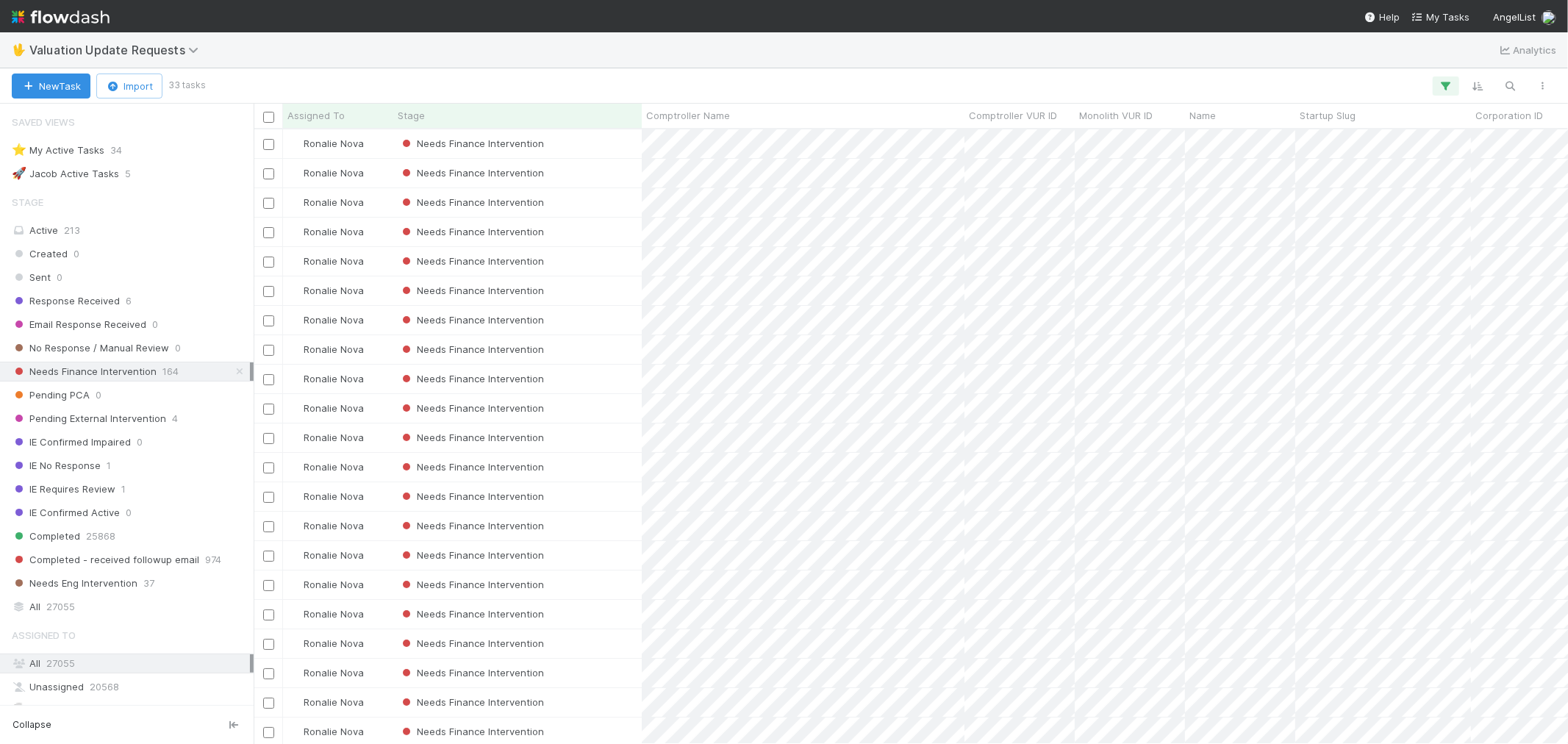
scroll to position [12, 12]
click at [620, 520] on div "Needs Finance Intervention" at bounding box center [517, 526] width 248 height 29
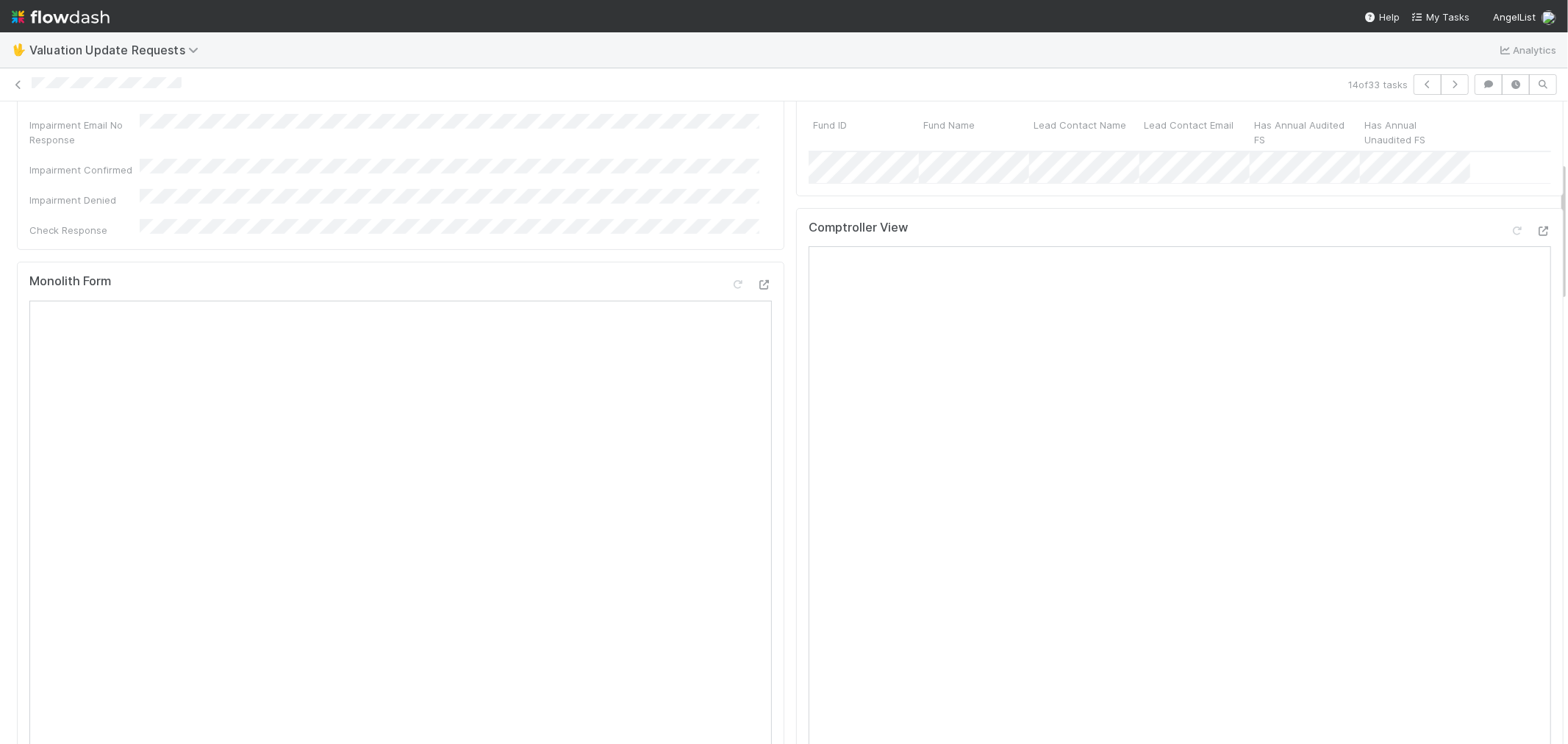
scroll to position [245, 0]
click at [1510, 237] on icon at bounding box center [1517, 232] width 14 height 10
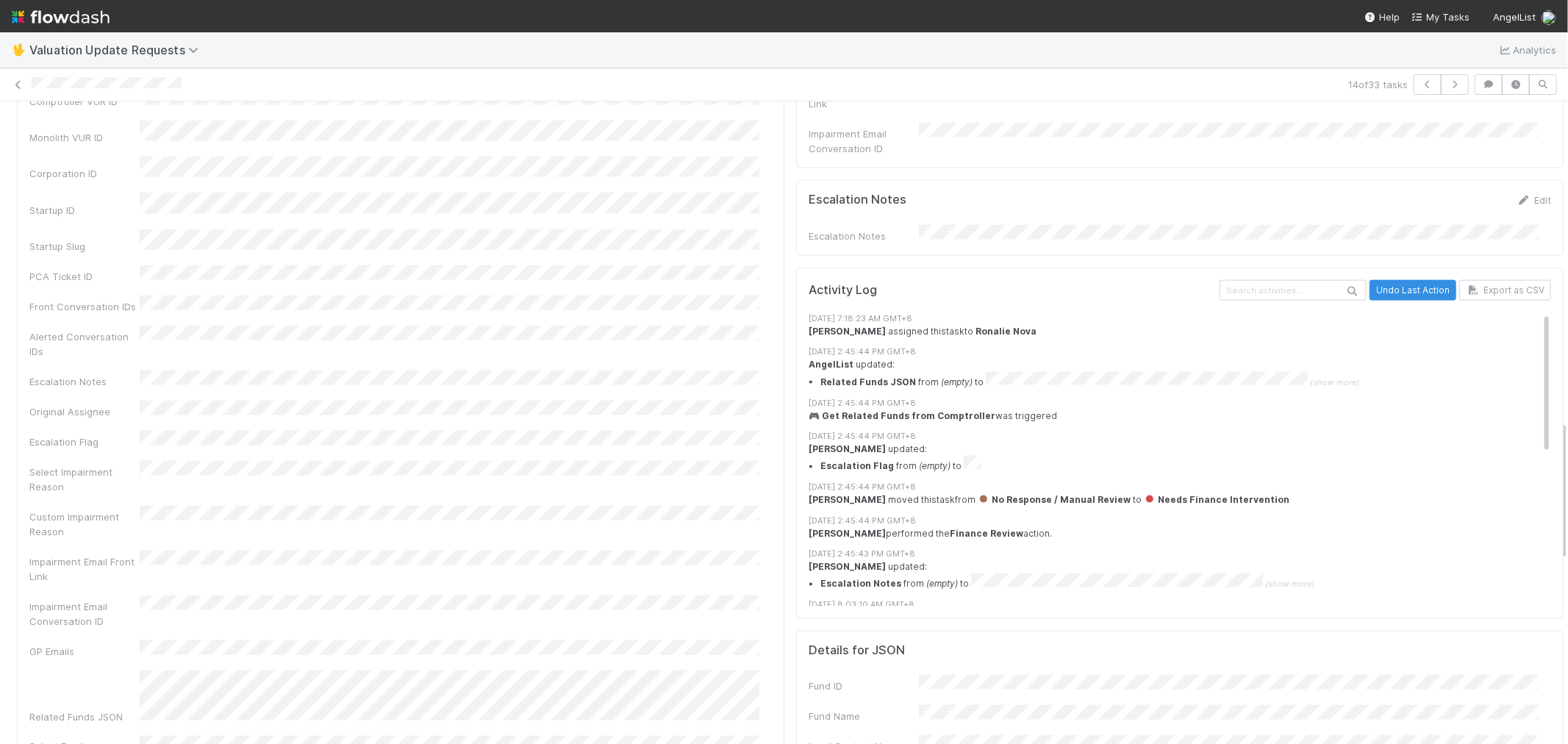
scroll to position [1797, 0]
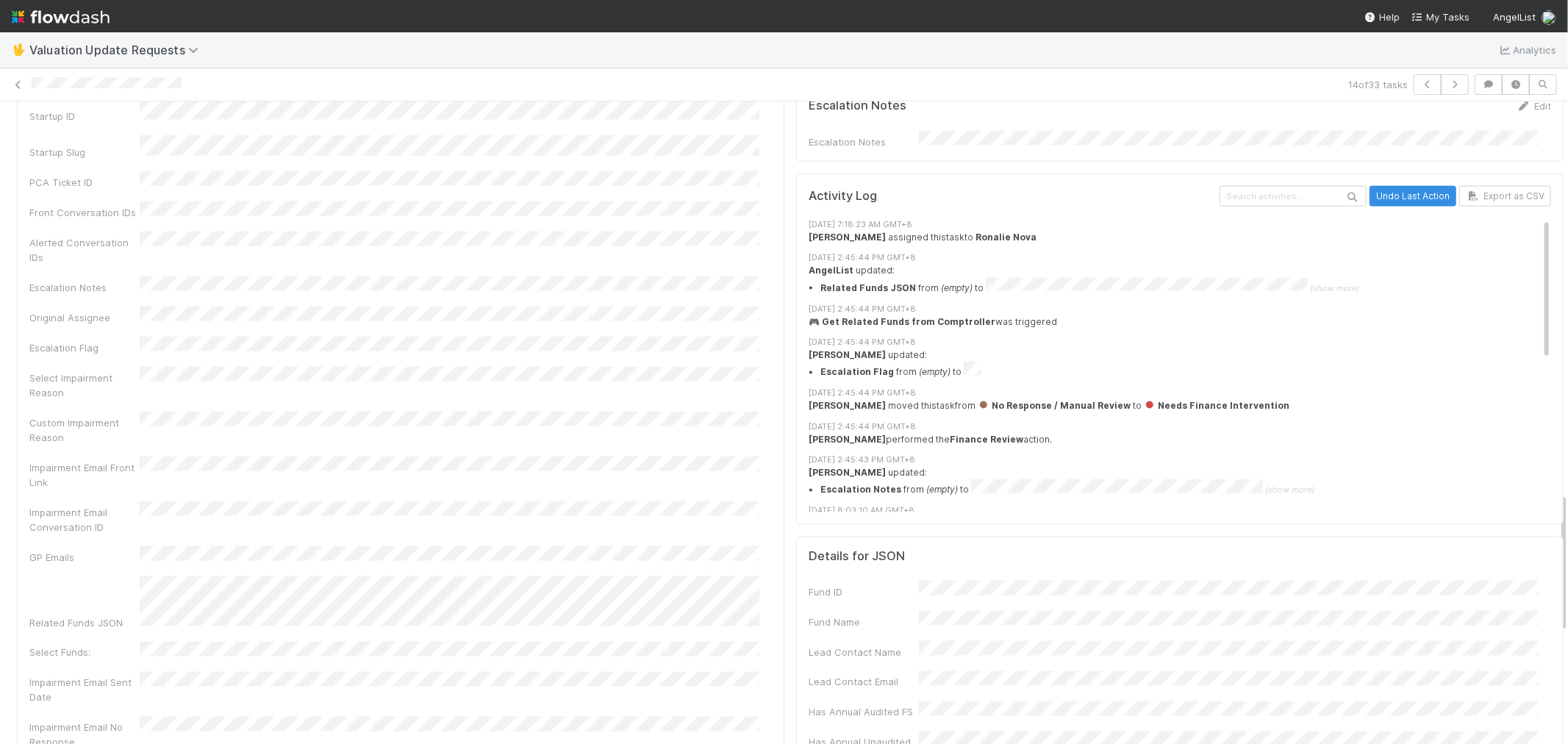
click at [615, 403] on div "Comptroller Name Name Comptroller VUR ID Monolith VUR ID Corporation ID Startup…" at bounding box center [400, 460] width 742 height 1085
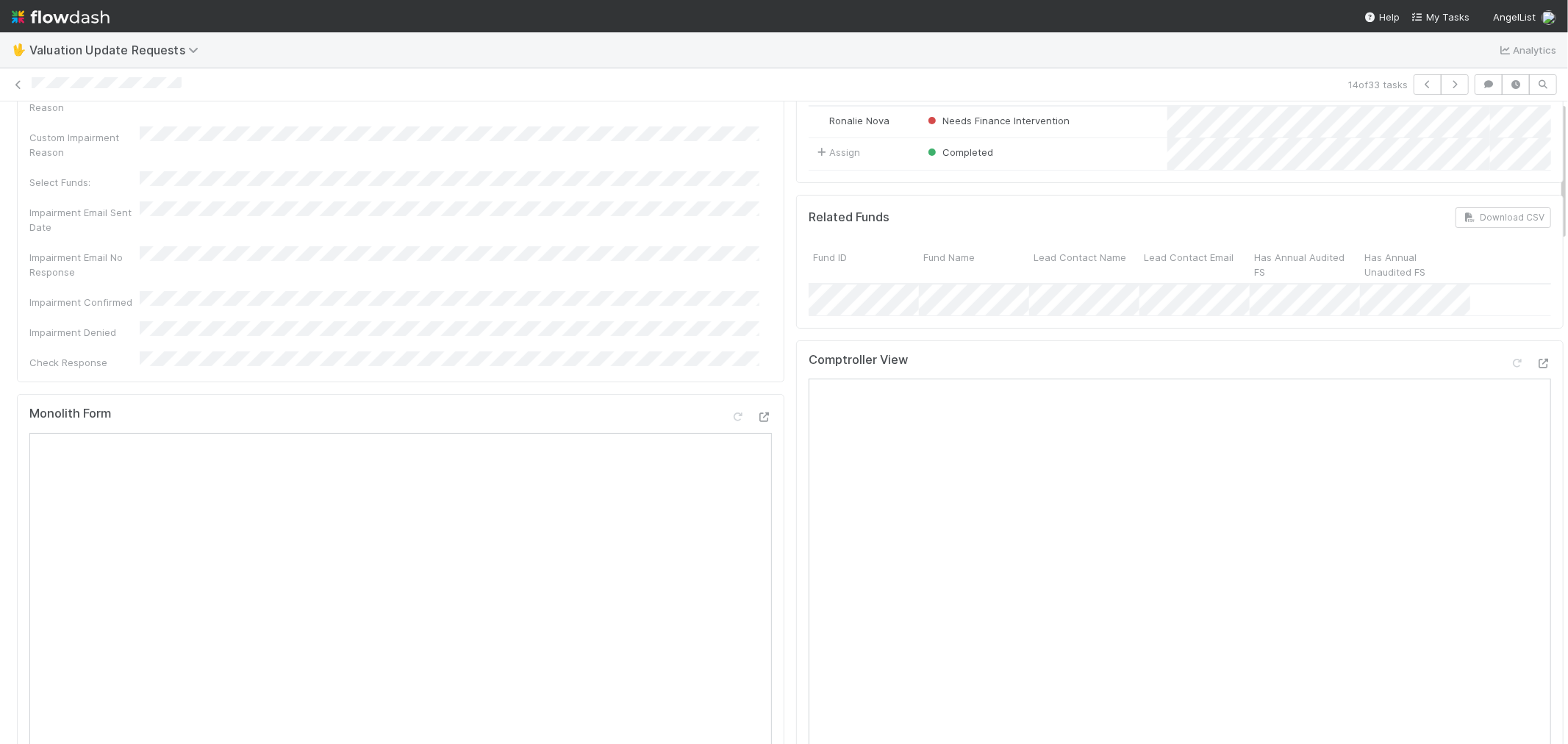
scroll to position [0, 0]
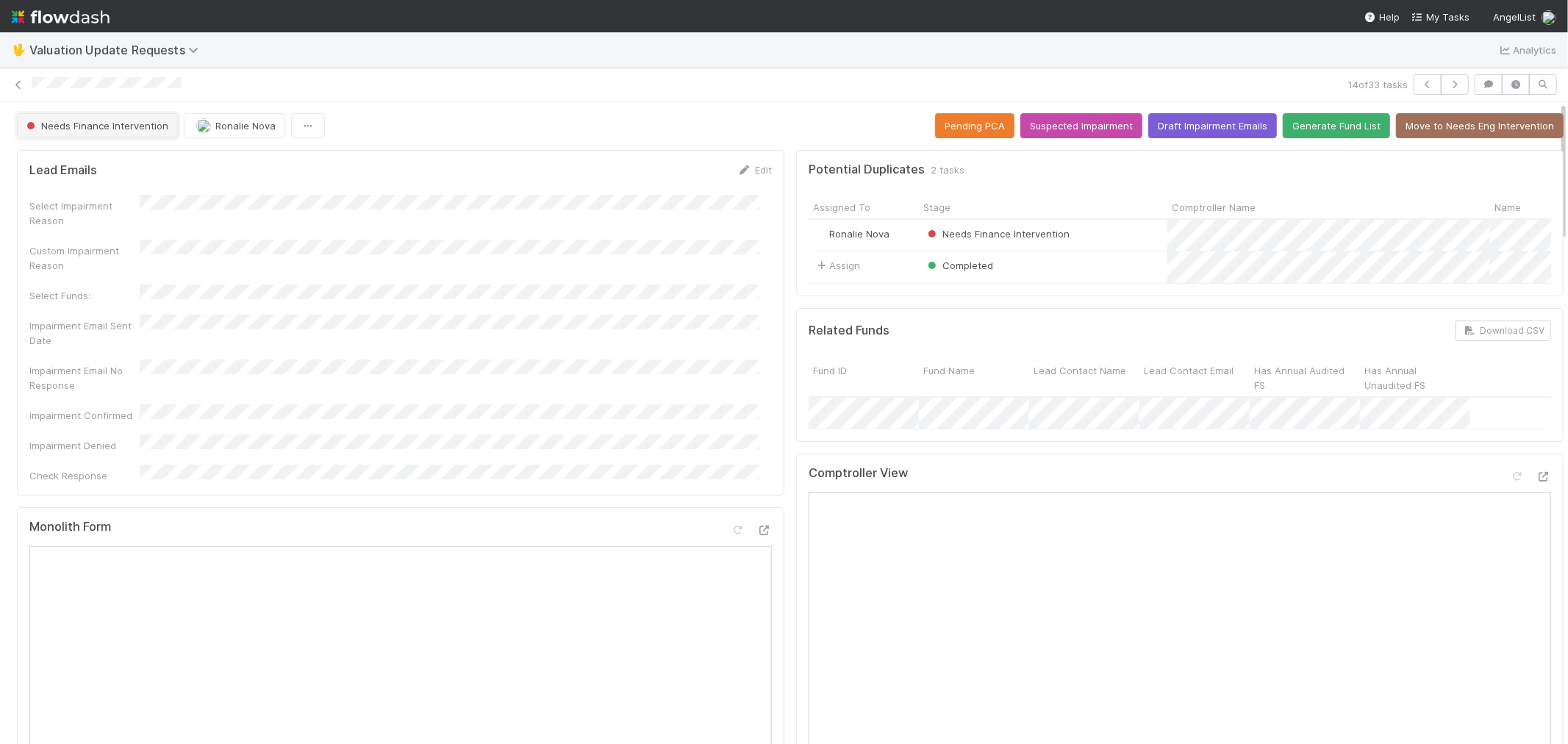
click at [122, 131] on span "Needs Finance Intervention" at bounding box center [96, 126] width 145 height 12
click at [197, 160] on div "Completed" at bounding box center [115, 163] width 207 height 26
click at [216, 128] on div "Needs Finance Intervention Ronalie Nova" at bounding box center [170, 125] width 308 height 25
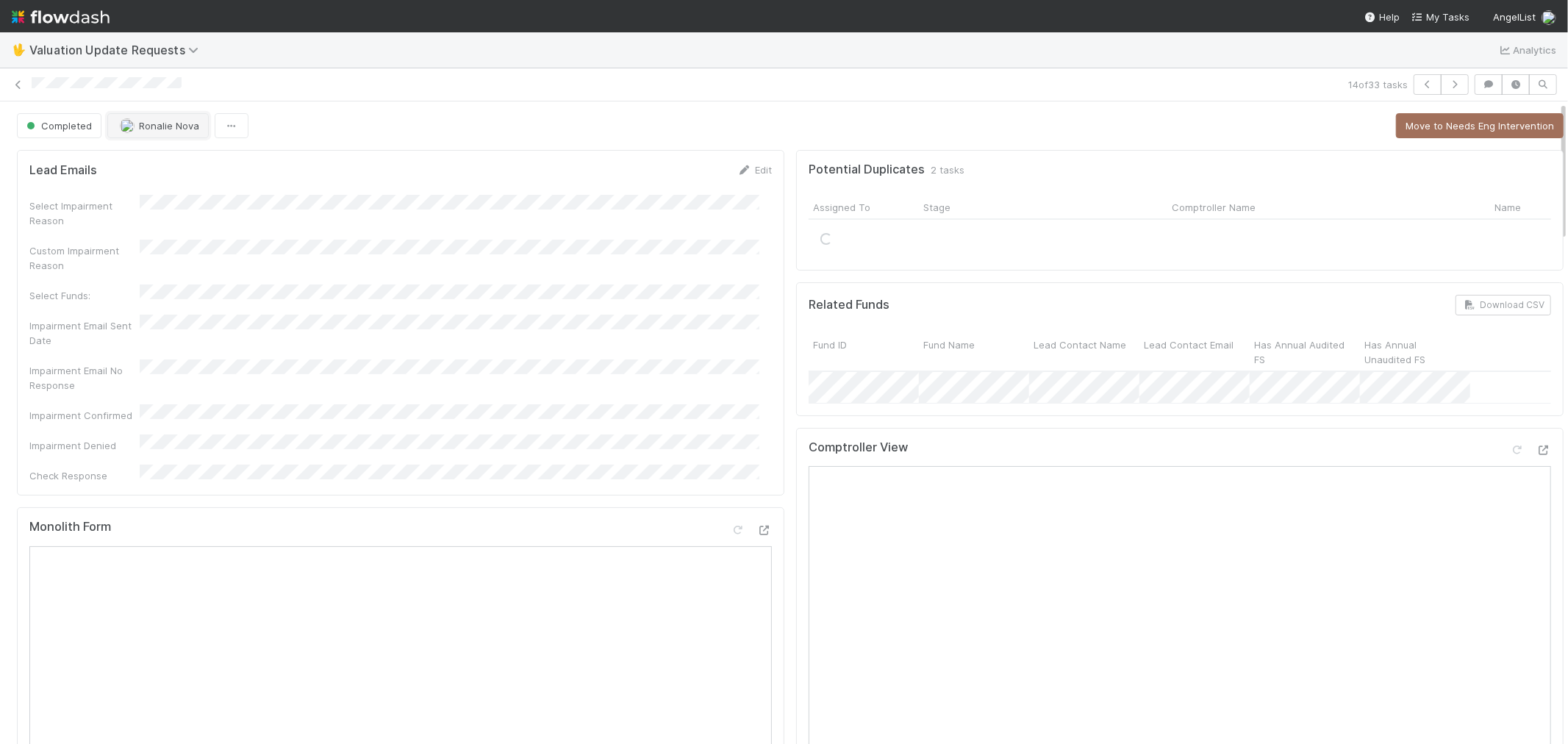
click at [180, 126] on span "Ronalie Nova" at bounding box center [169, 126] width 60 height 12
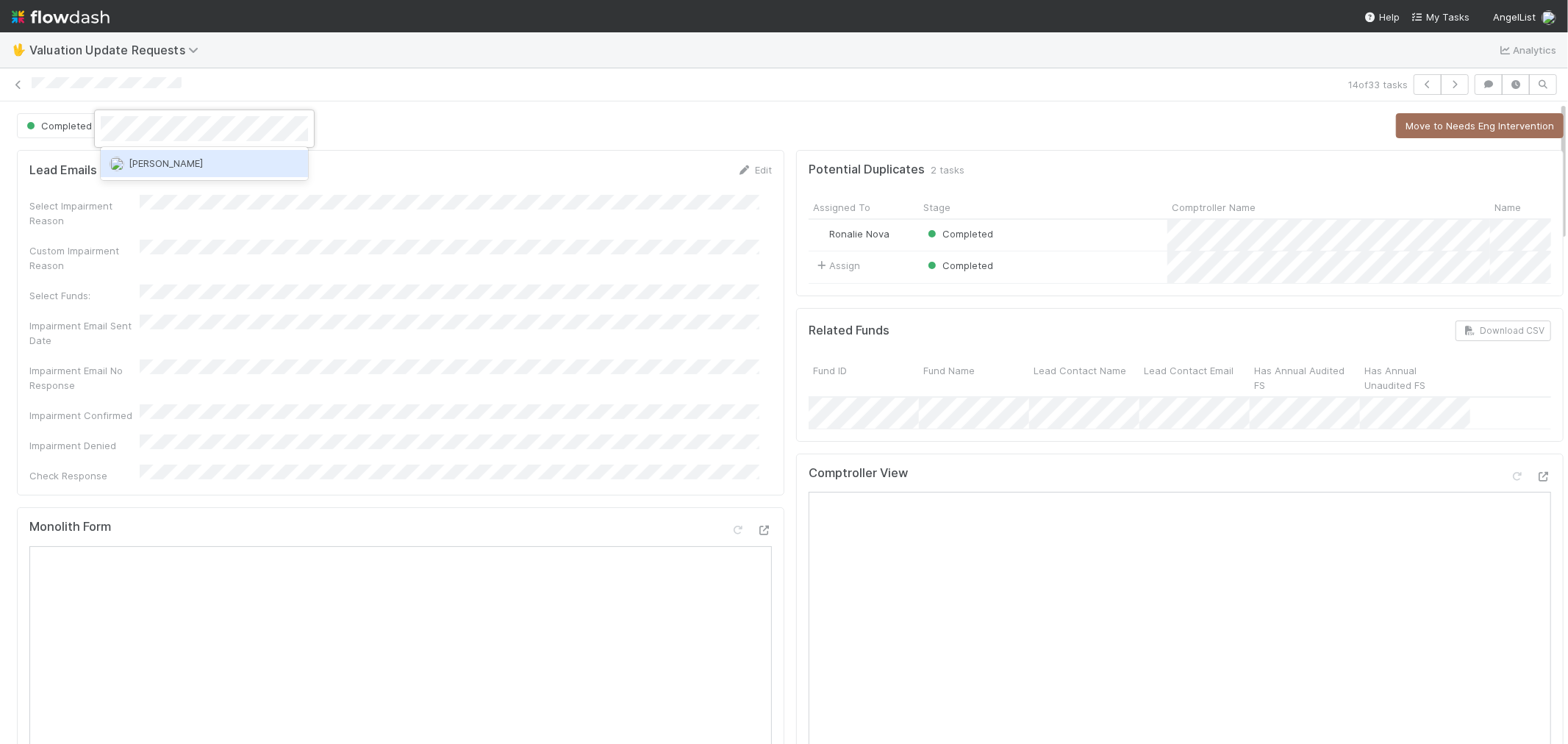
click at [172, 163] on span "Febbie Cervantes" at bounding box center [166, 164] width 74 height 12
click at [19, 85] on icon at bounding box center [18, 85] width 14 height 10
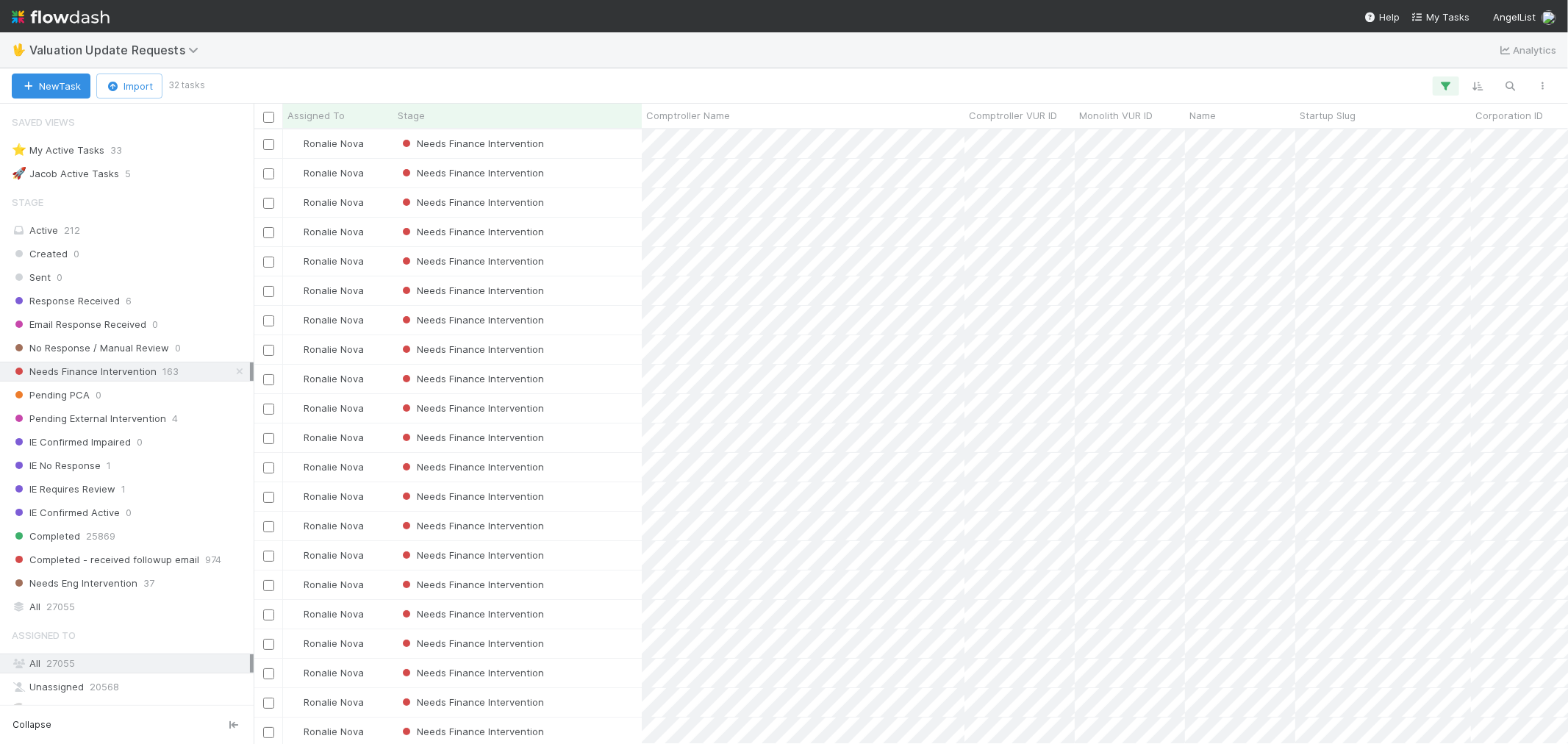
scroll to position [601, 1302]
click at [611, 348] on div "Needs Finance Intervention" at bounding box center [517, 349] width 248 height 29
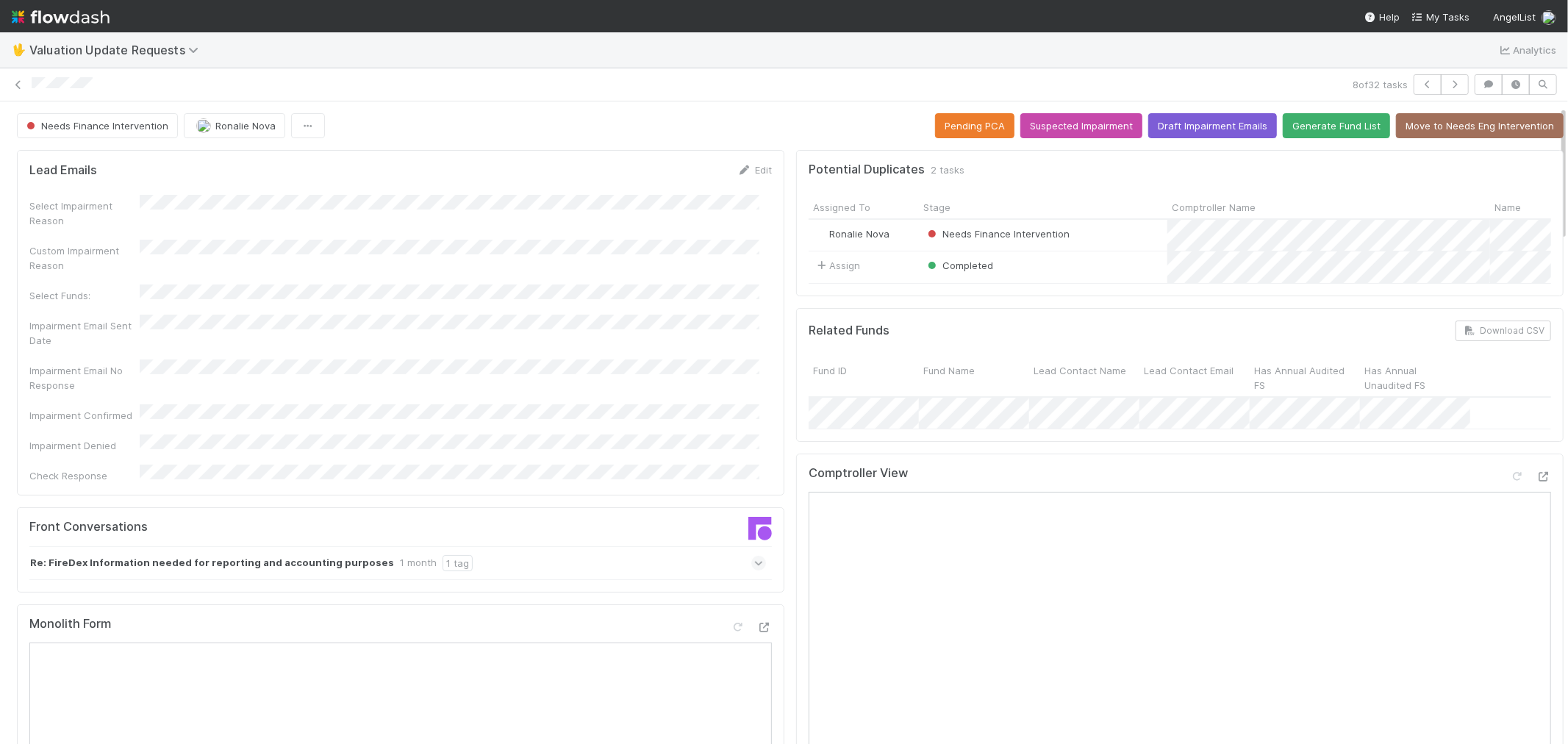
scroll to position [163, 0]
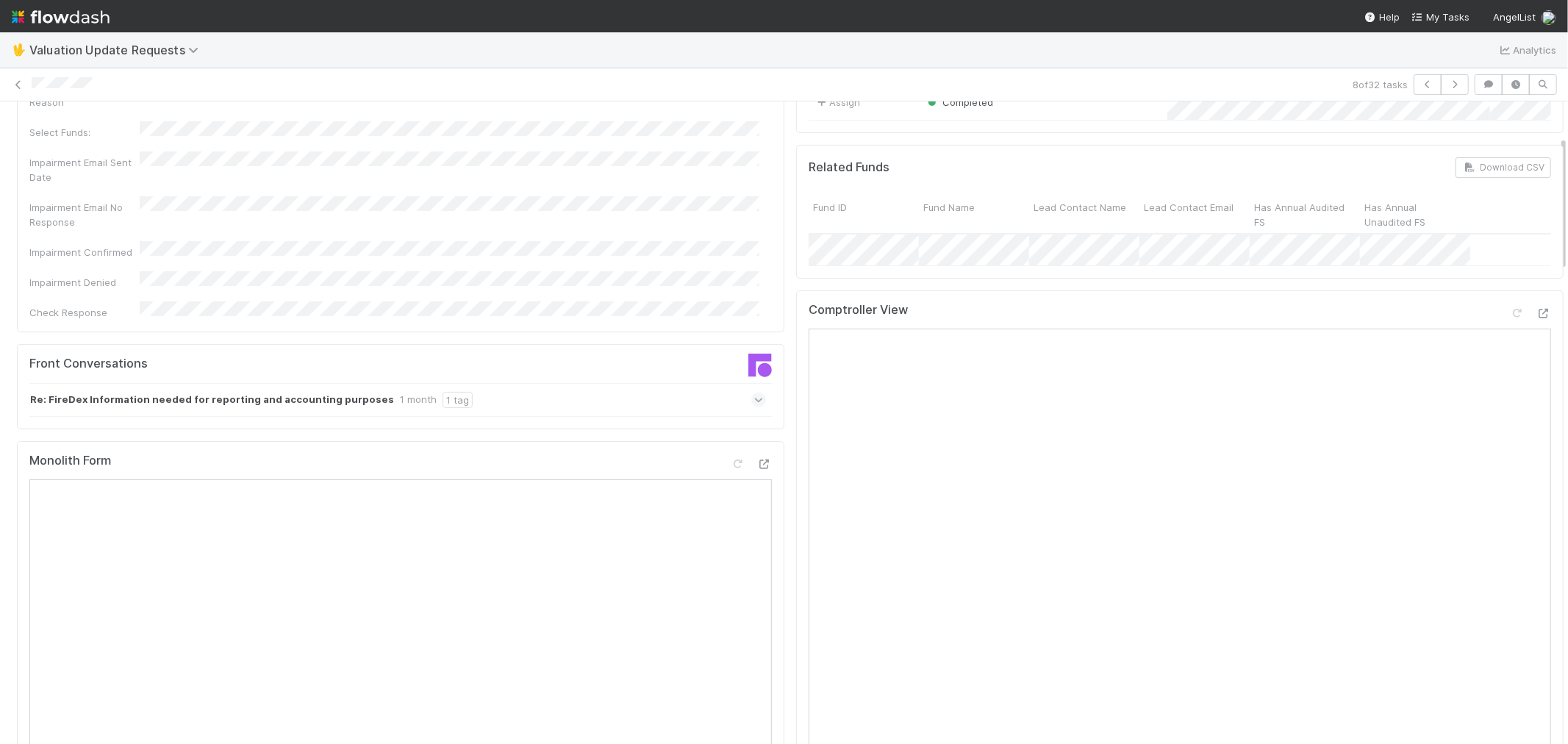
click at [754, 392] on icon at bounding box center [759, 399] width 10 height 14
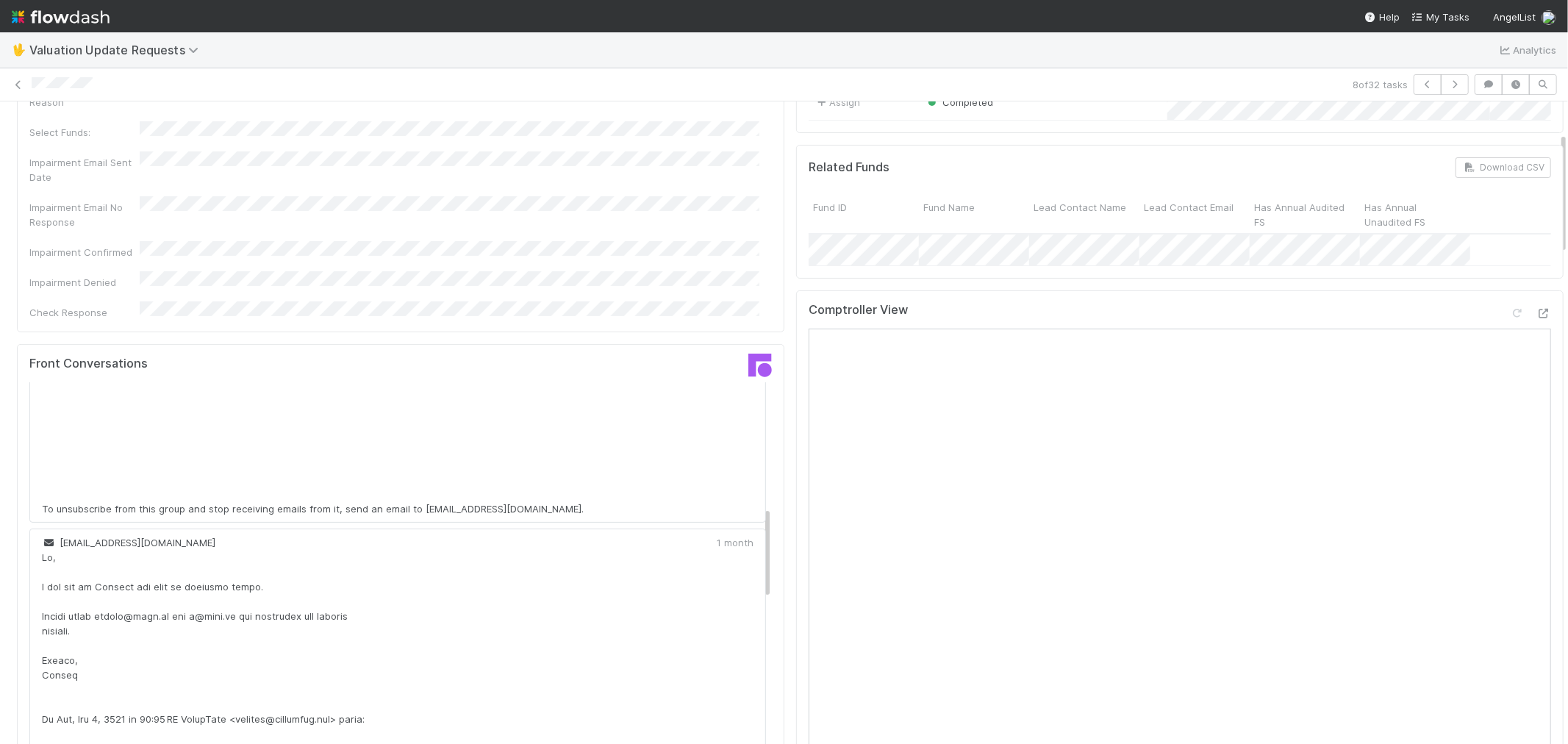
scroll to position [0, 0]
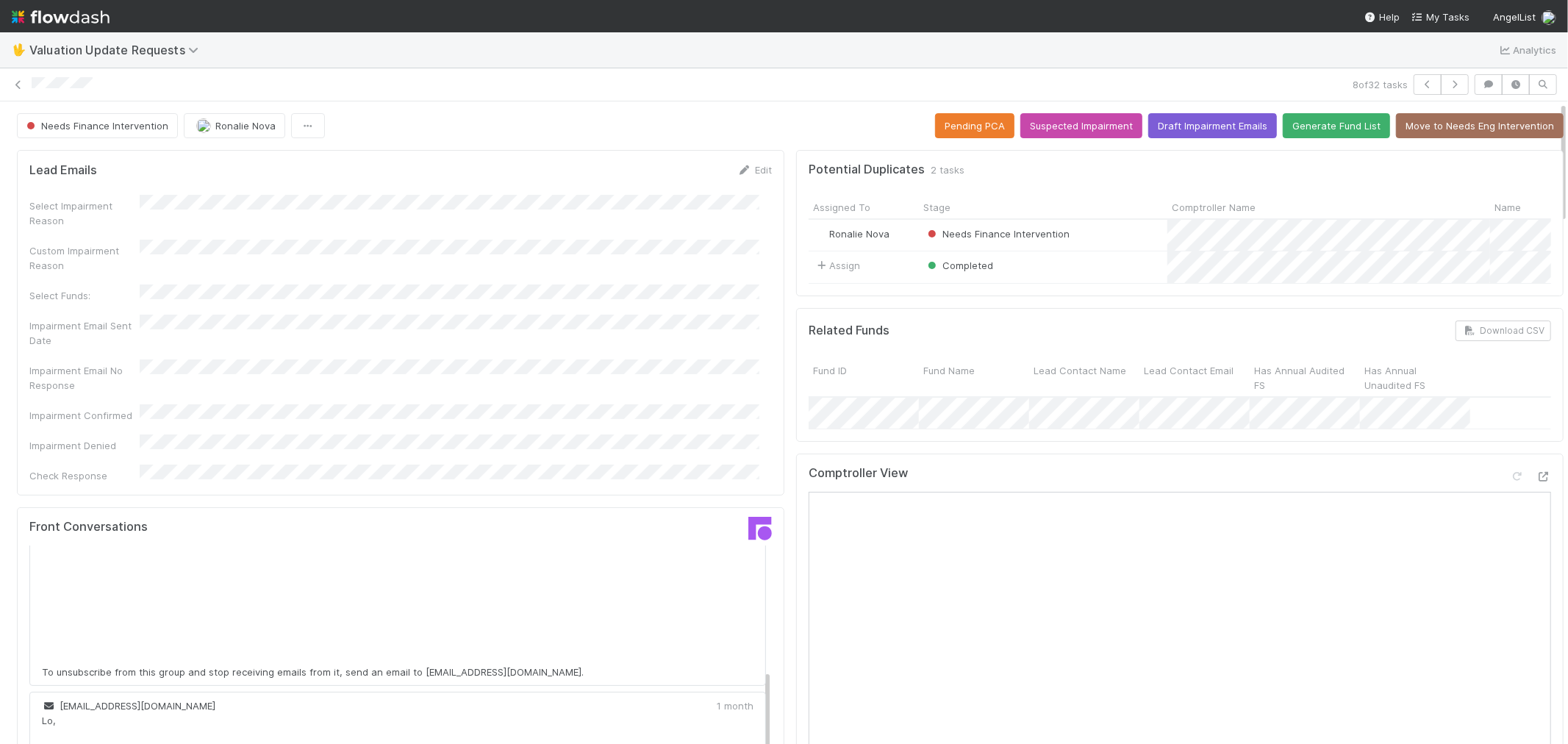
click at [127, 85] on div at bounding box center [689, 85] width 1315 height 15
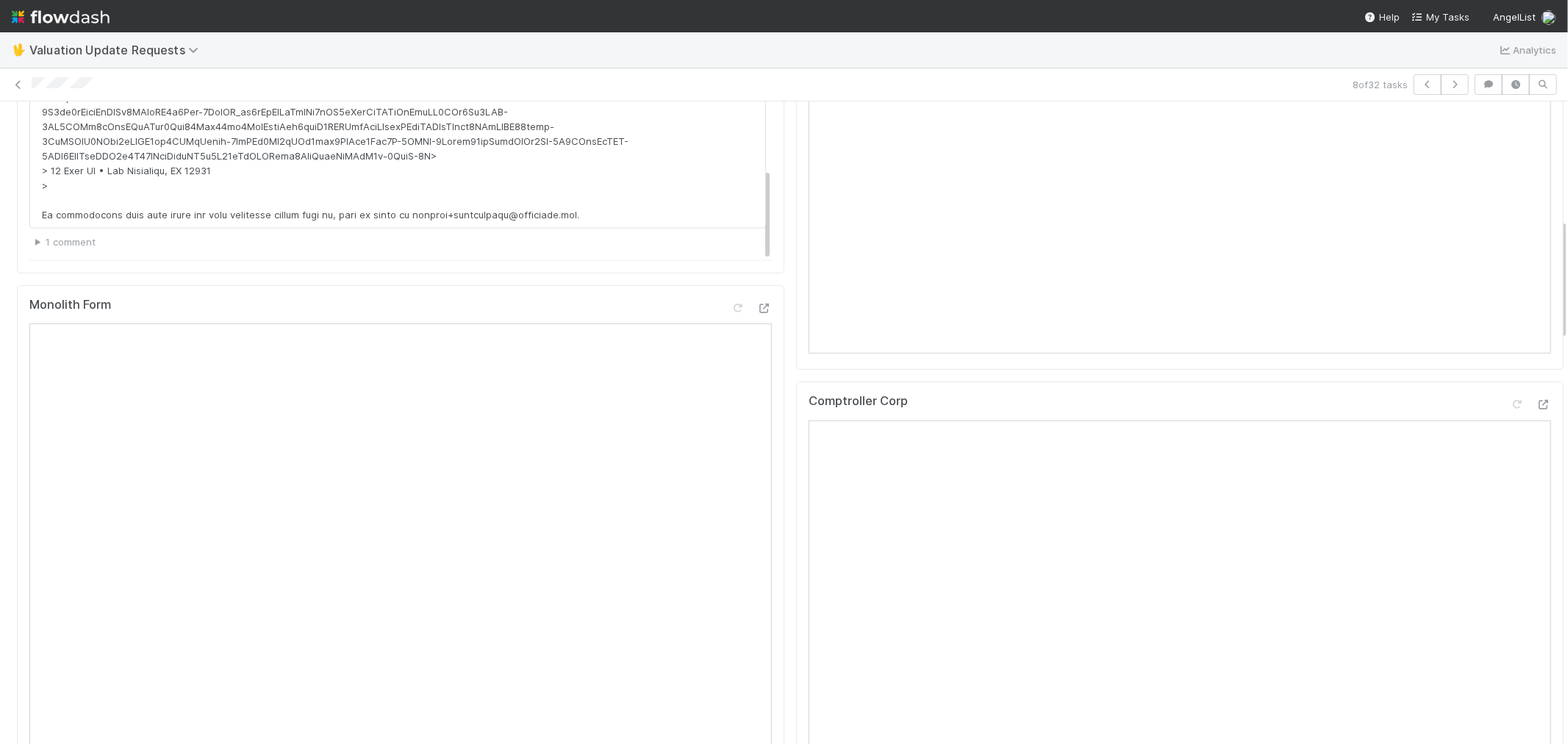
scroll to position [245, 0]
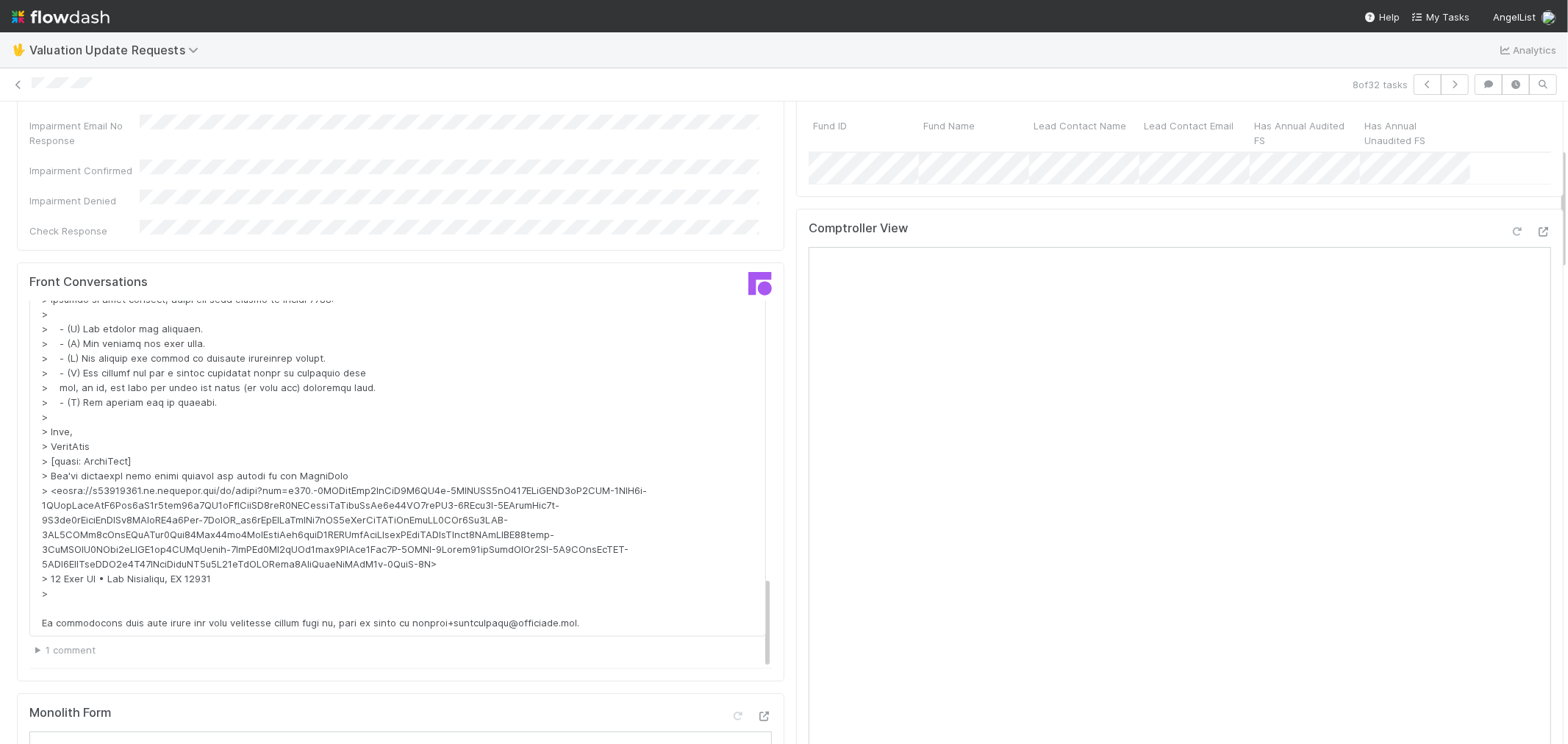
click at [1510, 237] on icon at bounding box center [1517, 232] width 14 height 10
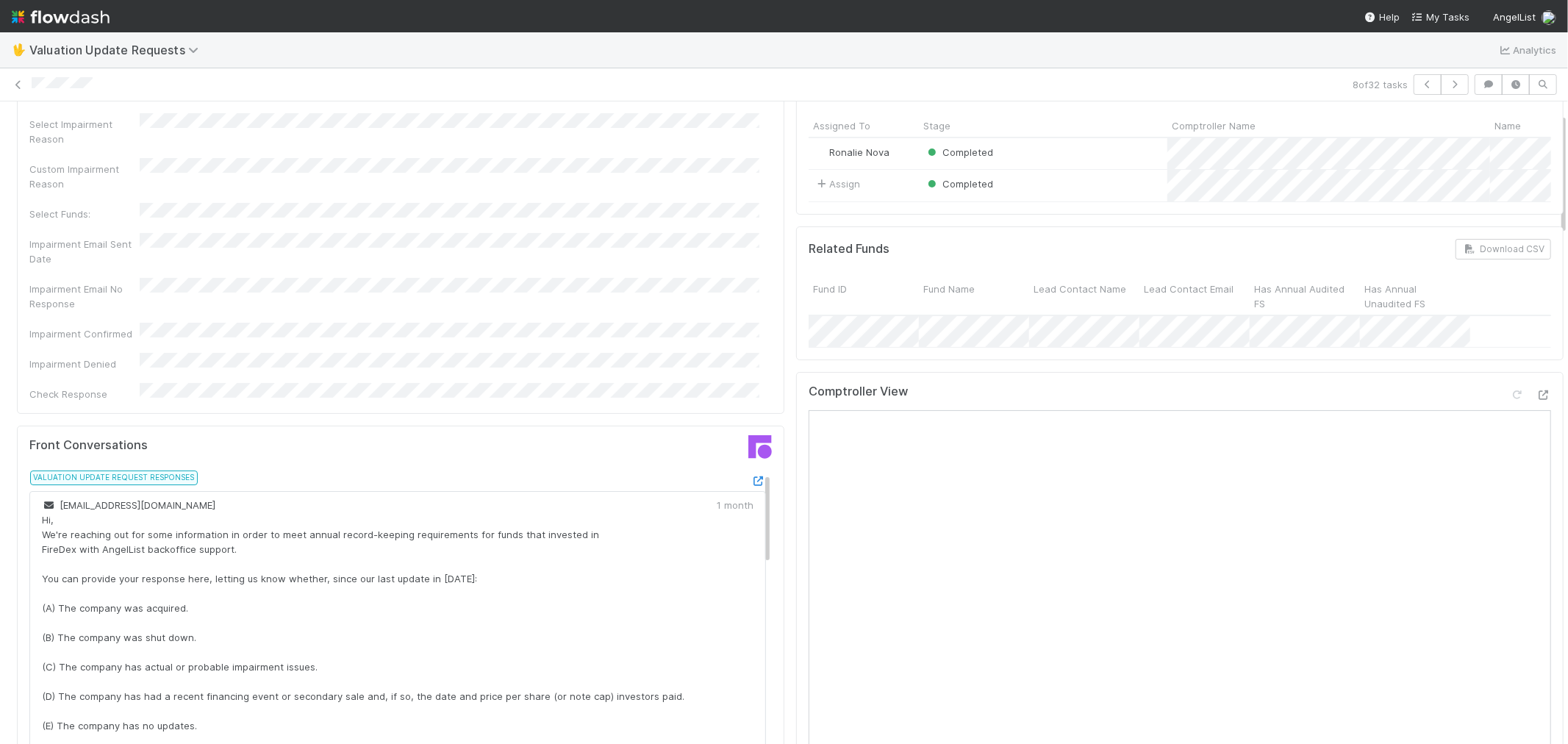
scroll to position [0, 0]
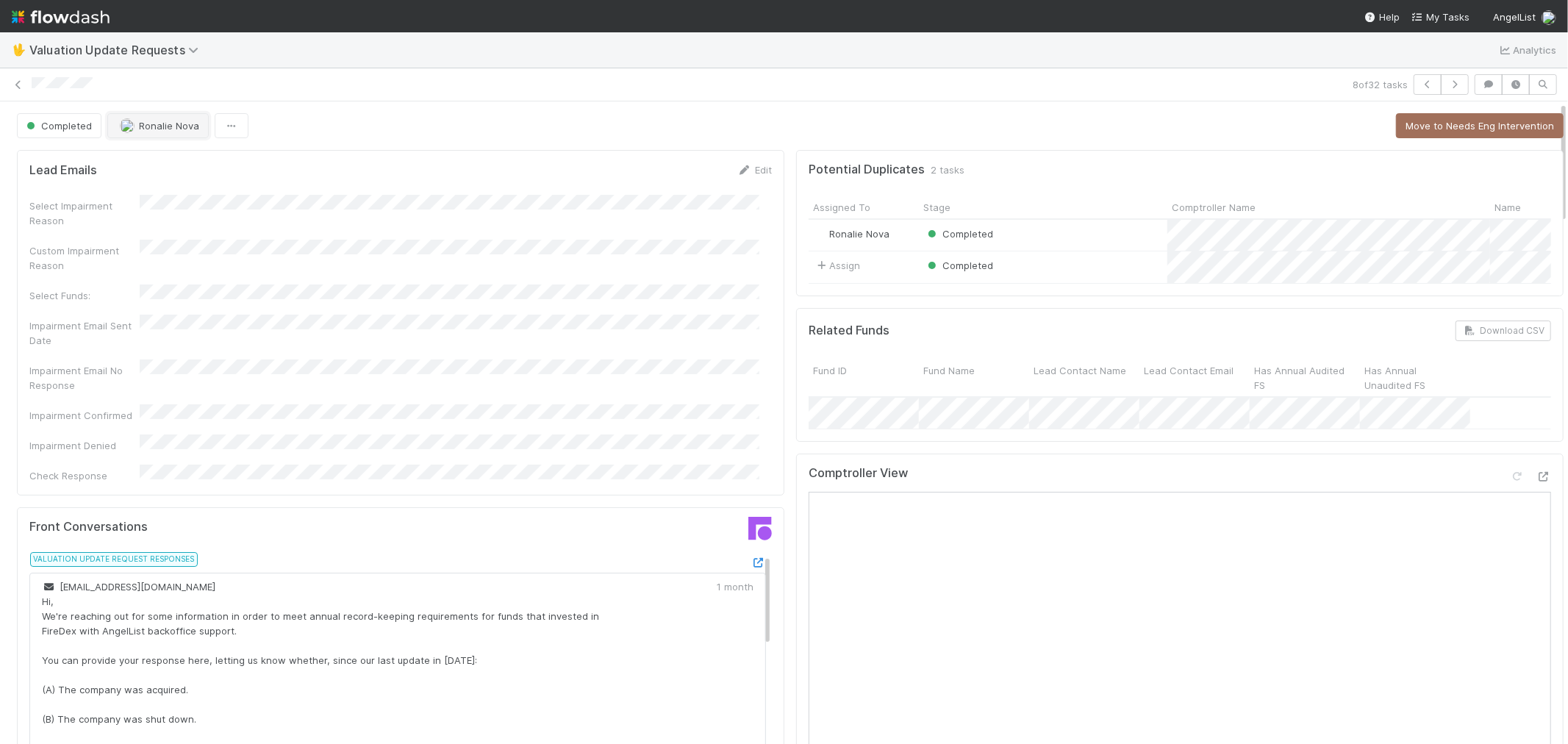
click at [180, 128] on span "Ronalie Nova" at bounding box center [169, 126] width 60 height 12
click at [192, 162] on span "Febbie Cervantes" at bounding box center [166, 164] width 74 height 12
click at [15, 83] on icon at bounding box center [18, 85] width 14 height 10
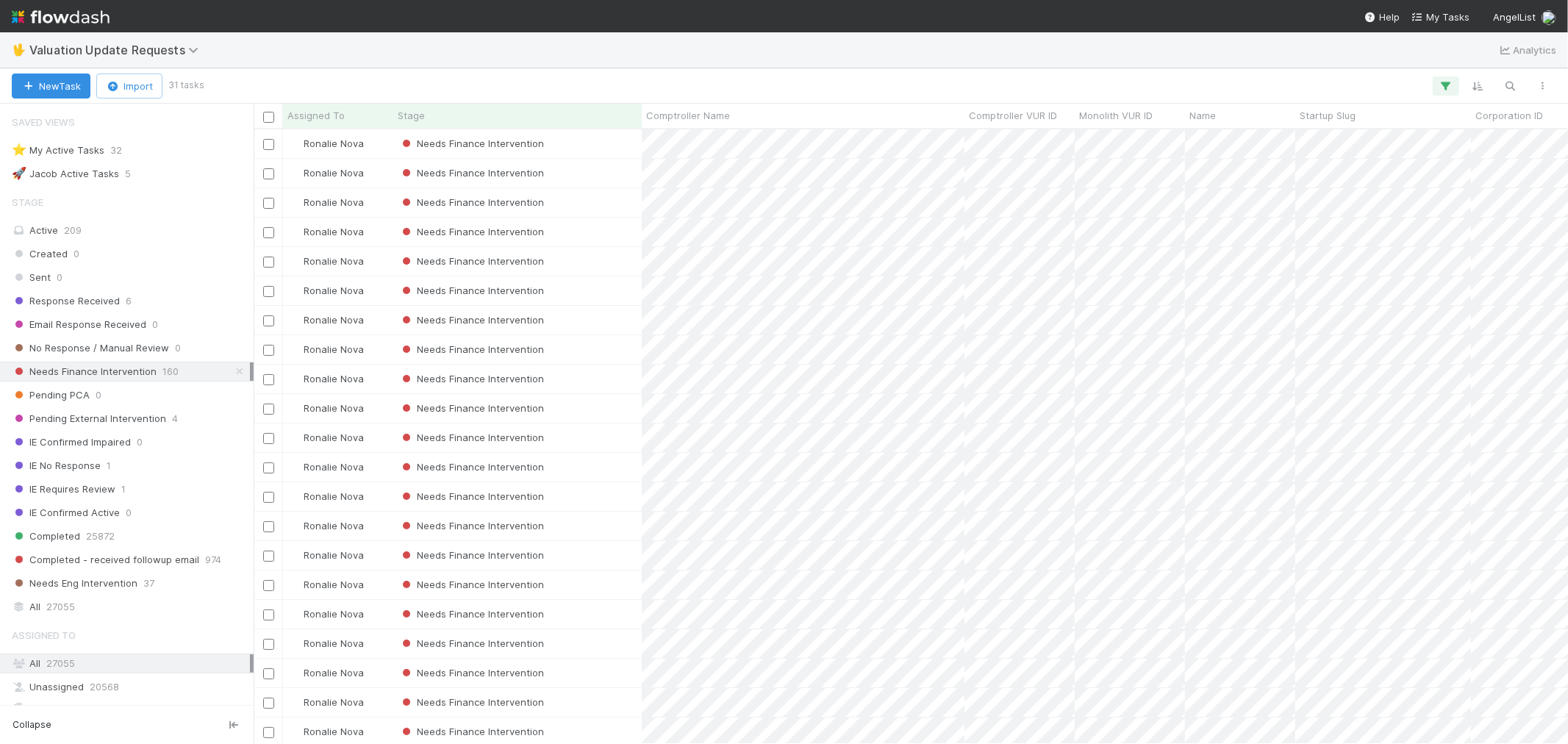
scroll to position [12, 12]
click at [616, 386] on div "Needs Finance Intervention" at bounding box center [517, 379] width 248 height 29
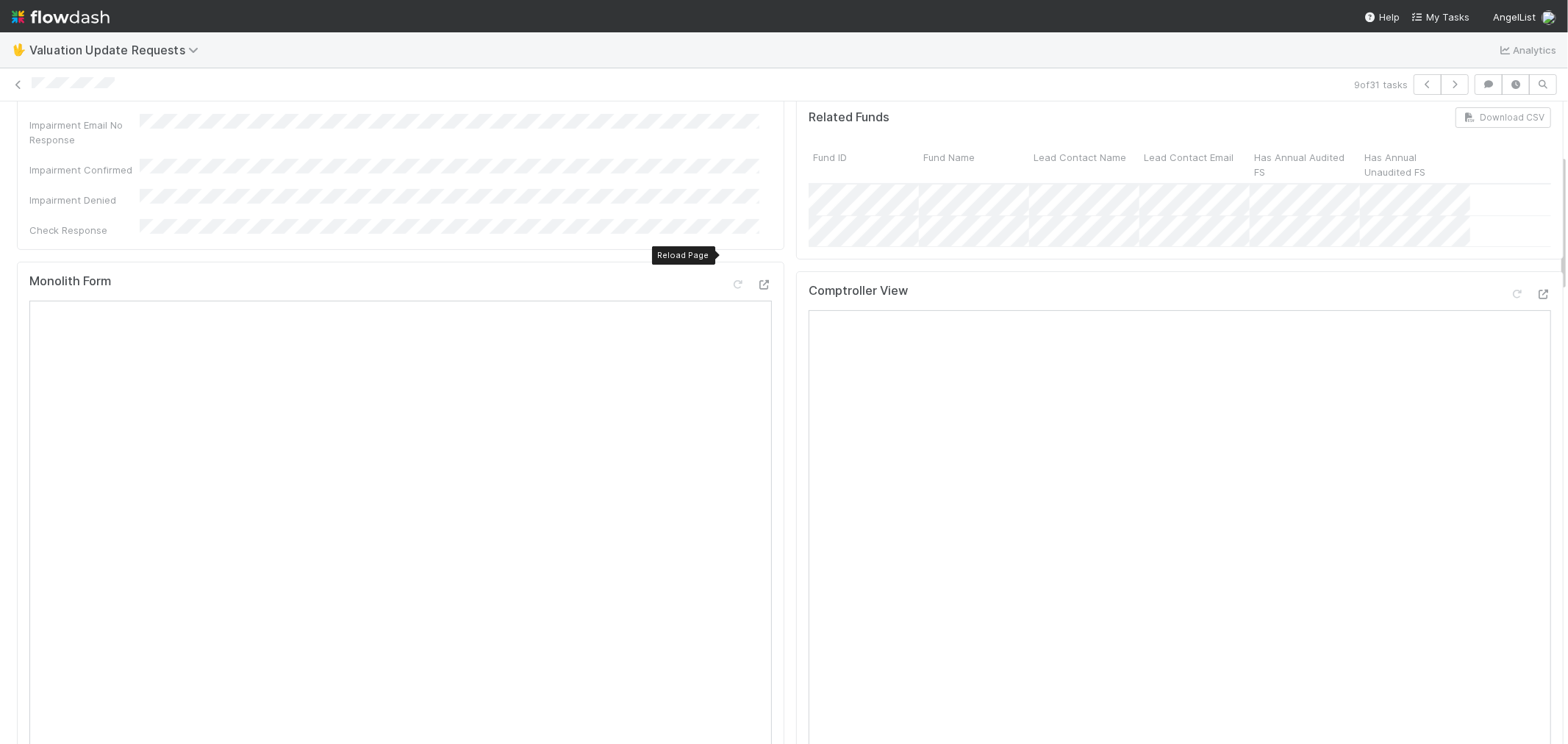
scroll to position [245, 0]
click at [1510, 300] on icon at bounding box center [1517, 295] width 14 height 10
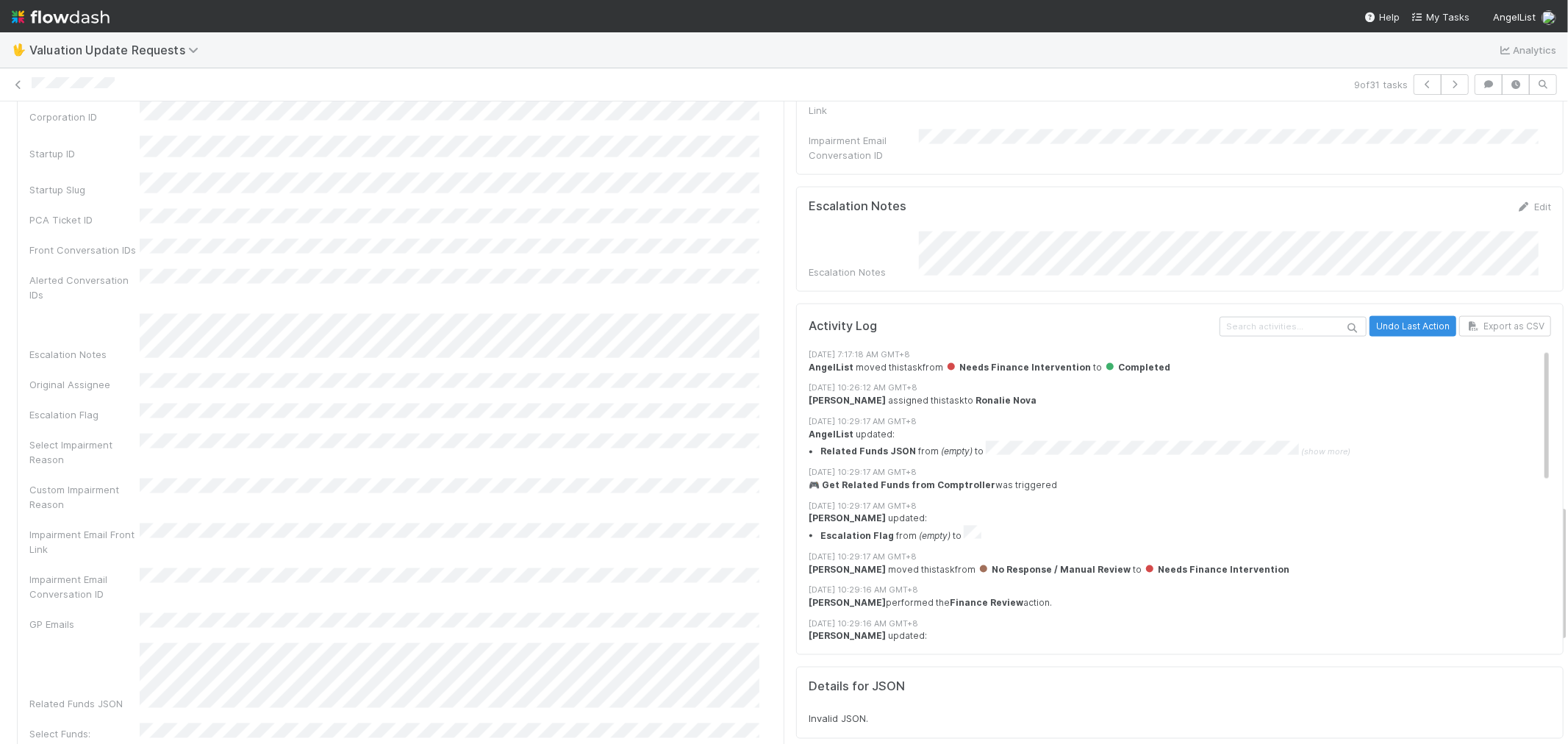
scroll to position [1879, 0]
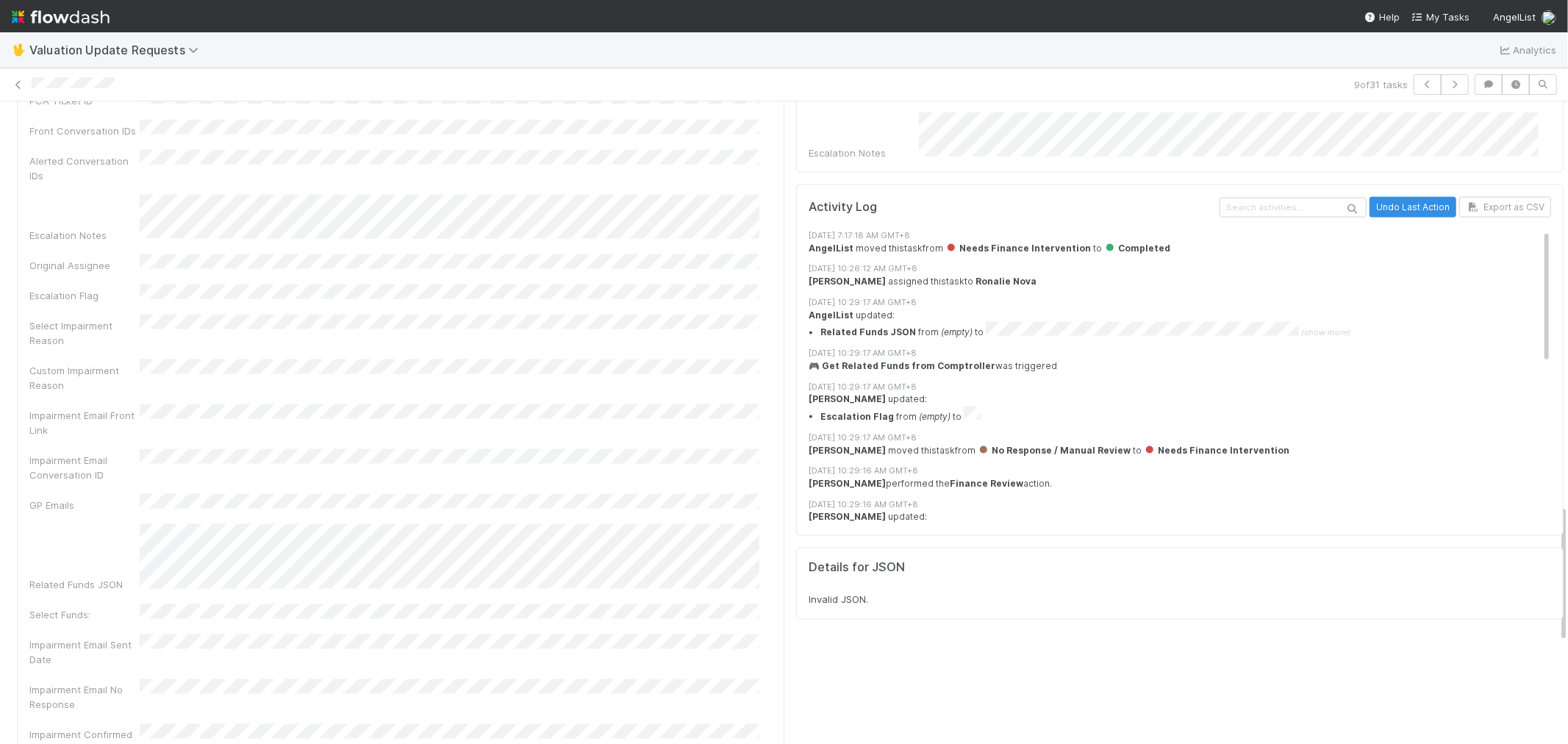
click at [563, 404] on div "Impairment Email Front Link" at bounding box center [400, 421] width 742 height 33
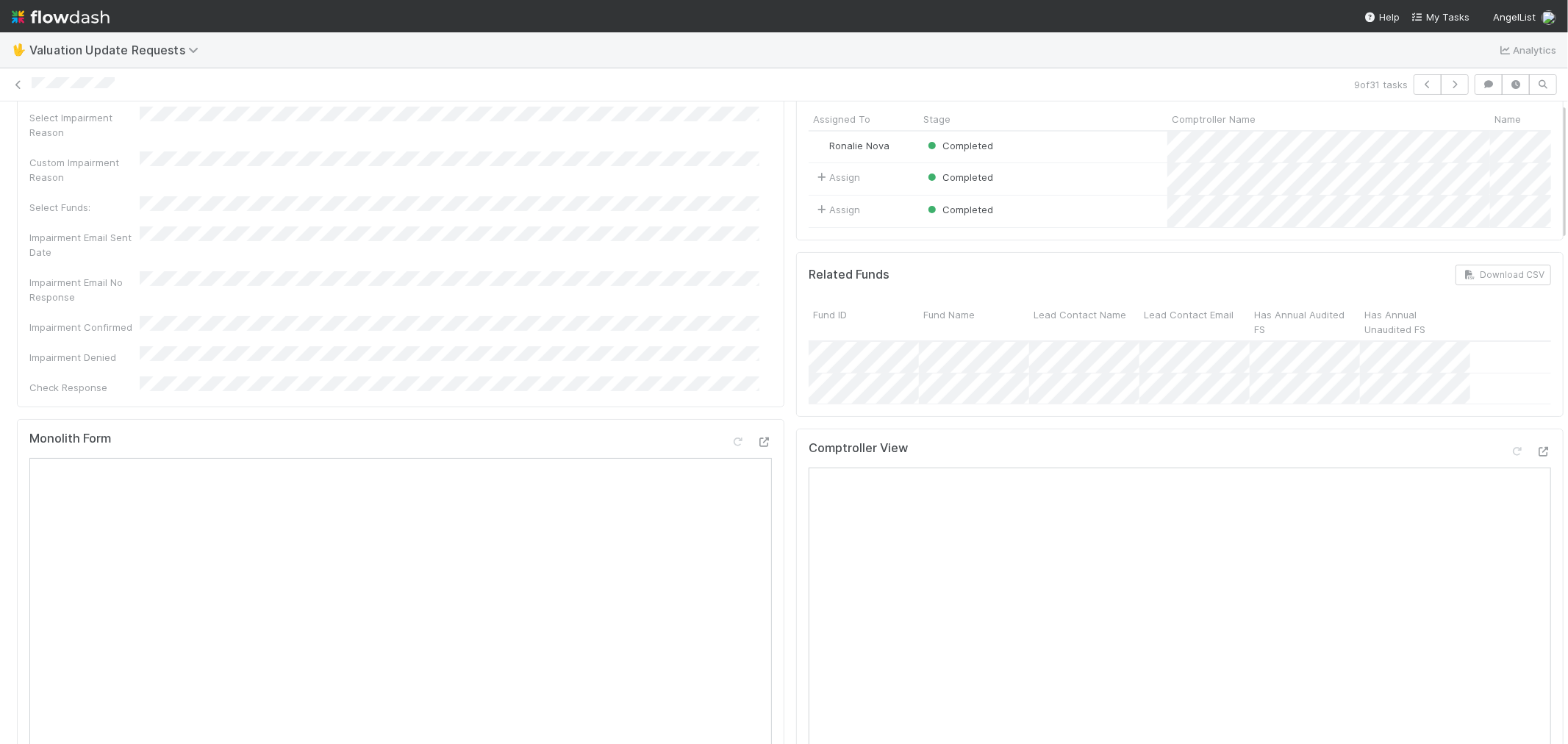
scroll to position [0, 0]
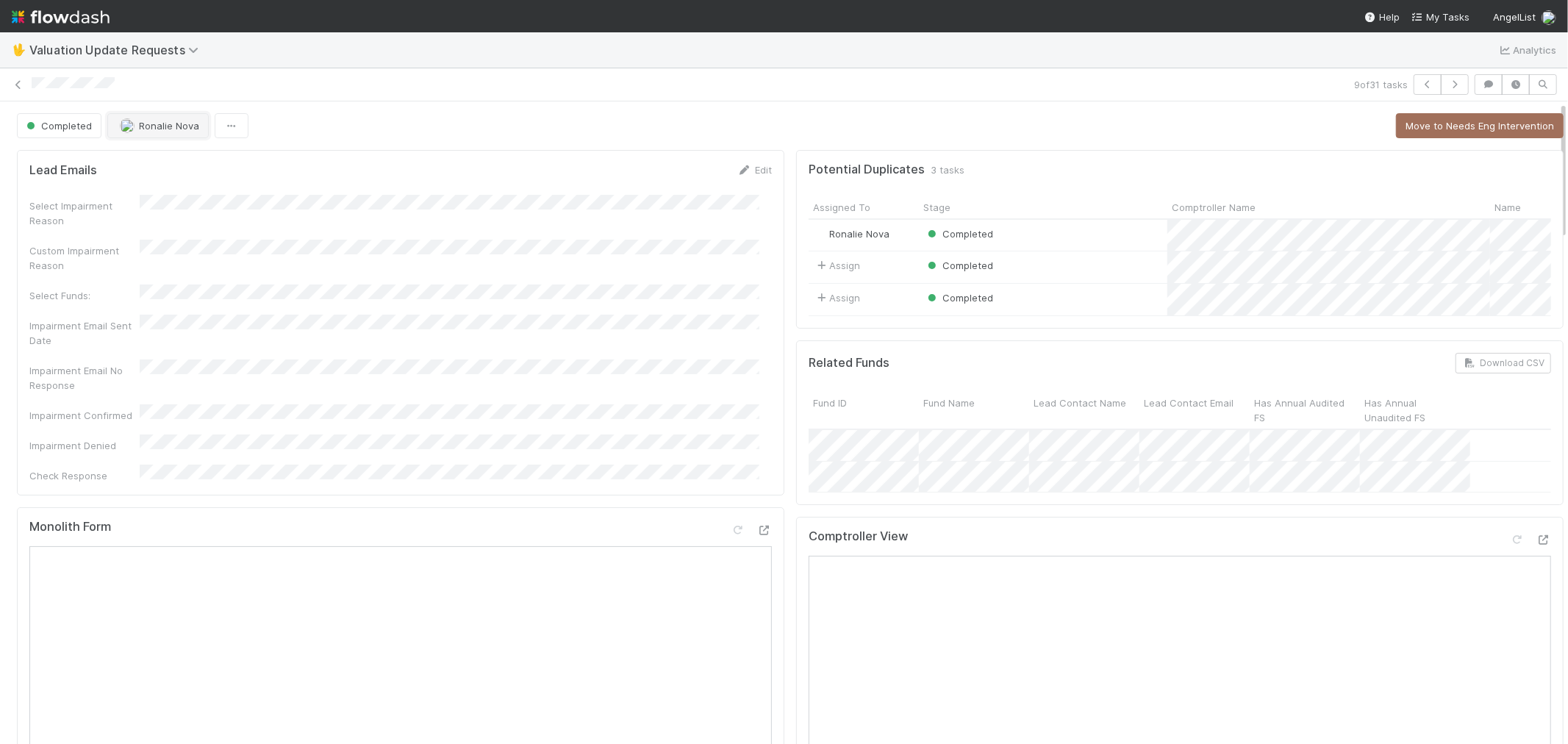
click at [162, 129] on span "Ronalie Nova" at bounding box center [169, 126] width 60 height 12
click at [173, 165] on span "[PERSON_NAME]" at bounding box center [166, 164] width 74 height 12
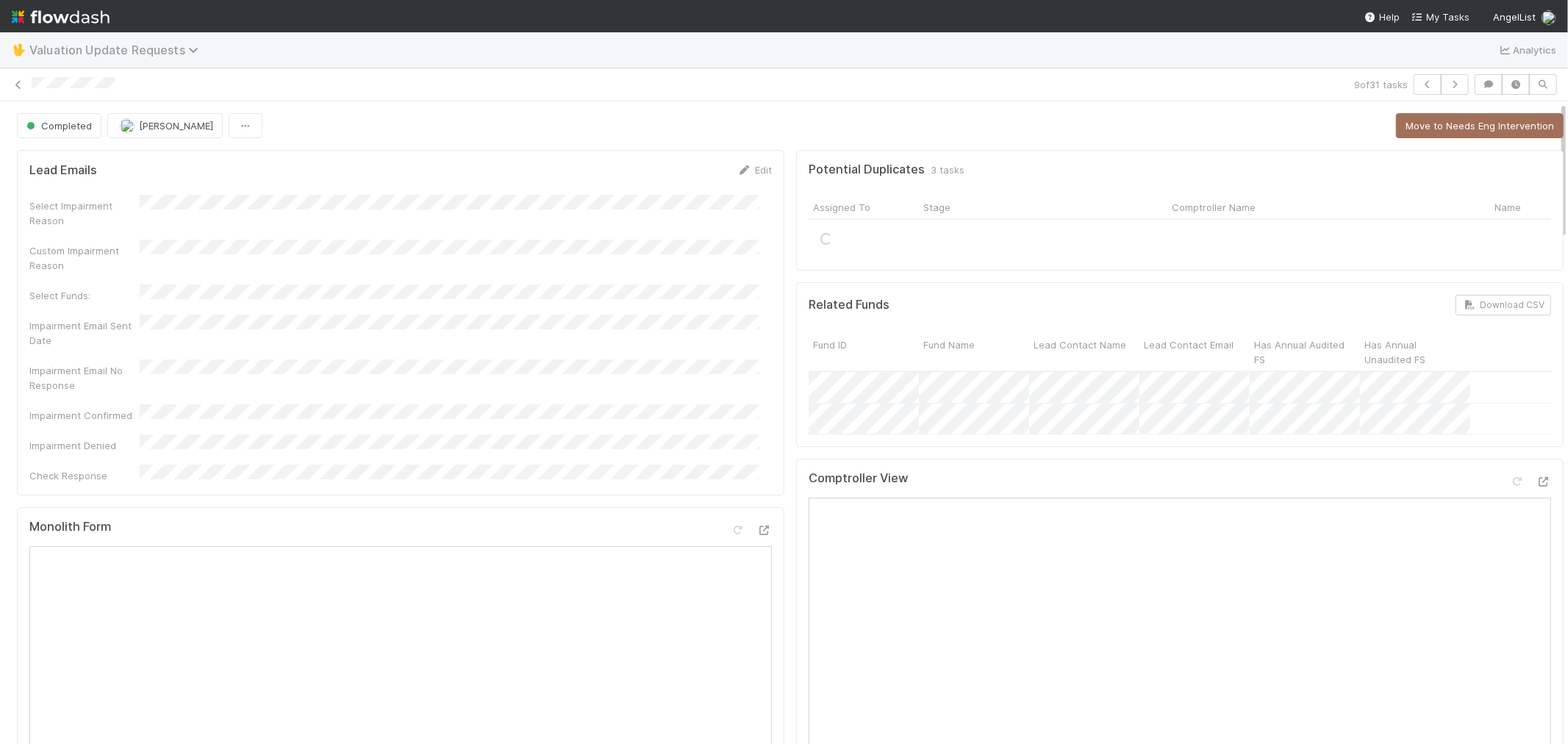
drag, startPoint x: 14, startPoint y: 85, endPoint x: 32, endPoint y: 45, distance: 43.9
click at [14, 85] on icon at bounding box center [18, 85] width 14 height 10
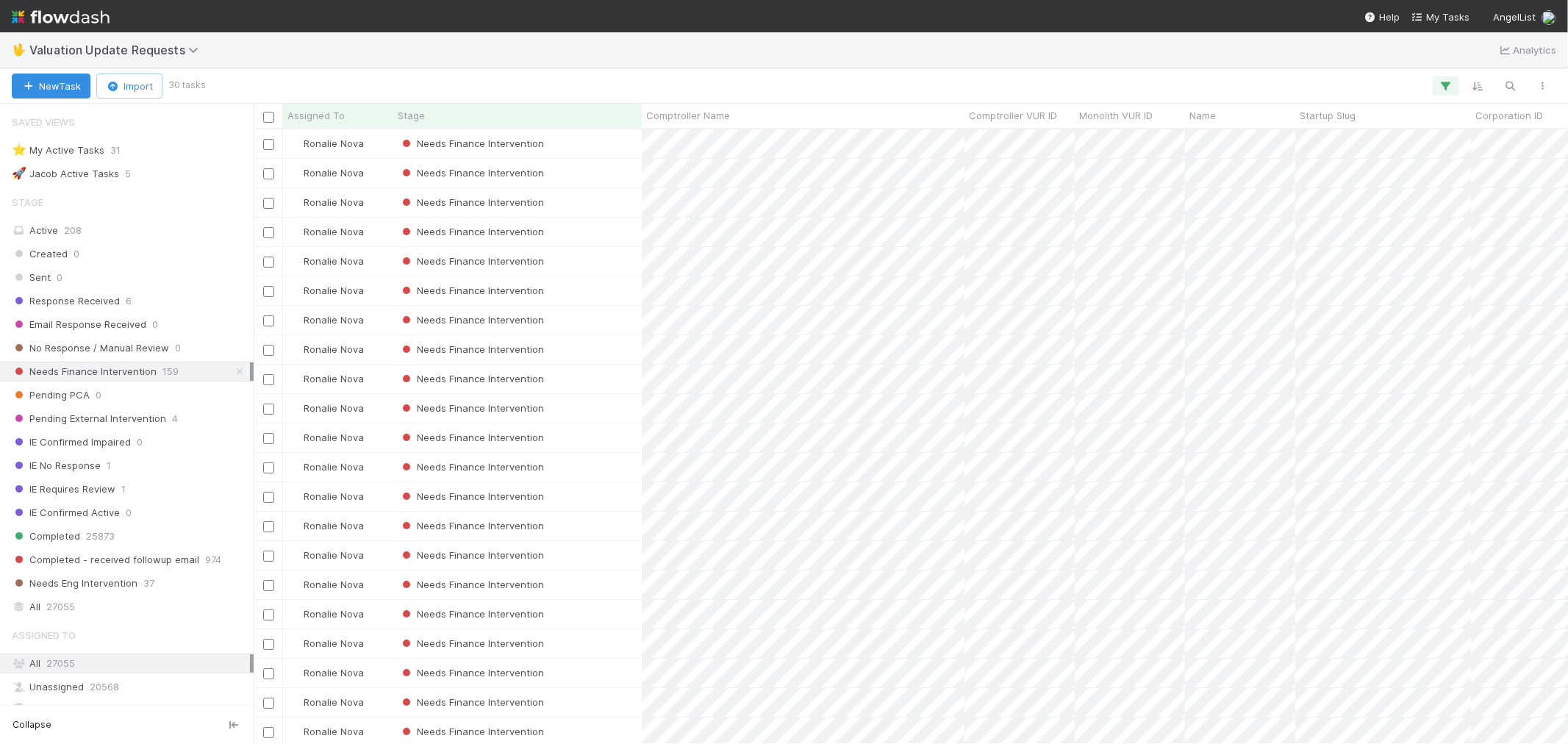
scroll to position [12, 12]
click at [608, 413] on div "Needs Finance Intervention" at bounding box center [517, 408] width 248 height 29
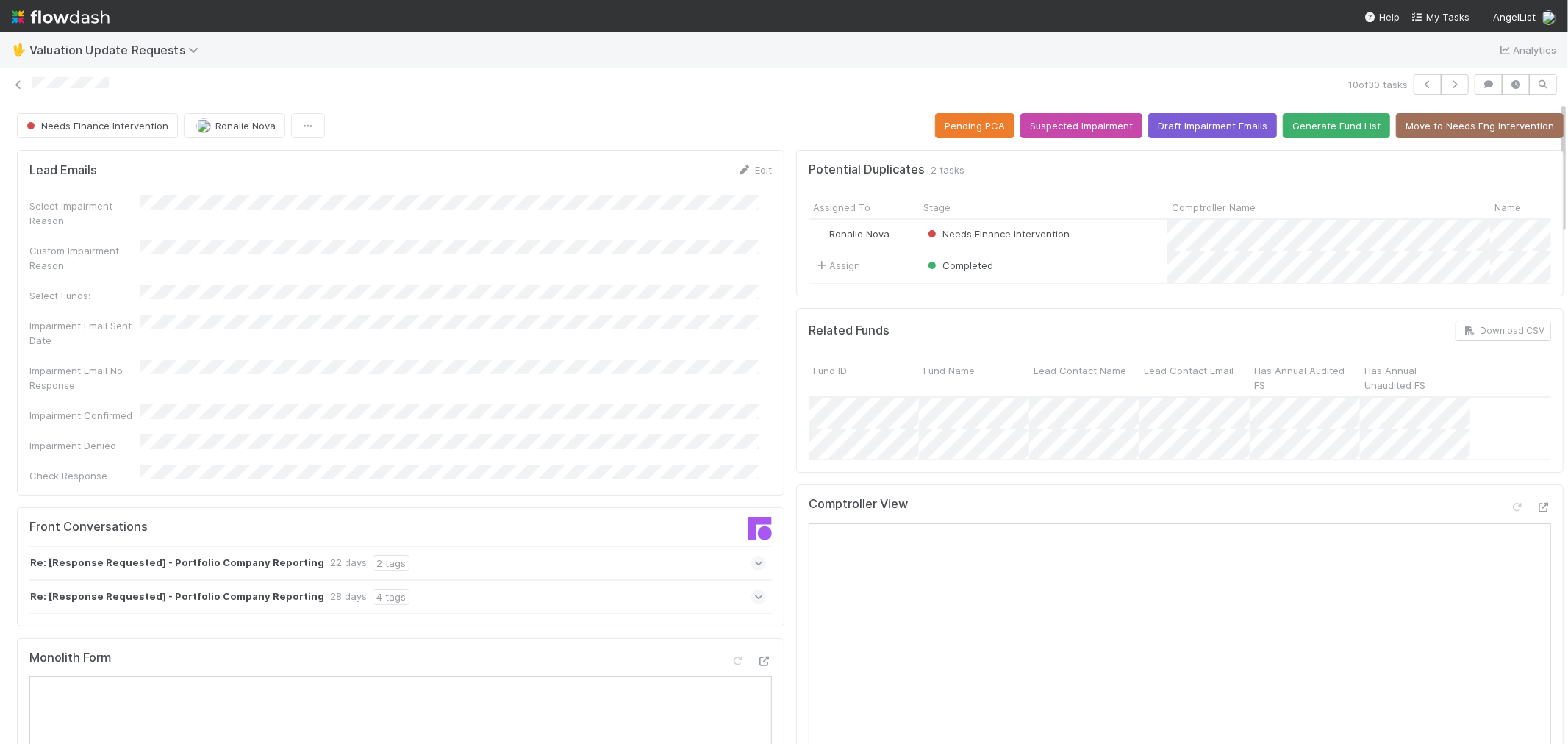
click at [751, 556] on span at bounding box center [758, 563] width 14 height 14
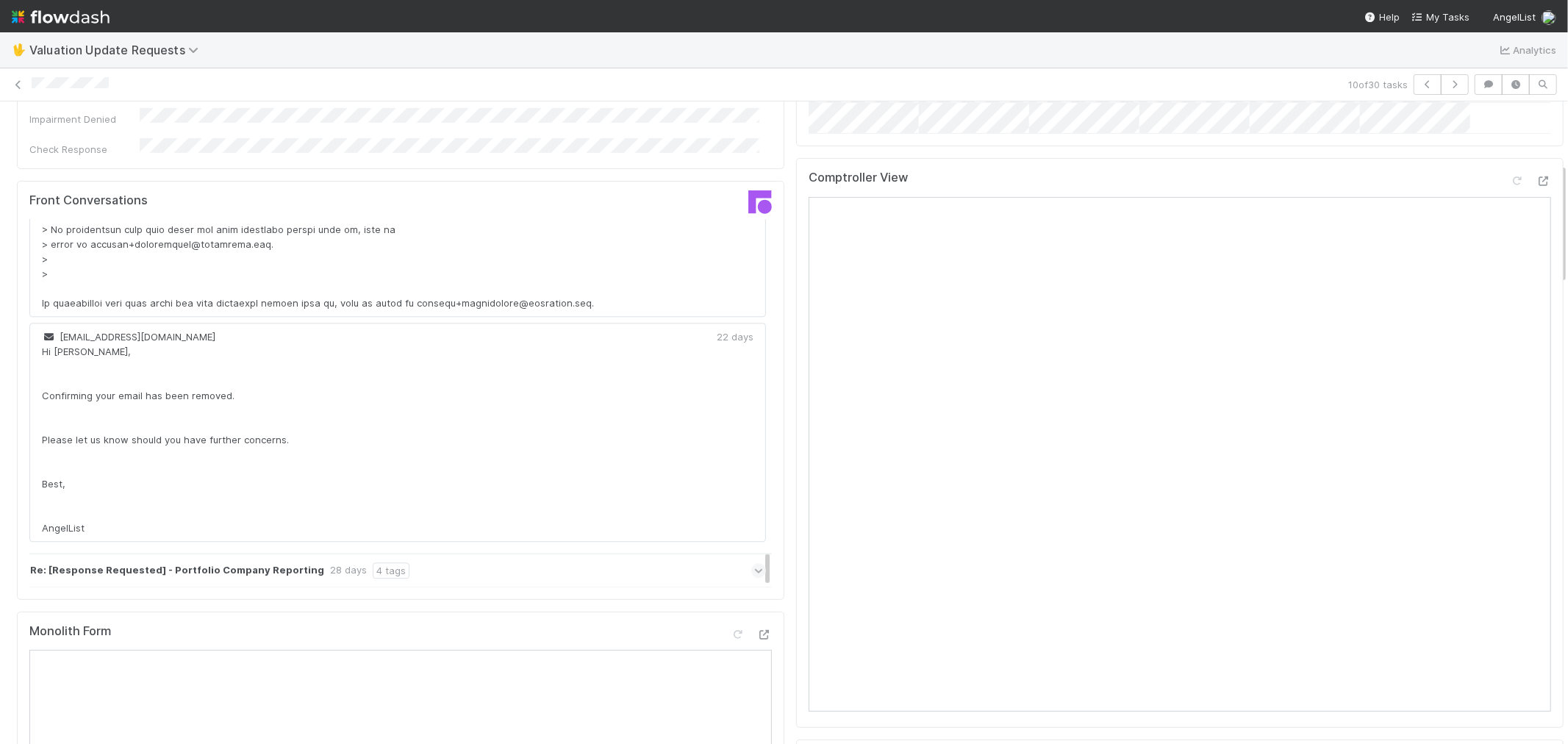
scroll to position [81, 0]
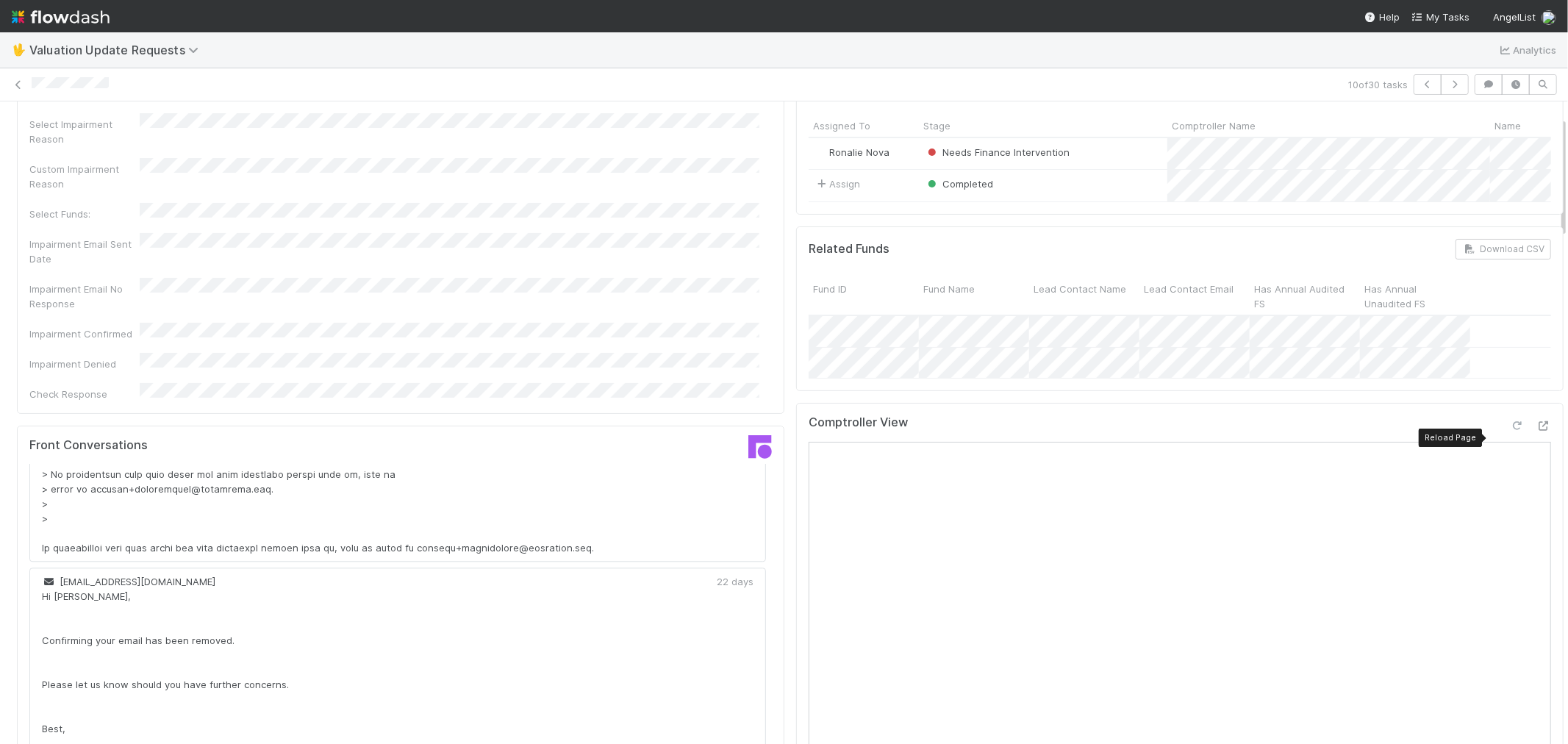
click at [1510, 431] on icon at bounding box center [1517, 426] width 14 height 10
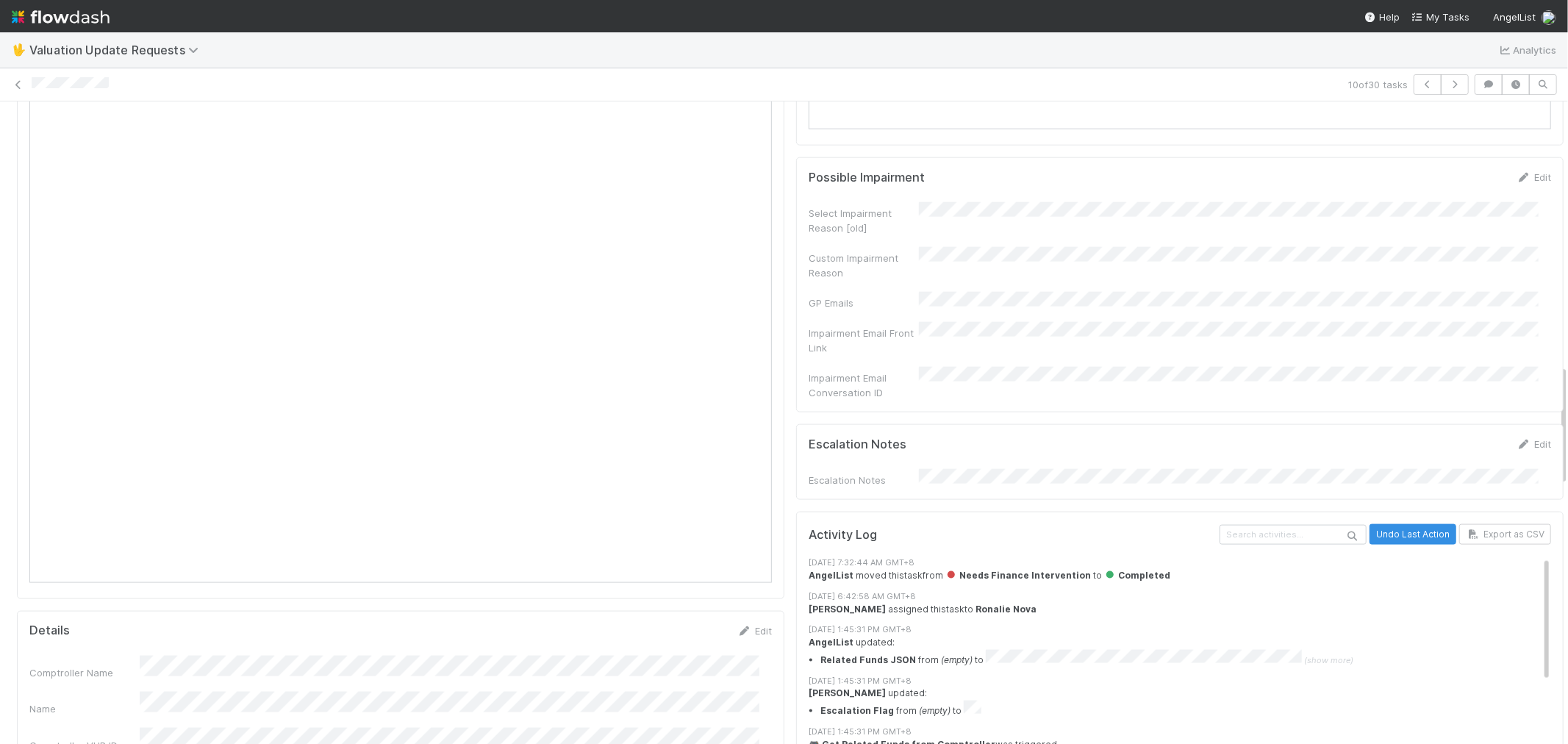
scroll to position [1879, 0]
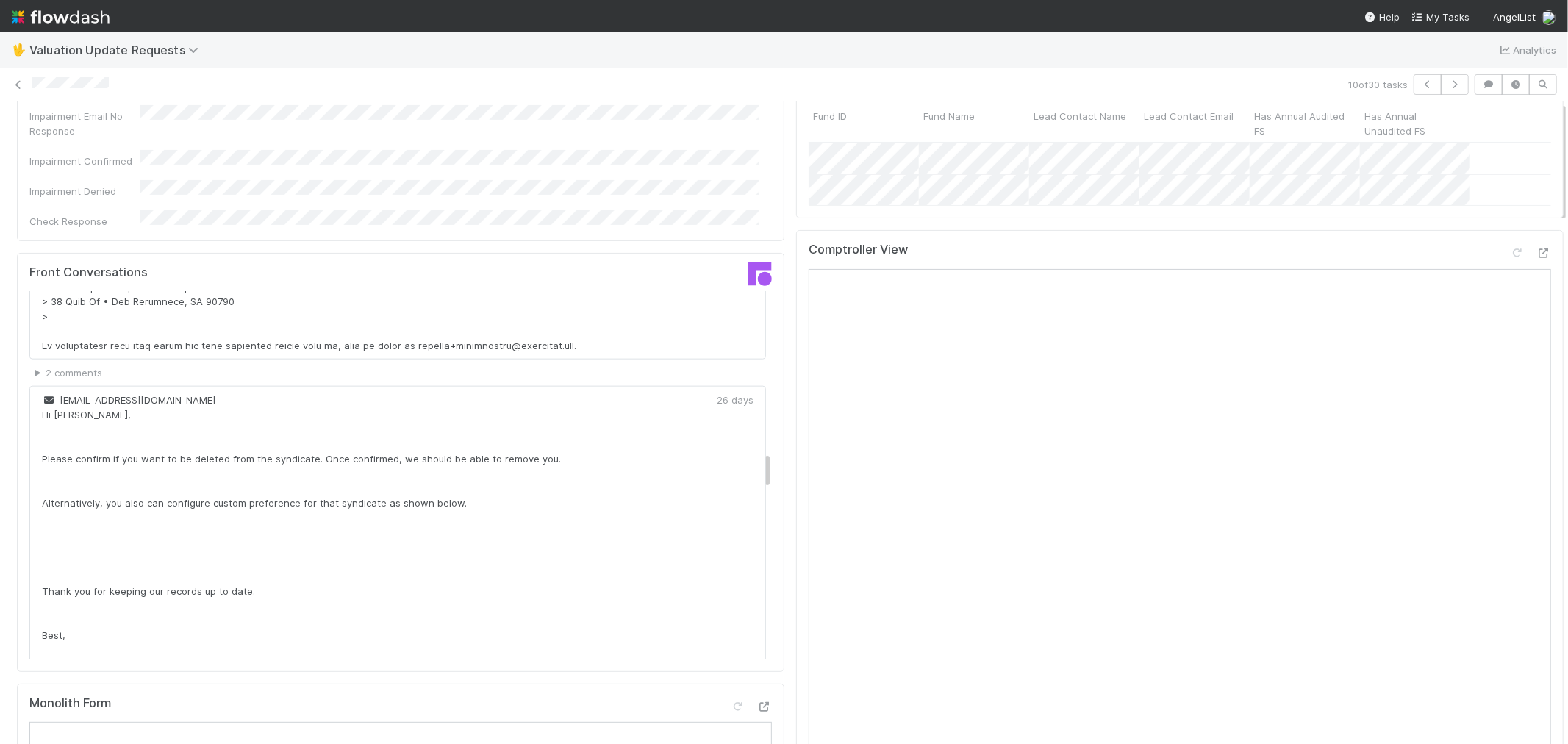
scroll to position [0, 0]
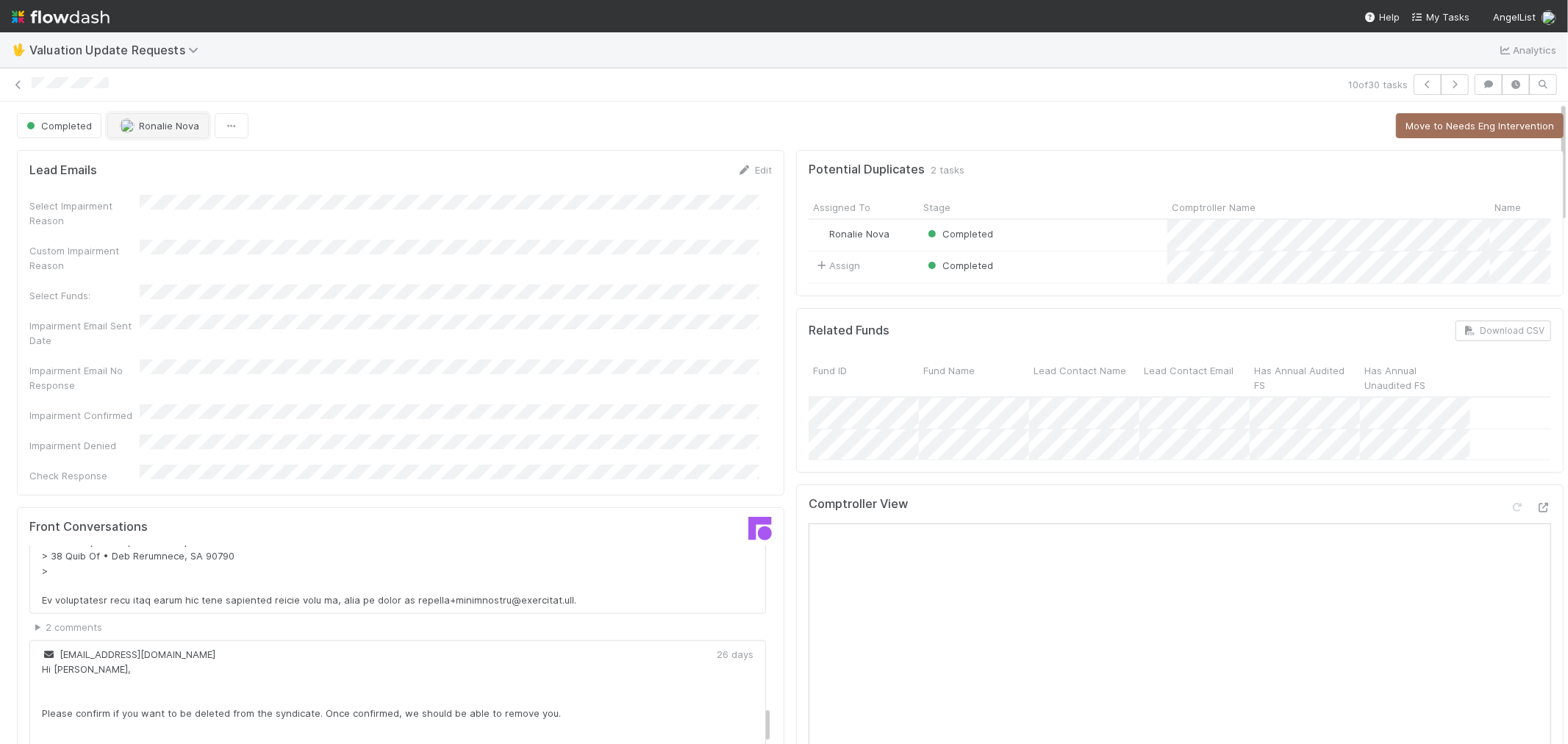
click at [155, 125] on span "Ronalie Nova" at bounding box center [169, 126] width 60 height 12
click at [225, 167] on div "[PERSON_NAME]" at bounding box center [204, 163] width 207 height 26
click at [17, 81] on icon at bounding box center [18, 85] width 14 height 10
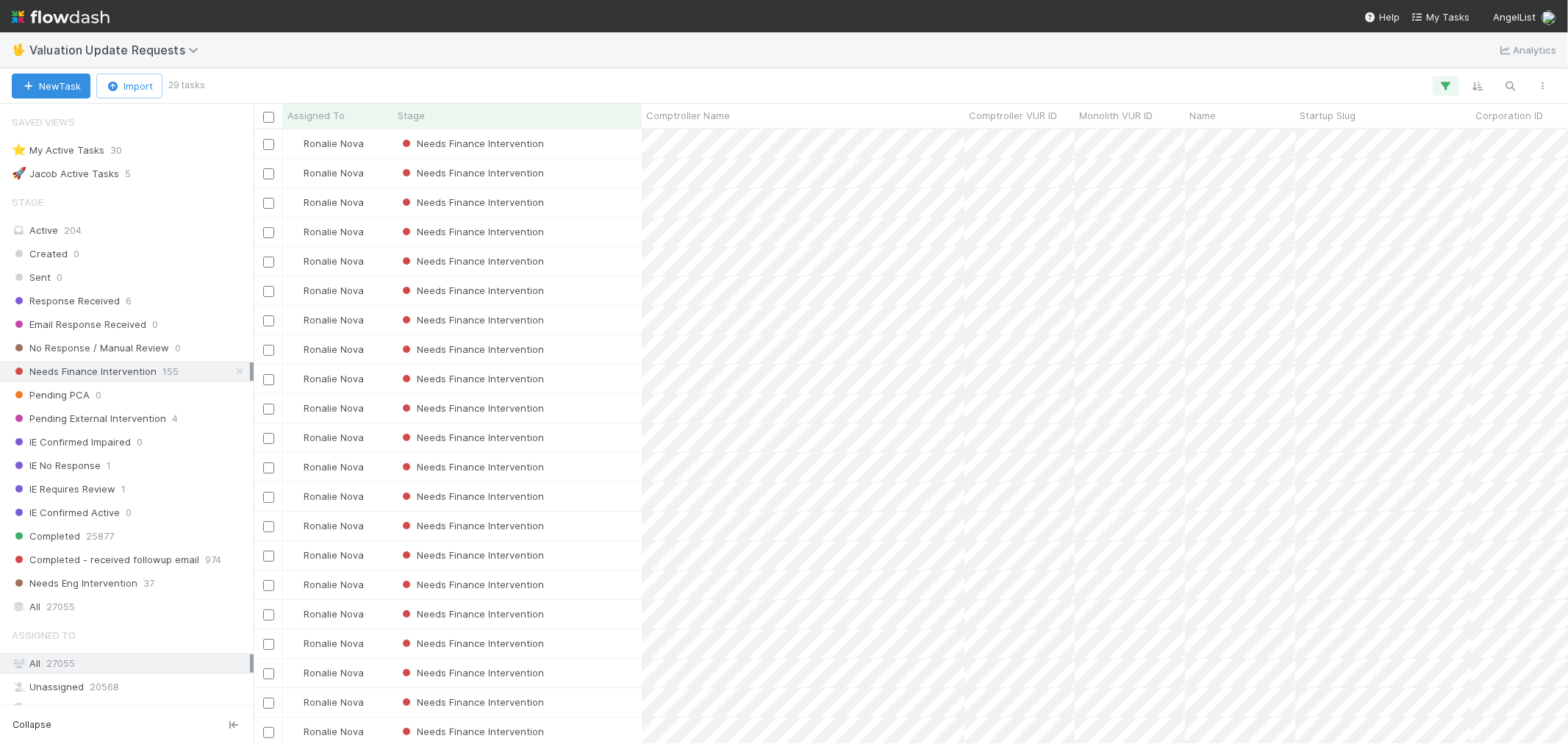
scroll to position [12, 12]
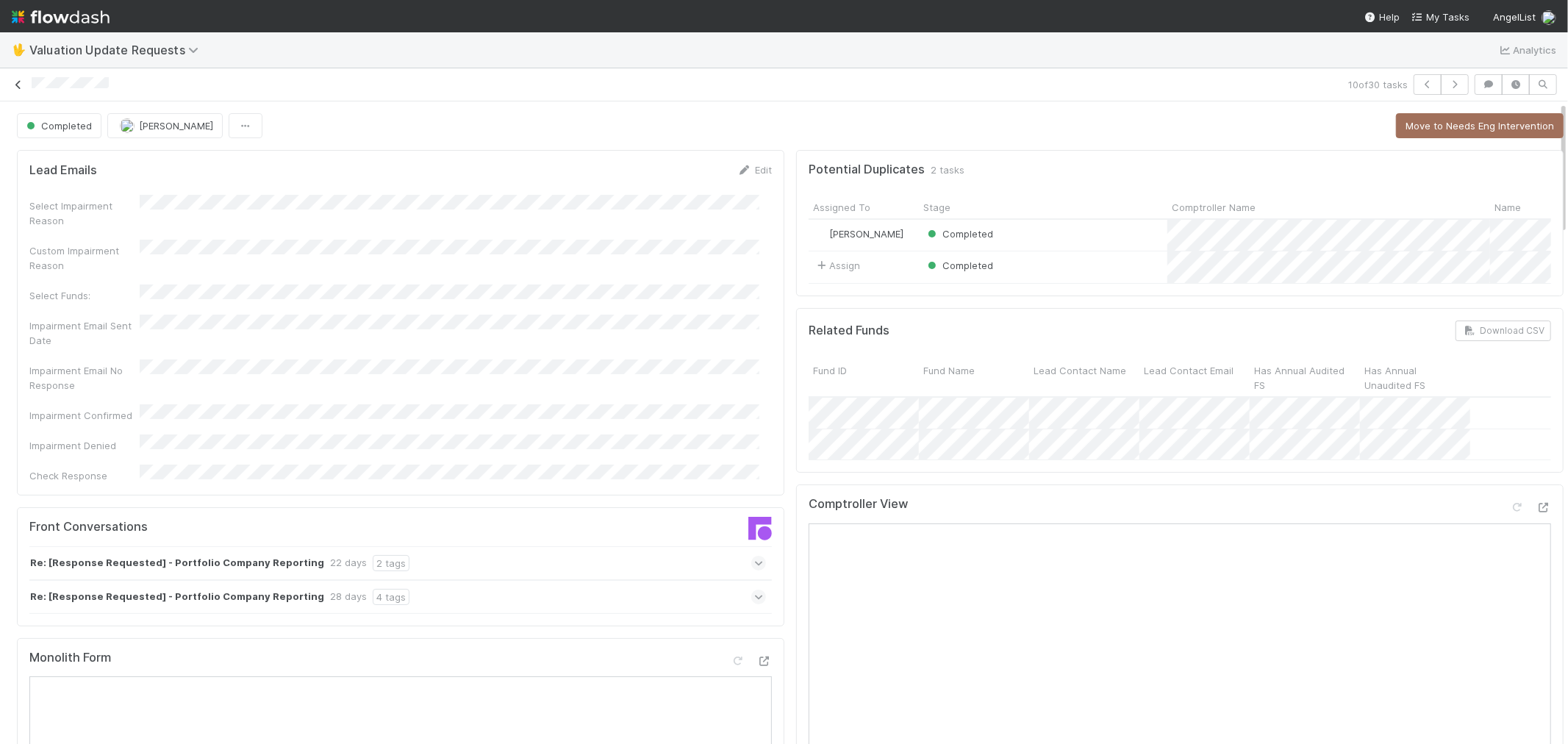
drag, startPoint x: 18, startPoint y: 78, endPoint x: 17, endPoint y: 31, distance: 47.0
click at [18, 78] on link at bounding box center [18, 84] width 14 height 14
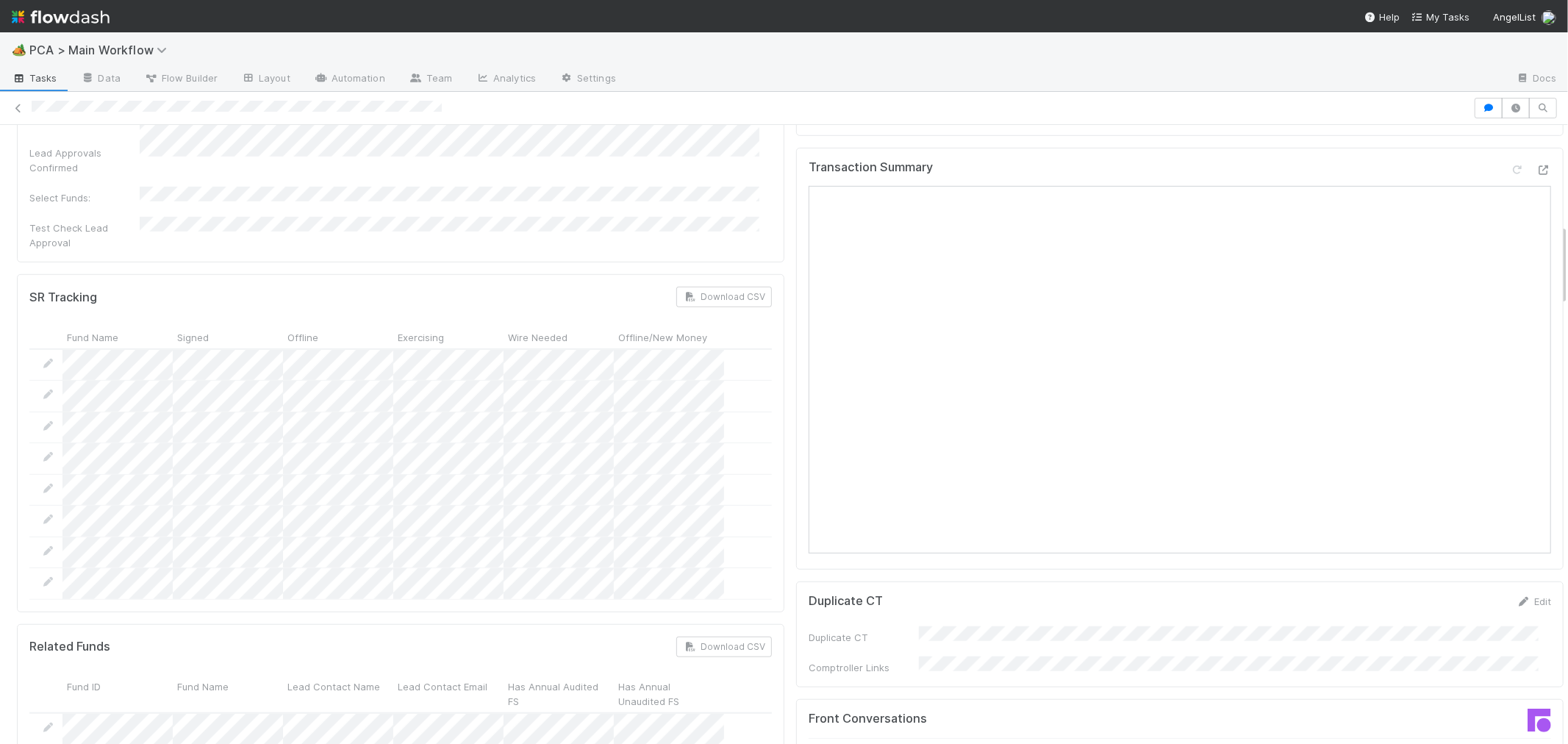
scroll to position [736, 0]
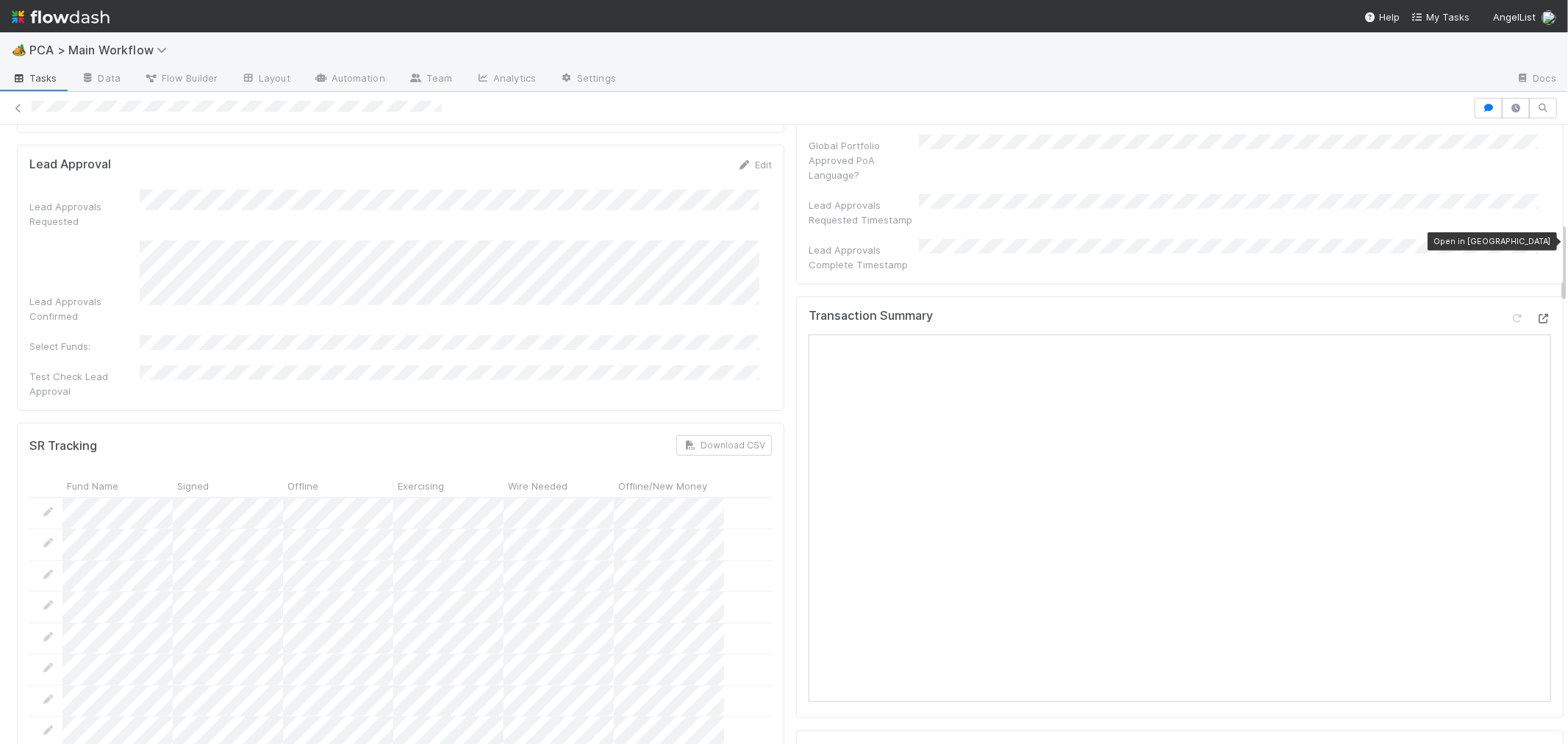
click at [1536, 314] on icon at bounding box center [1543, 318] width 14 height 10
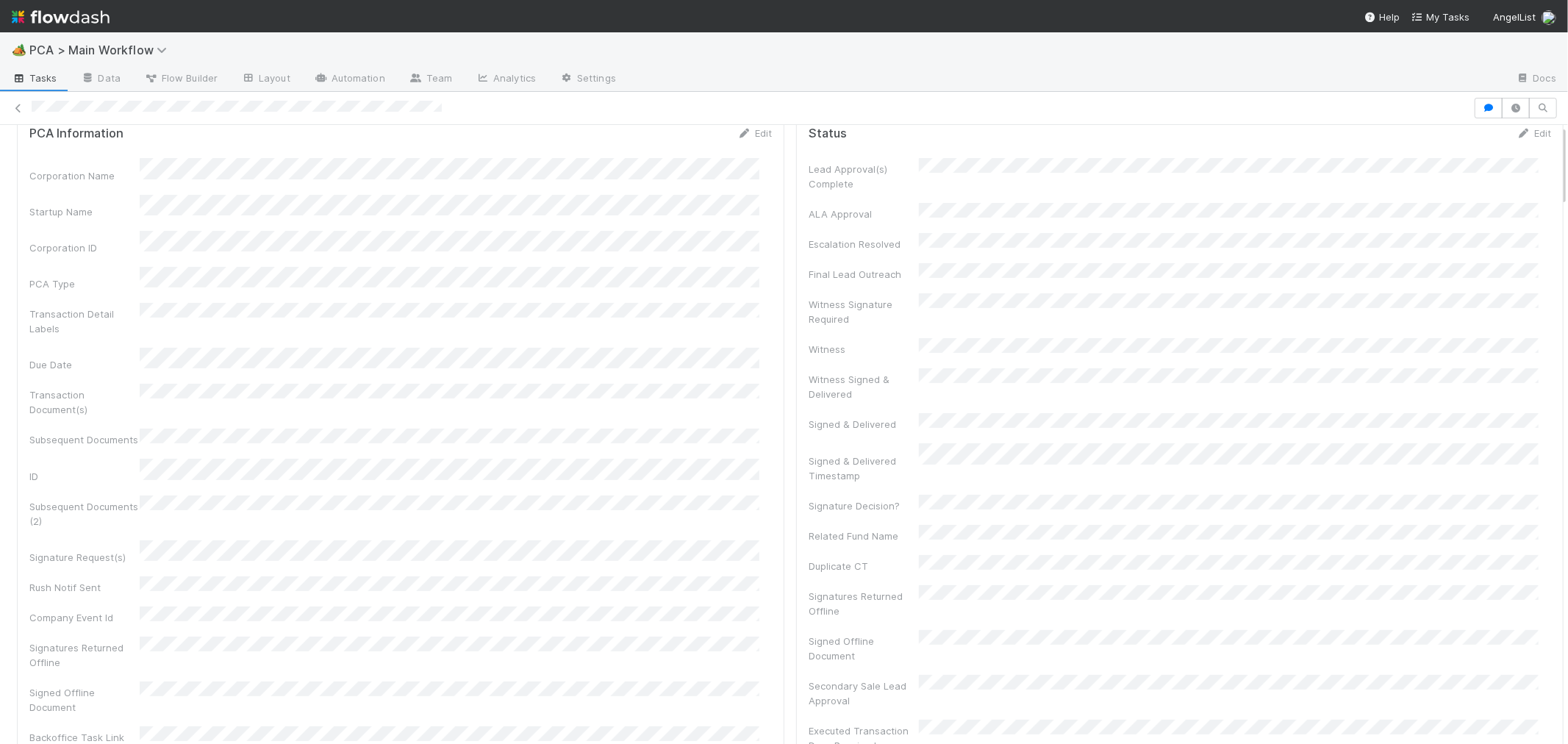
scroll to position [0, 0]
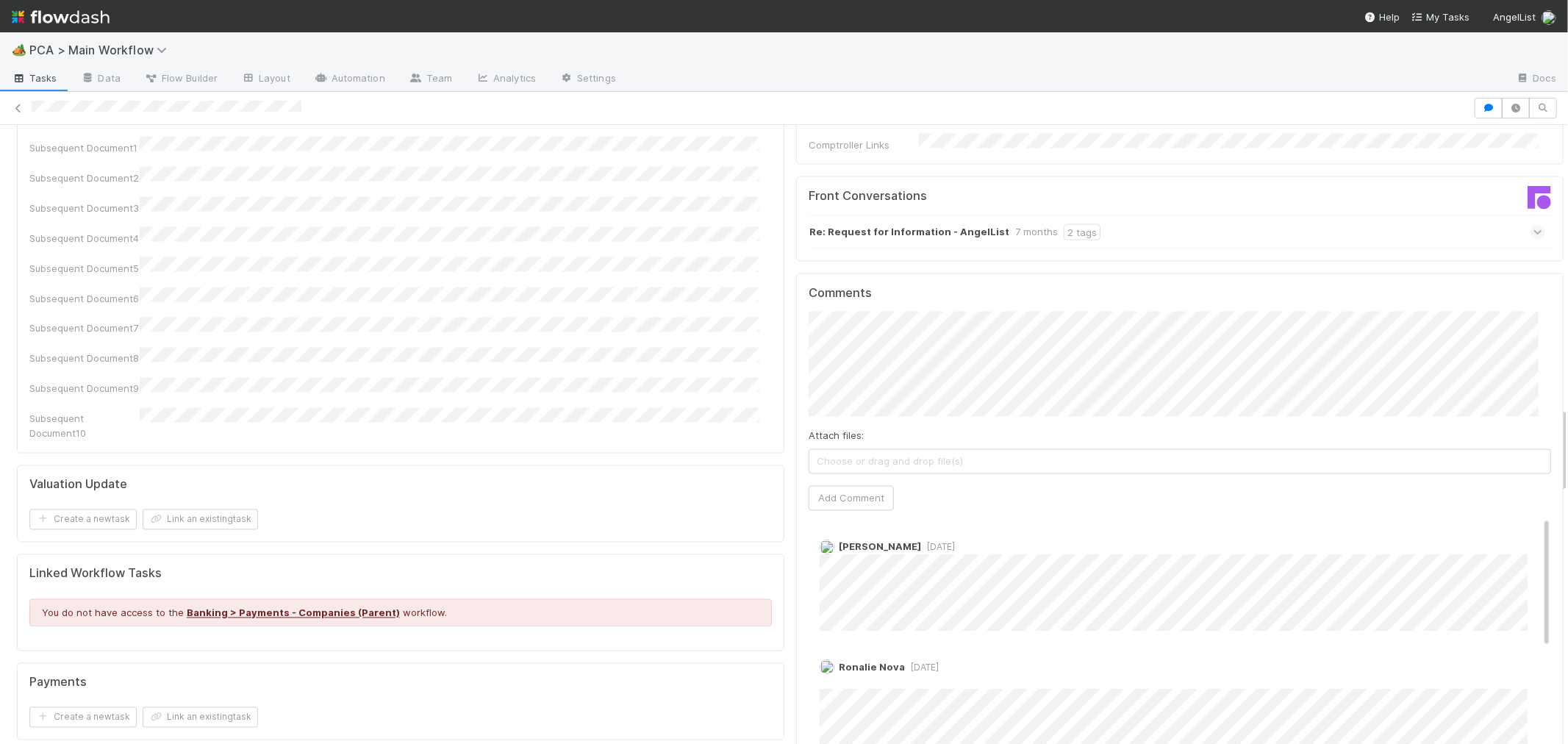
scroll to position [2043, 0]
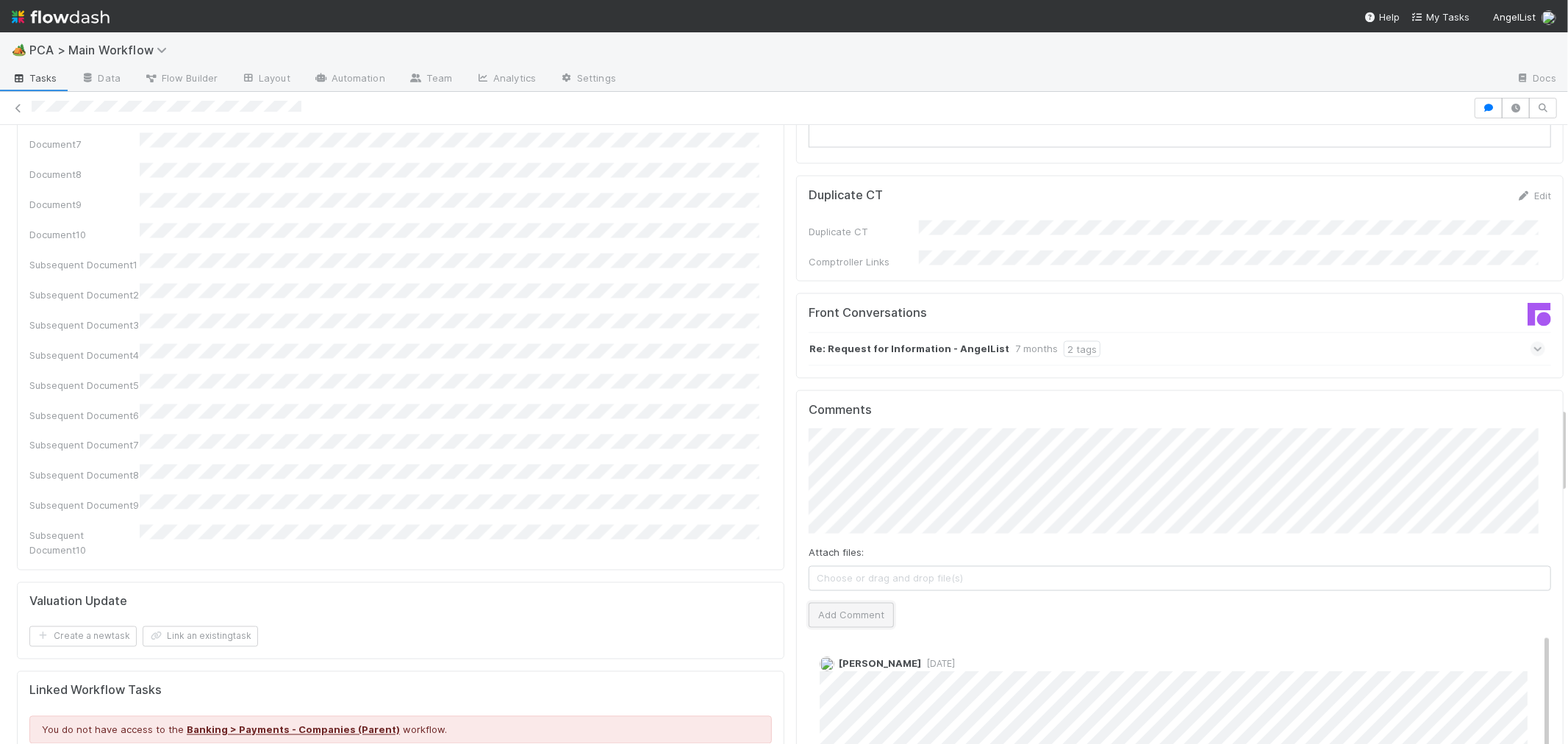
click at [858, 603] on button "Add Comment" at bounding box center [851, 615] width 85 height 25
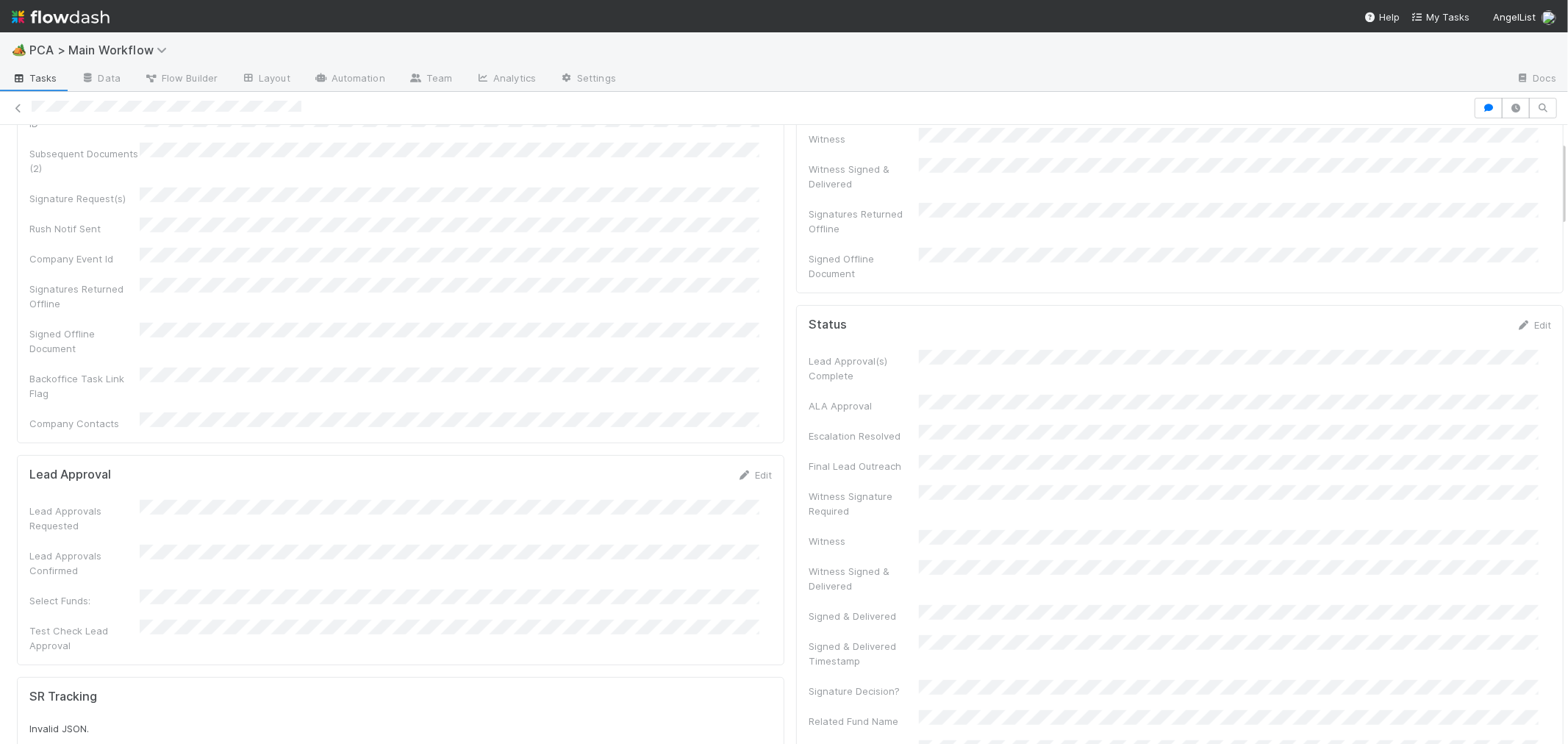
scroll to position [0, 0]
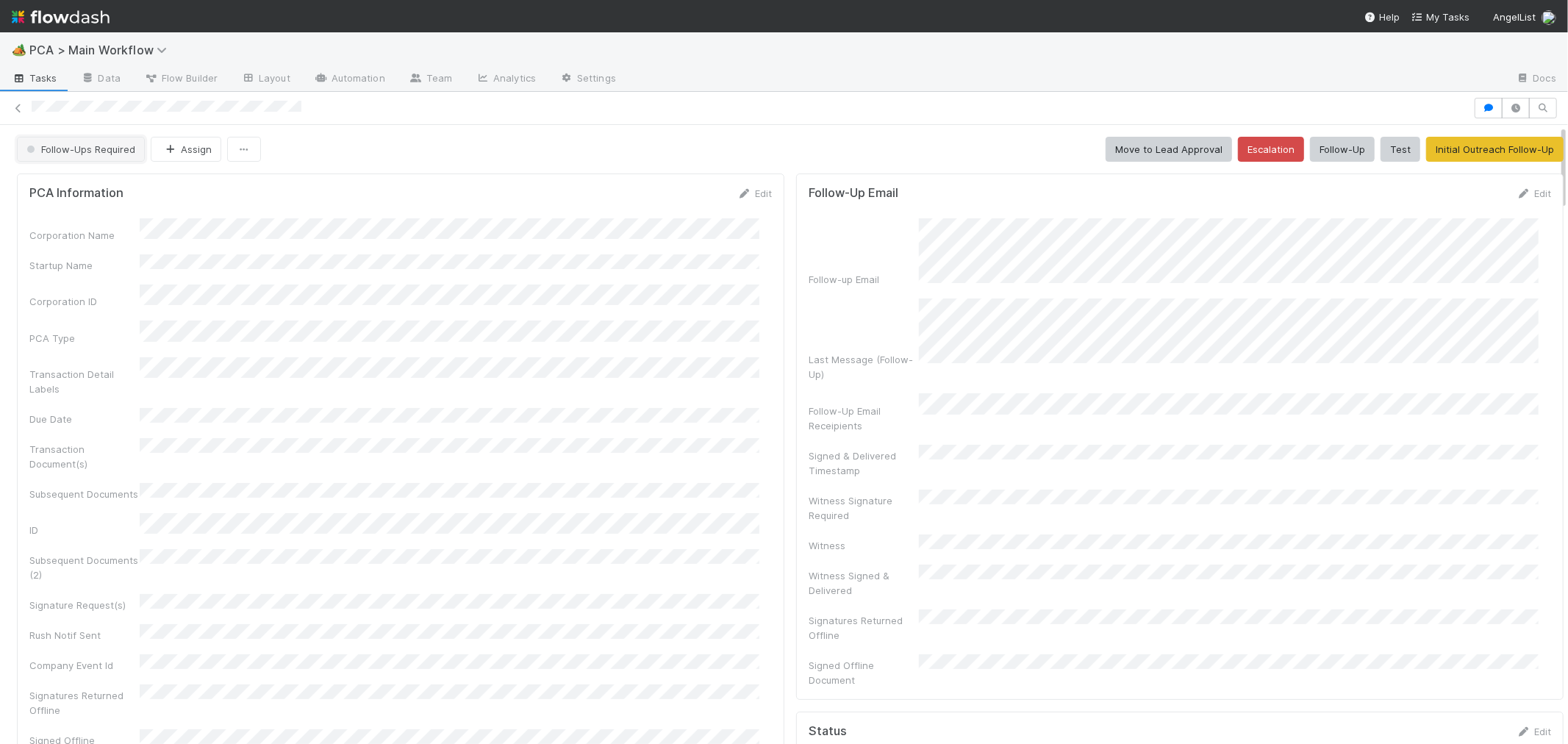
click at [94, 148] on span "Follow-Ups Required" at bounding box center [79, 149] width 112 height 12
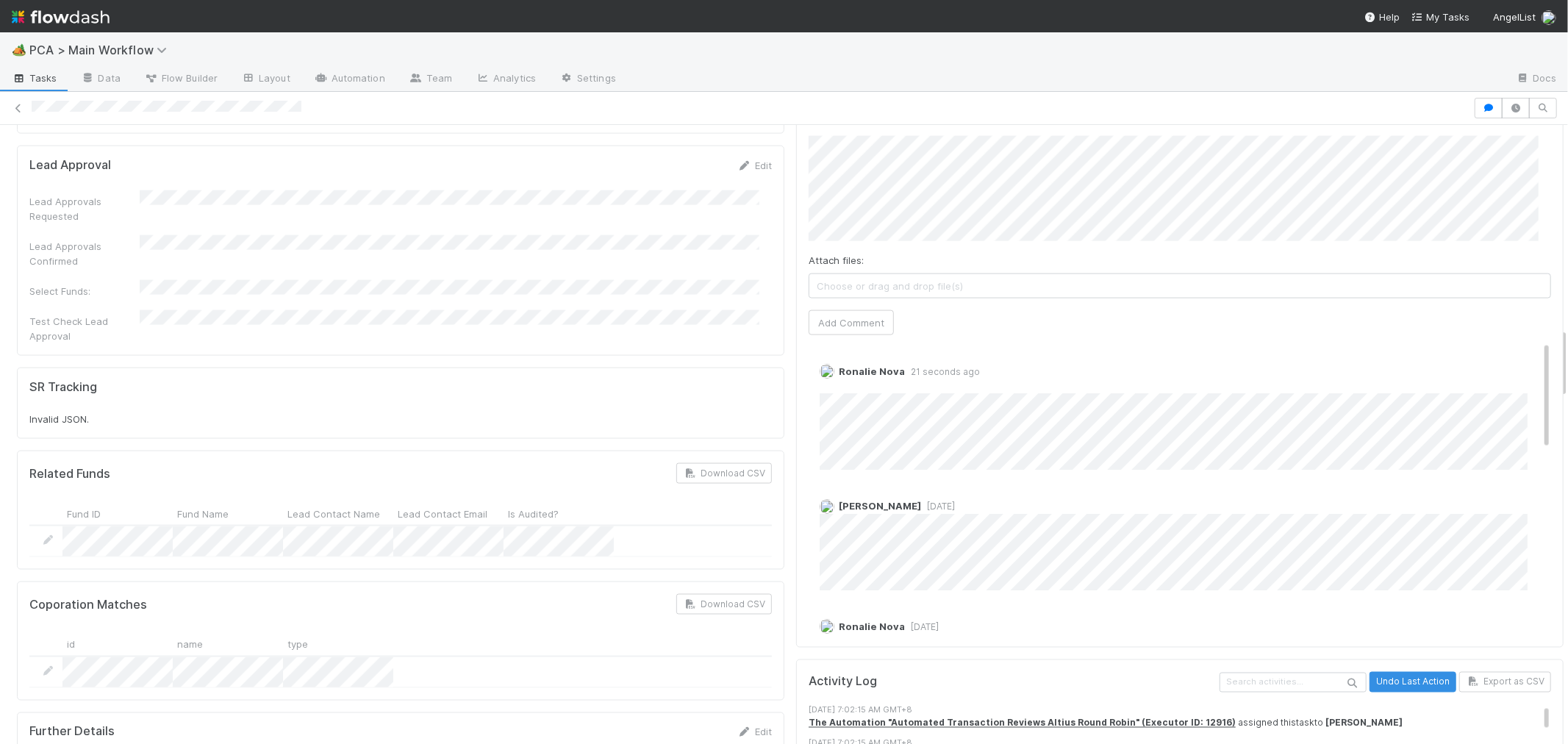
scroll to position [1797, 0]
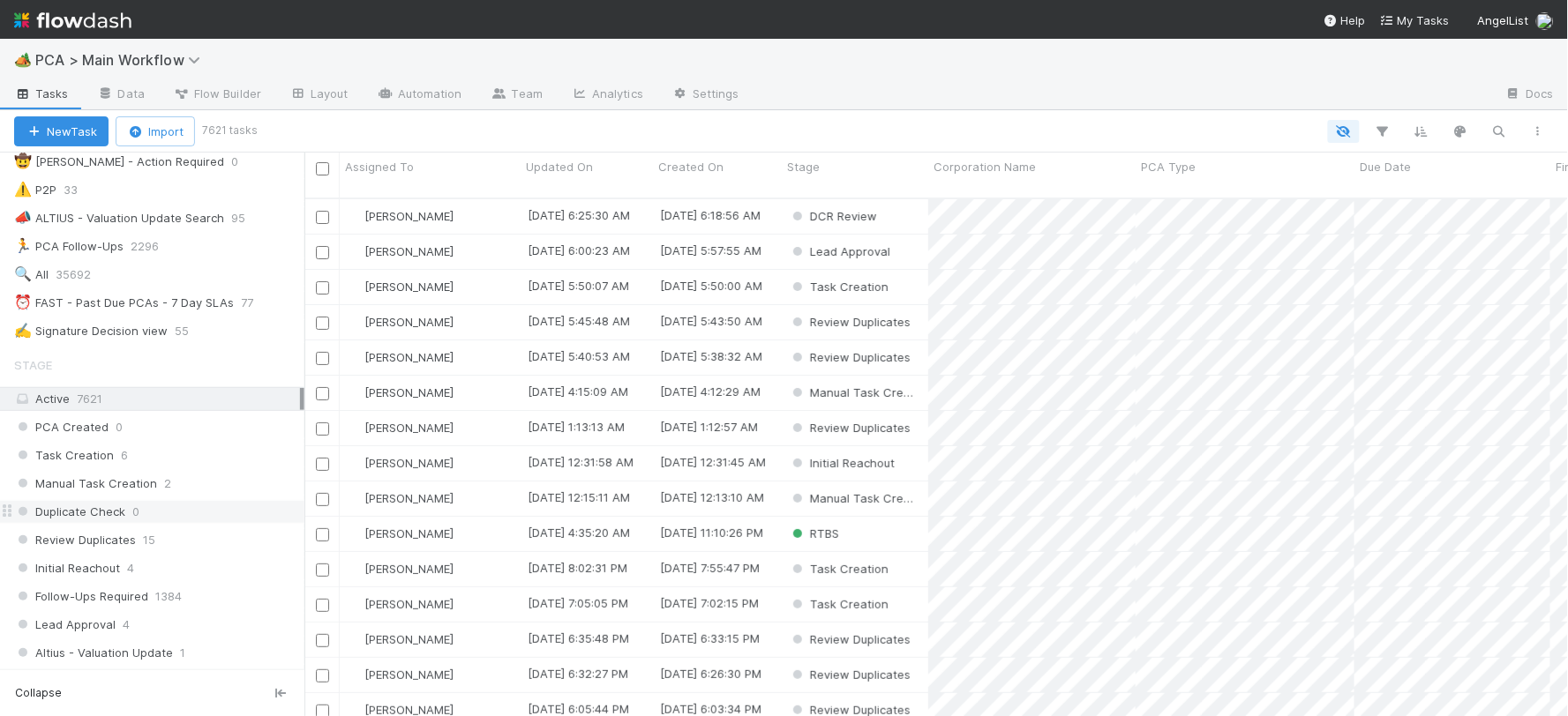
scroll to position [392, 0]
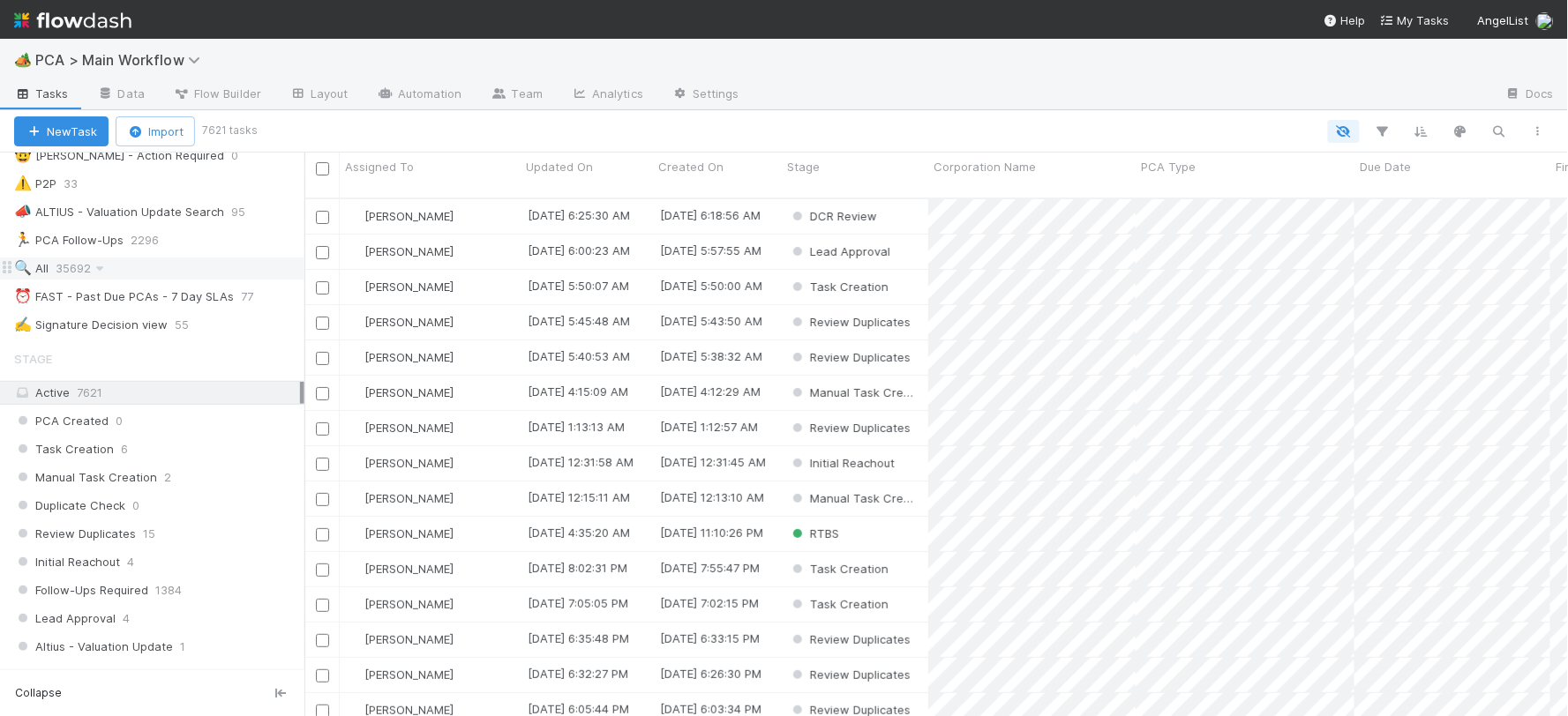
click at [53, 269] on div "🔍 All 35692" at bounding box center [159, 269] width 291 height 22
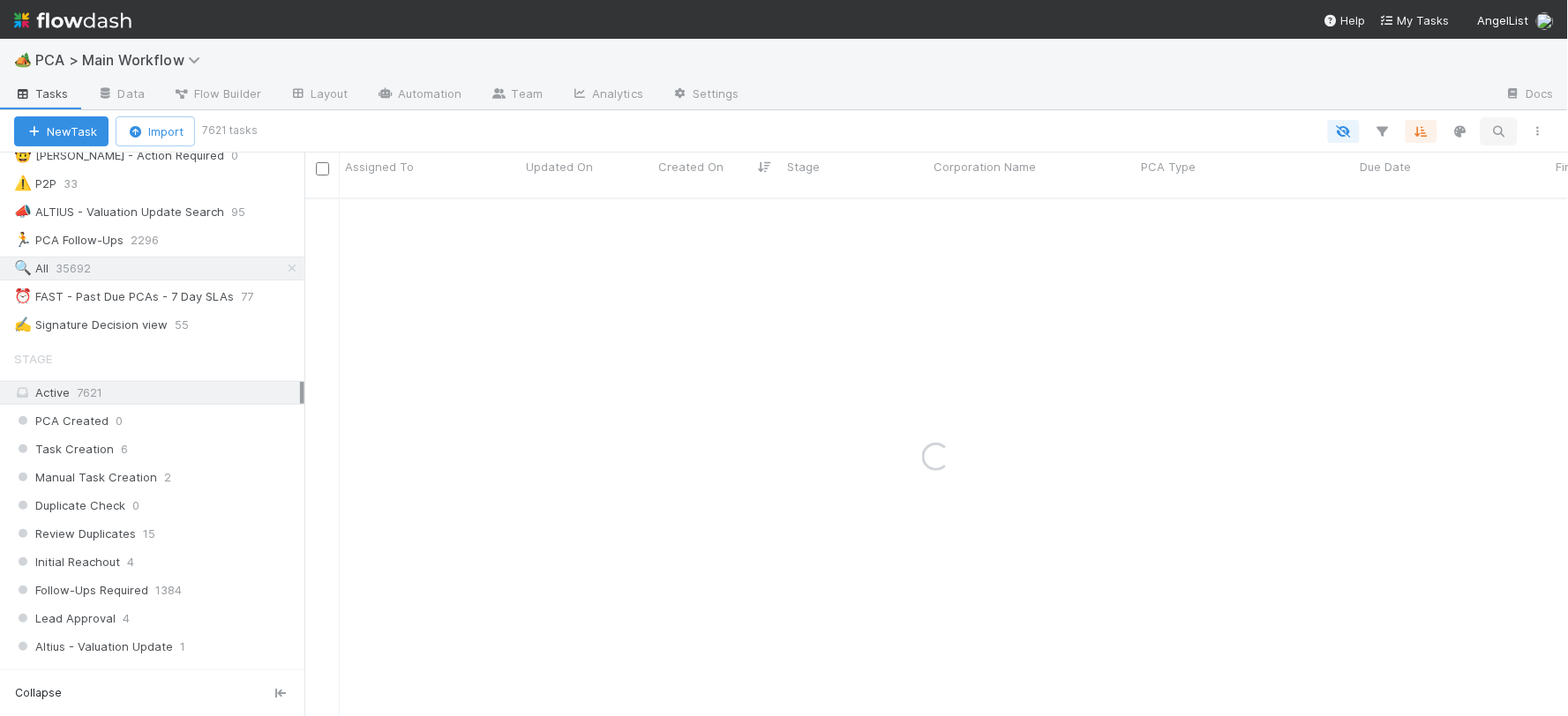
click at [1498, 126] on icon "button" at bounding box center [1498, 131] width 17 height 16
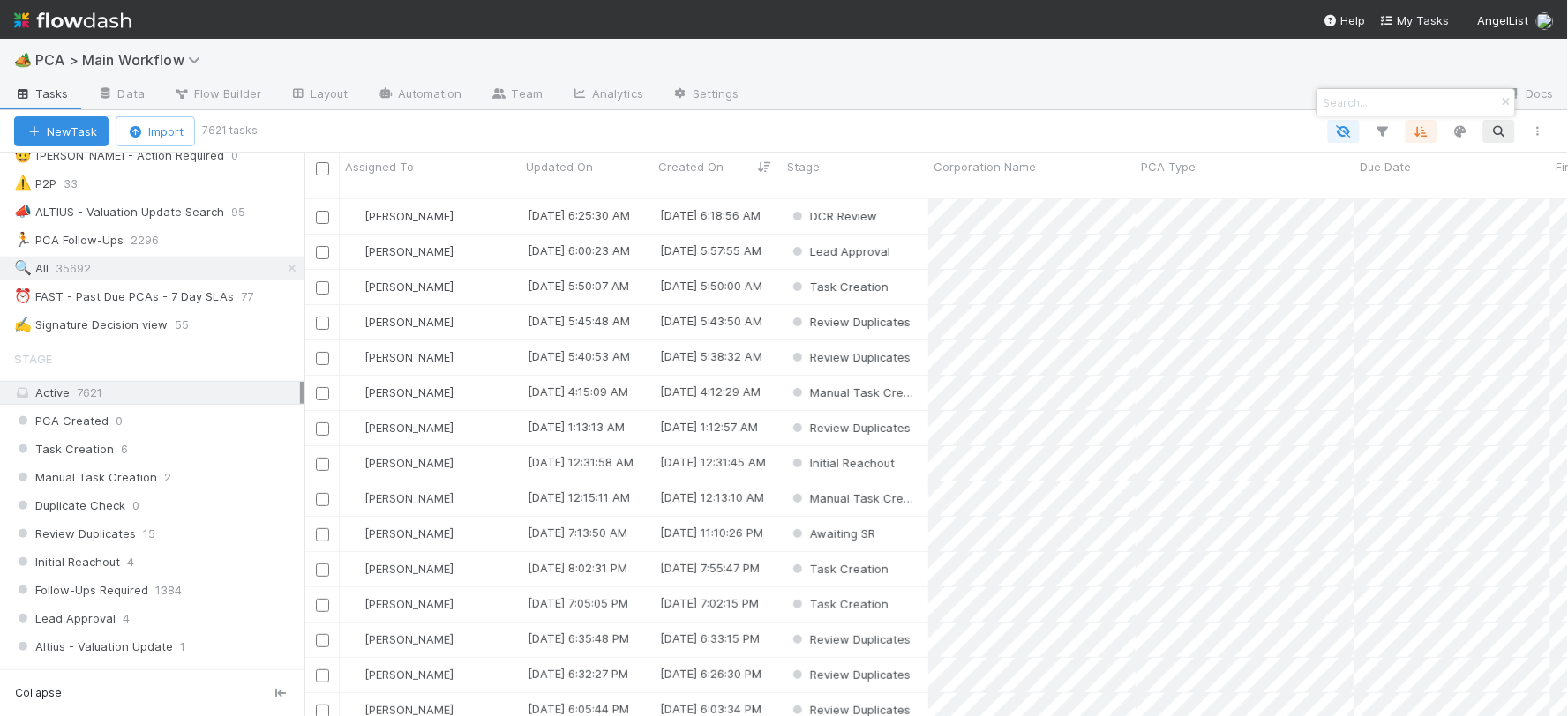
click at [1495, 130] on div at bounding box center [784, 358] width 1568 height 716
click at [1503, 128] on icon "button" at bounding box center [1498, 131] width 17 height 16
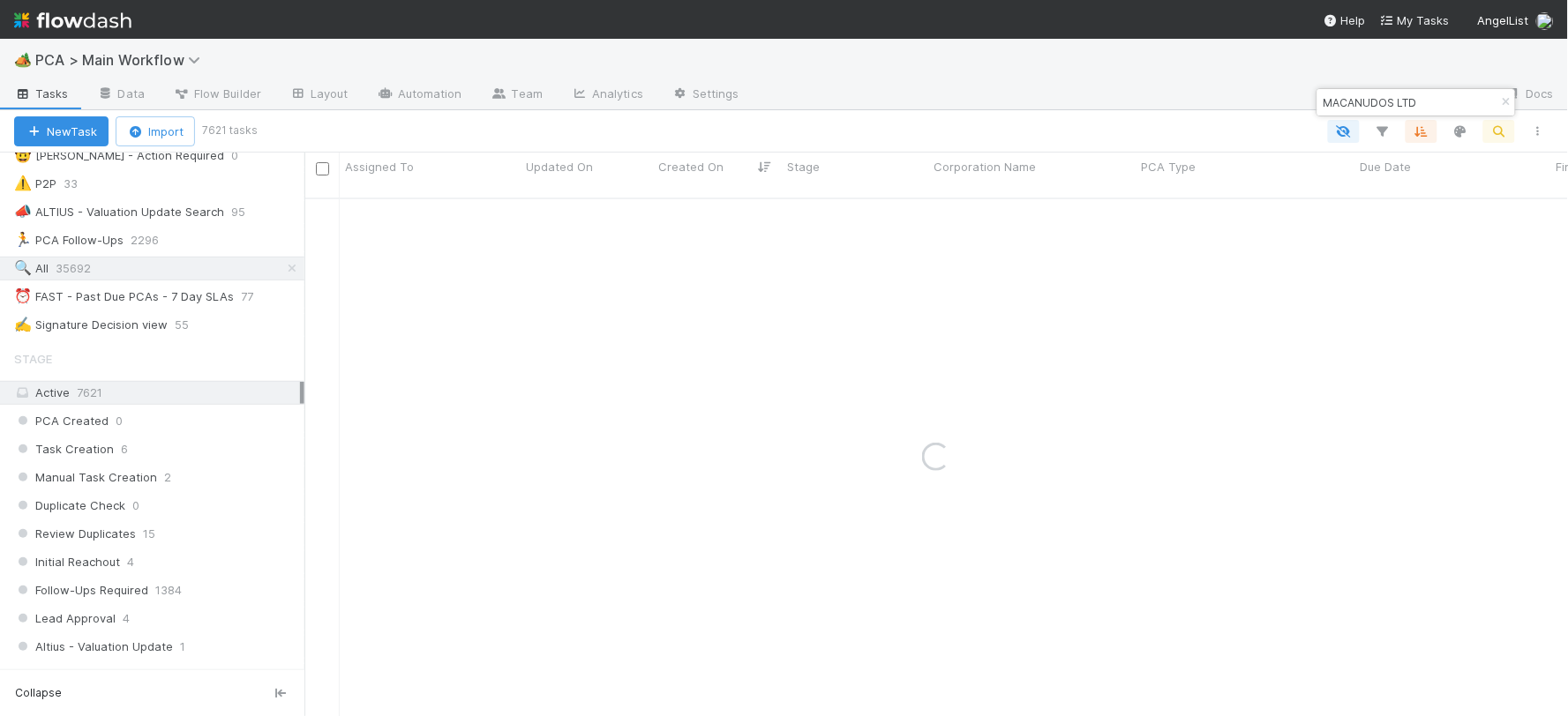
type input "MACANUDOS LTD"
click at [51, 121] on button "New Task" at bounding box center [62, 131] width 94 height 30
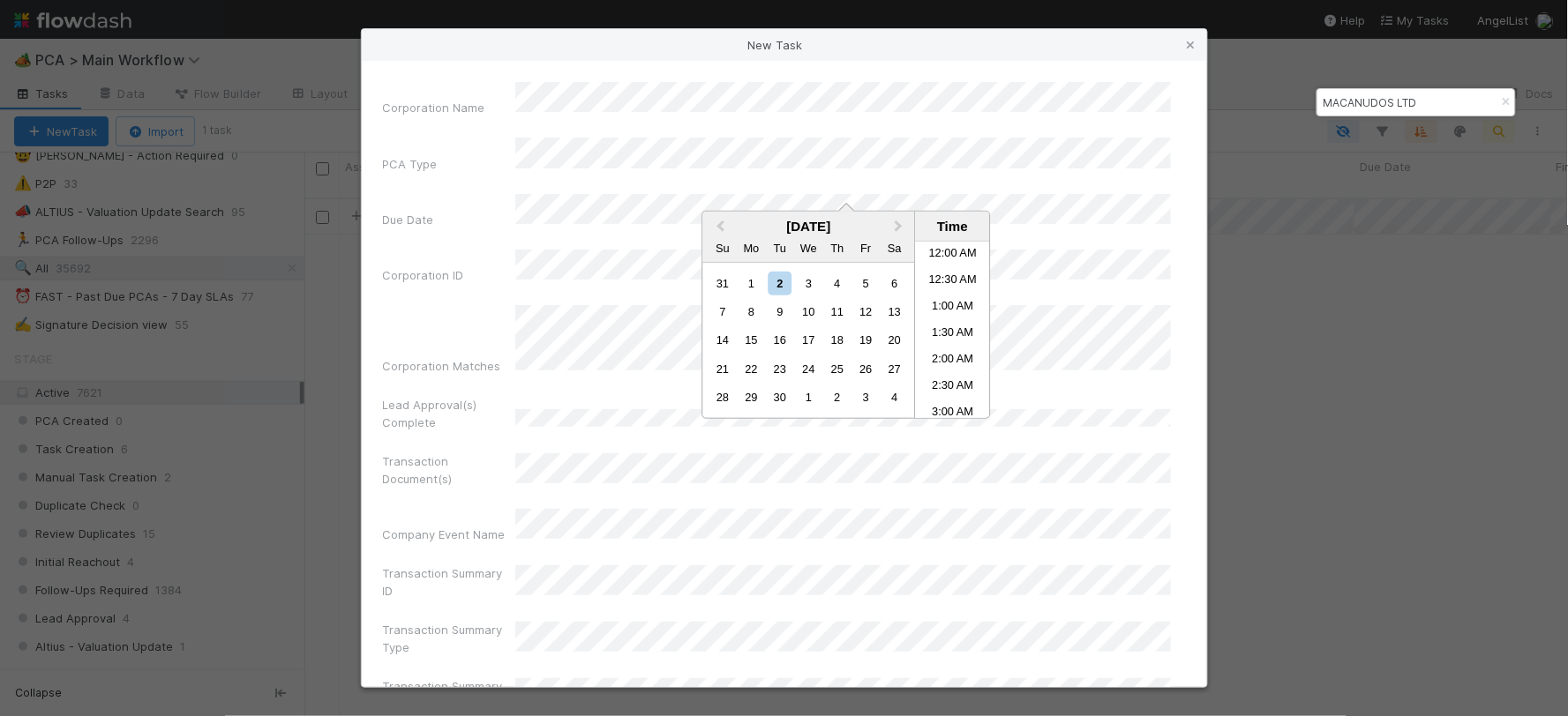
scroll to position [296, 0]
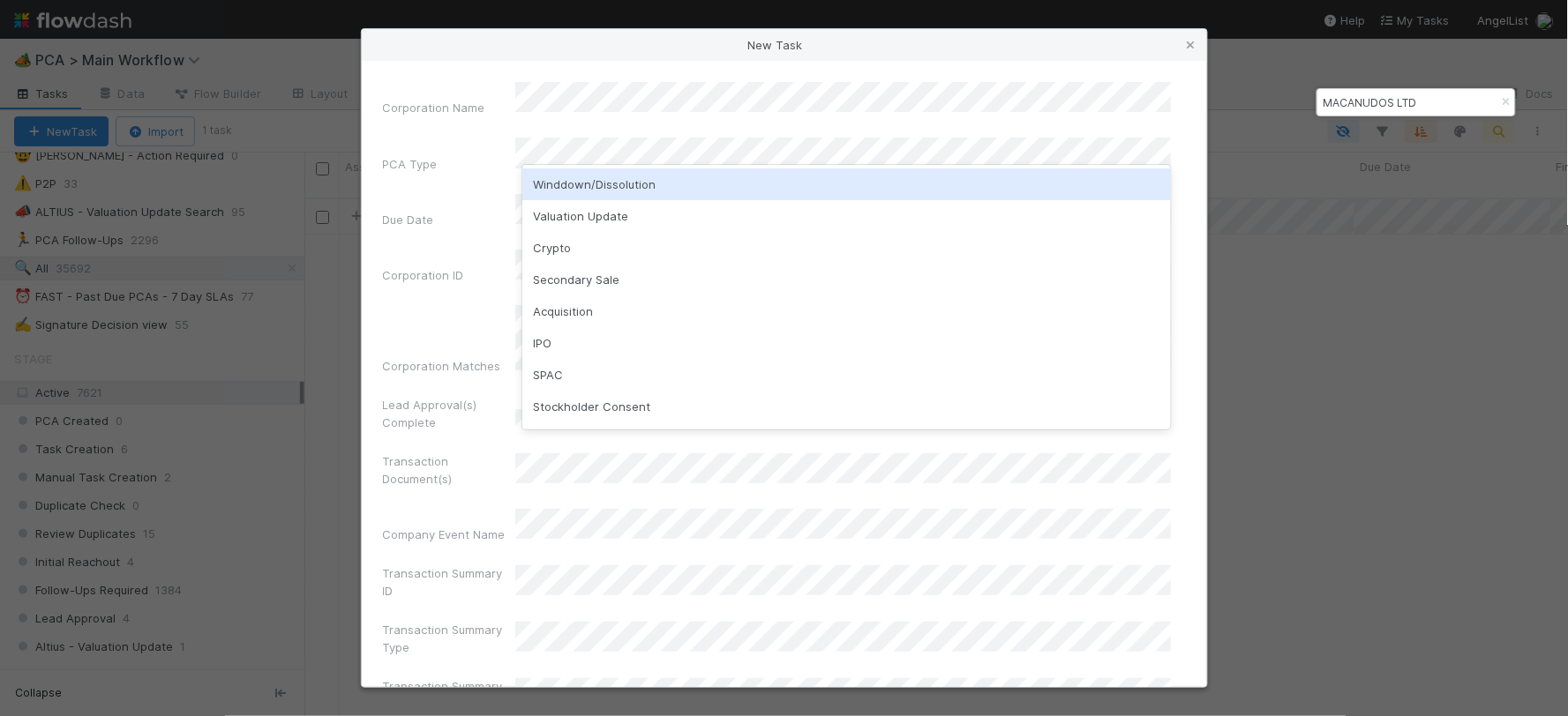
click at [572, 183] on div "Winddown/Dissolution" at bounding box center [846, 184] width 648 height 32
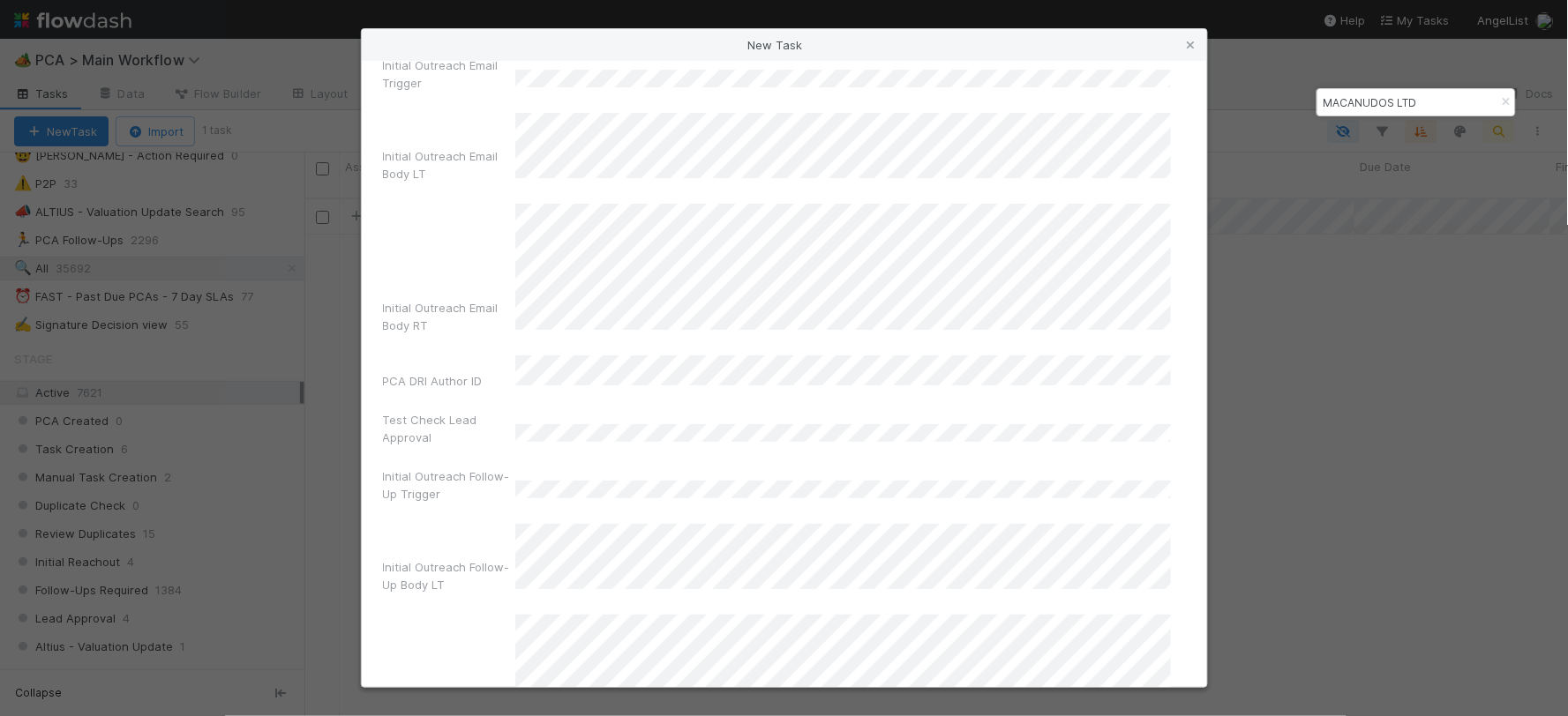
scroll to position [12149, 0]
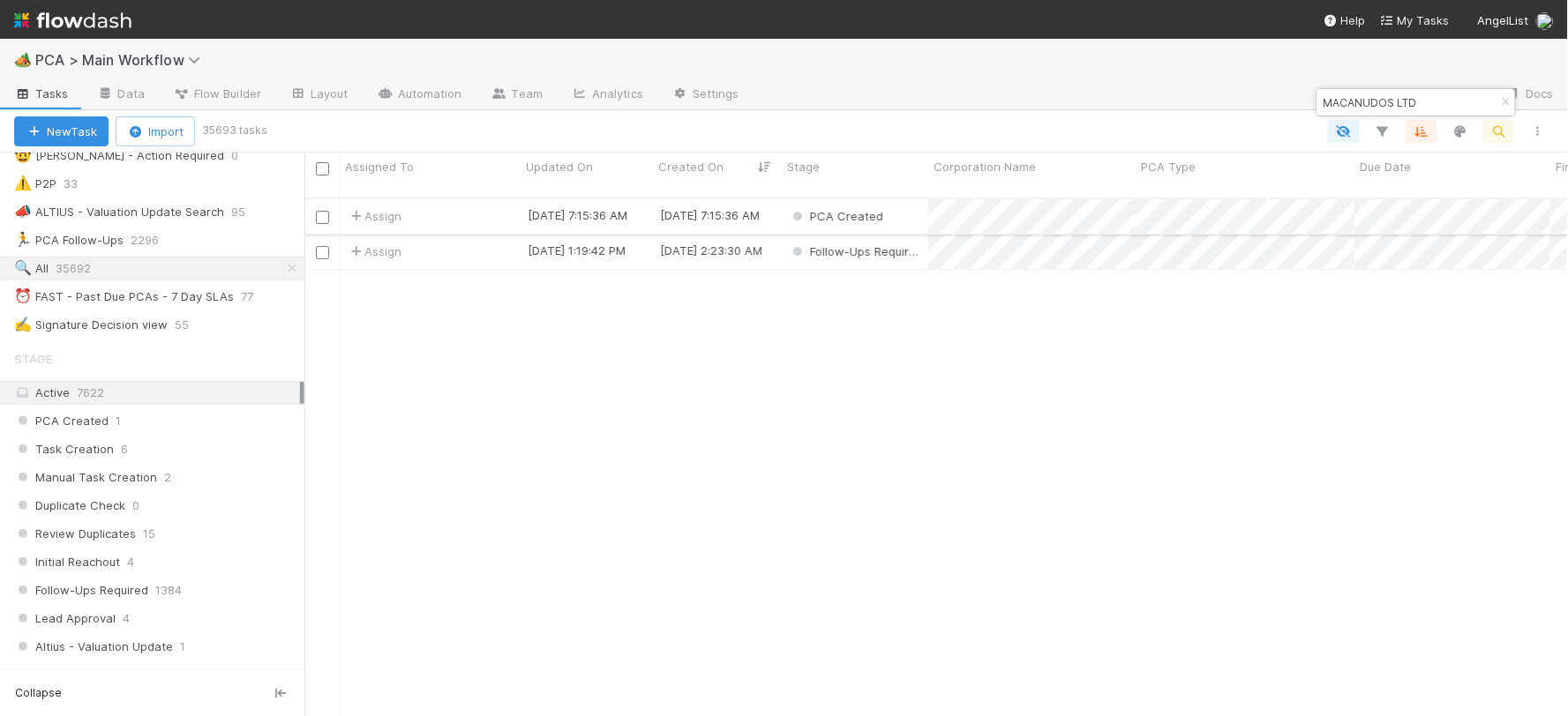
click at [481, 200] on div "Assign" at bounding box center [430, 216] width 181 height 34
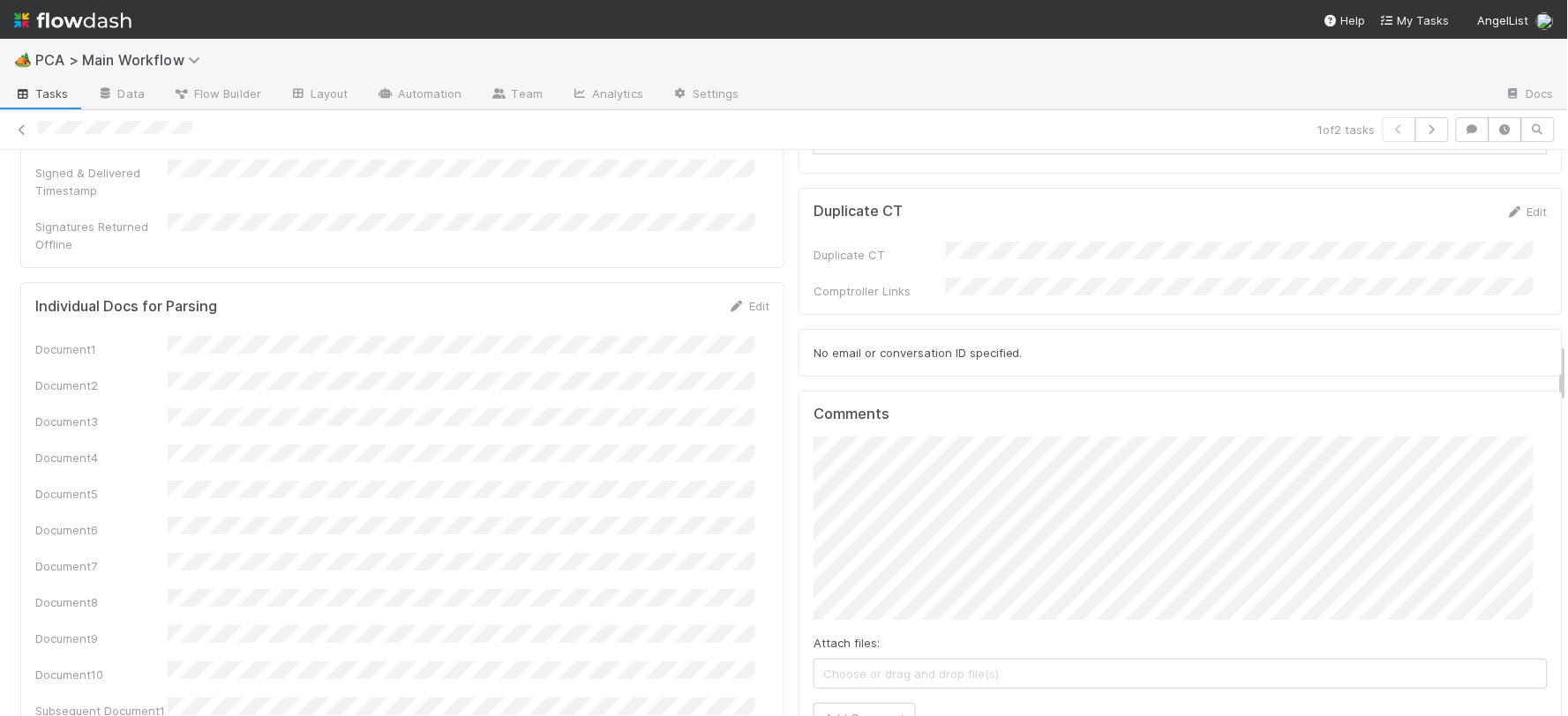
scroll to position [1862, 0]
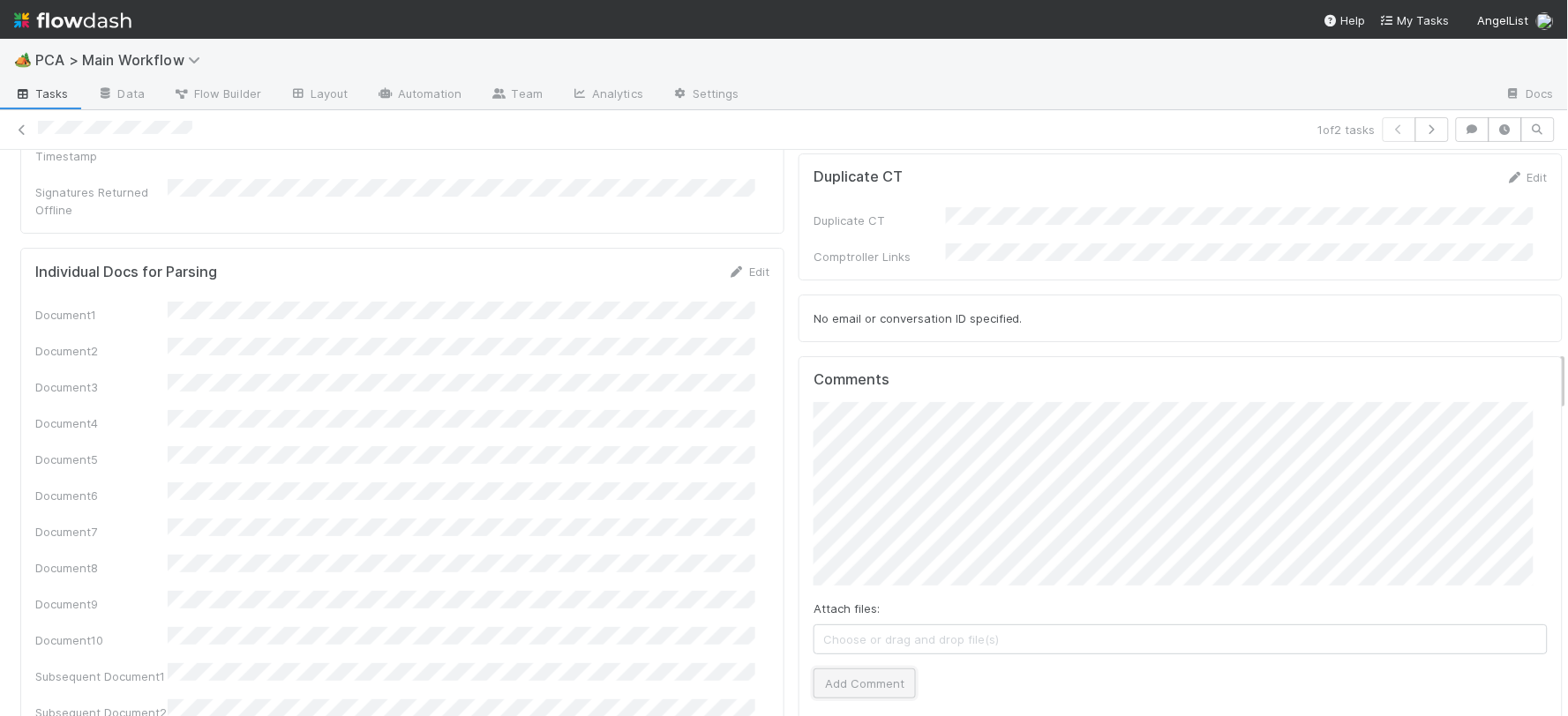
click at [844, 669] on button "Add Comment" at bounding box center [865, 683] width 102 height 30
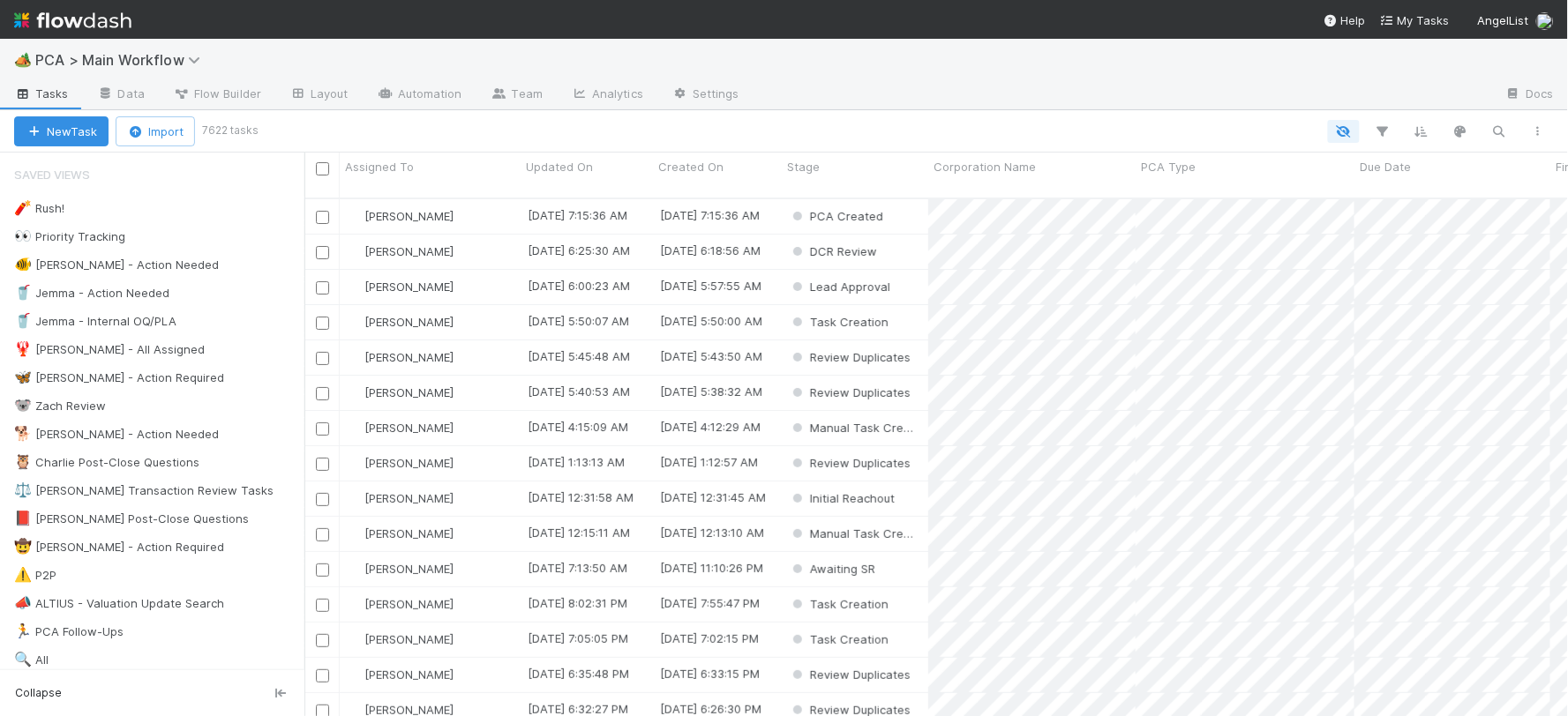
scroll to position [518, 1248]
click at [643, 321] on div "[DATE] 7:21:00 AM" at bounding box center [587, 322] width 132 height 34
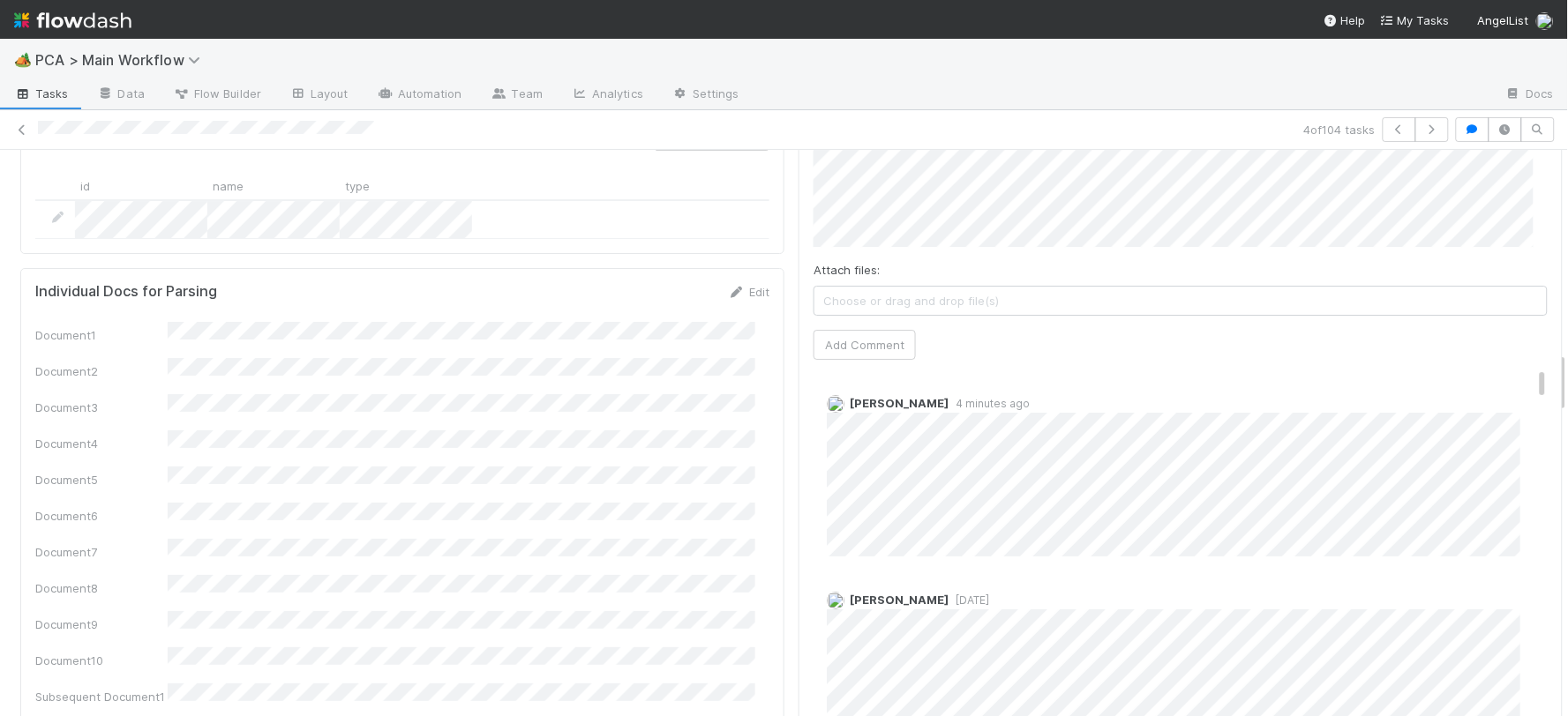
scroll to position [1862, 0]
click at [23, 127] on icon at bounding box center [22, 129] width 17 height 12
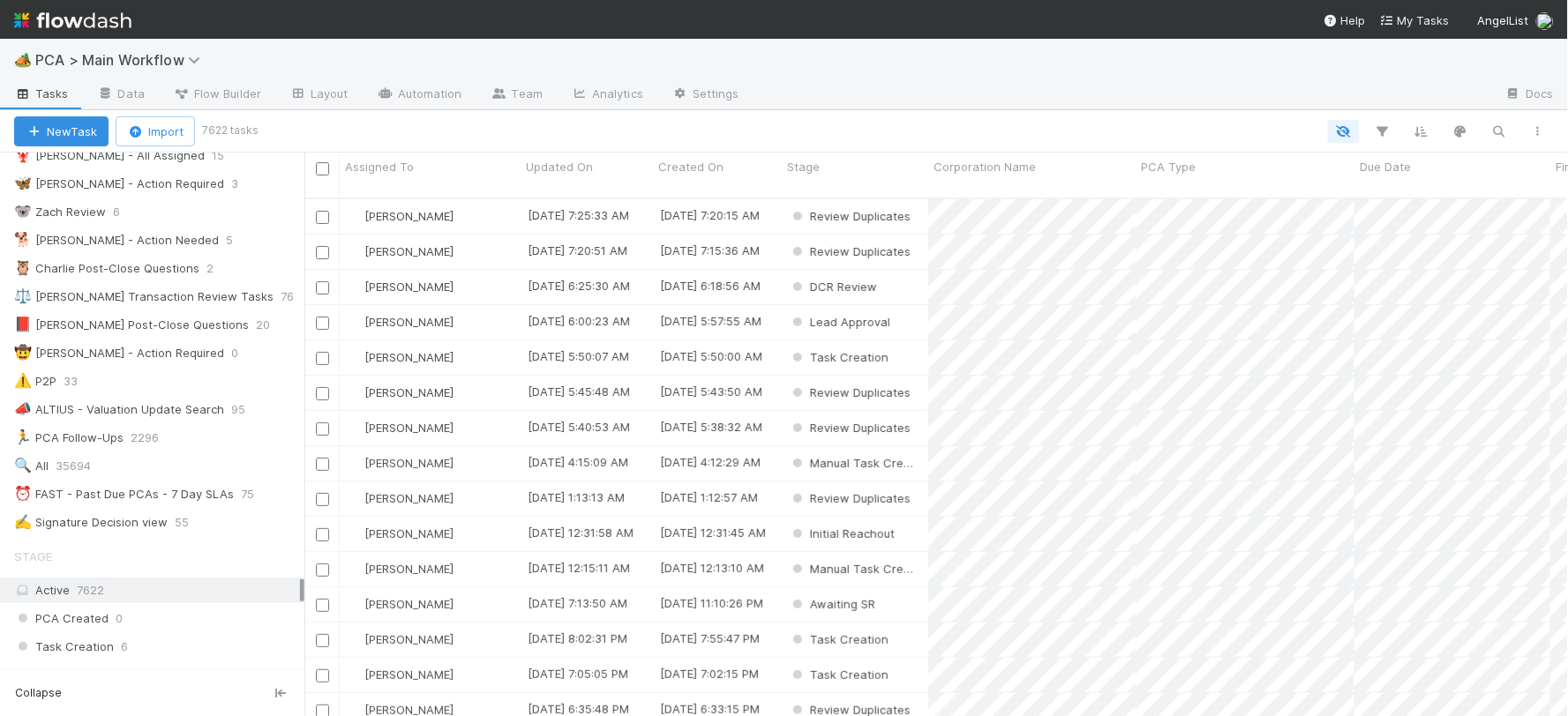
scroll to position [196, 0]
click at [85, 469] on span "35694" at bounding box center [81, 464] width 53 height 22
click at [1496, 123] on icon "button" at bounding box center [1498, 131] width 17 height 16
click at [1354, 100] on input at bounding box center [1408, 101] width 177 height 21
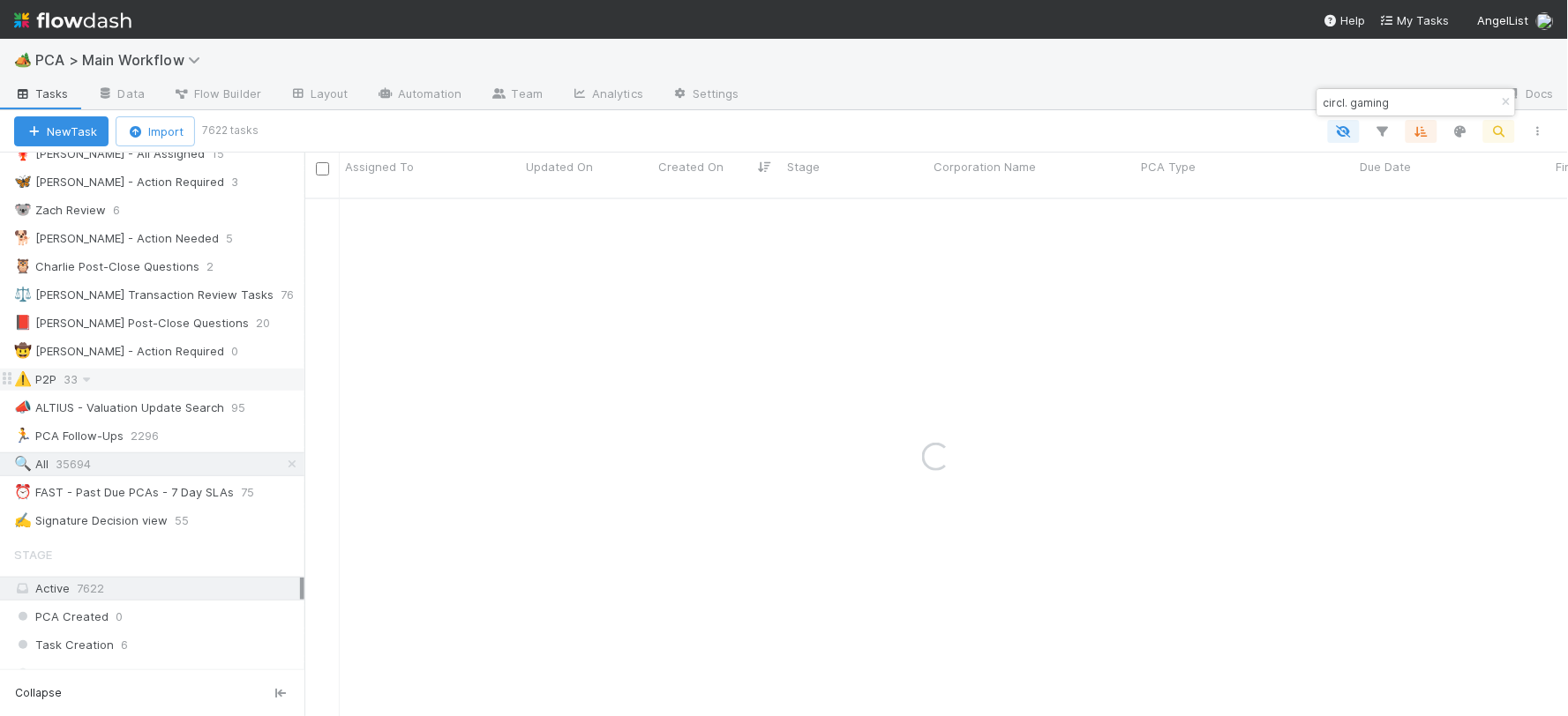
type input "circl. gaming"
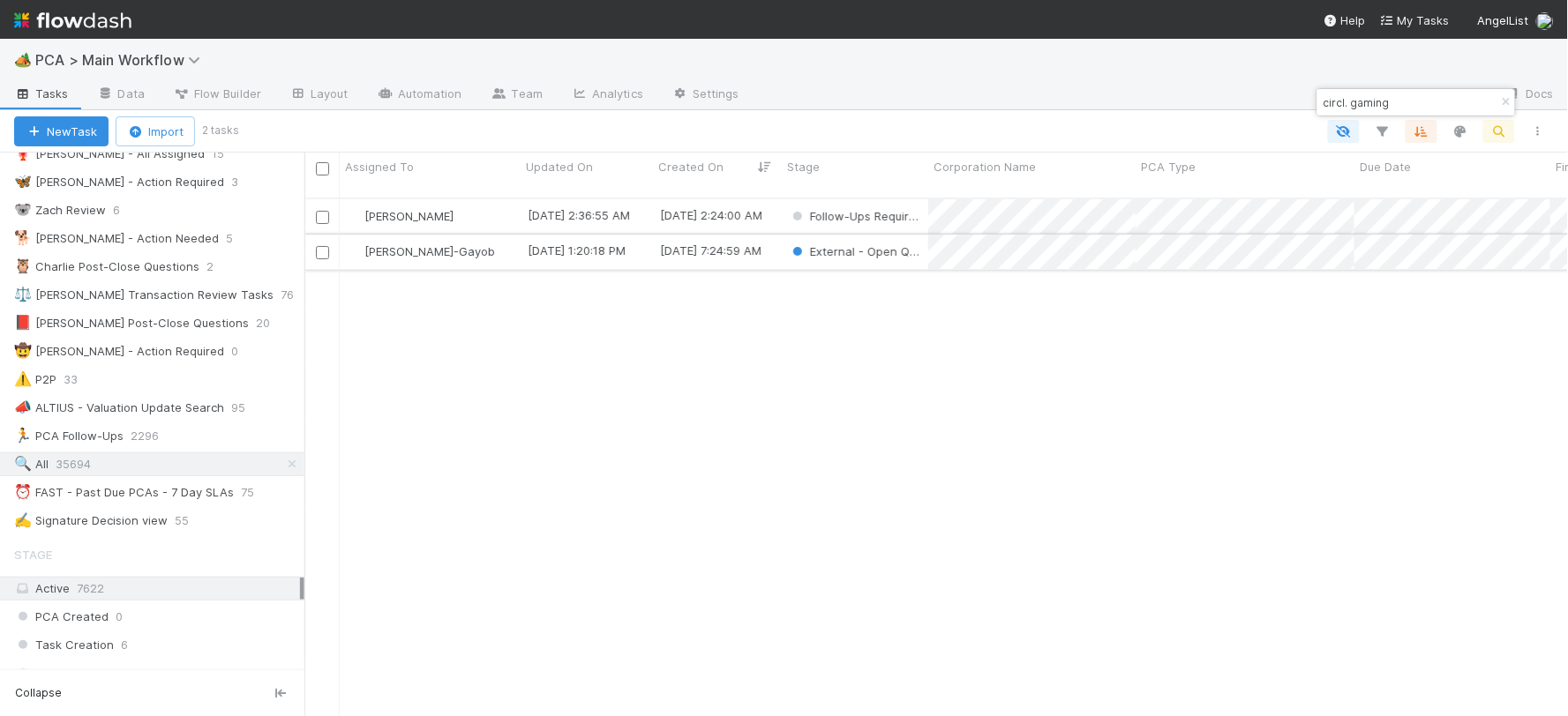
click at [504, 236] on div "[PERSON_NAME]-Gayob" at bounding box center [430, 252] width 181 height 34
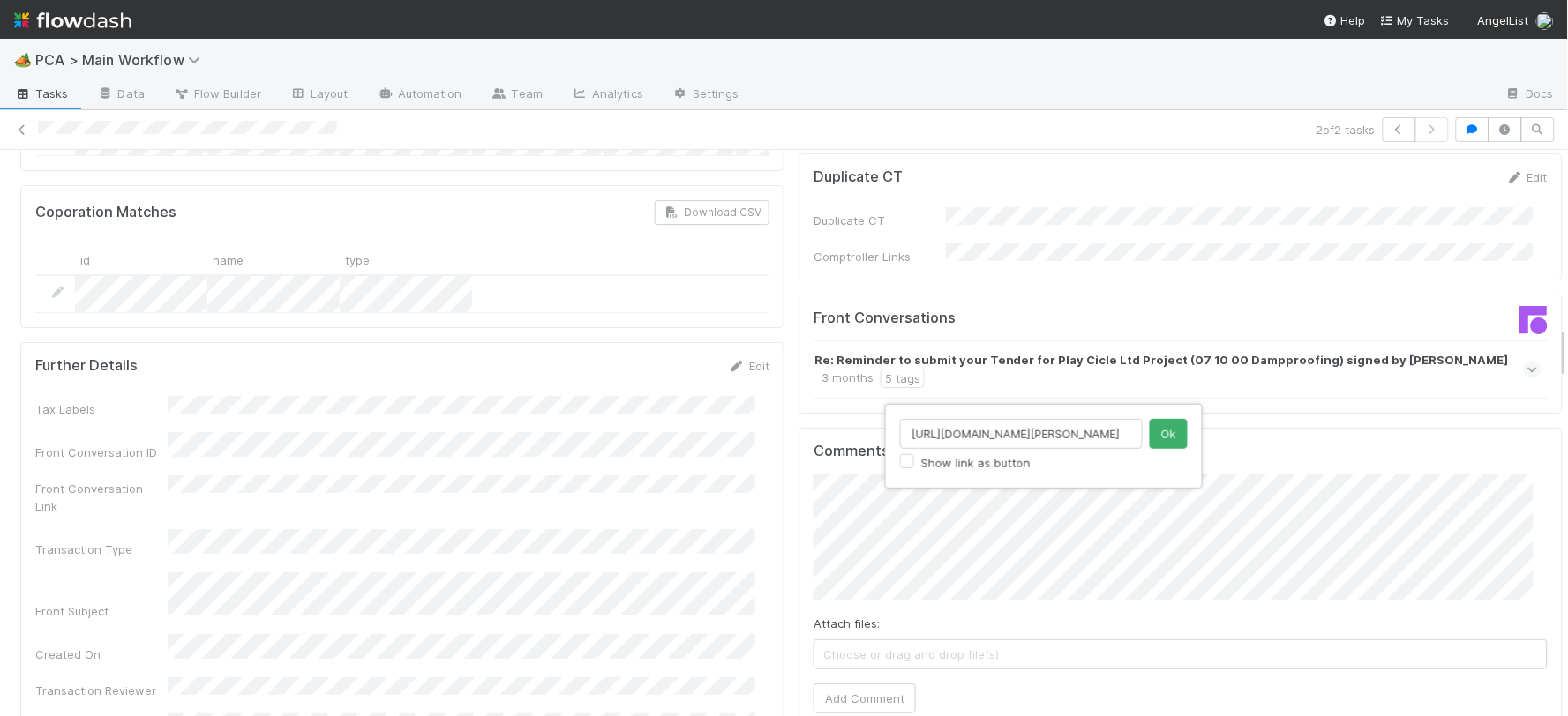
scroll to position [0, 186]
type input "[URL][DOMAIN_NAME][PERSON_NAME]"
click at [1162, 437] on button "Ok" at bounding box center [1169, 434] width 38 height 30
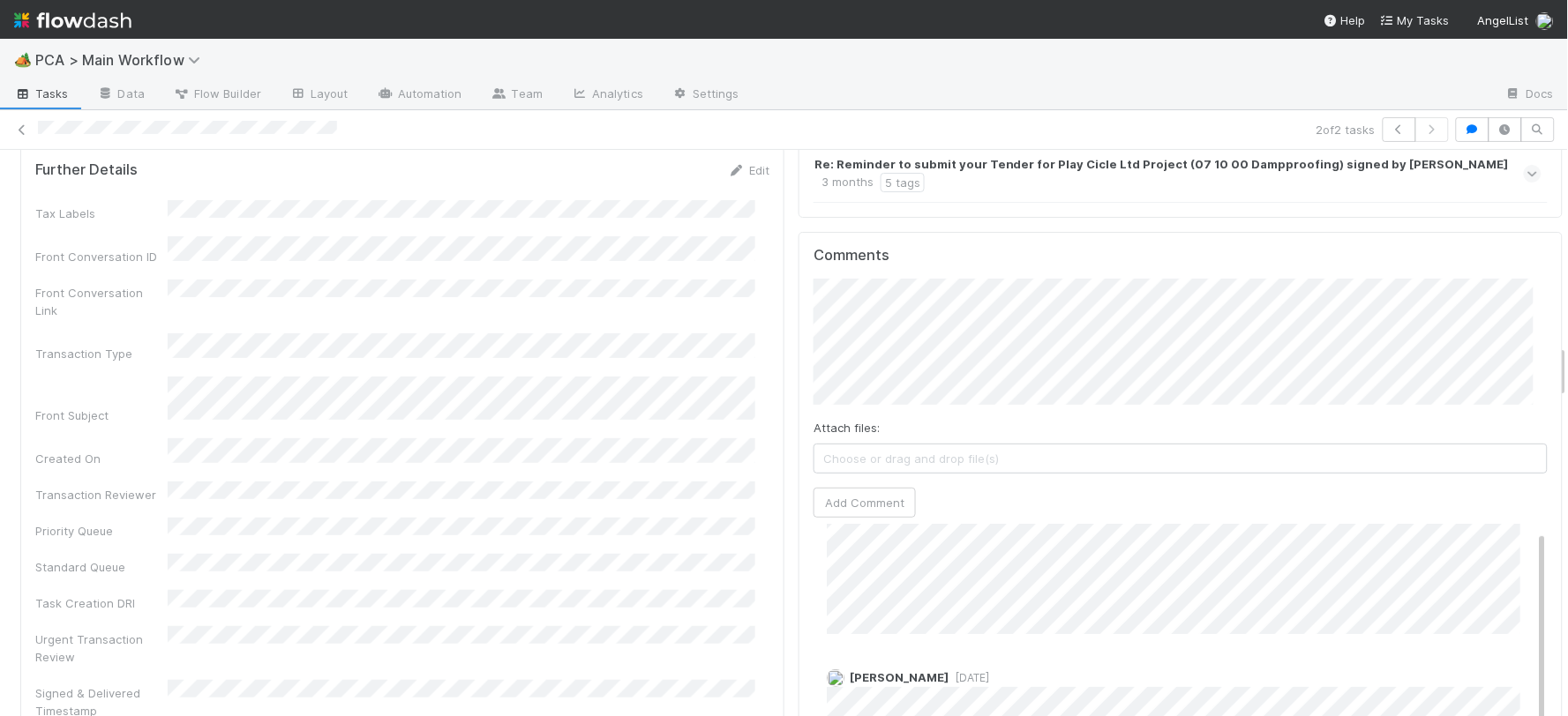
scroll to position [0, 0]
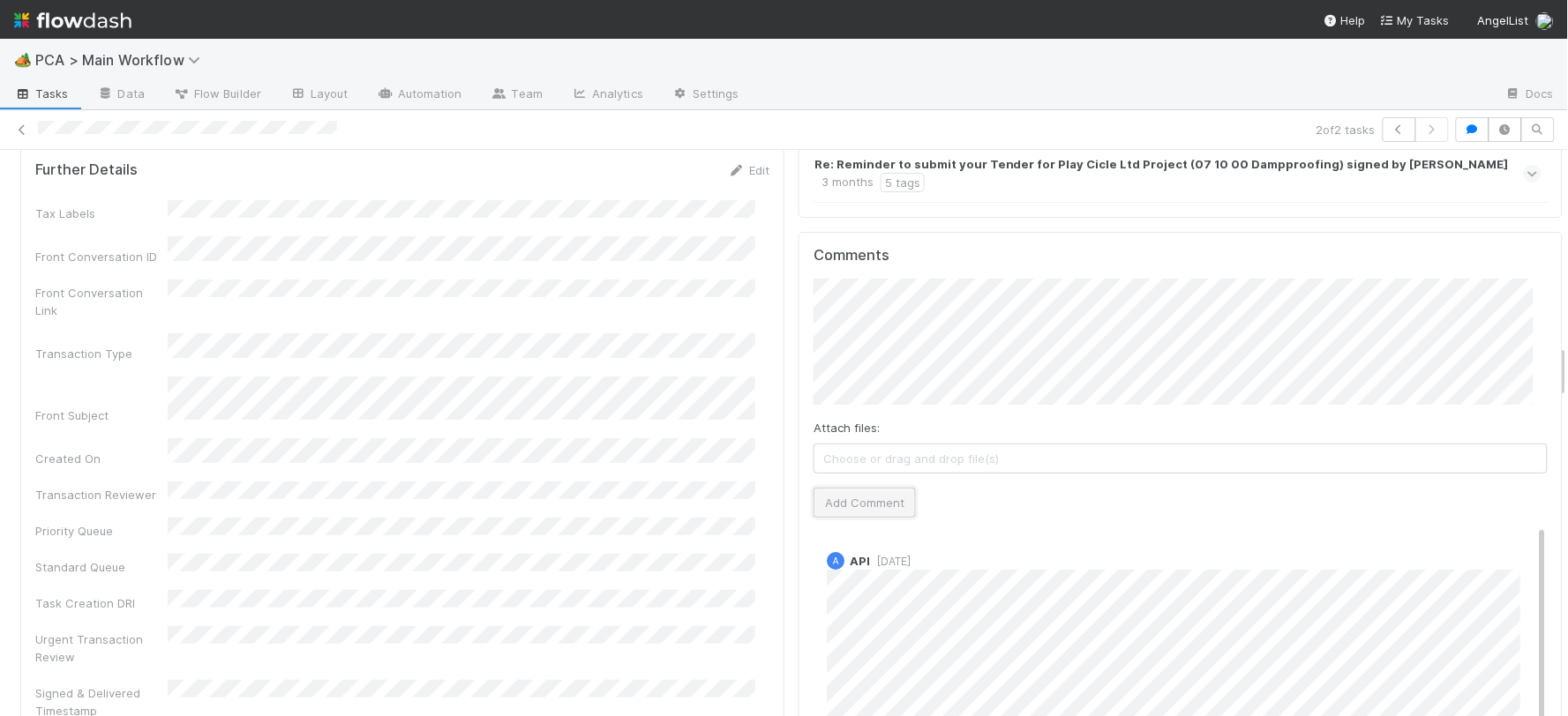
click at [863, 488] on button "Add Comment" at bounding box center [865, 502] width 102 height 30
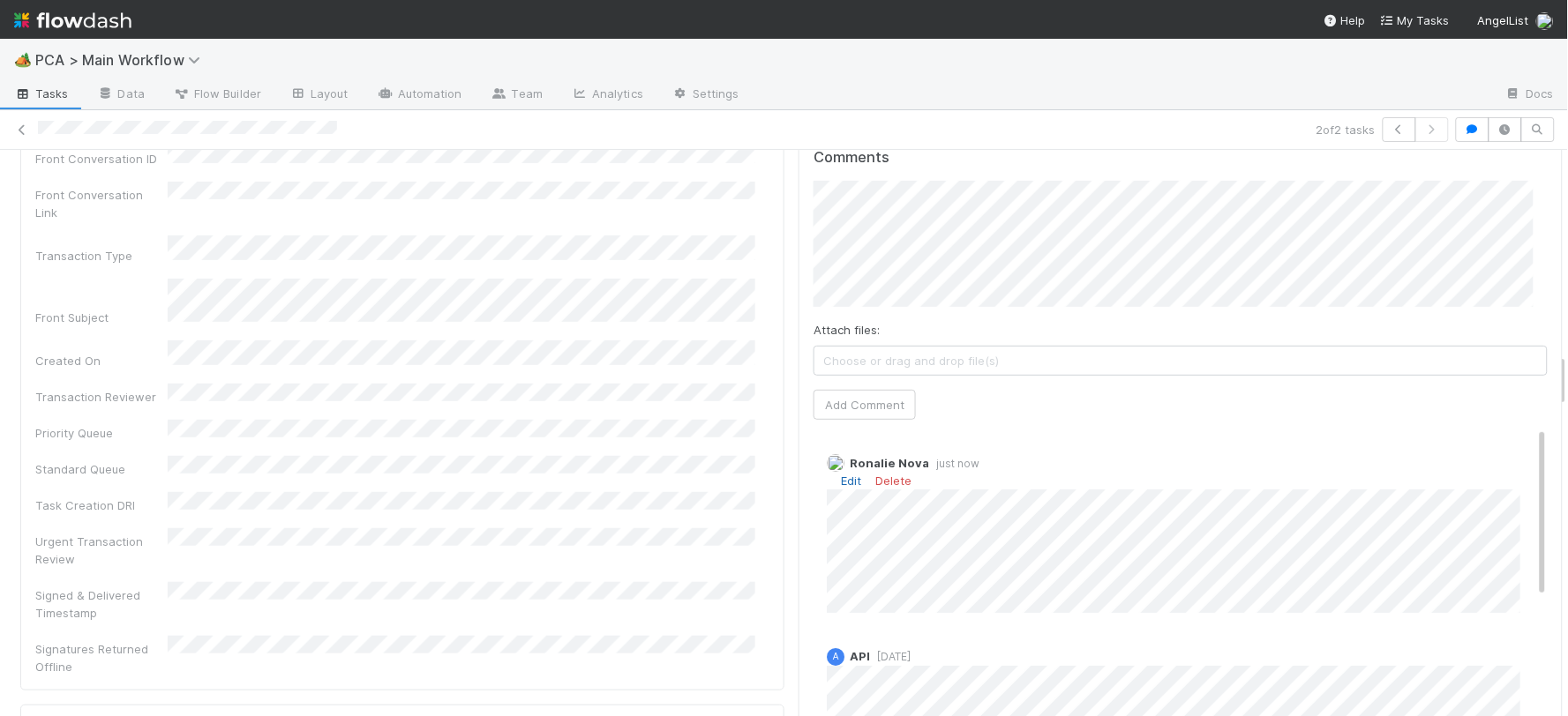
click at [841, 473] on link "Edit" at bounding box center [851, 481] width 20 height 14
click at [814, 441] on div "Ronalie Nova 16 seconds ago" at bounding box center [1188, 541] width 749 height 202
